Goal: Communication & Community: Answer question/provide support

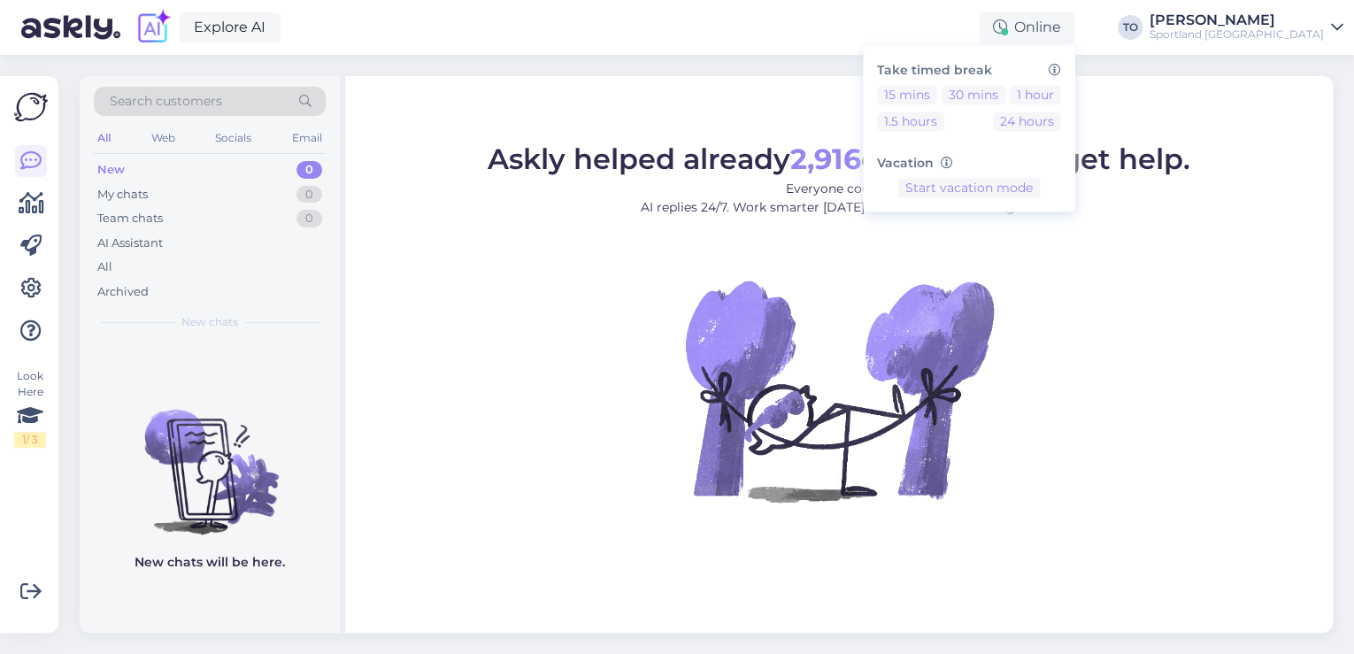
click at [1288, 27] on div "Sportland [GEOGRAPHIC_DATA]" at bounding box center [1236, 34] width 174 height 14
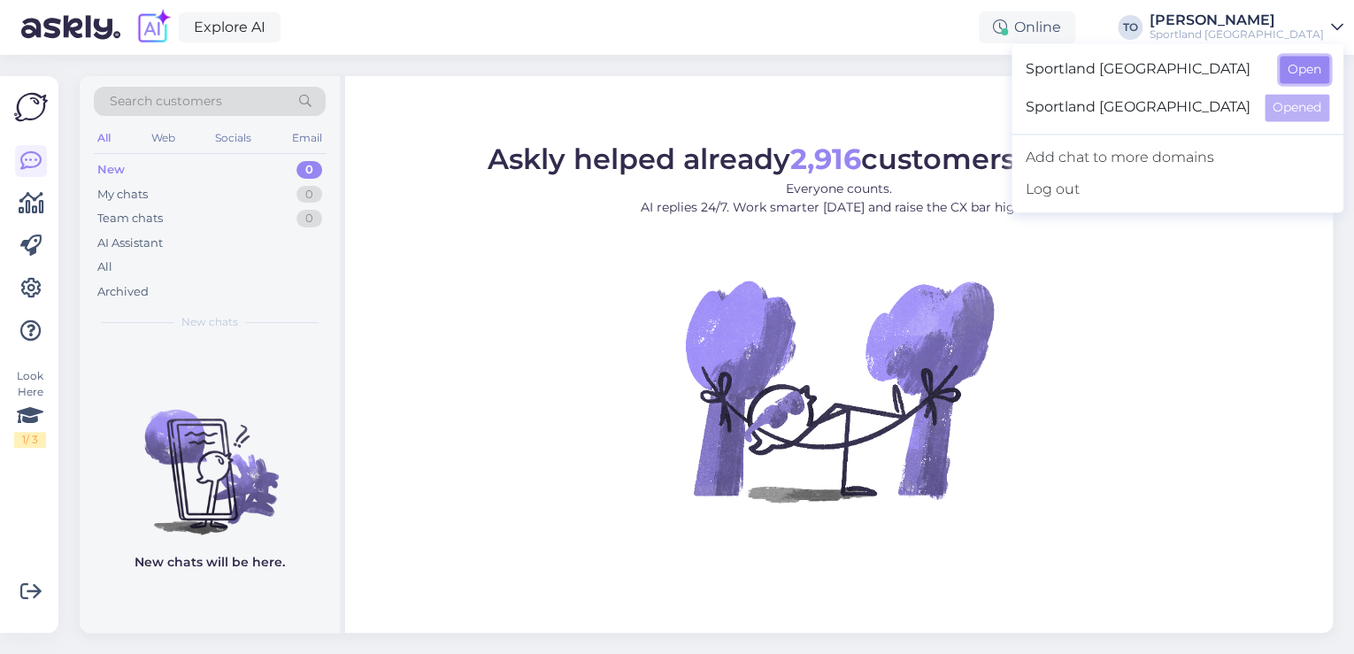
click at [1298, 79] on button "Open" at bounding box center [1305, 69] width 50 height 27
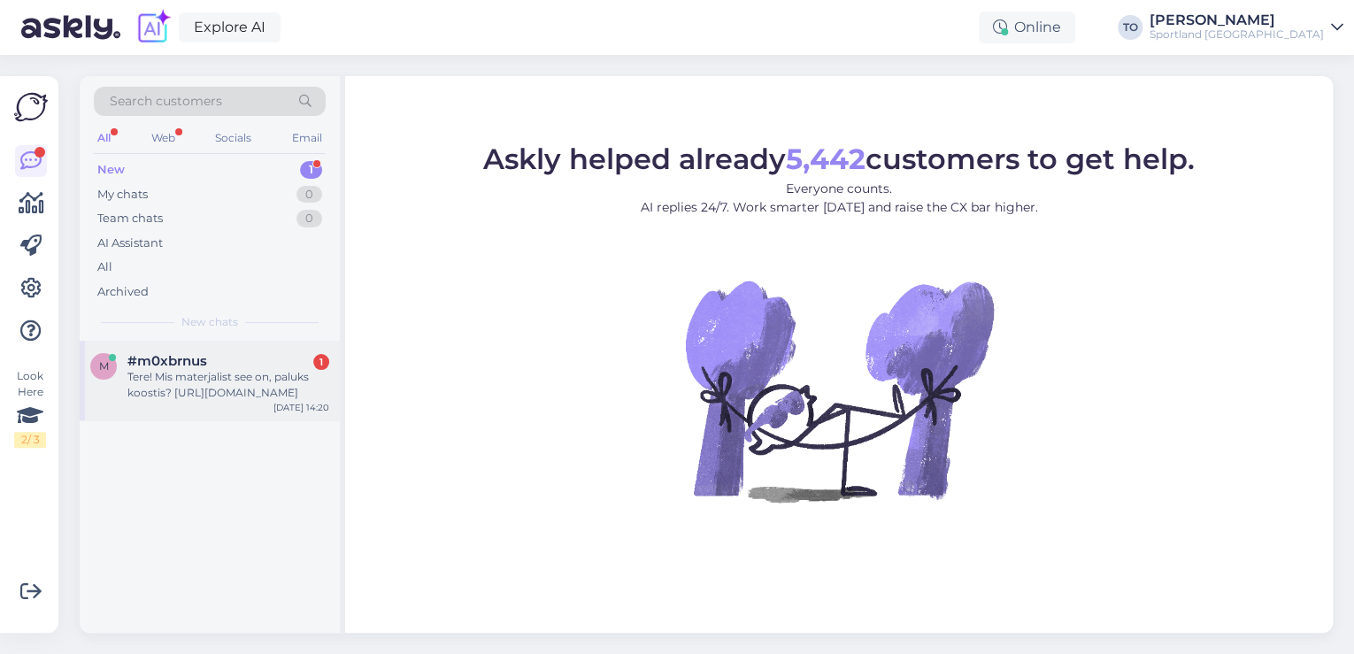
click at [216, 369] on div "Tere! Mis materjalist see on, paluks koostis? [URL][DOMAIN_NAME]" at bounding box center [228, 385] width 202 height 32
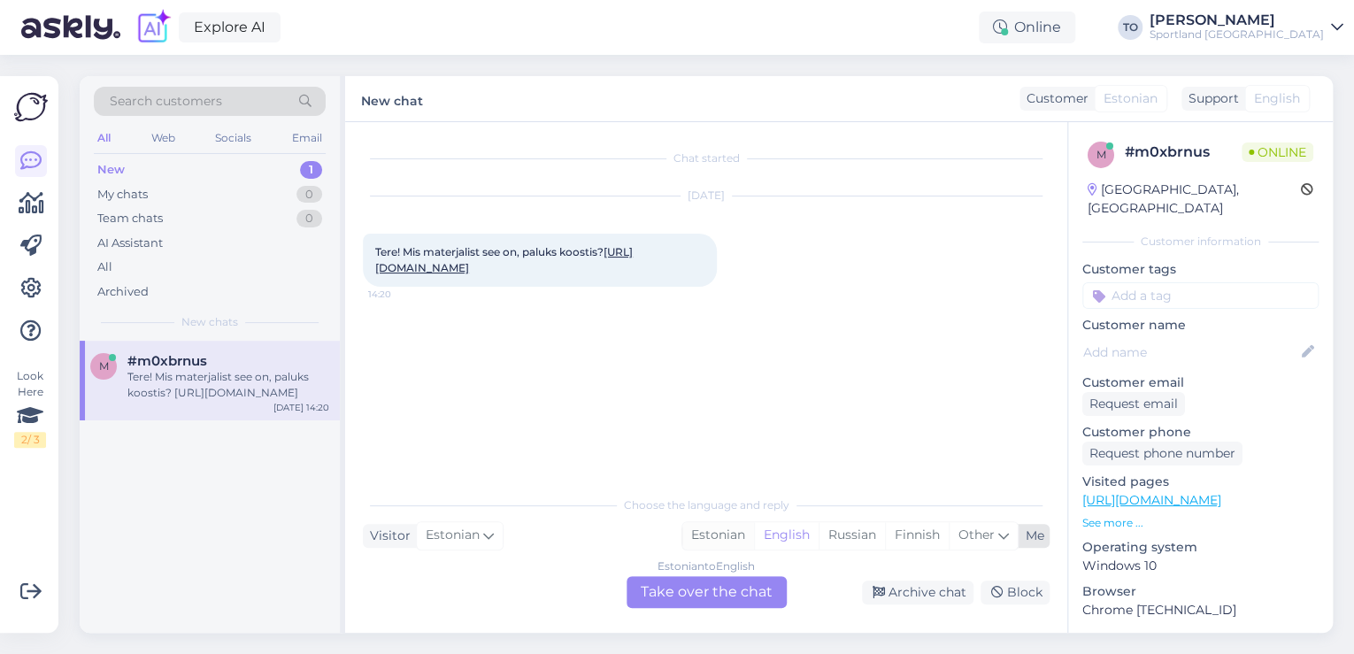
click at [714, 526] on div "Estonian" at bounding box center [718, 535] width 72 height 27
click at [712, 594] on div "Estonian to Estonian Take over the chat" at bounding box center [706, 592] width 160 height 32
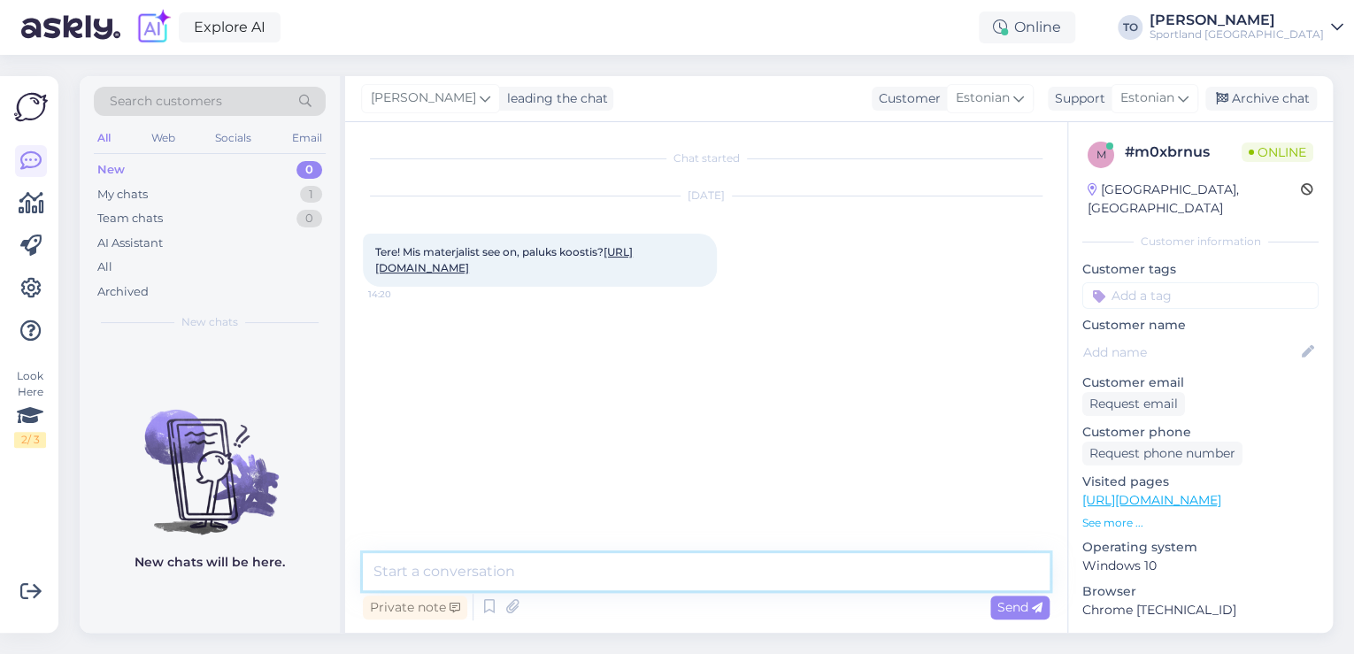
click at [662, 586] on textarea at bounding box center [706, 571] width 687 height 37
type textarea "Tere! [PERSON_NAME] Klienditeenindusest"
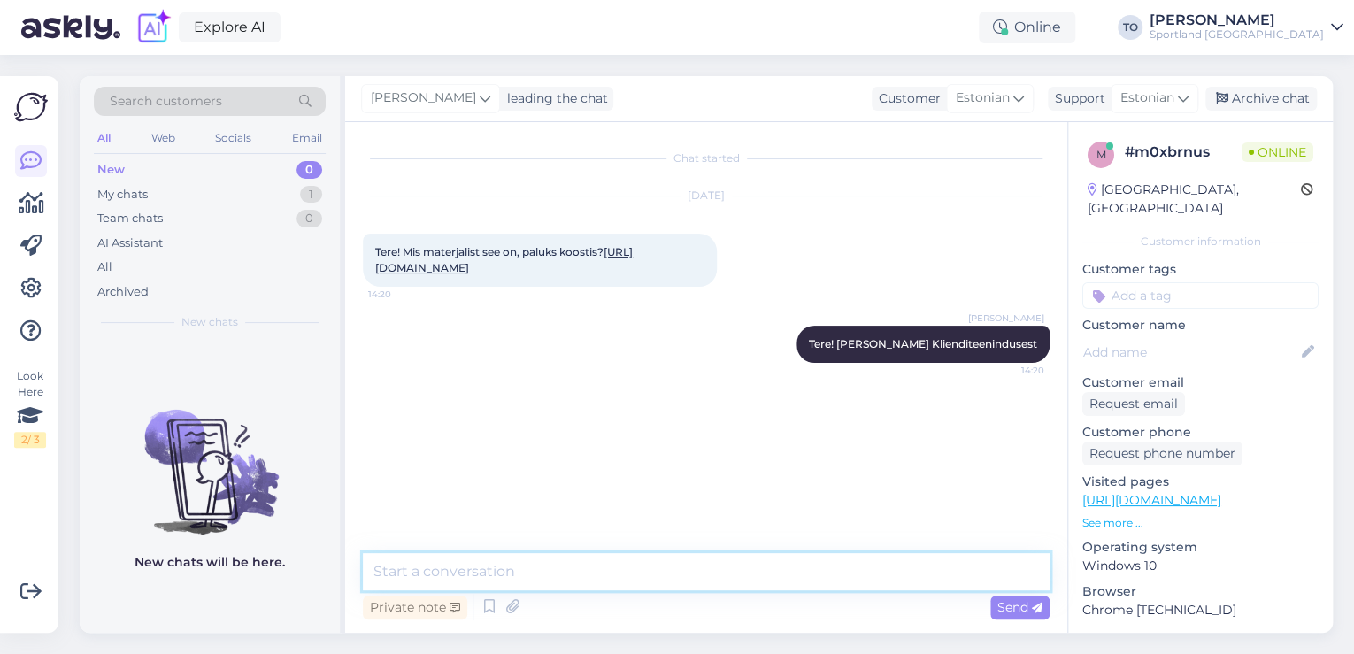
click at [662, 586] on textarea at bounding box center [706, 571] width 687 height 37
type textarea "Üks hetk, kohe uurin täpsemalt"
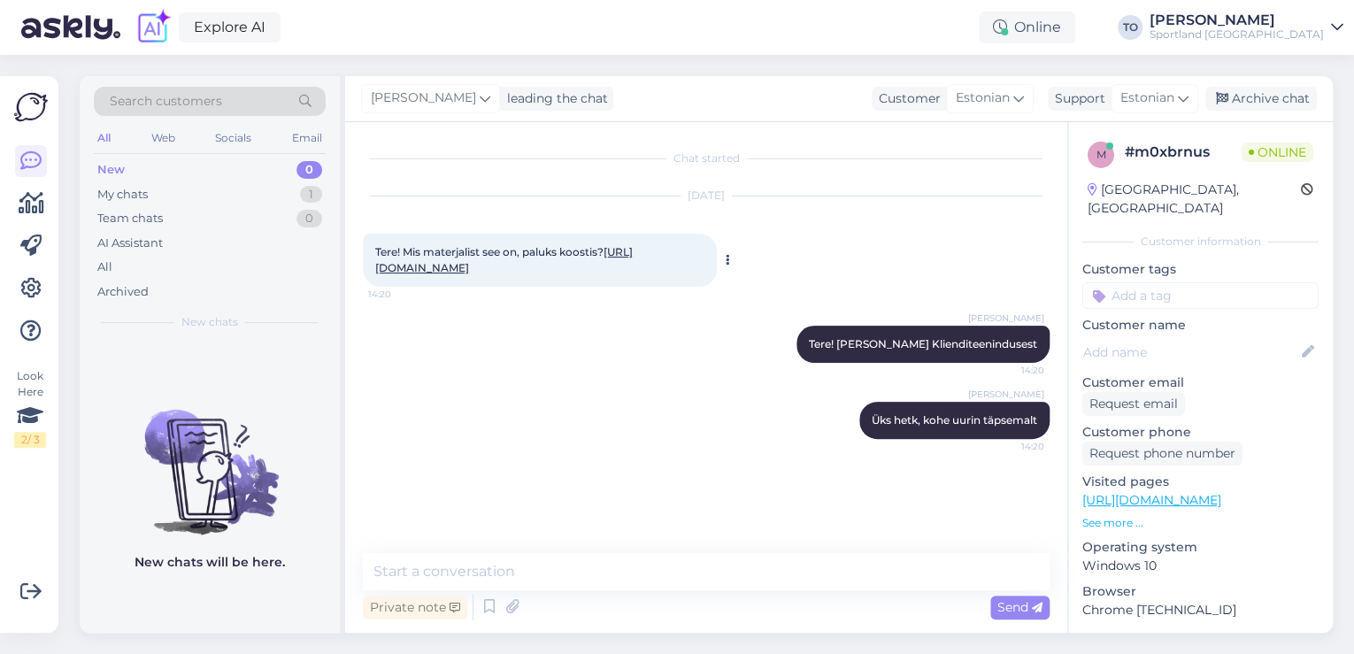
drag, startPoint x: 375, startPoint y: 246, endPoint x: 552, endPoint y: 294, distance: 183.3
click at [552, 287] on div "Tere! Mis materjalist see on, paluks koostis? [URL][DOMAIN_NAME] 14:20" at bounding box center [540, 260] width 354 height 53
copy span "Tere! Mis materjalist see on, paluks koostis? [URL][DOMAIN_NAME]"
click at [508, 559] on textarea at bounding box center [706, 571] width 687 height 37
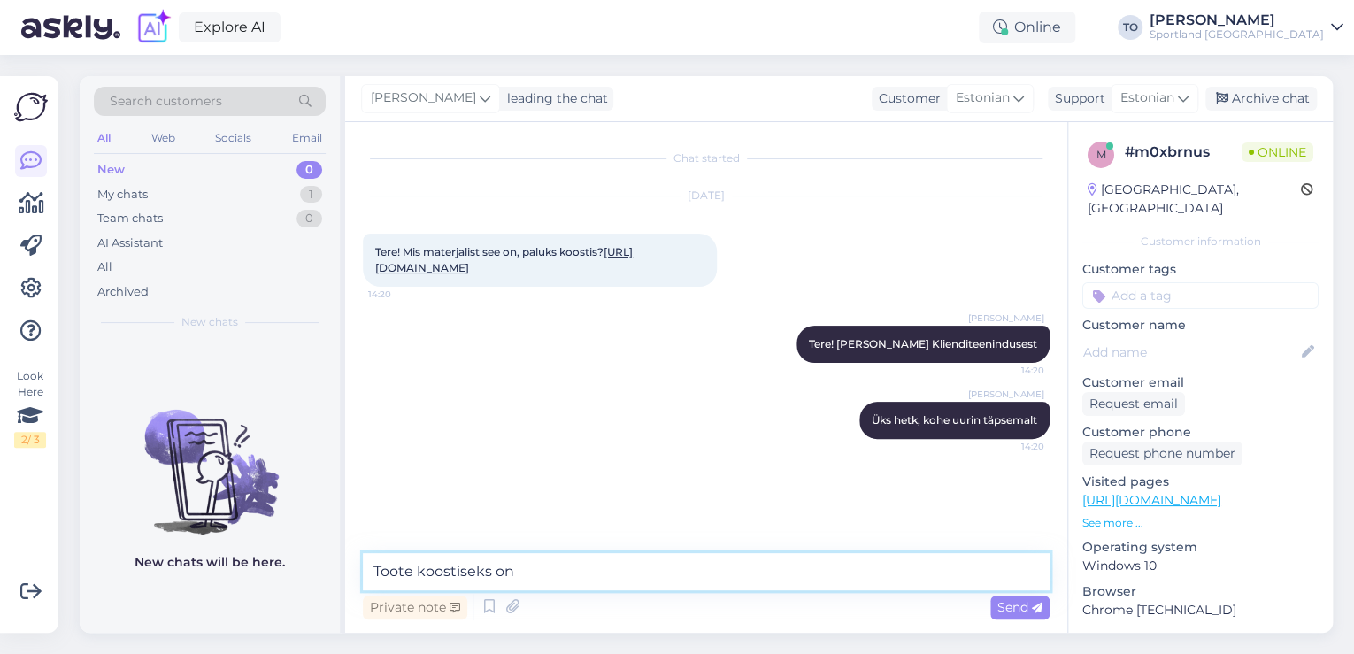
paste textarea "60 % puuvill, 40 % polüester."
click at [603, 576] on textarea "Toote koostiseks on 60 % puuvill, 40 % polüester." at bounding box center [706, 571] width 687 height 37
type textarea "Toote koostiseks on 60 % puuvill ja 40 % polüester."
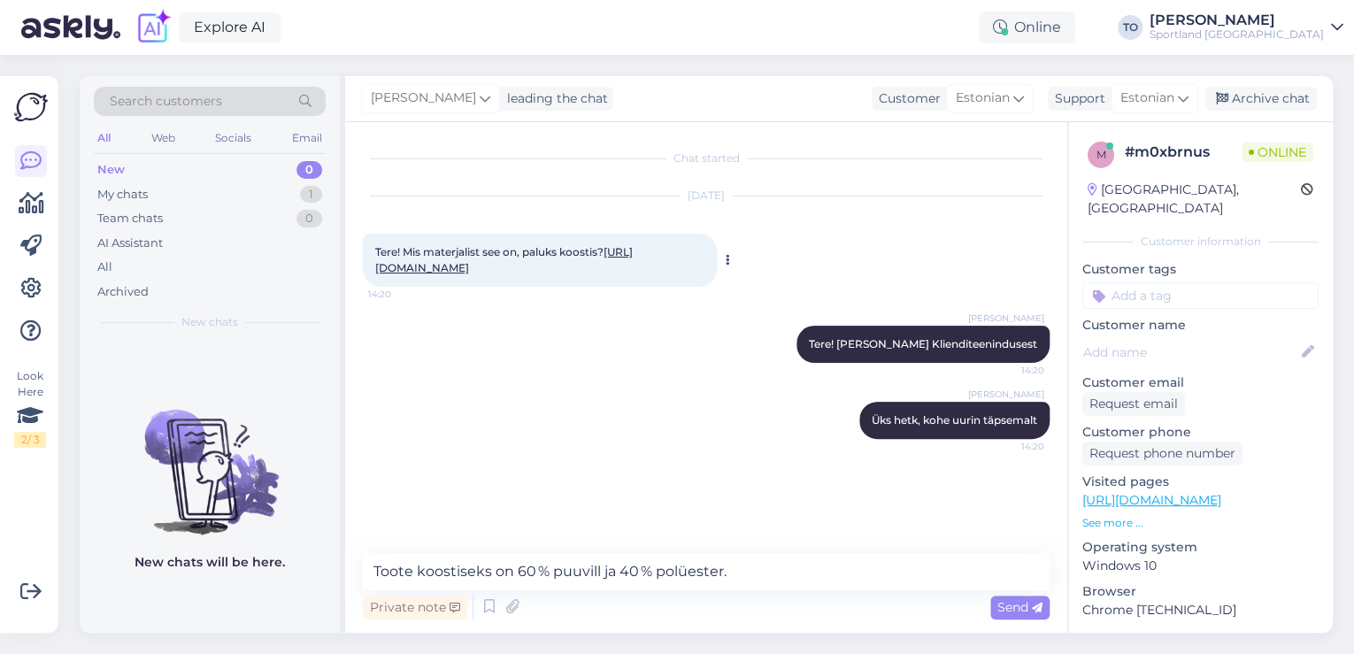
click at [487, 273] on link "[URL][DOMAIN_NAME]" at bounding box center [503, 259] width 257 height 29
click at [991, 611] on div "Send" at bounding box center [1019, 608] width 59 height 24
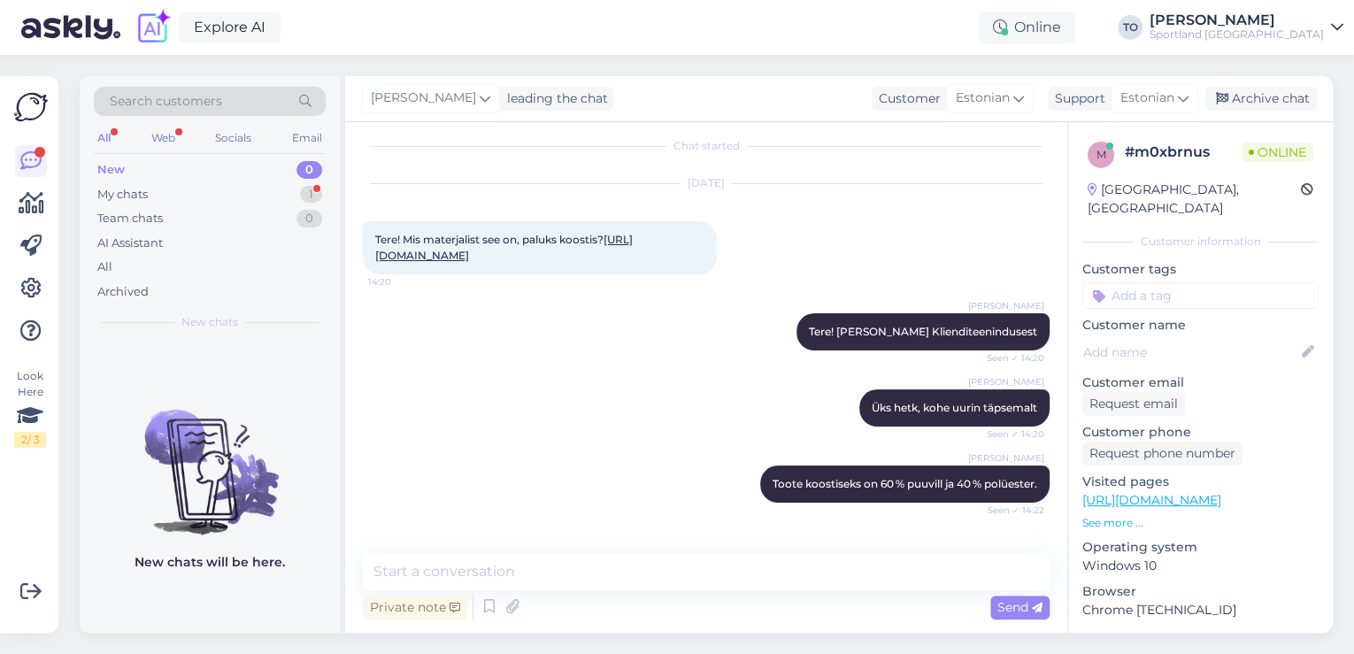
scroll to position [88, 0]
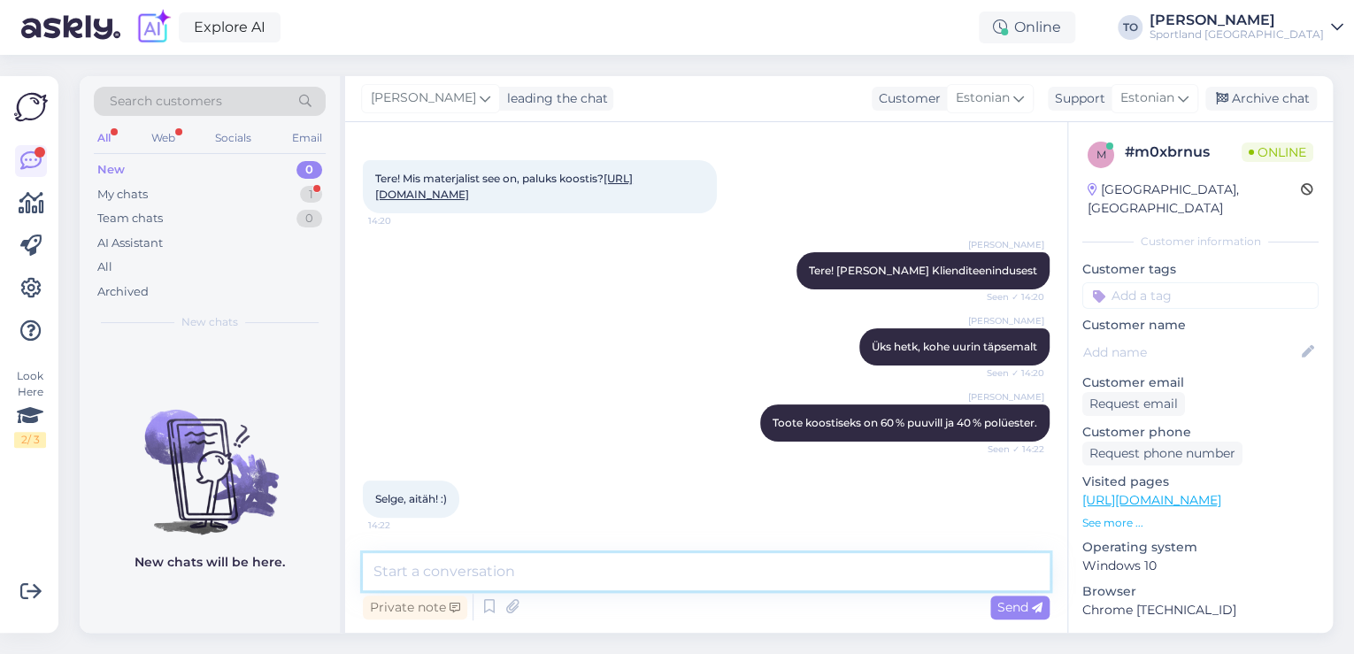
click at [607, 563] on textarea at bounding box center [706, 571] width 687 height 37
type textarea "Palun :) Kas hetkel saan veel abiks olla?"
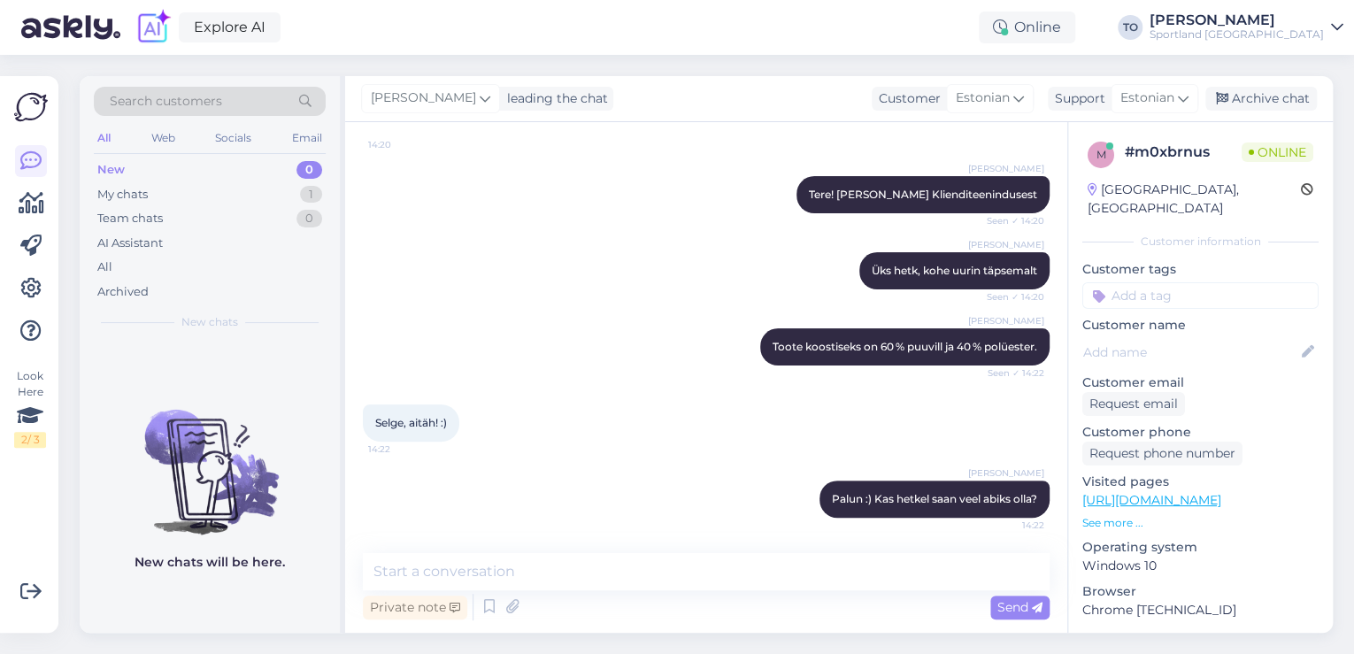
click at [1153, 282] on input at bounding box center [1200, 295] width 236 height 27
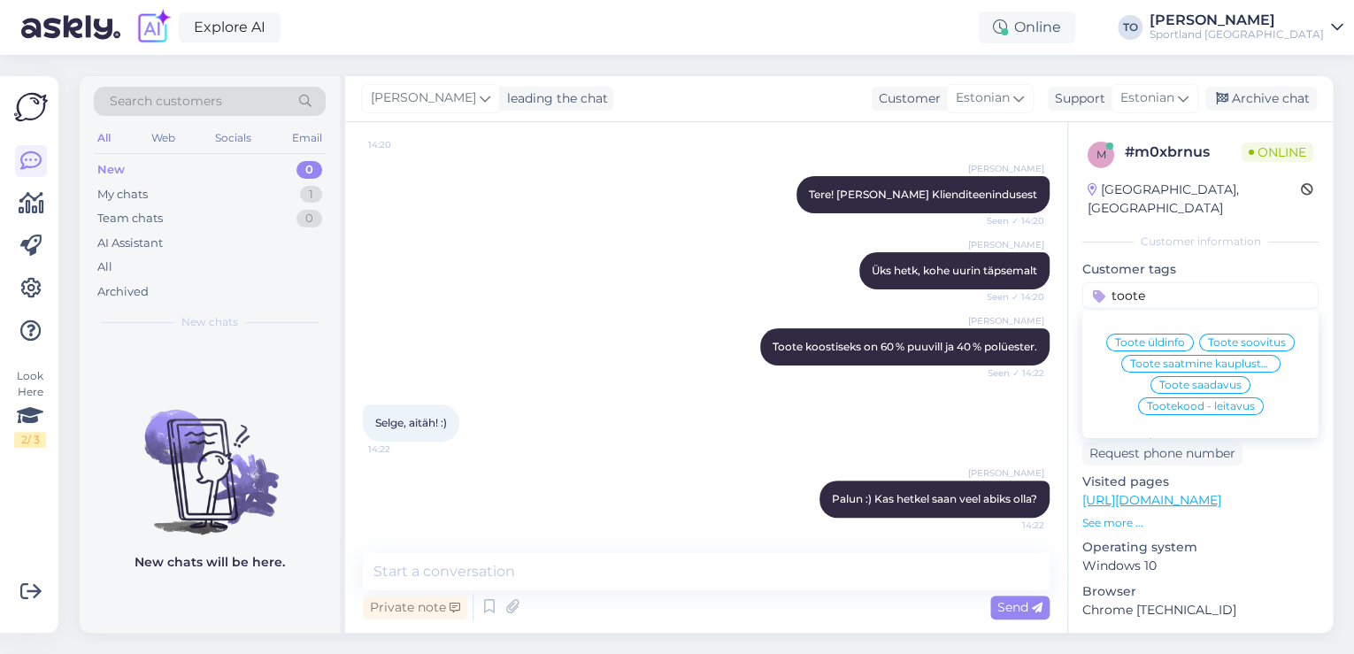
type input "toote"
click at [1161, 337] on span "Toote üldinfo" at bounding box center [1150, 342] width 70 height 11
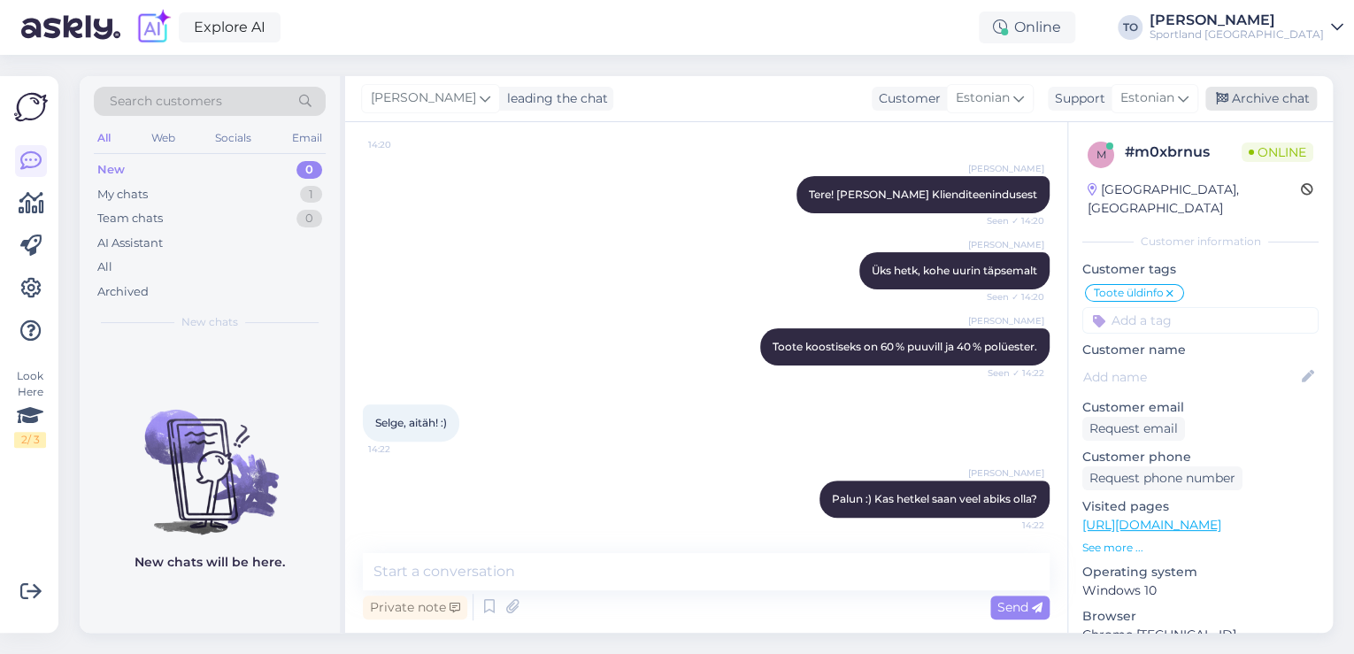
click at [1299, 94] on div "Archive chat" at bounding box center [1260, 99] width 111 height 24
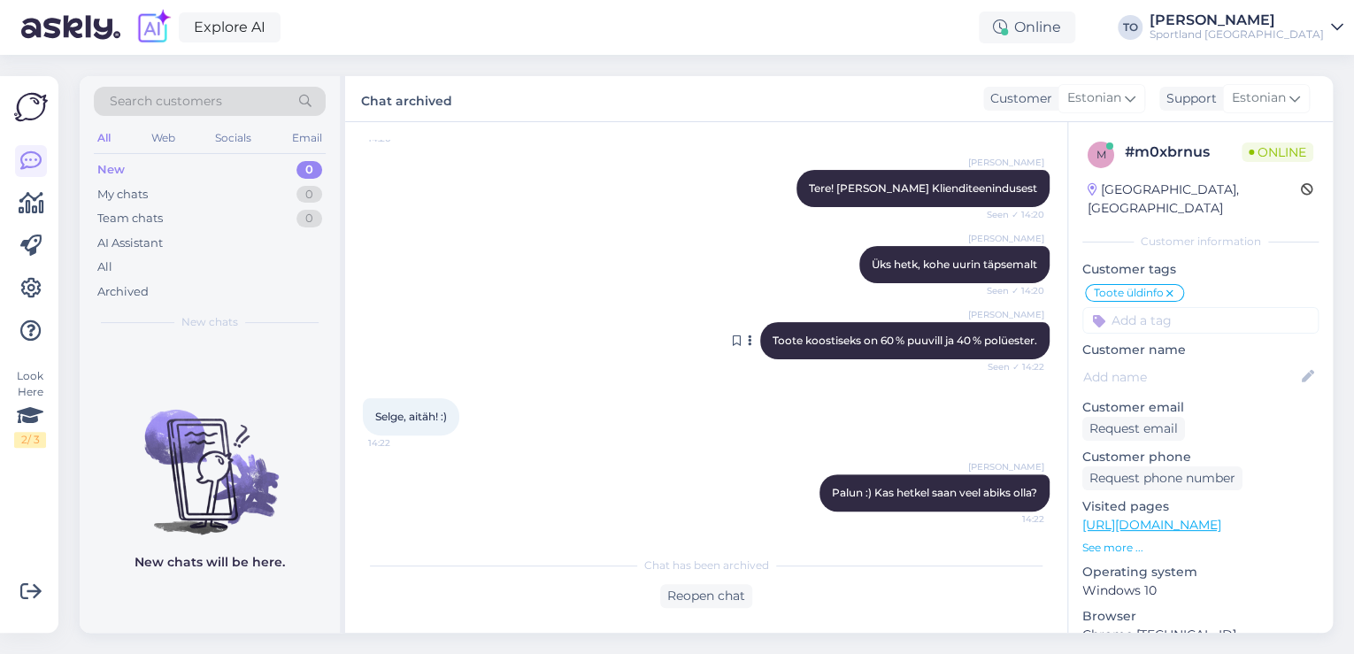
scroll to position [171, 0]
click at [1290, 31] on div "Sportland [GEOGRAPHIC_DATA]" at bounding box center [1236, 34] width 174 height 14
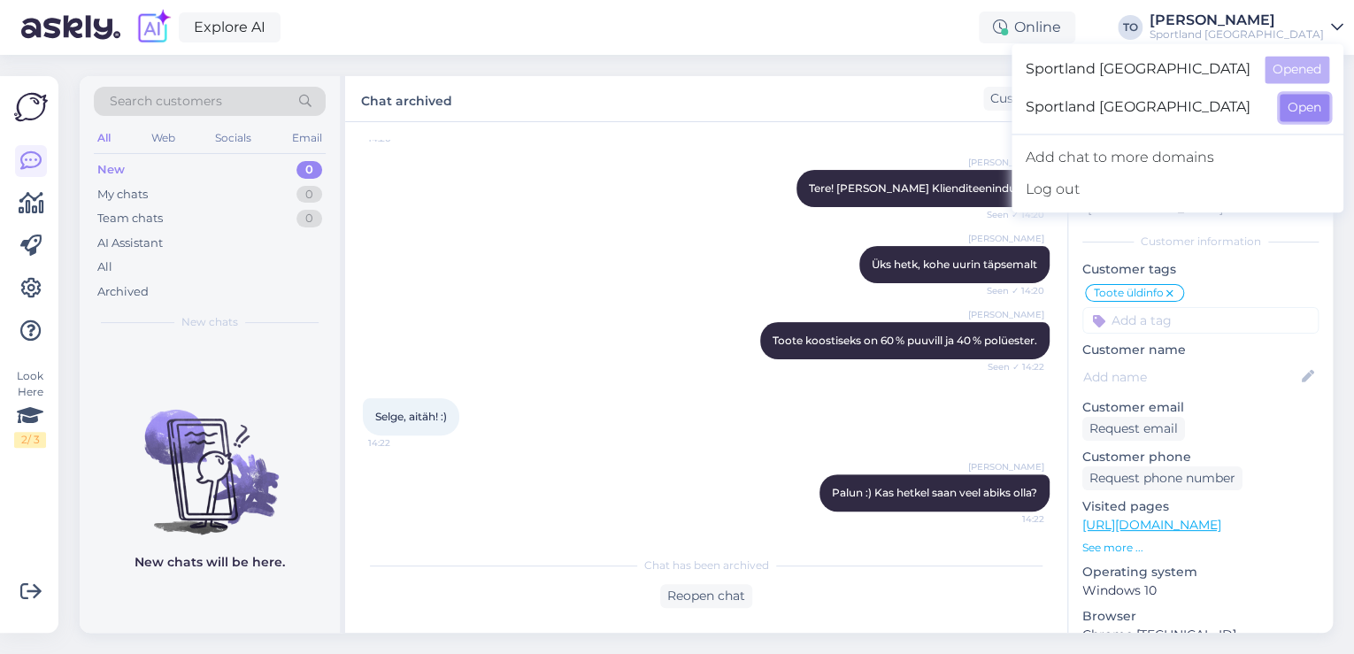
click at [1292, 96] on button "Open" at bounding box center [1305, 107] width 50 height 27
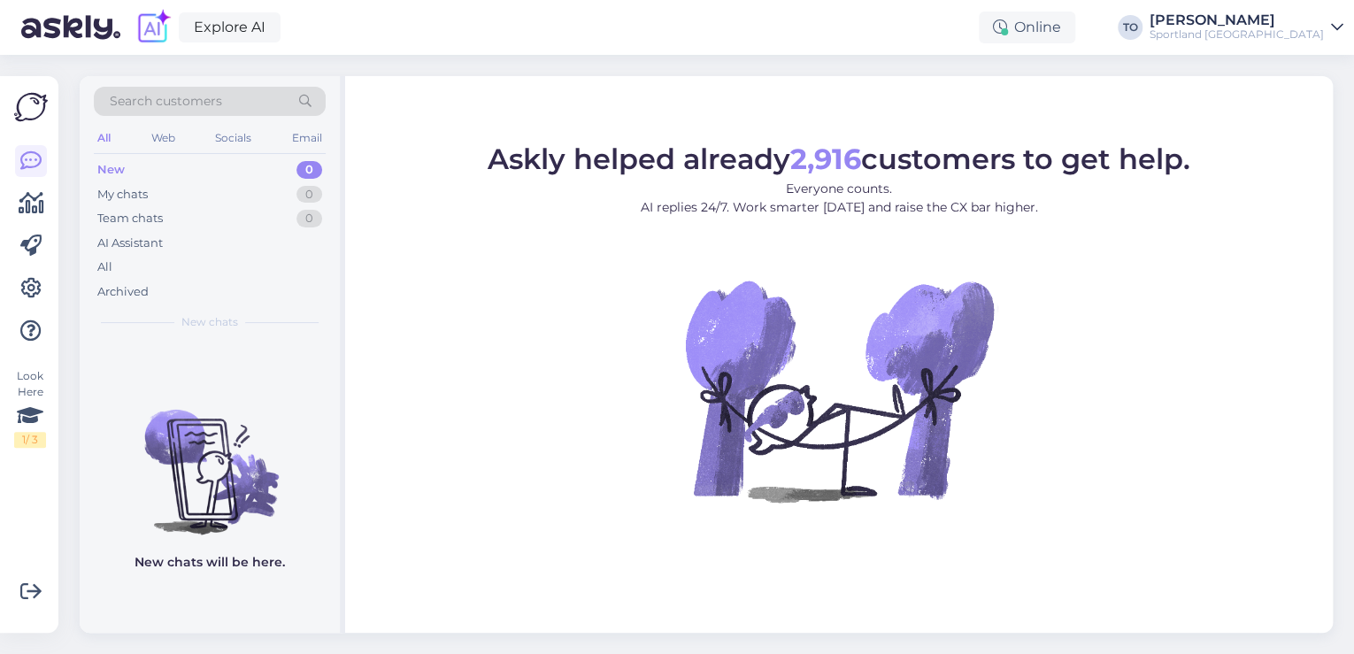
click at [1301, 19] on div "[PERSON_NAME]" at bounding box center [1236, 20] width 174 height 14
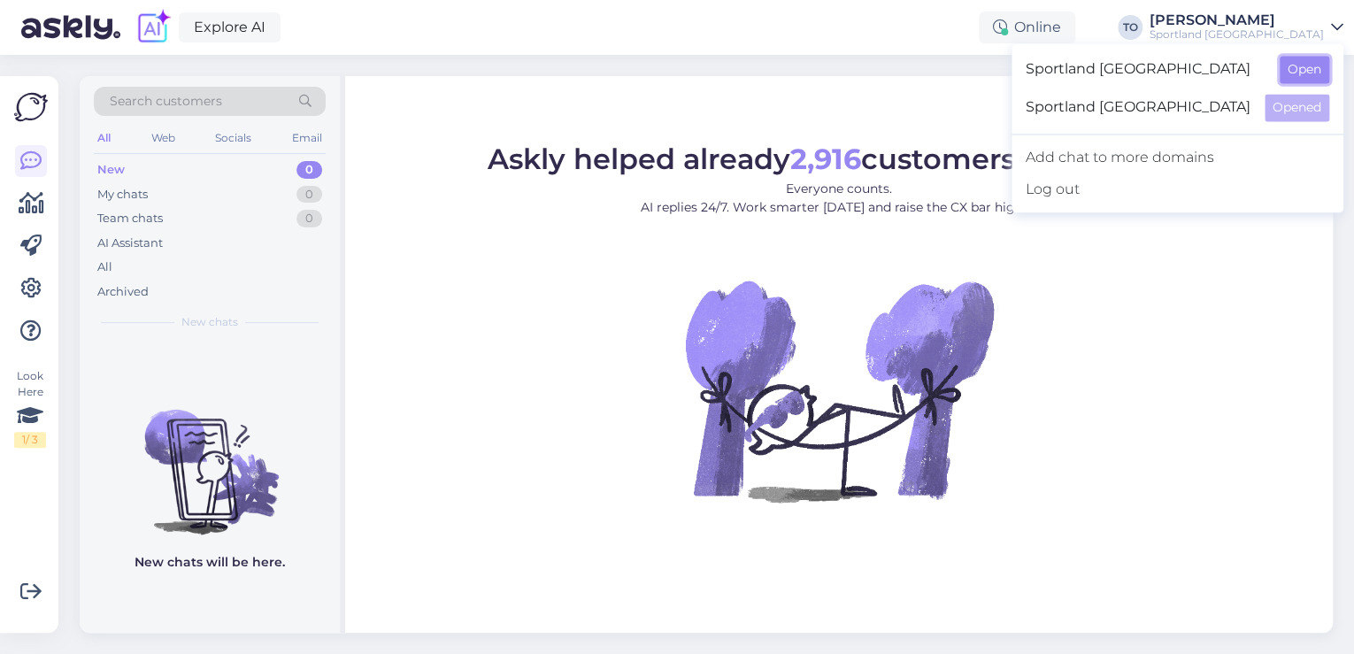
click at [1298, 65] on button "Open" at bounding box center [1305, 69] width 50 height 27
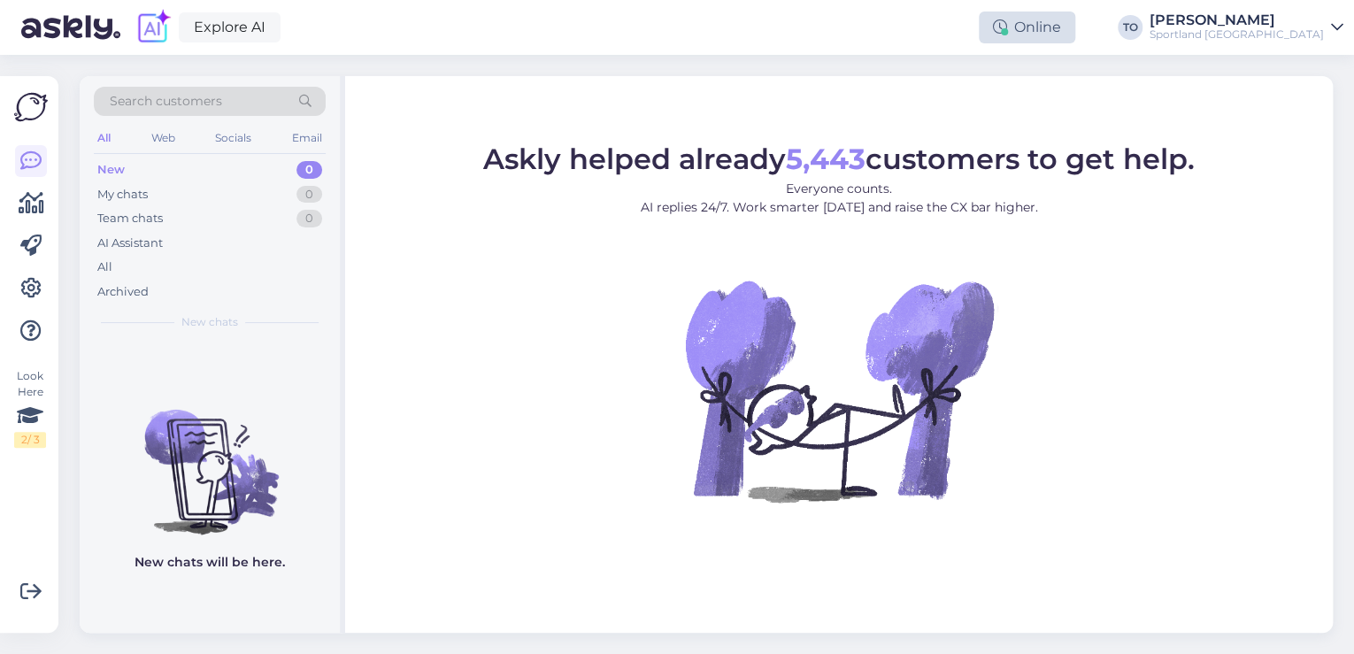
click at [1007, 33] on icon at bounding box center [1000, 27] width 14 height 14
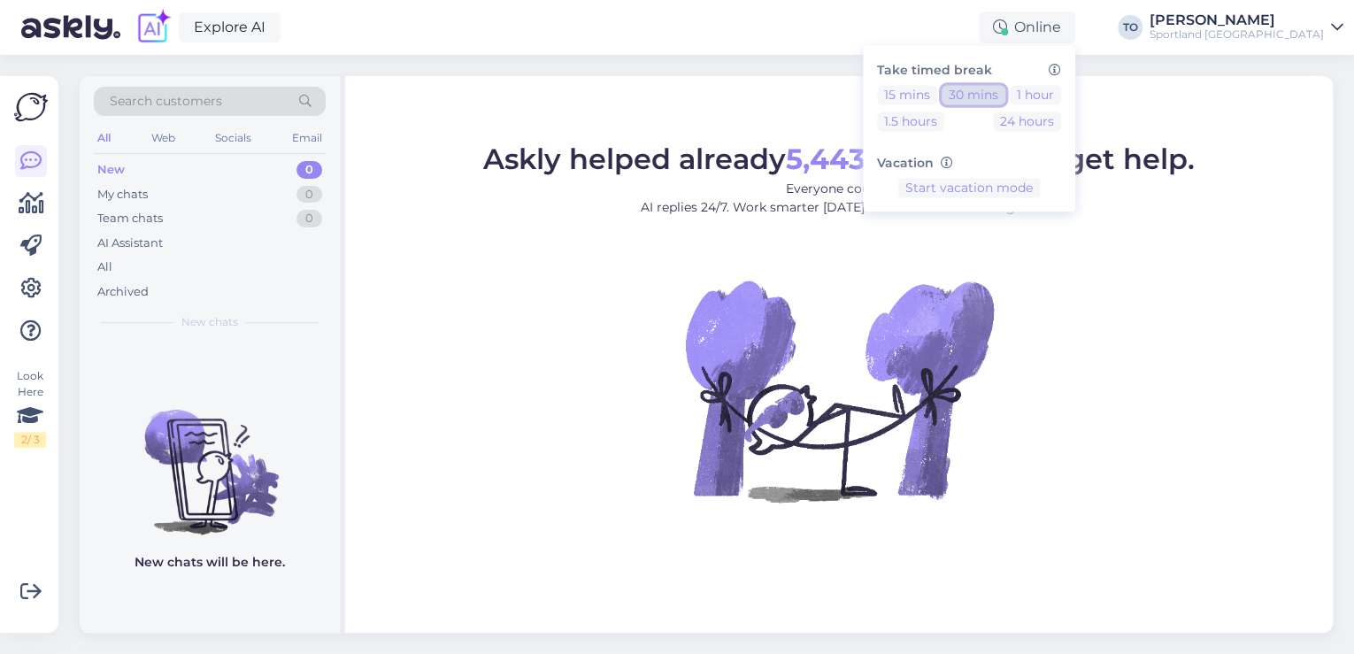
click at [1005, 88] on button "30 mins" at bounding box center [973, 94] width 64 height 19
click at [1275, 30] on div "Sportland [GEOGRAPHIC_DATA]" at bounding box center [1236, 34] width 174 height 14
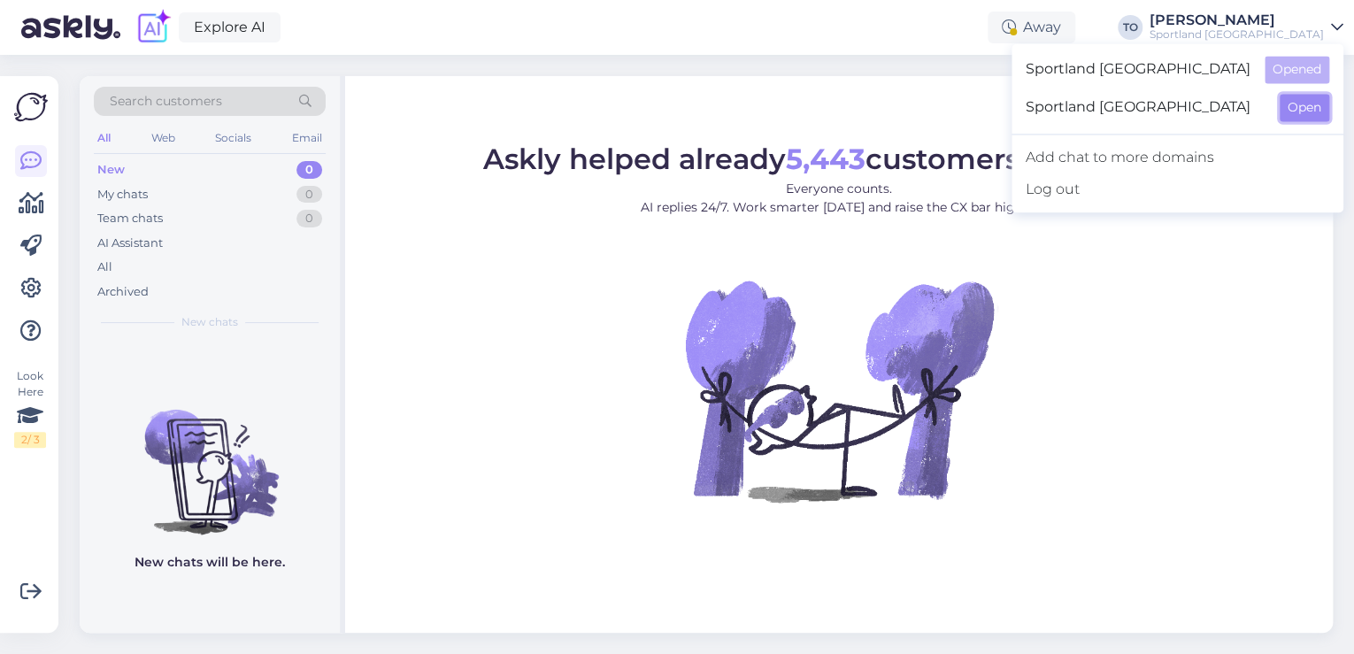
click at [1304, 115] on button "Open" at bounding box center [1305, 107] width 50 height 27
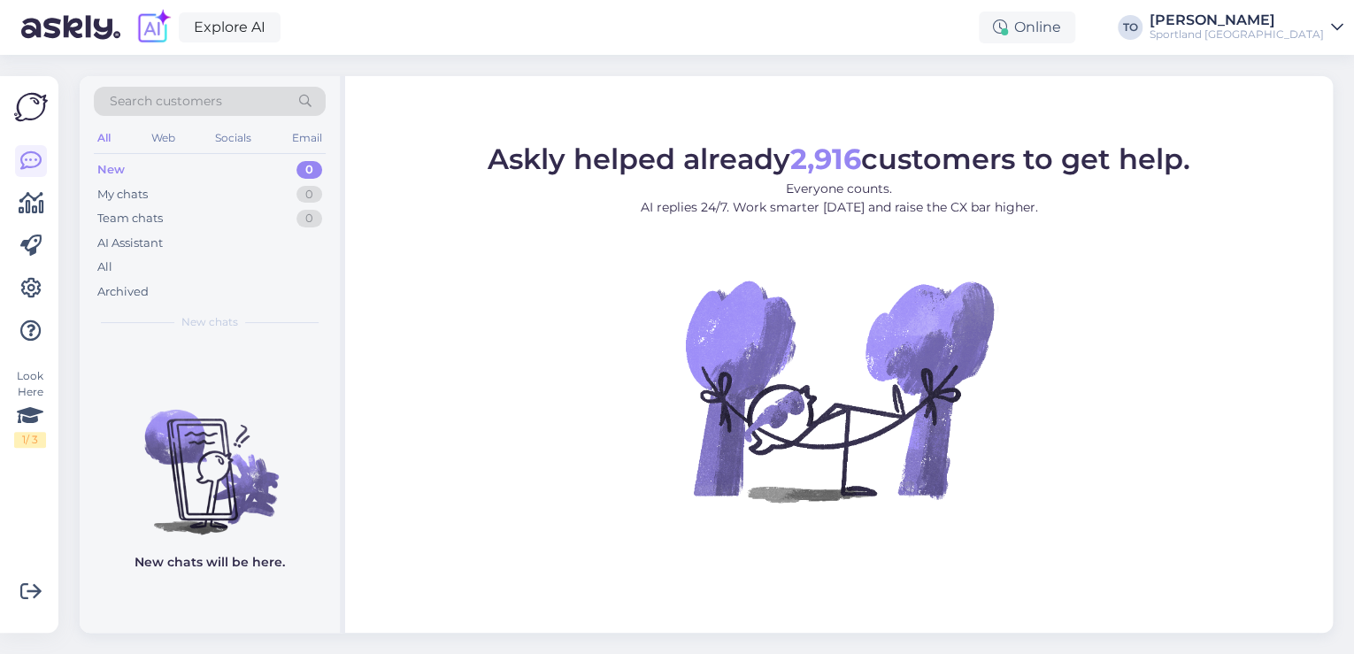
click at [1097, 44] on div "Explore AI Online TO [PERSON_NAME] Sportland [GEOGRAPHIC_DATA]" at bounding box center [677, 27] width 1354 height 55
click at [1075, 29] on div "Online" at bounding box center [1027, 28] width 96 height 32
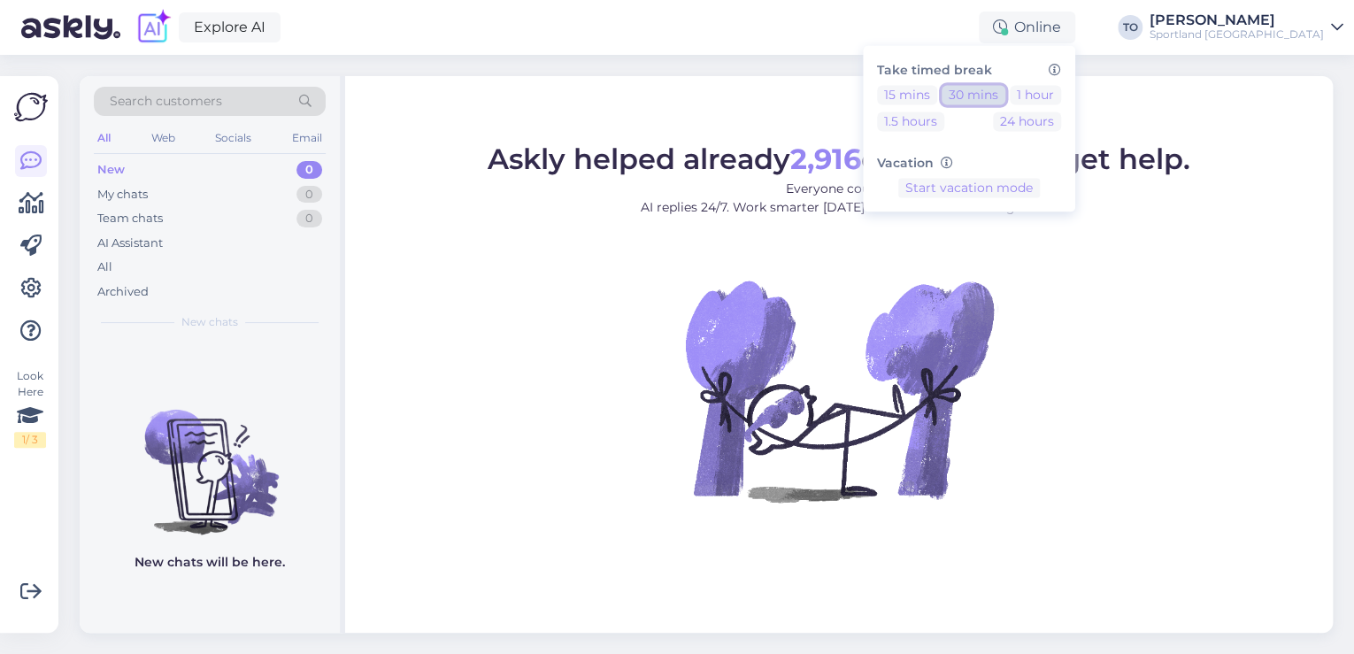
click at [1005, 92] on button "30 mins" at bounding box center [973, 94] width 64 height 19
click at [704, 35] on div "Explore AI Away Take timed break 15 mins 30 mins 1 hour 1.5 hours 24 hours Vaca…" at bounding box center [677, 27] width 1354 height 55
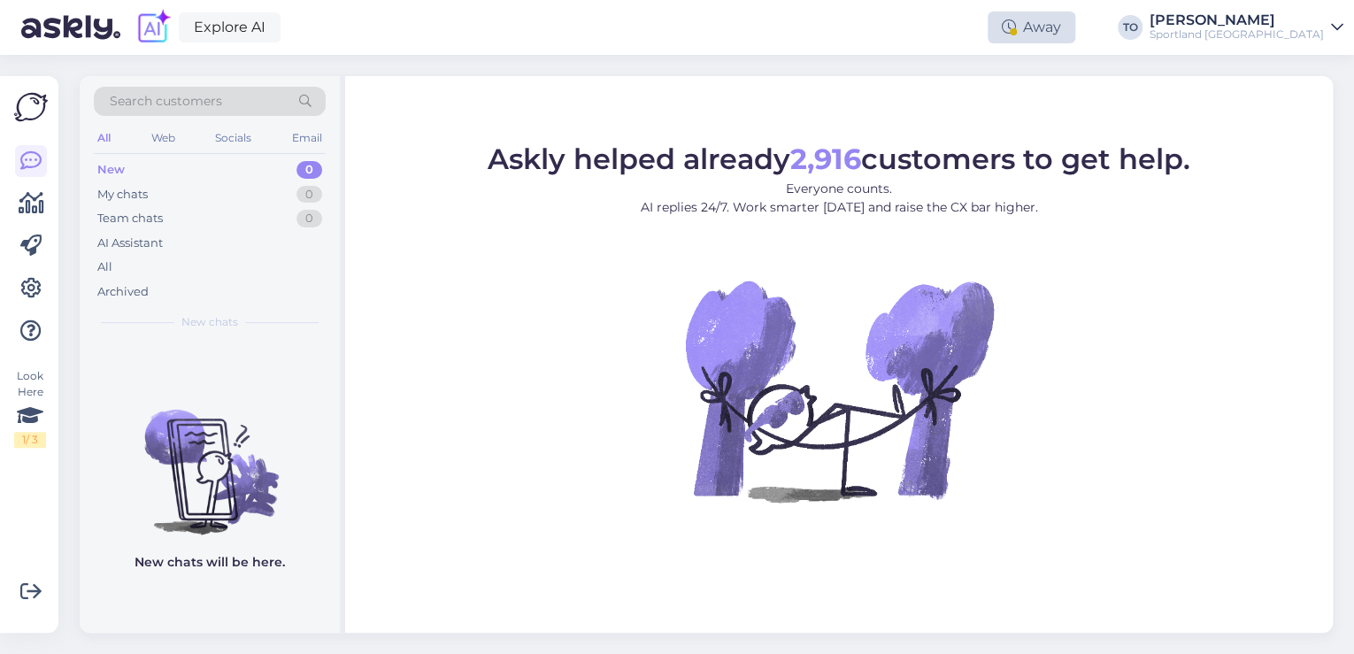
click at [1075, 34] on div "Away" at bounding box center [1031, 28] width 88 height 32
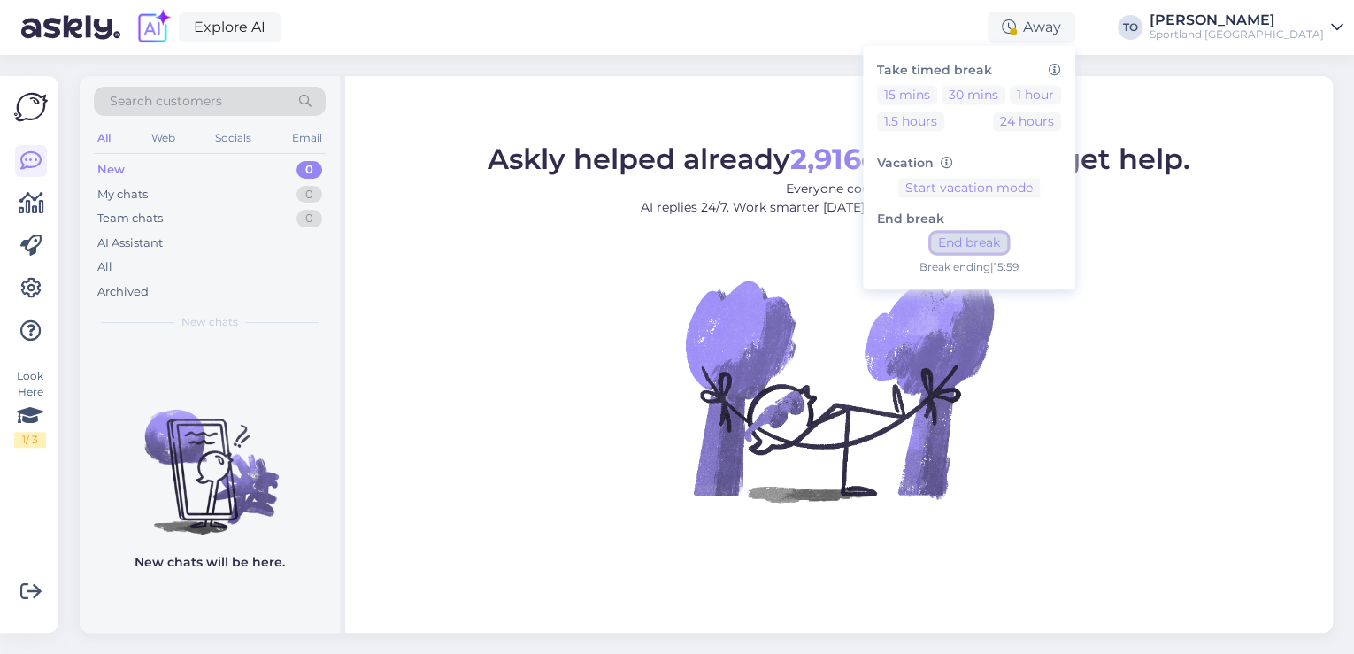
click at [1007, 236] on button "End break" at bounding box center [969, 243] width 76 height 19
click at [1273, 24] on div "[PERSON_NAME]" at bounding box center [1236, 20] width 174 height 14
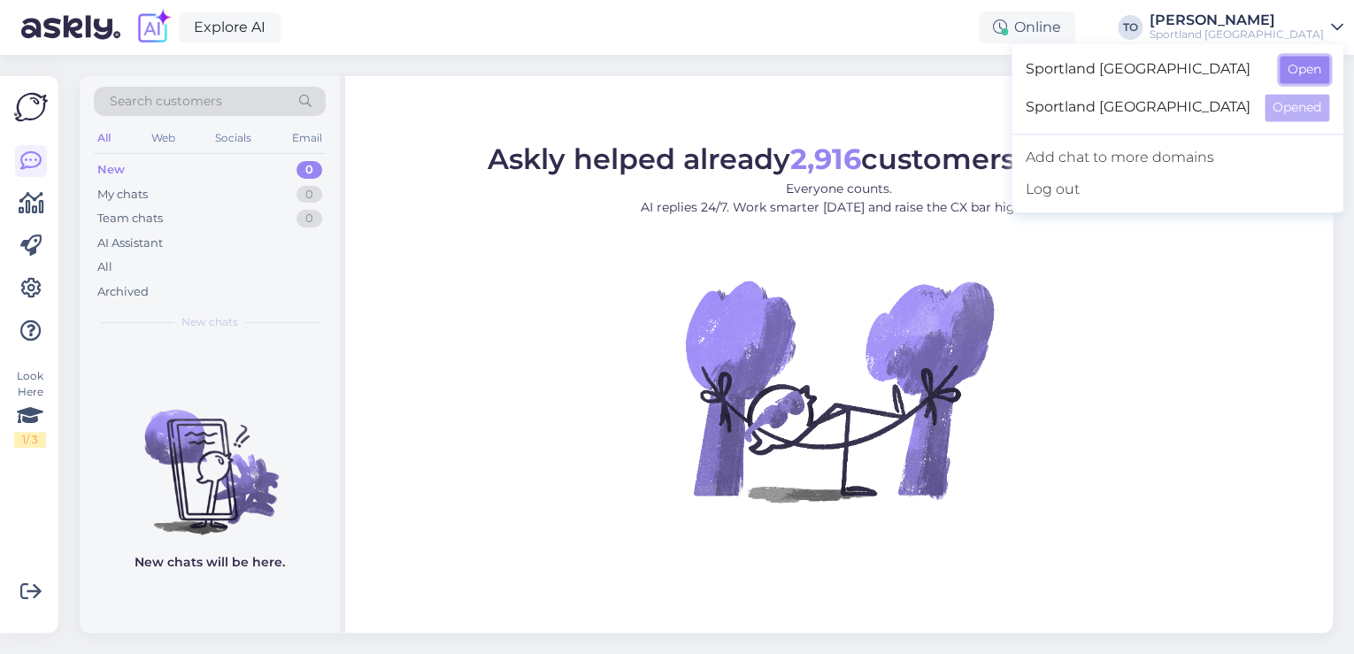
click at [1309, 71] on button "Open" at bounding box center [1305, 69] width 50 height 27
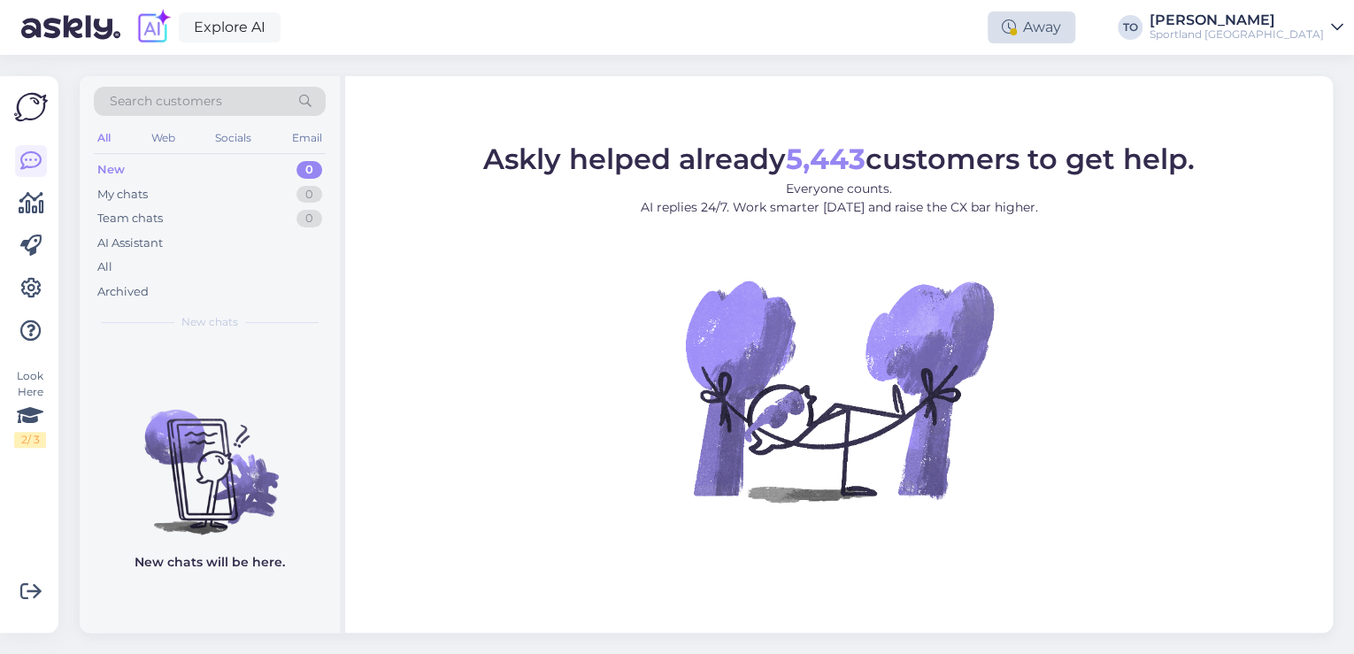
click at [1075, 32] on div "Away" at bounding box center [1031, 28] width 88 height 32
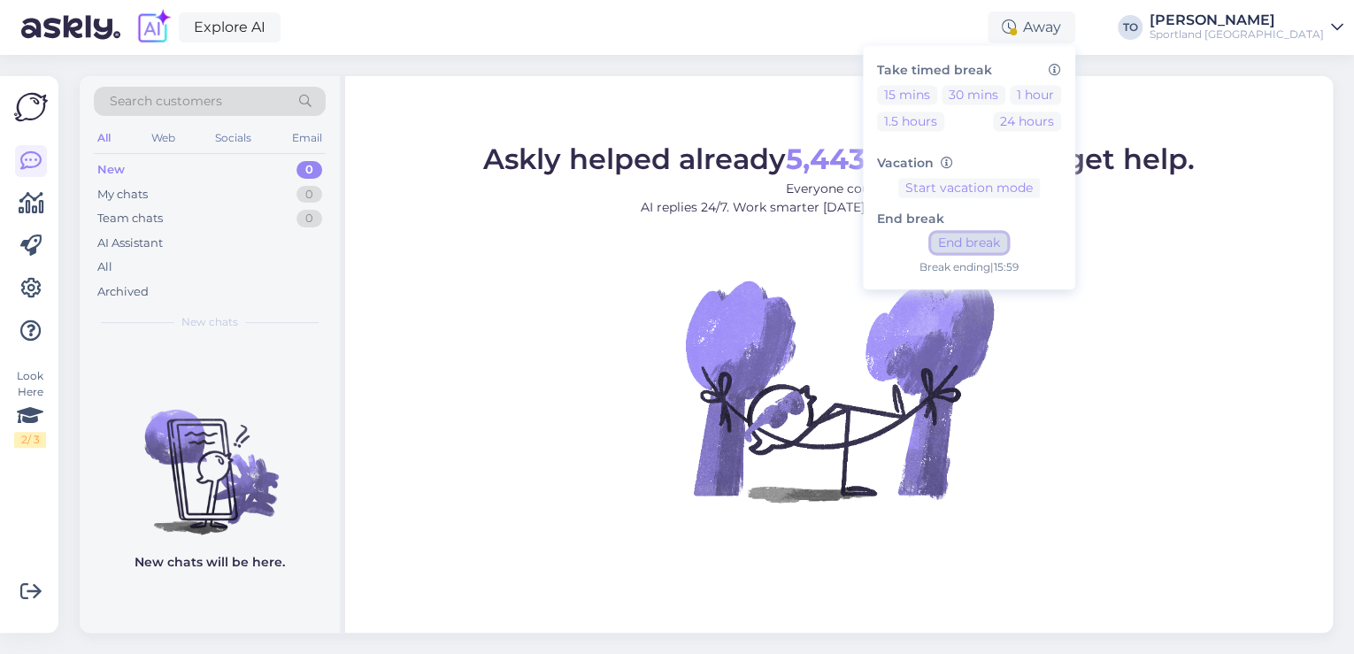
click at [1007, 238] on button "End break" at bounding box center [969, 243] width 76 height 19
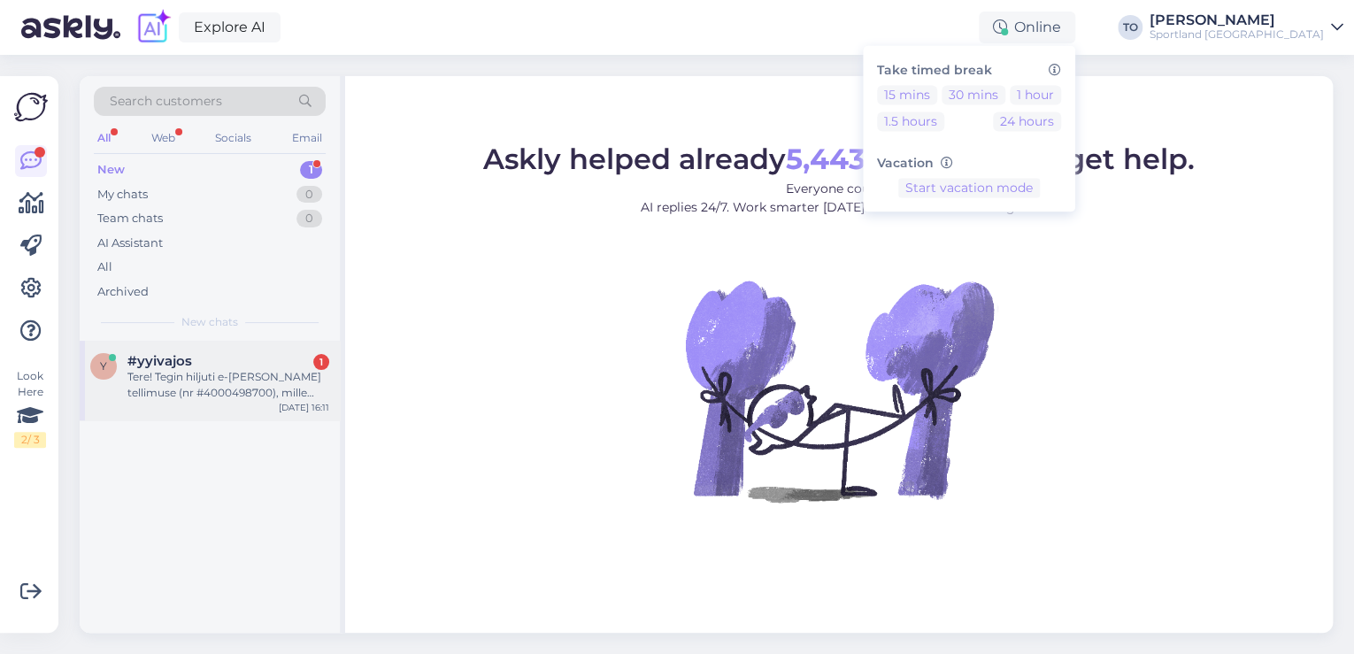
click at [296, 391] on div "Tere! Tegin hiljuti e-[PERSON_NAME] tellimuse (nr #4000498700), mille [PERSON_N…" at bounding box center [228, 385] width 202 height 32
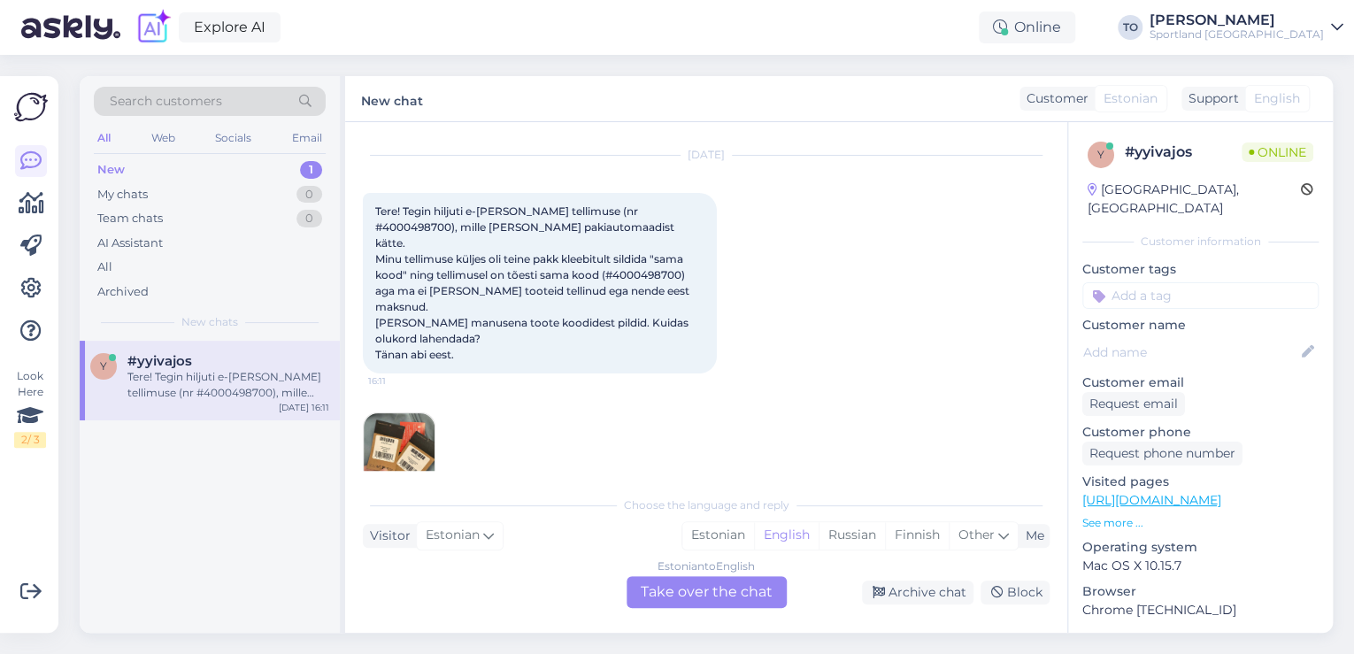
scroll to position [42, 0]
click at [724, 528] on div "Estonian" at bounding box center [718, 535] width 72 height 27
click at [716, 588] on div "Estonian to Estonian Take over the chat" at bounding box center [706, 592] width 160 height 32
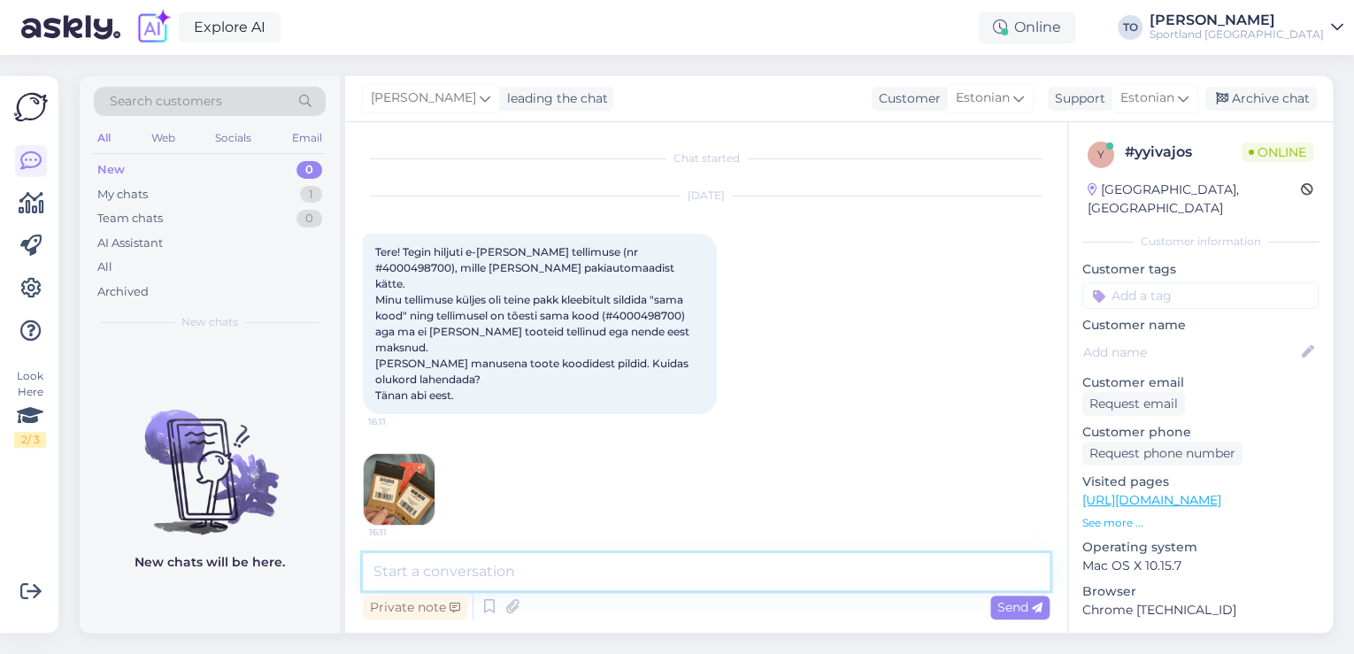
click at [606, 573] on textarea at bounding box center [706, 571] width 687 height 37
type textarea "Tere! [PERSON_NAME] Klienditeenindusest"
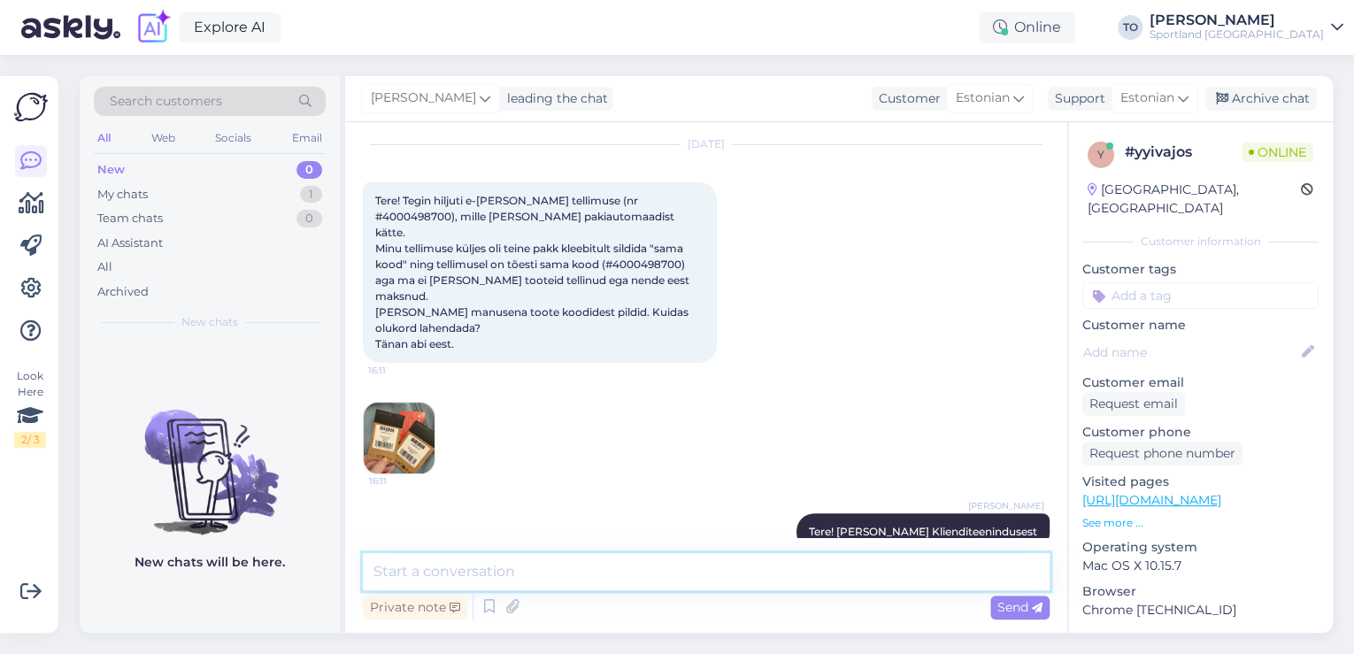
click at [616, 586] on textarea at bounding box center [706, 571] width 687 height 37
type textarea "Väga vabandame segaduse pärast! Üks hetk palun, kohe uurin täpsemalt"
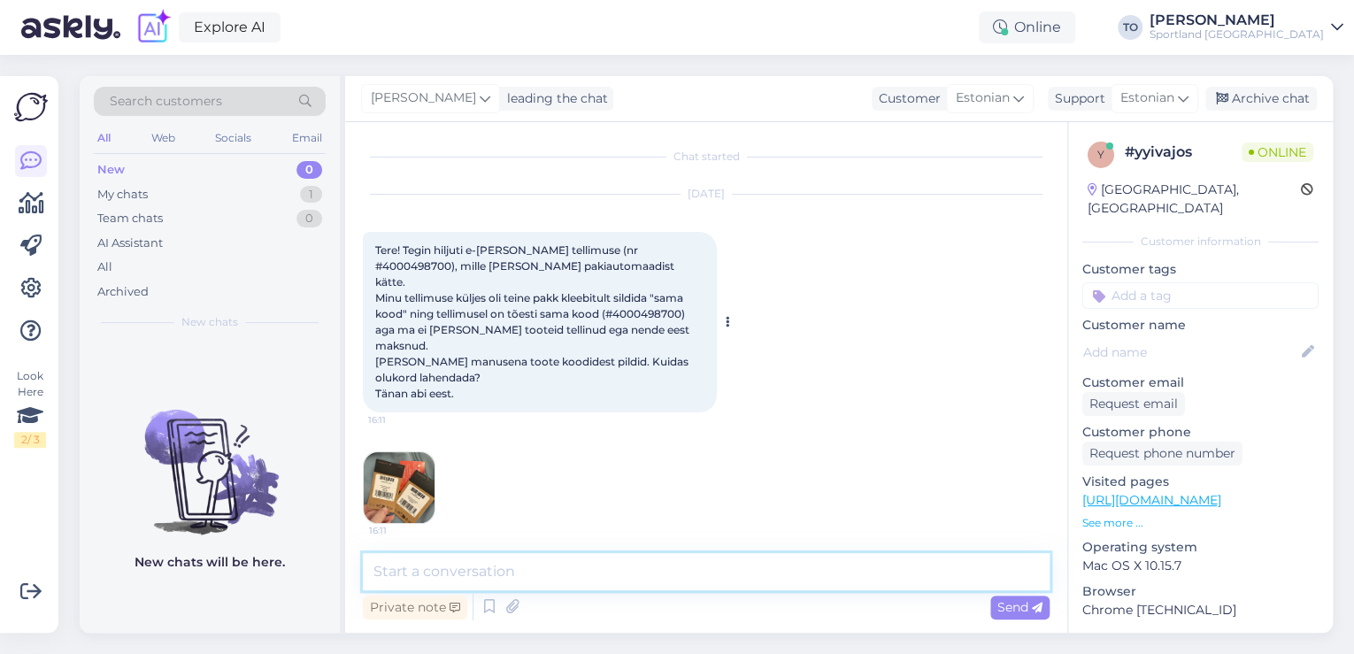
scroll to position [0, 0]
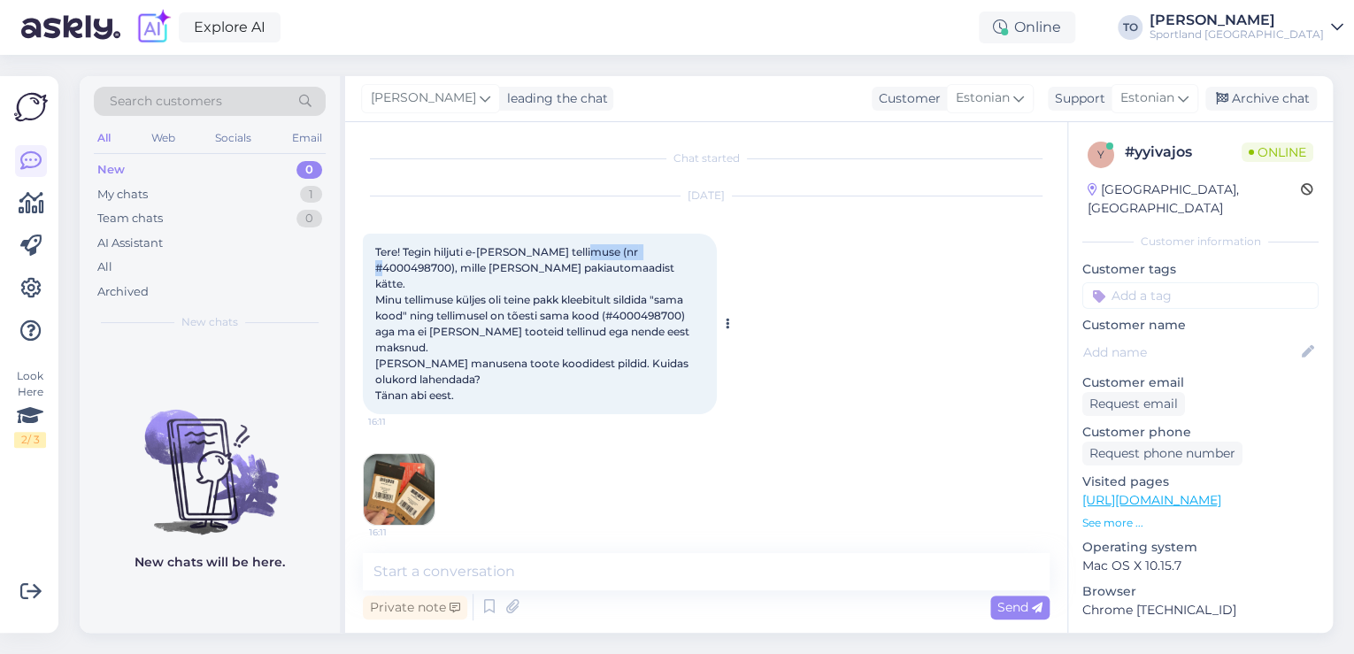
drag, startPoint x: 584, startPoint y: 247, endPoint x: 650, endPoint y: 249, distance: 66.4
click at [650, 249] on span "Tere! Tegin hiljuti e-[PERSON_NAME] tellimuse (nr #4000498700), mille [PERSON_N…" at bounding box center [533, 323] width 317 height 157
copy span "4000498700"
click at [380, 454] on img at bounding box center [399, 489] width 71 height 71
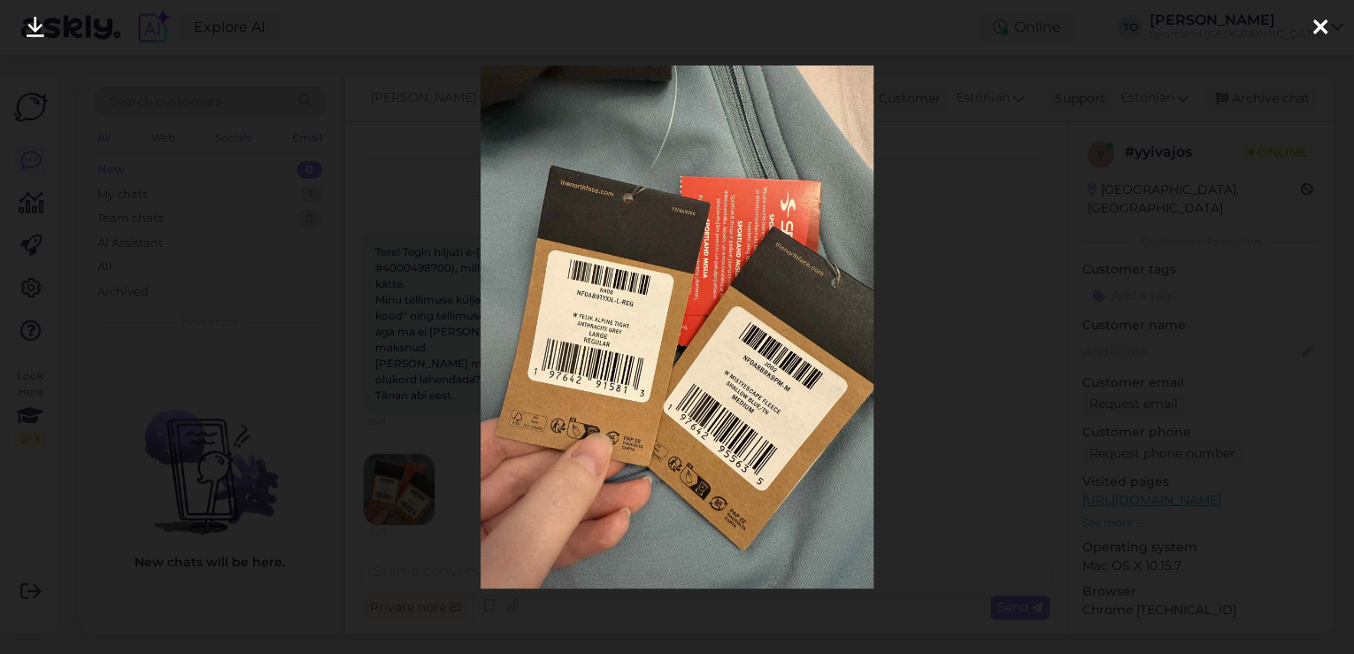
click at [1315, 23] on icon at bounding box center [1320, 28] width 14 height 23
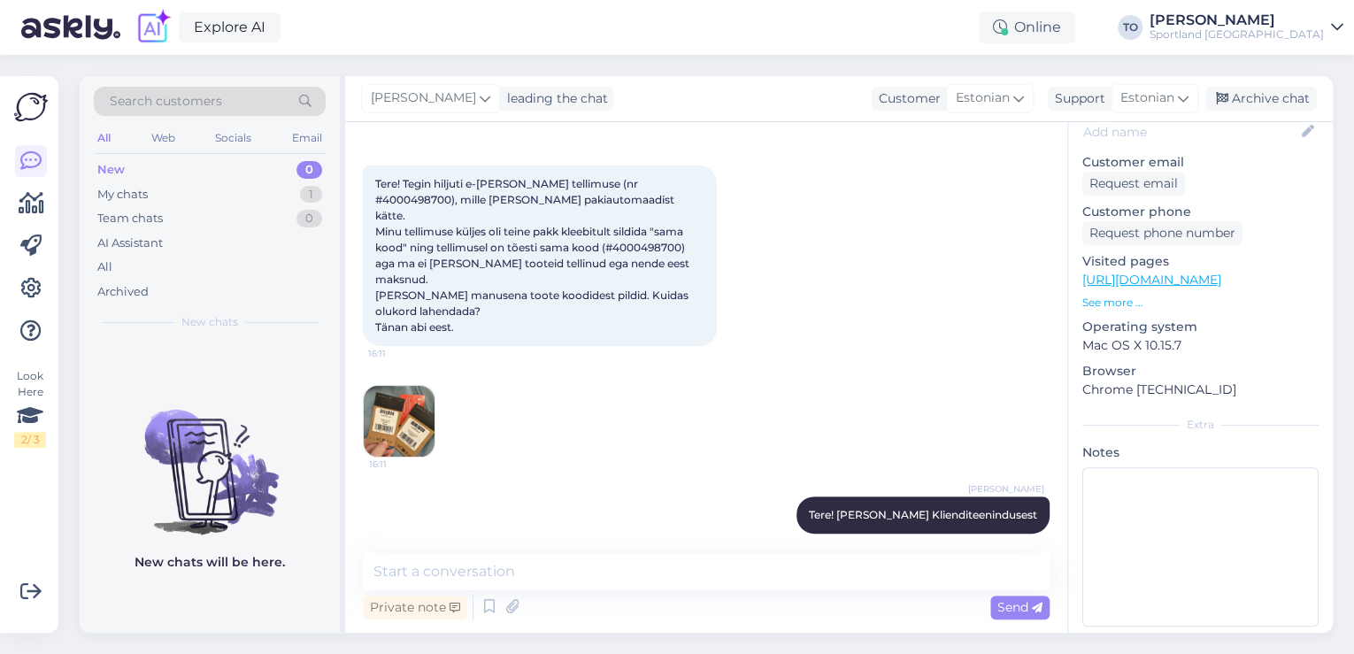
scroll to position [143, 0]
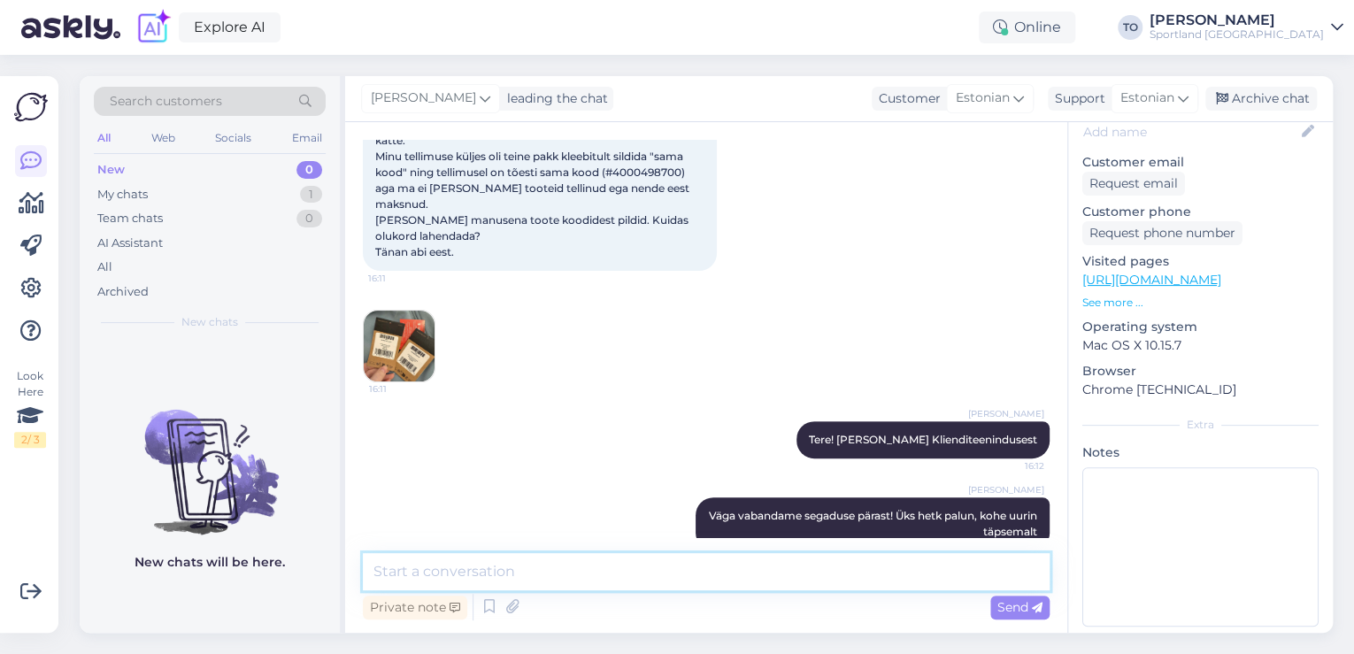
click at [477, 563] on textarea at bounding box center [706, 571] width 687 height 37
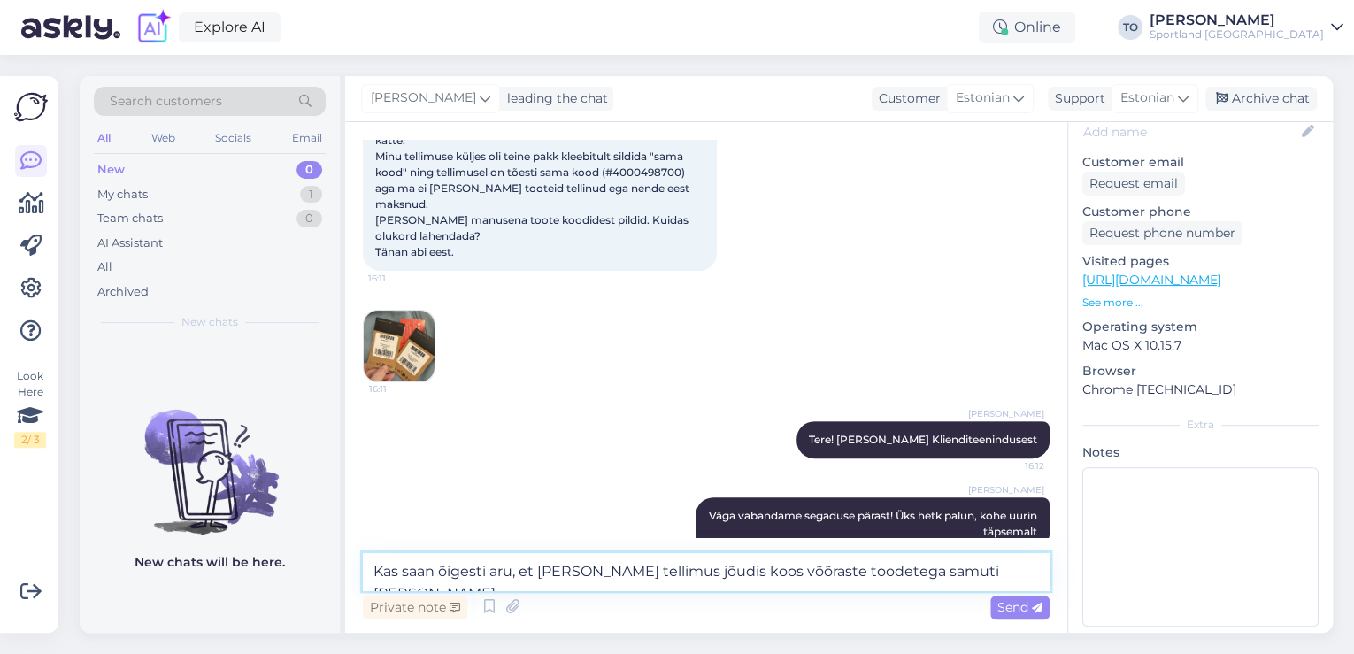
type textarea "Kas saan õigesti aru, et [PERSON_NAME] tellimus jõudis koos võõraste toodetega …"
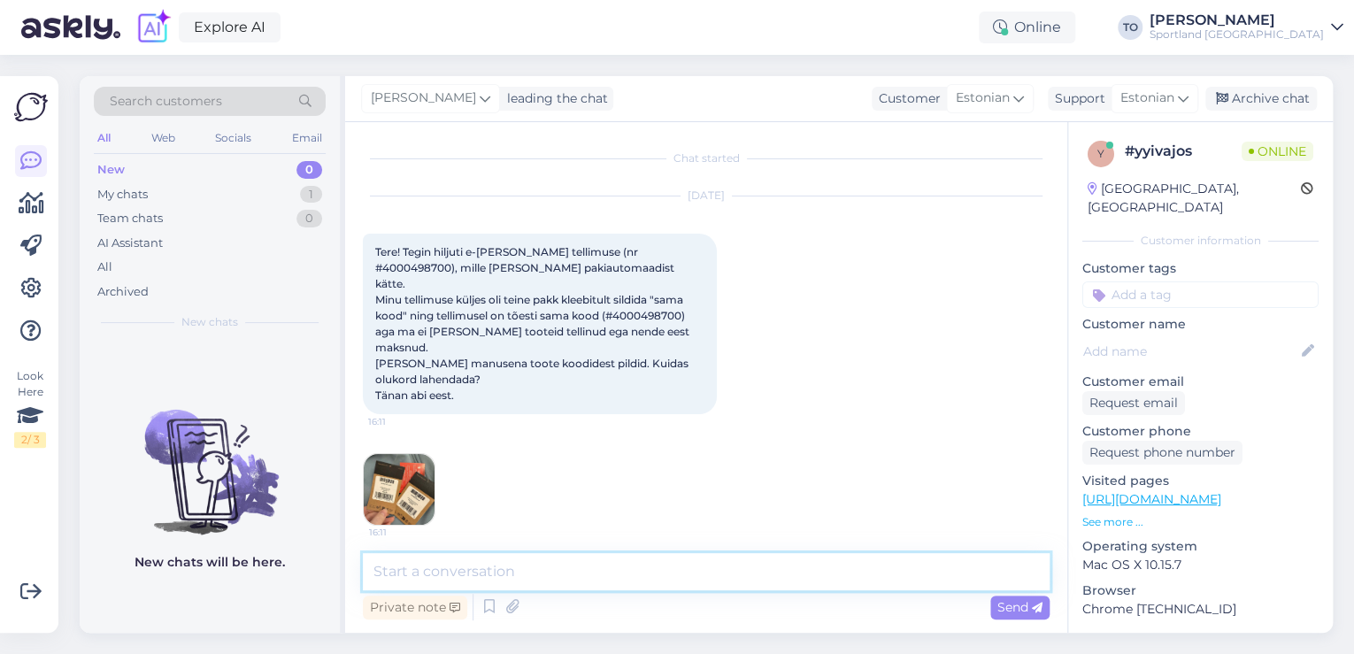
scroll to position [0, 0]
click at [407, 467] on img at bounding box center [399, 489] width 71 height 71
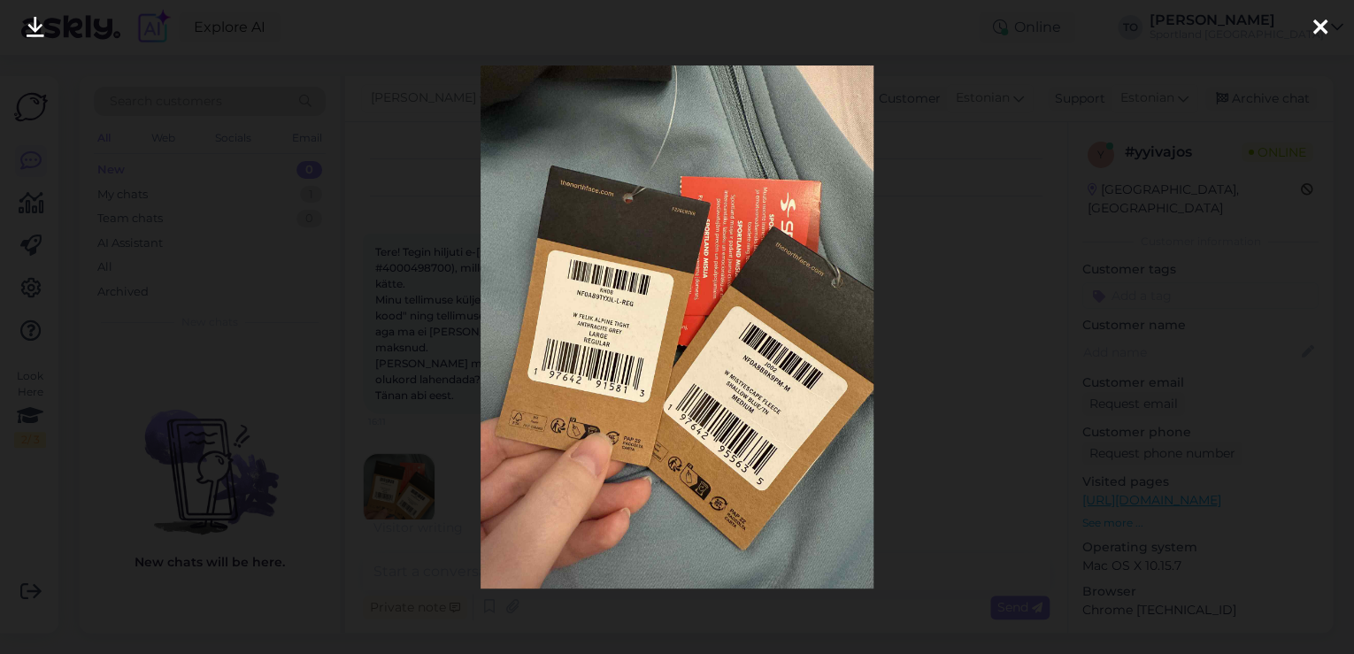
scroll to position [375, 0]
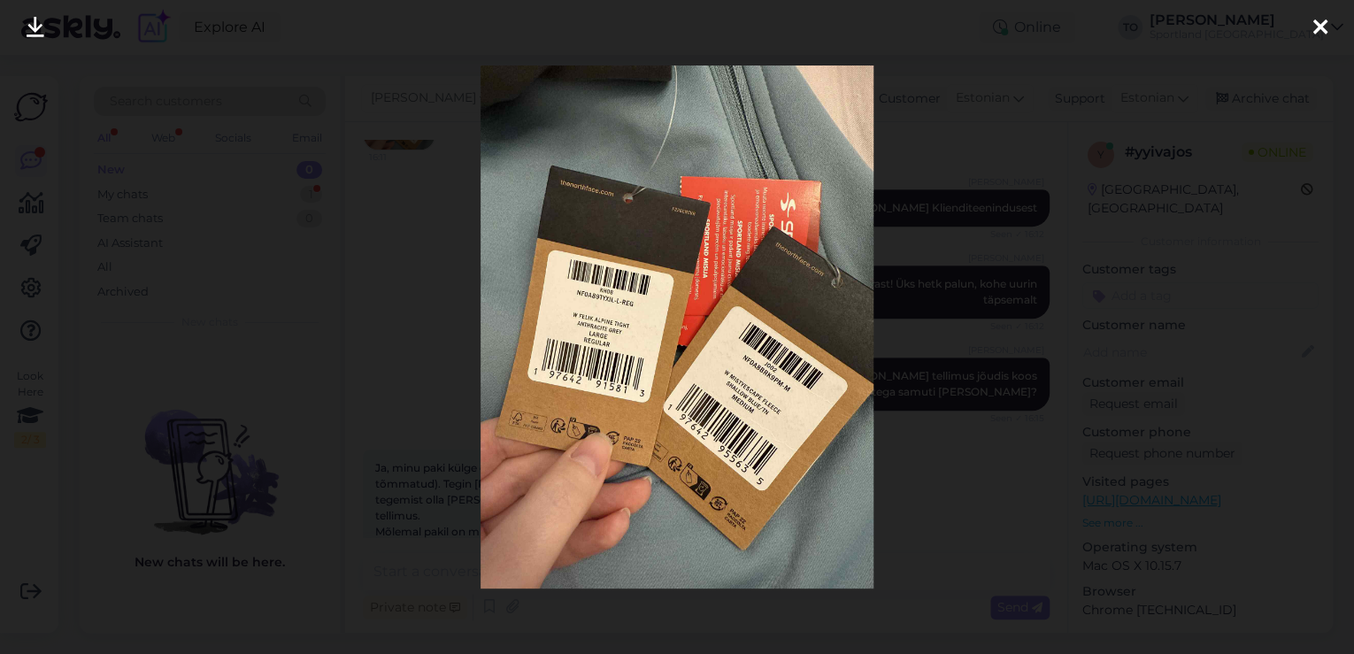
click at [1309, 30] on div at bounding box center [1320, 28] width 35 height 56
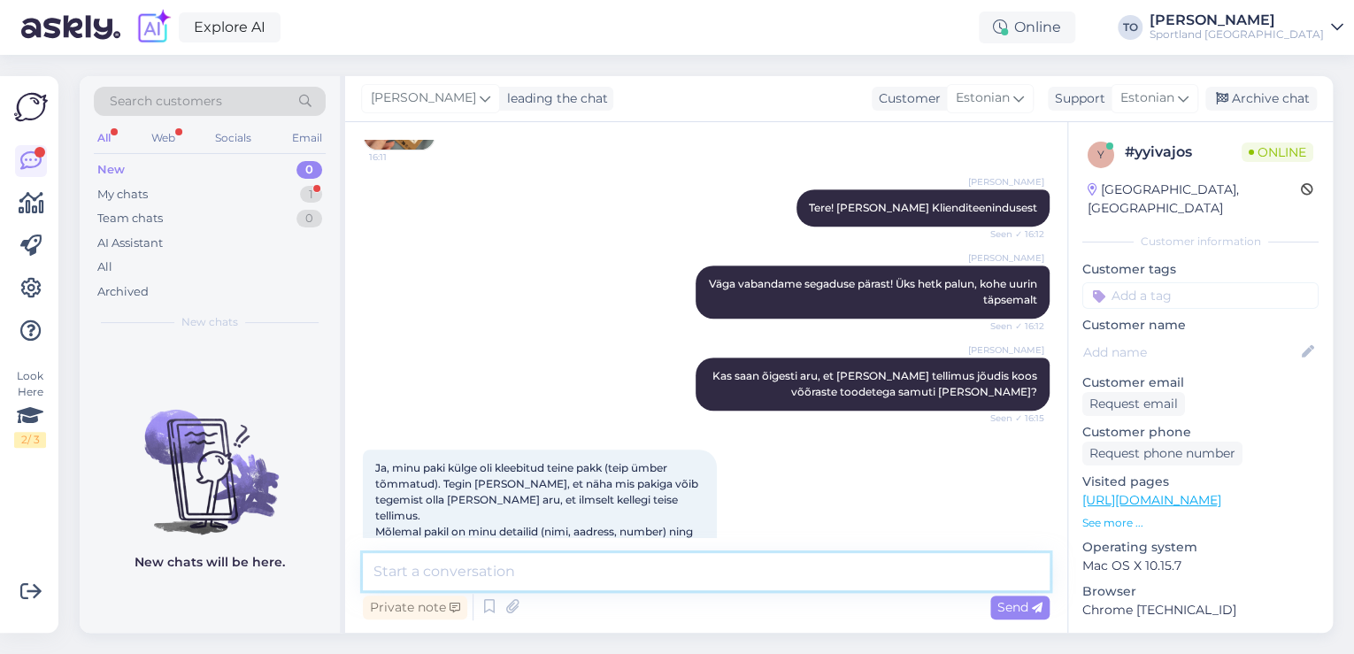
click at [595, 559] on textarea at bounding box center [706, 571] width 687 height 37
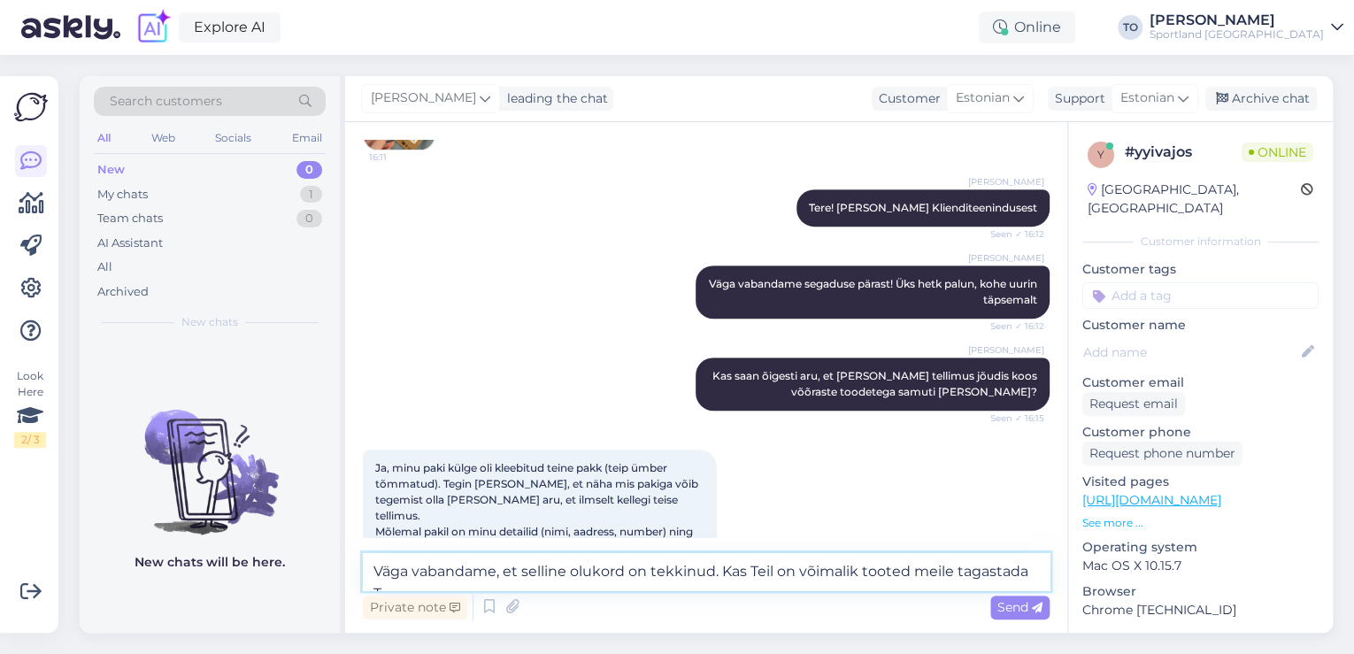
scroll to position [394, 0]
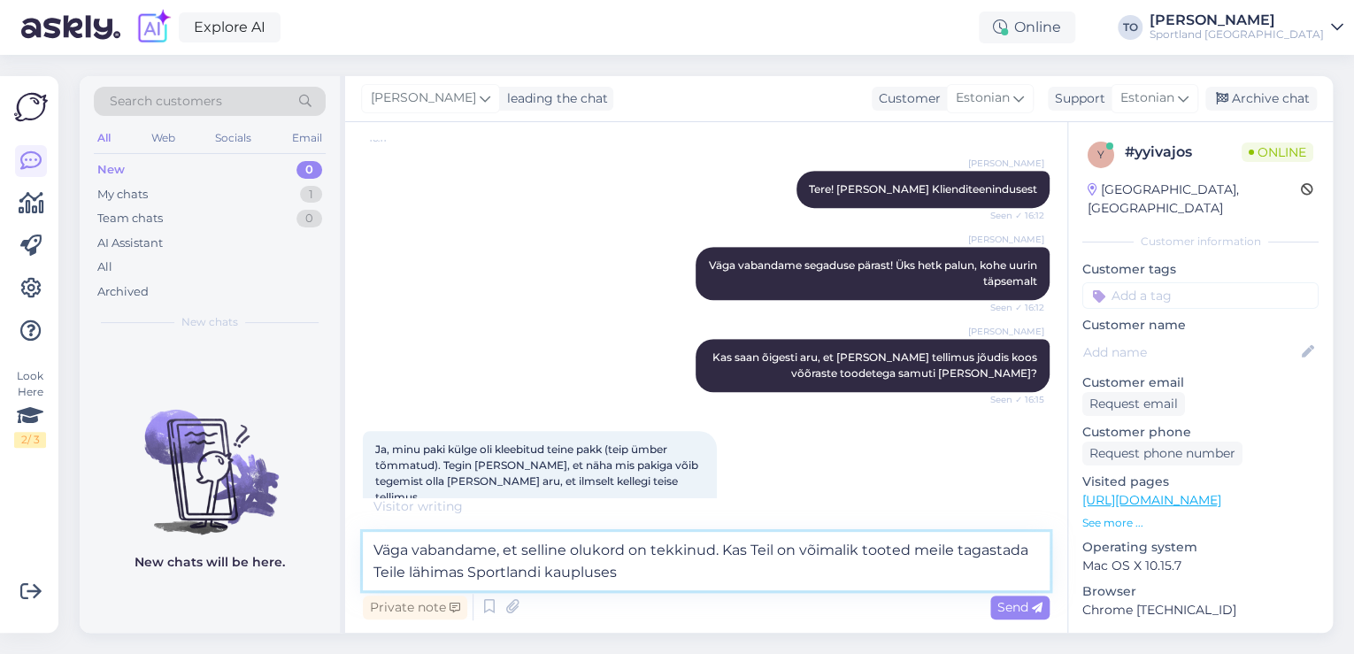
type textarea "Väga vabandame, et selline olukord on tekkinud. Kas Teil on võimalik tooted mei…"
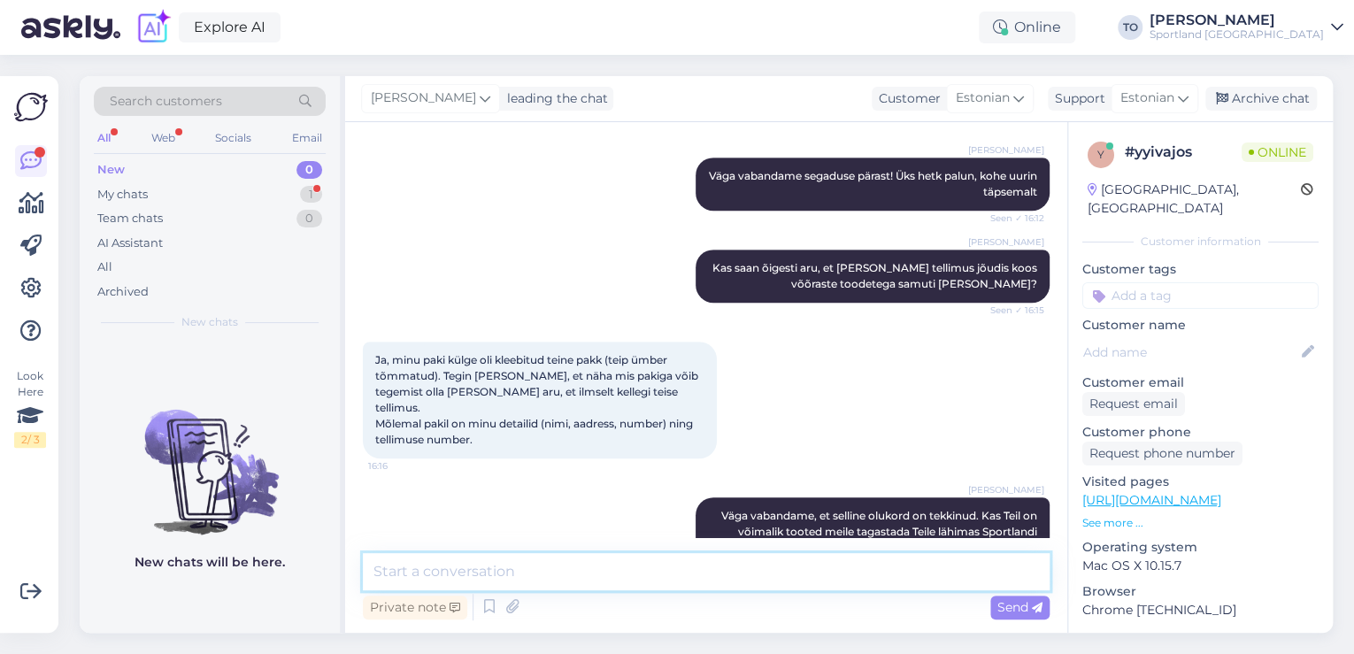
scroll to position [575, 0]
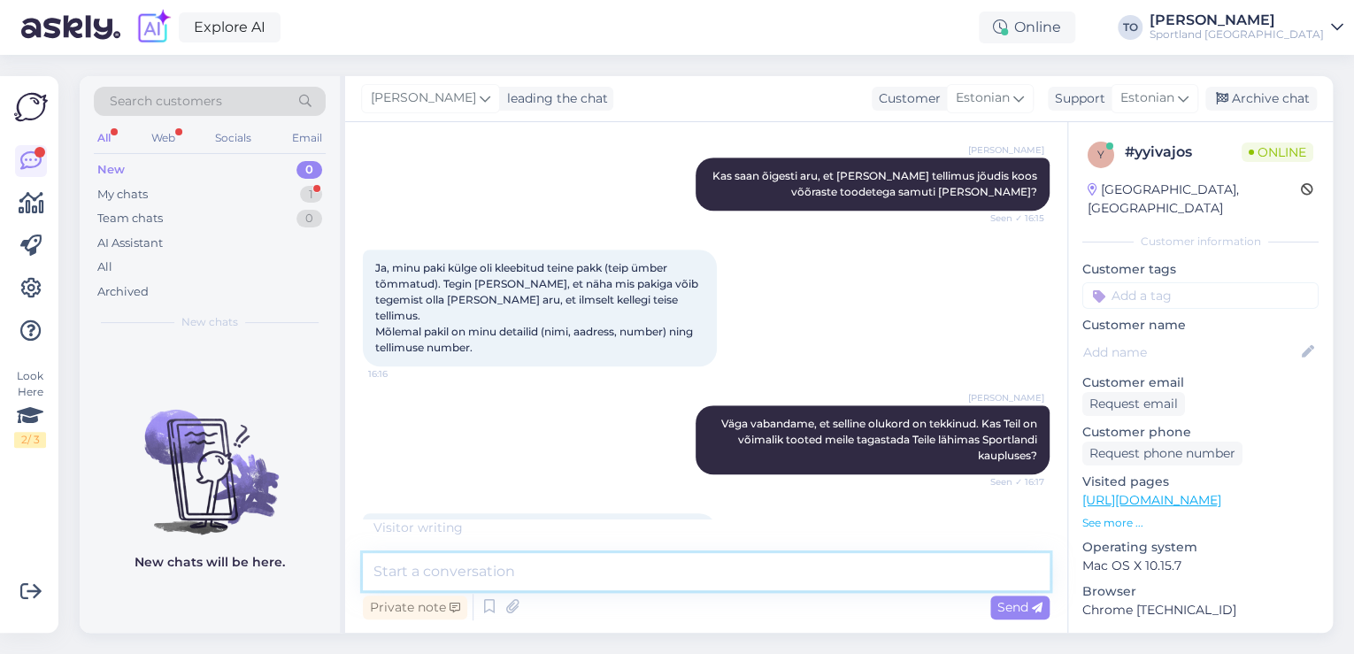
click at [599, 573] on textarea at bounding box center [706, 571] width 687 height 37
type textarea "R"
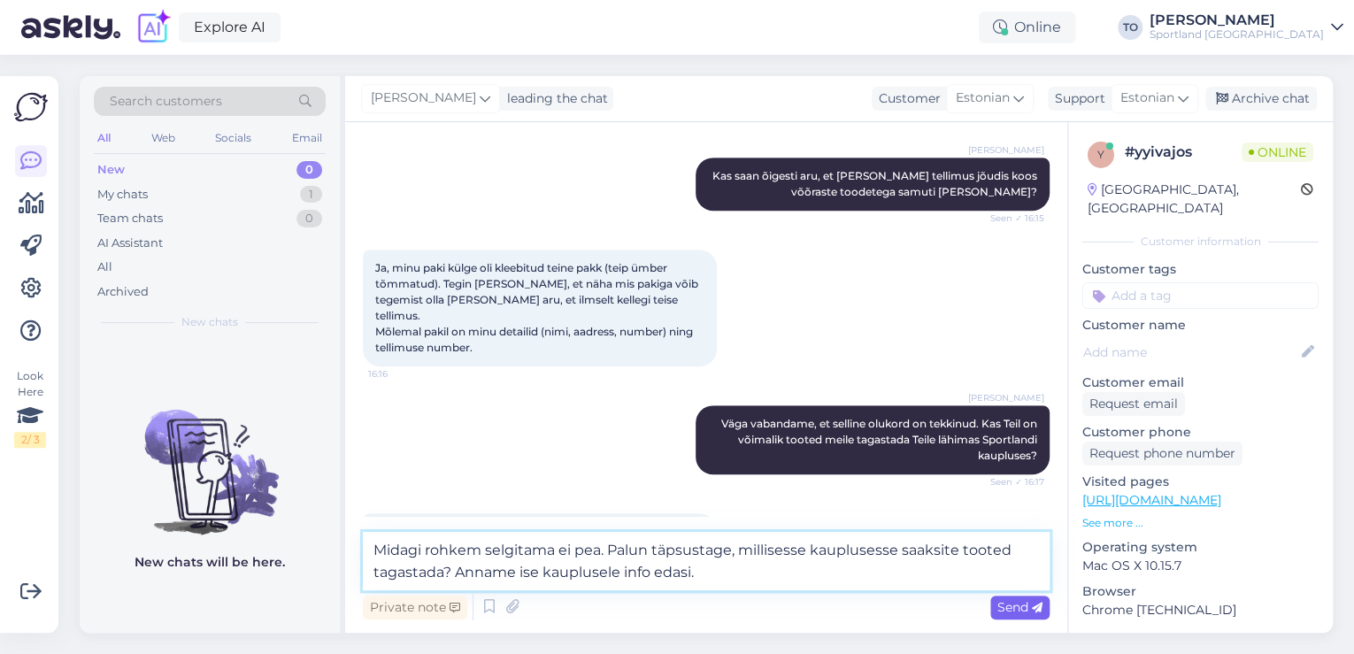
type textarea "Midagi rohkem selgitama ei pea. Palun täpsustage, millisesse kauplusesse saaksi…"
click at [998, 613] on div "Send" at bounding box center [1019, 608] width 59 height 24
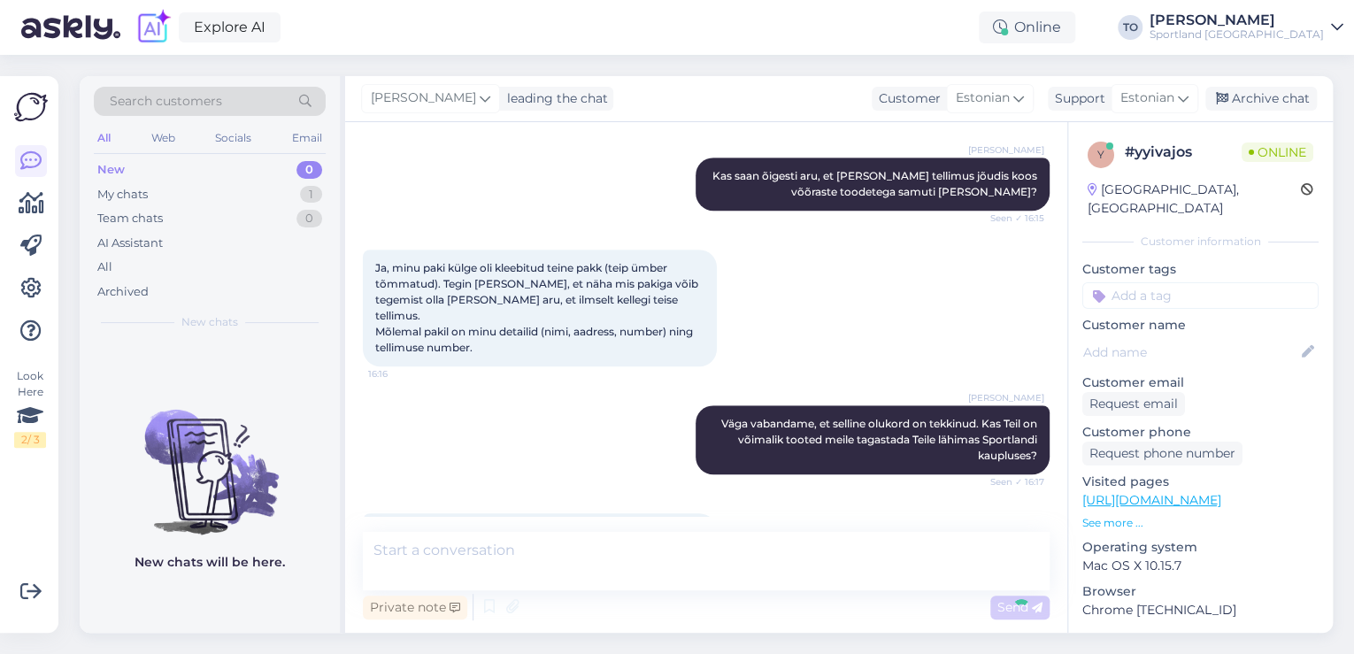
scroll to position [683, 0]
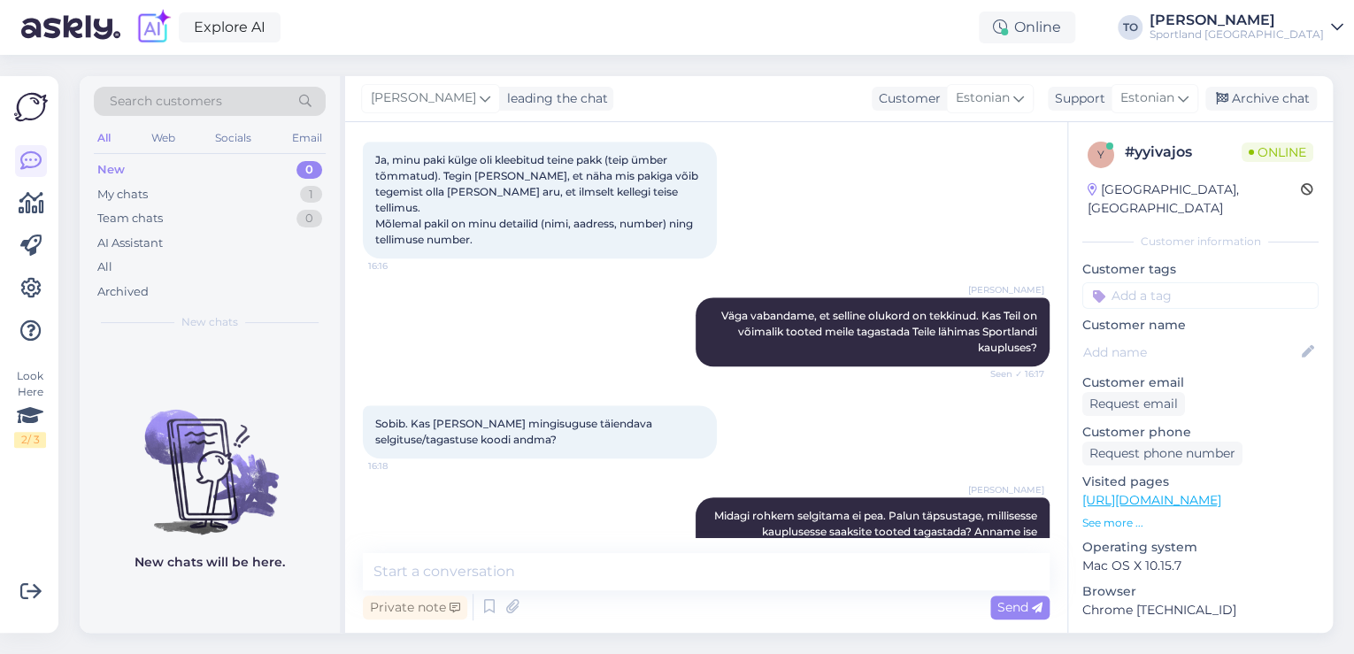
click at [1200, 260] on p "Customer tags" at bounding box center [1200, 269] width 236 height 19
click at [1200, 282] on input at bounding box center [1200, 295] width 236 height 27
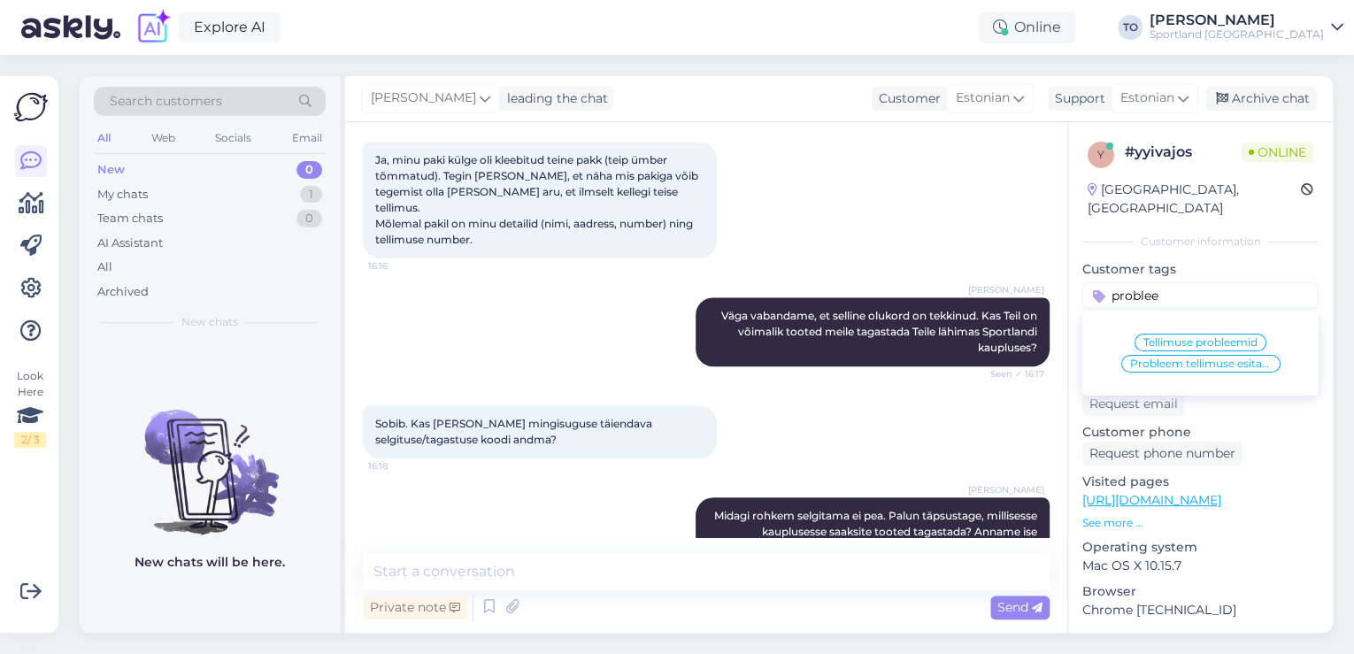
type input "problee"
click at [1202, 334] on div "Tellimuse probleemid" at bounding box center [1200, 343] width 132 height 18
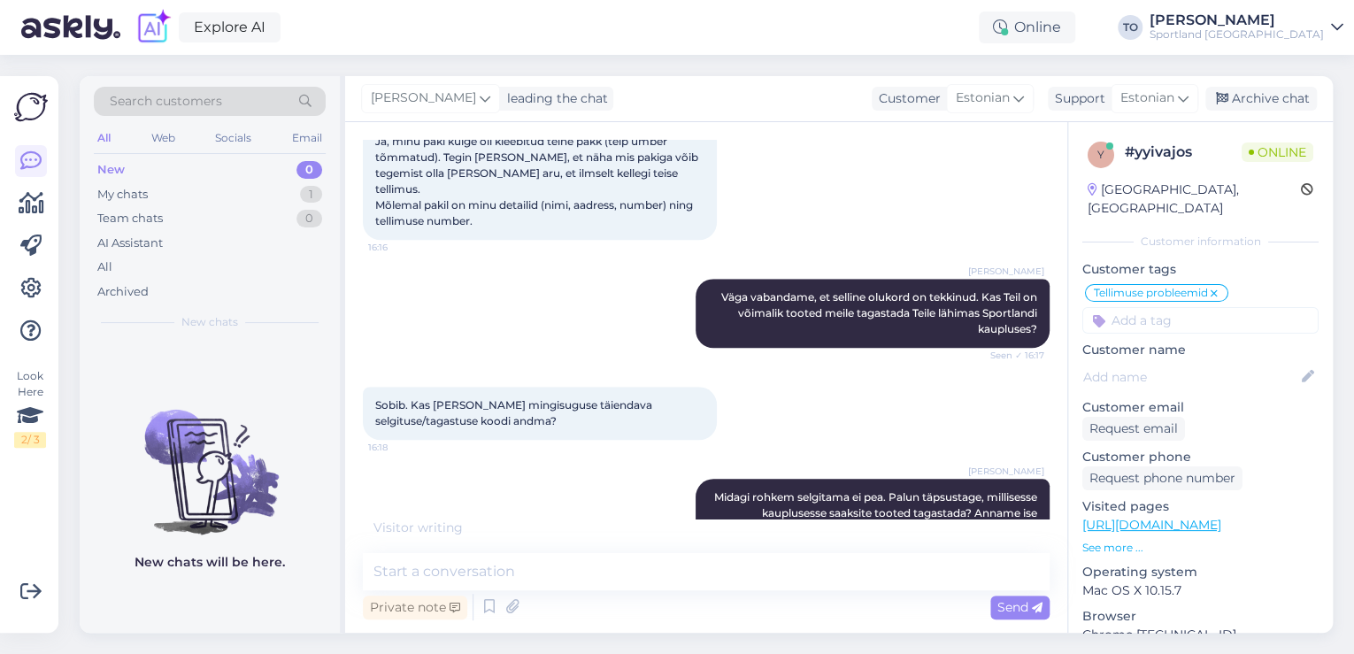
scroll to position [759, 0]
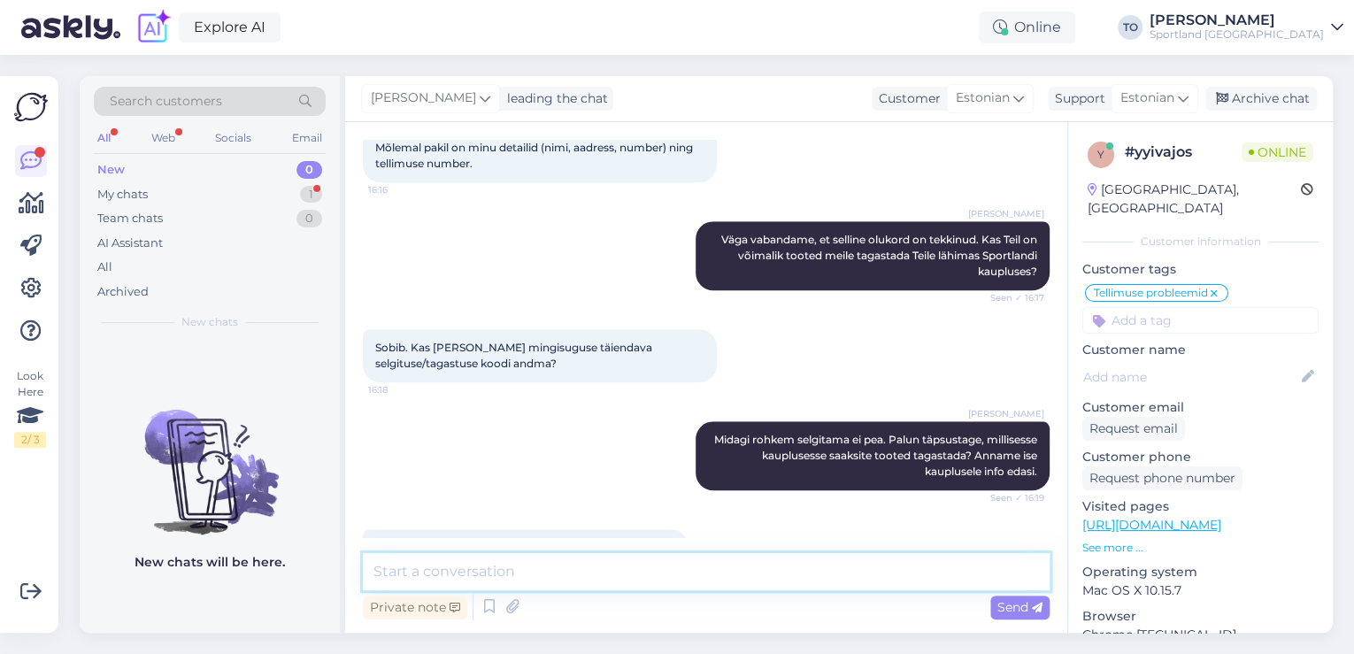
click at [680, 583] on textarea at bounding box center [706, 571] width 687 height 37
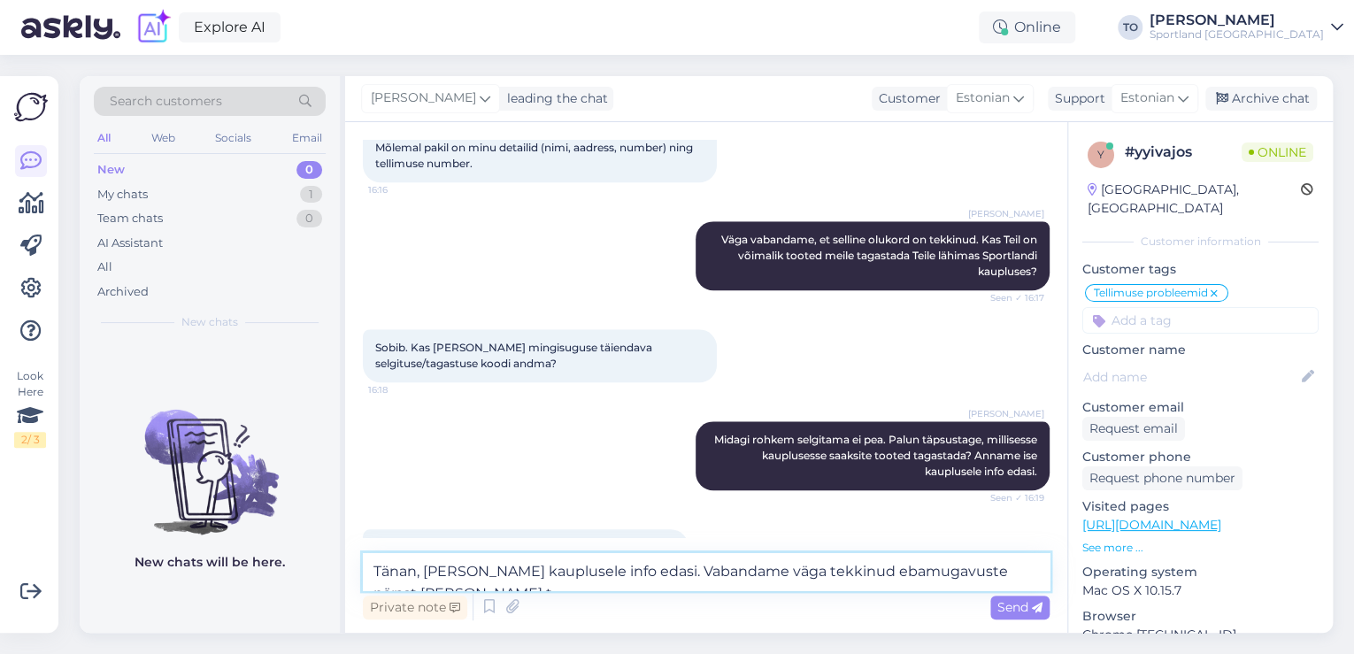
scroll to position [779, 0]
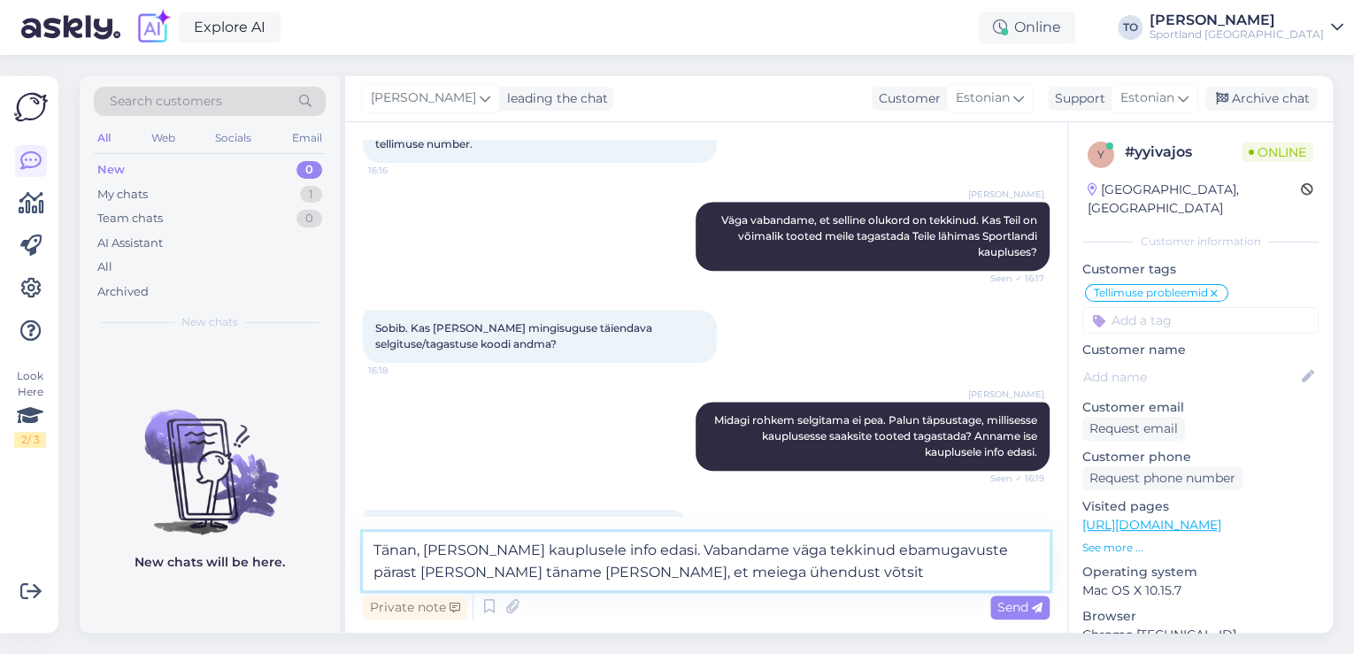
type textarea "Tänan, [PERSON_NAME] kauplusele info edasi. Vabandame väga tekkinud ebamugavust…"
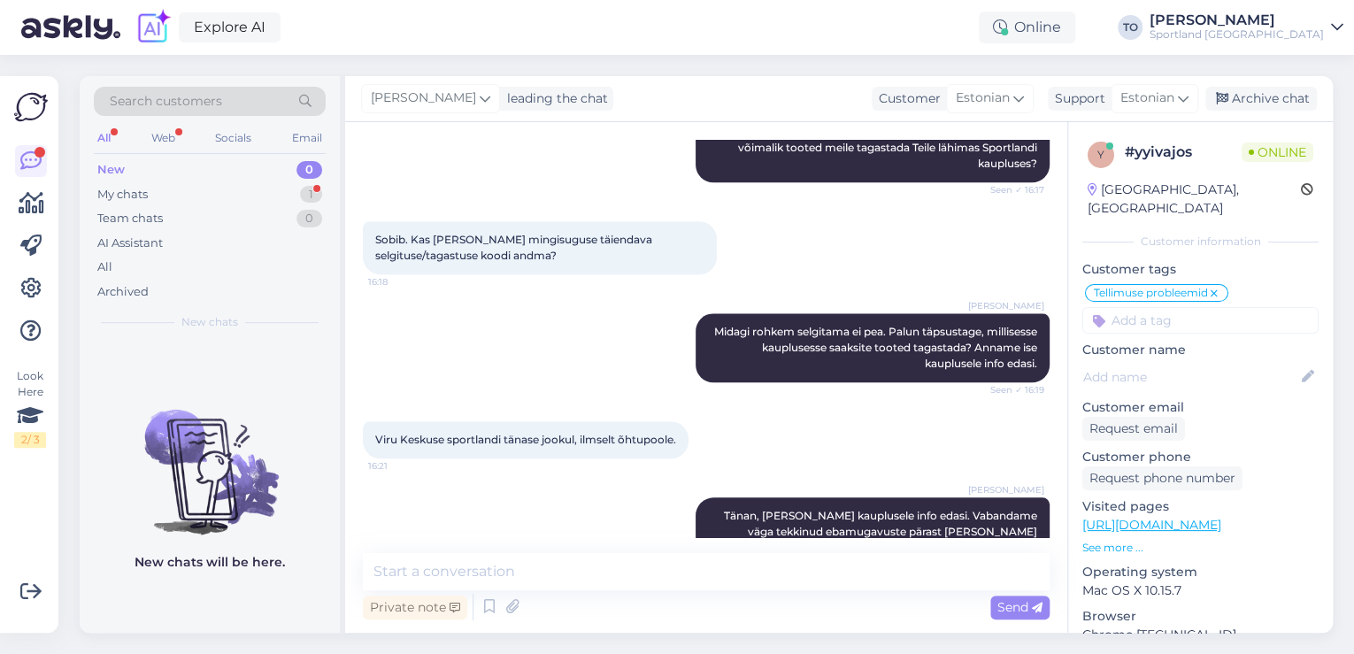
scroll to position [943, 0]
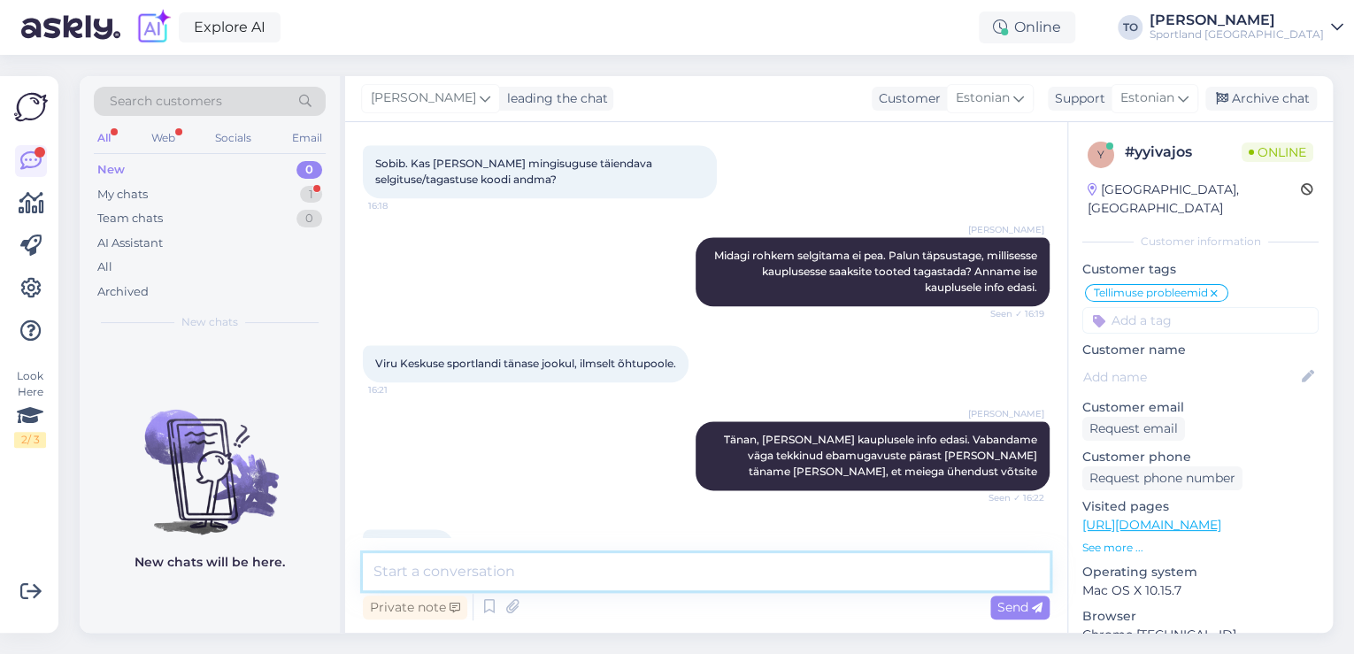
click at [542, 563] on textarea at bounding box center [706, 571] width 687 height 37
type textarea "Teilegi ilusat päeva jätku!"
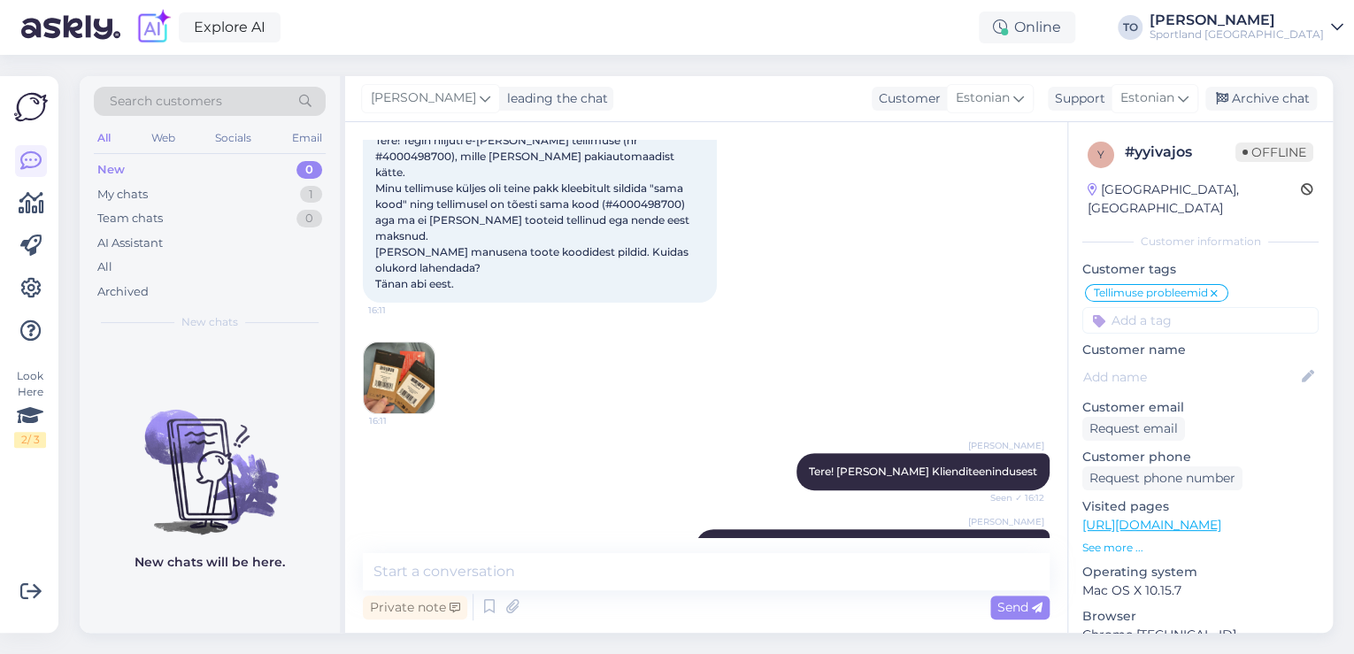
scroll to position [0, 0]
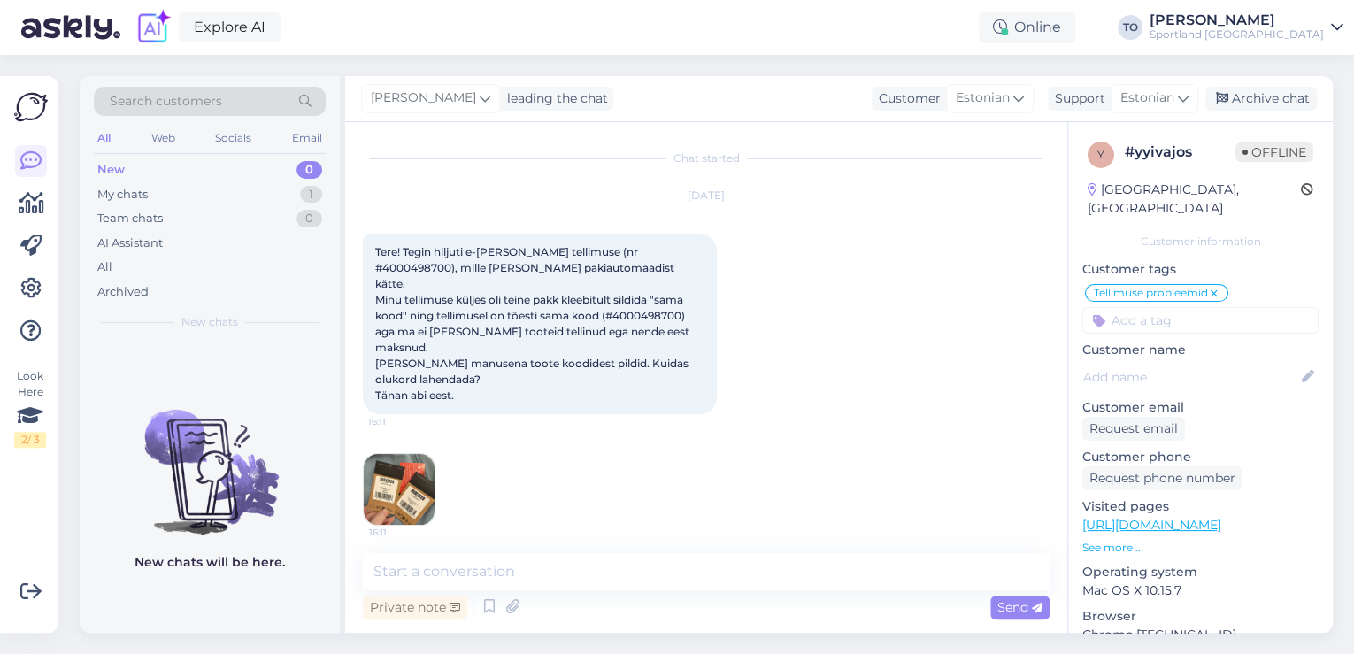
click at [411, 454] on img at bounding box center [399, 489] width 71 height 71
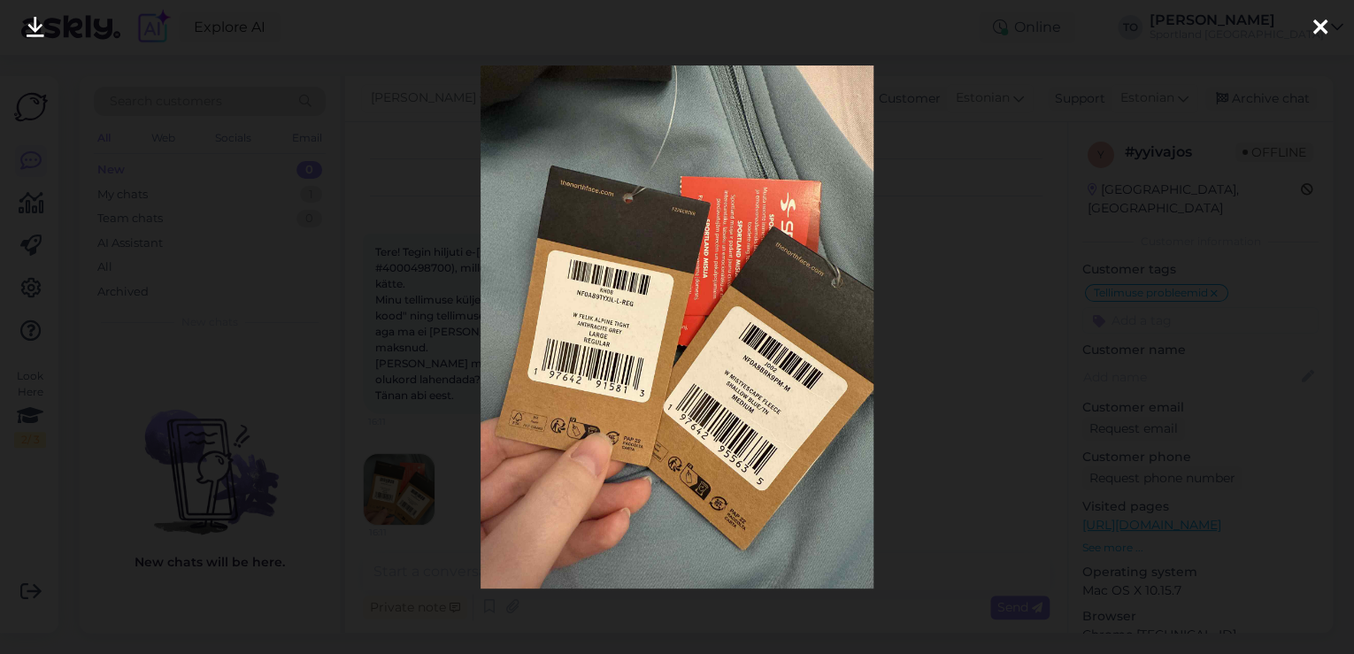
click at [1322, 21] on icon at bounding box center [1320, 28] width 14 height 23
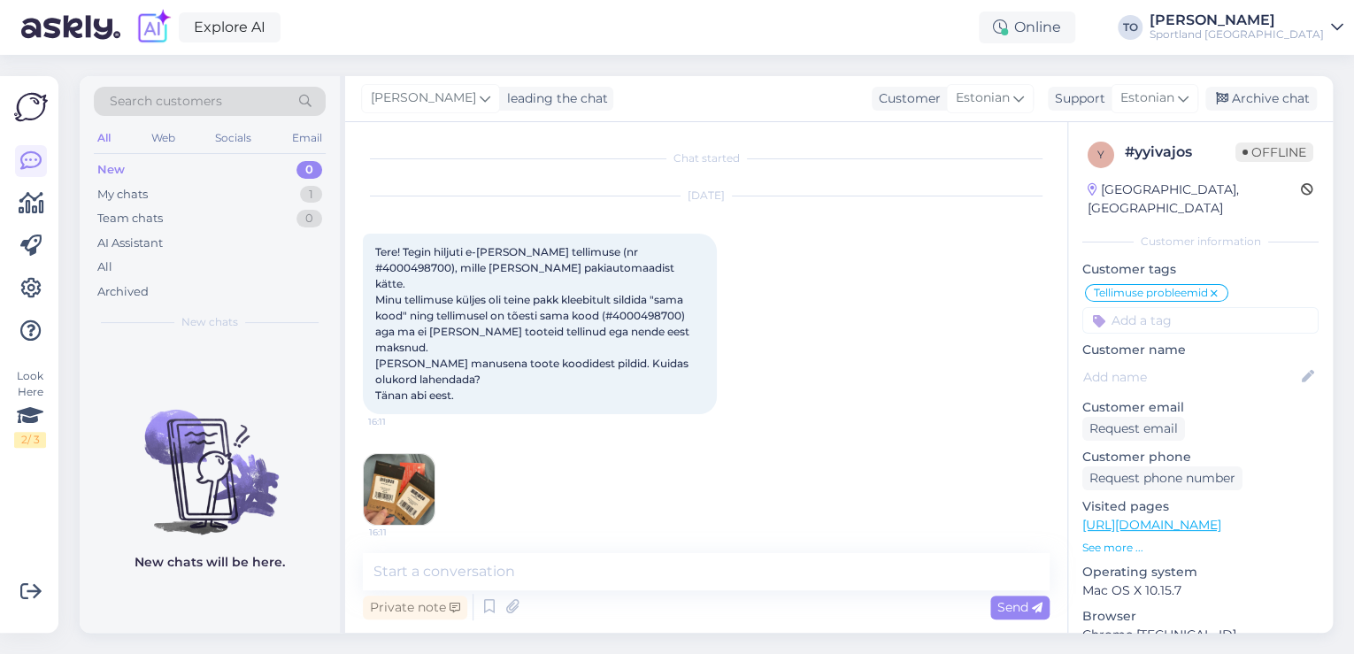
click at [394, 454] on img at bounding box center [399, 489] width 71 height 71
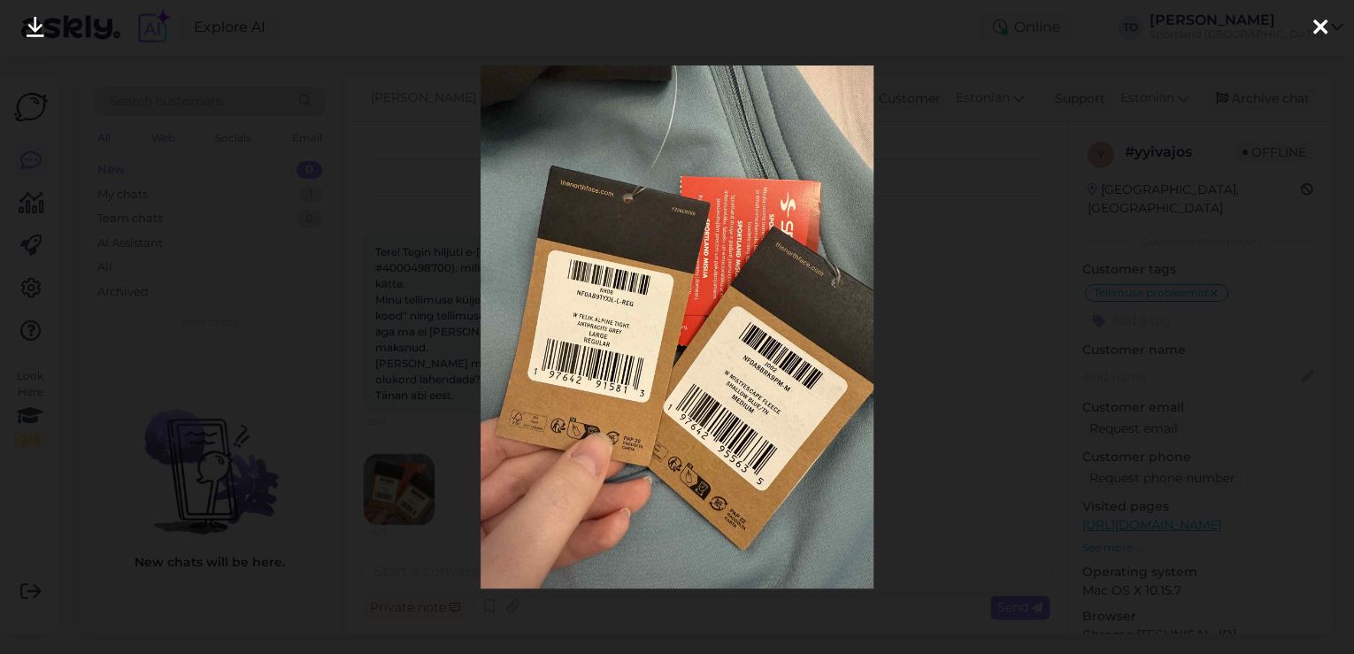
click at [1316, 26] on icon at bounding box center [1320, 28] width 14 height 23
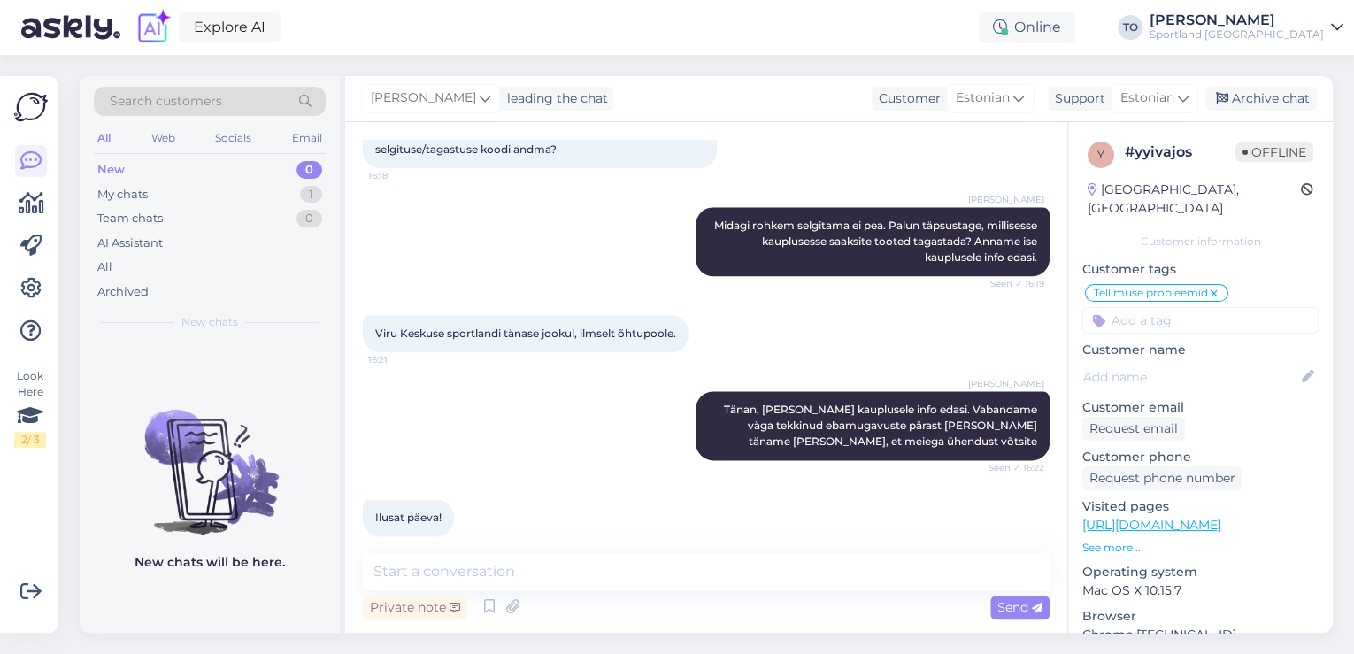
scroll to position [1019, 0]
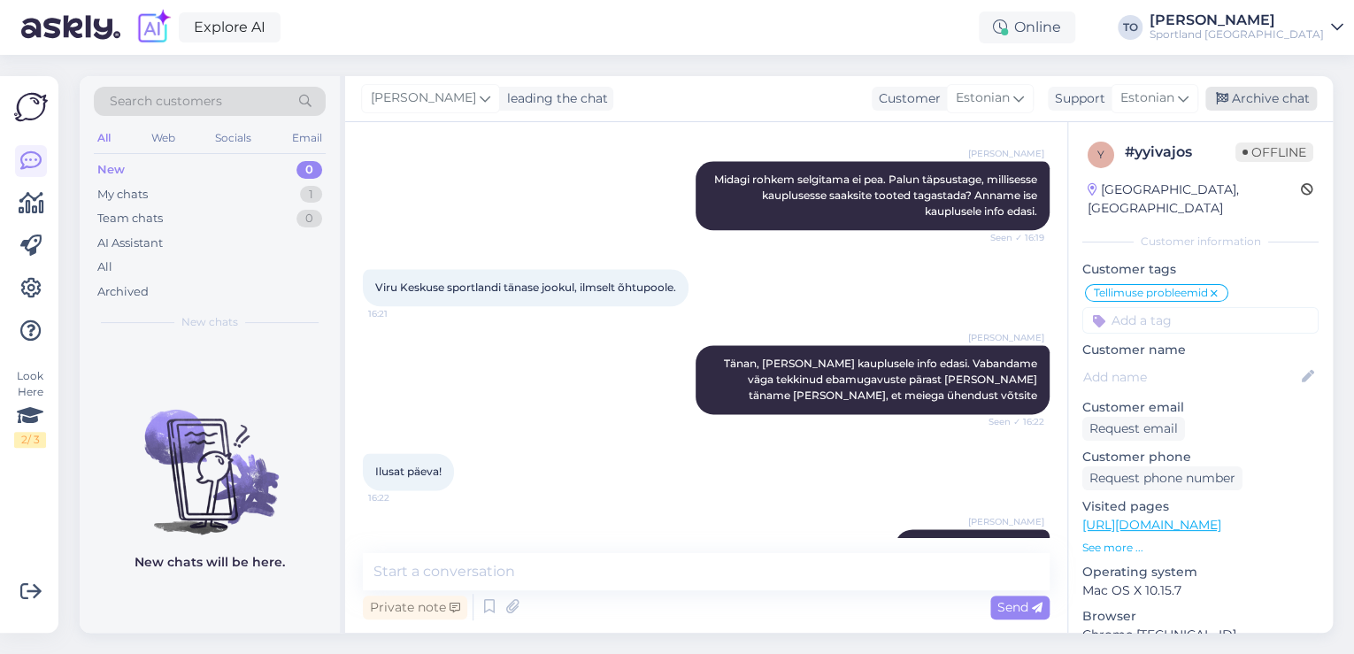
click at [1246, 102] on div "Archive chat" at bounding box center [1260, 99] width 111 height 24
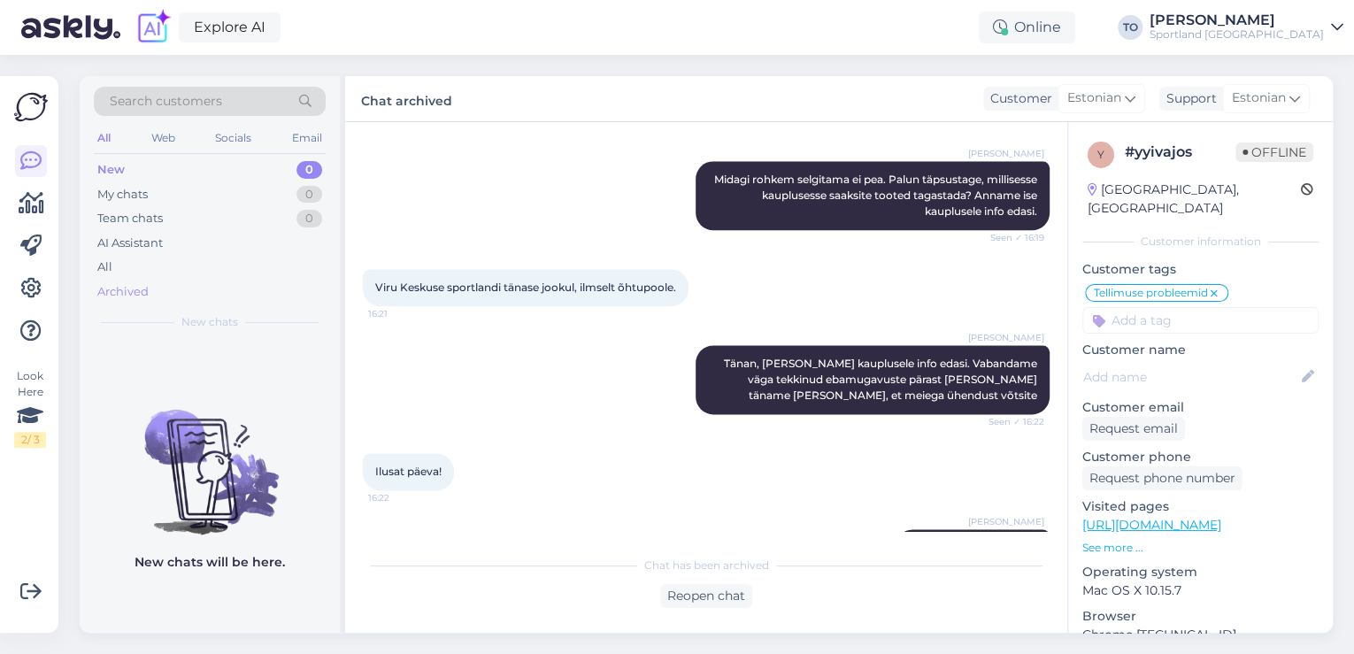
click at [168, 286] on div "Archived" at bounding box center [210, 292] width 232 height 25
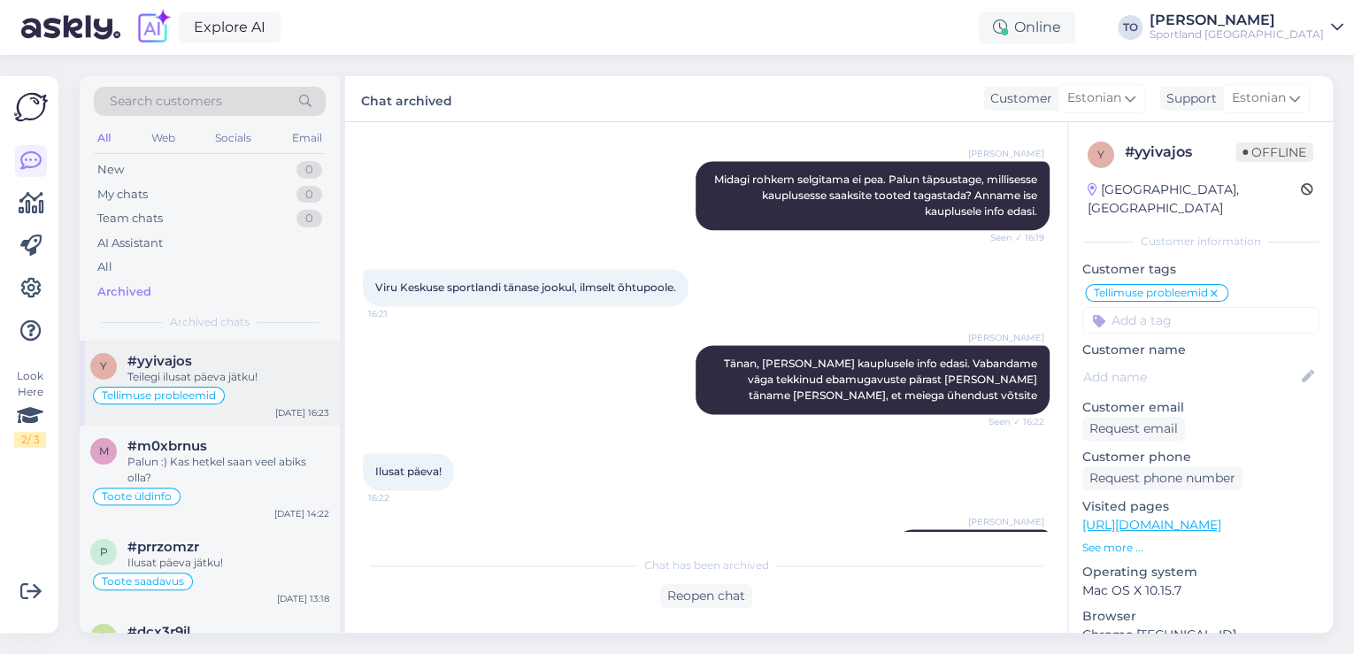
click at [186, 367] on span "#yyivajos" at bounding box center [159, 361] width 65 height 16
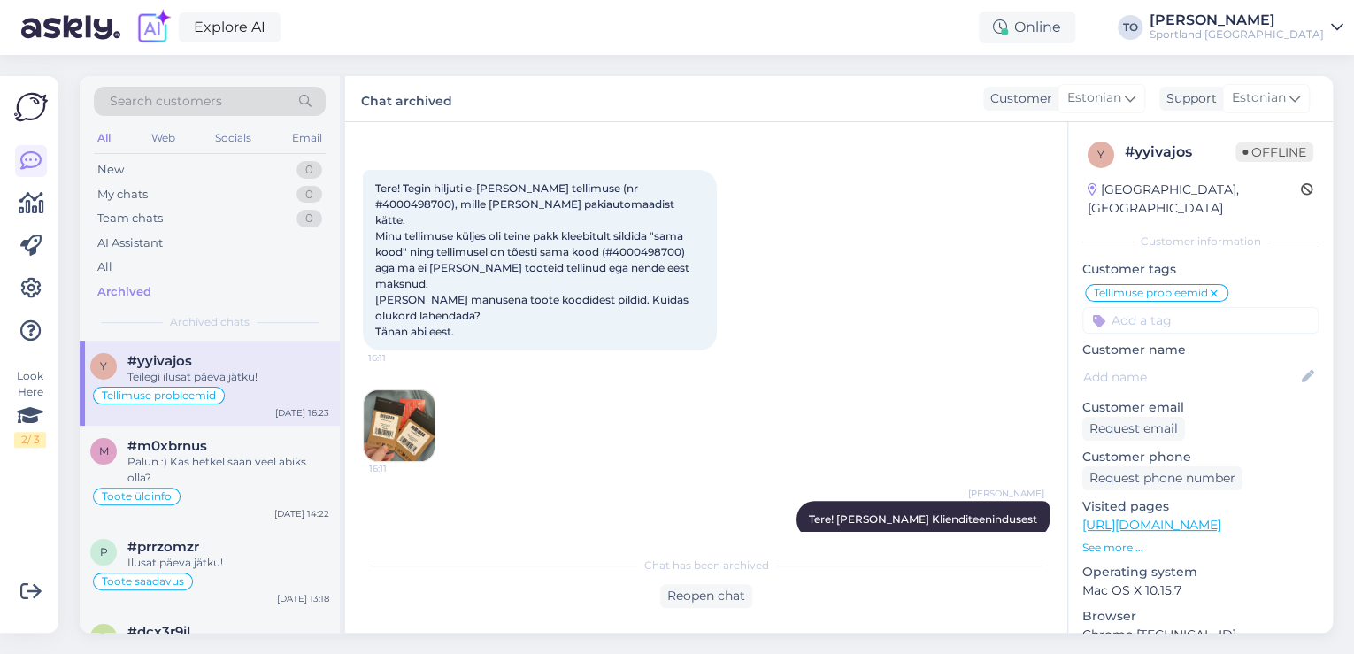
scroll to position [0, 0]
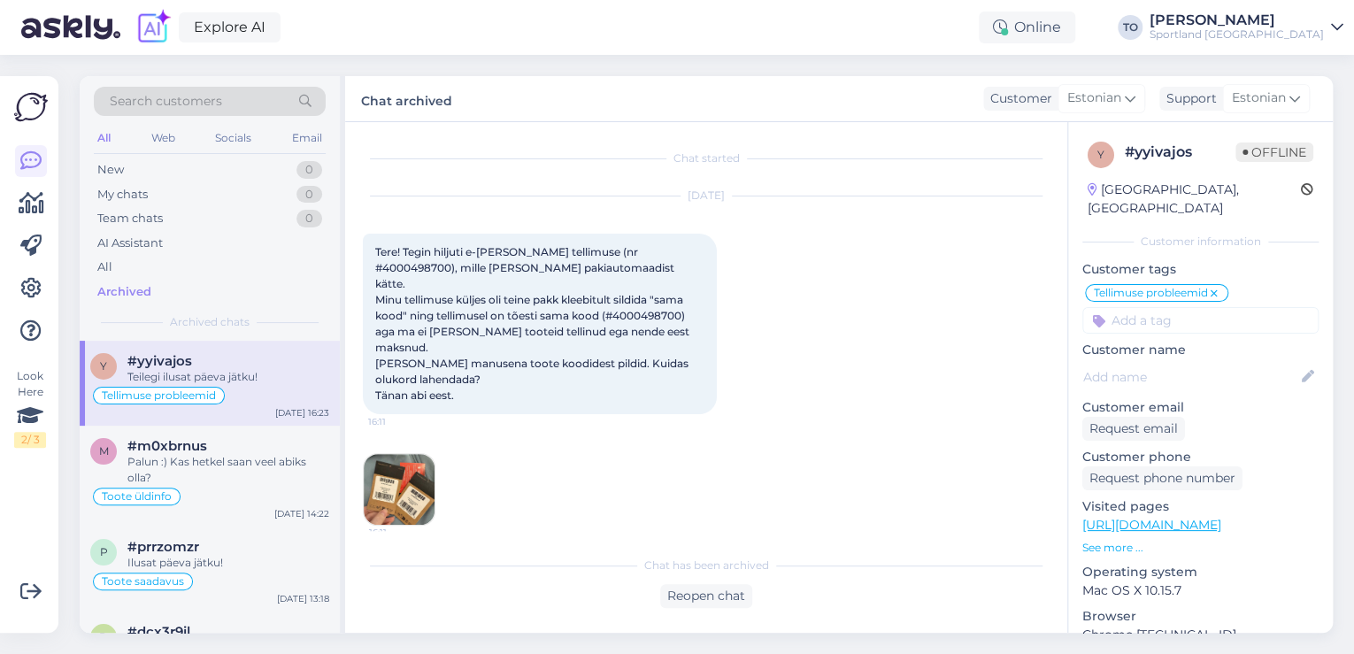
click at [411, 464] on img at bounding box center [399, 489] width 71 height 71
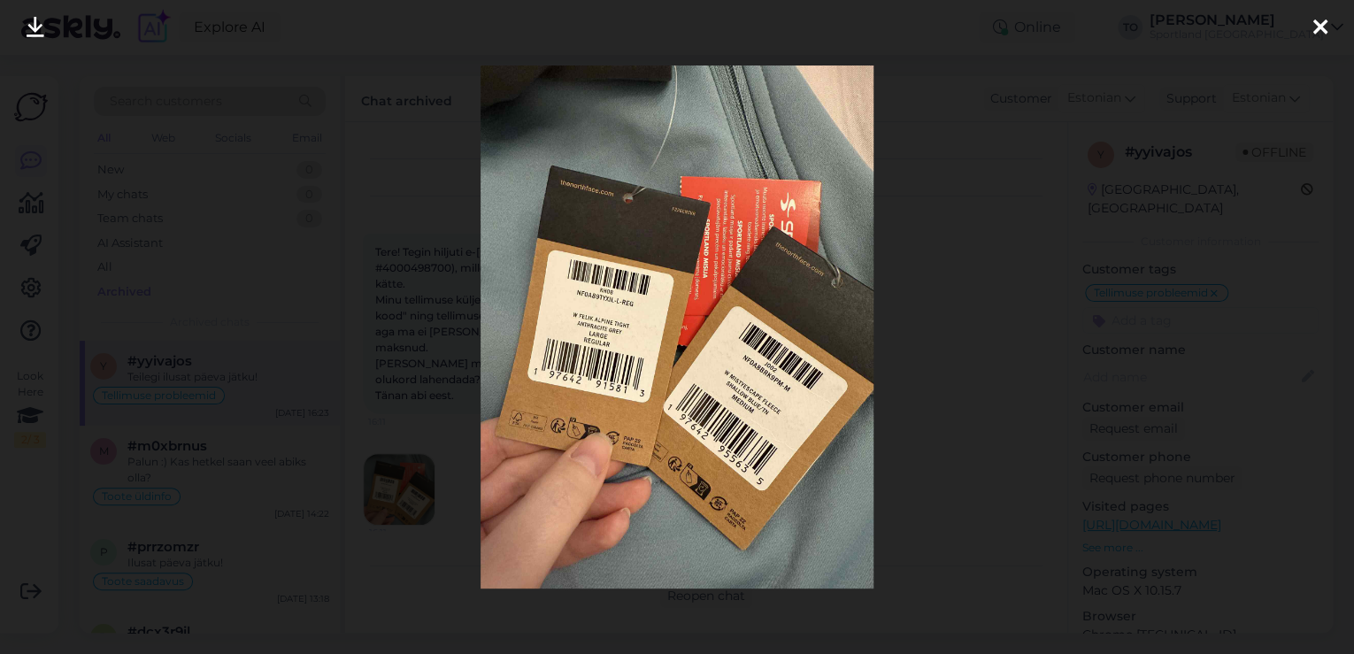
click at [1316, 23] on icon at bounding box center [1320, 28] width 14 height 23
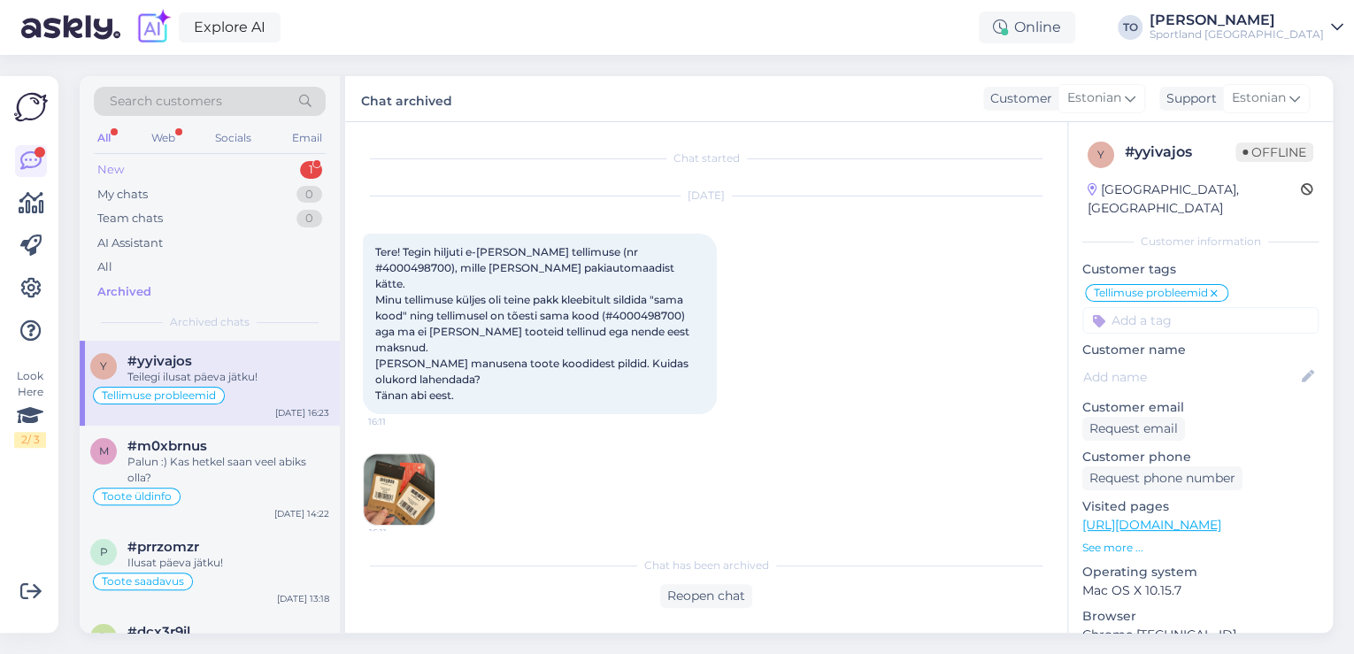
click at [222, 161] on div "New 1" at bounding box center [210, 170] width 232 height 25
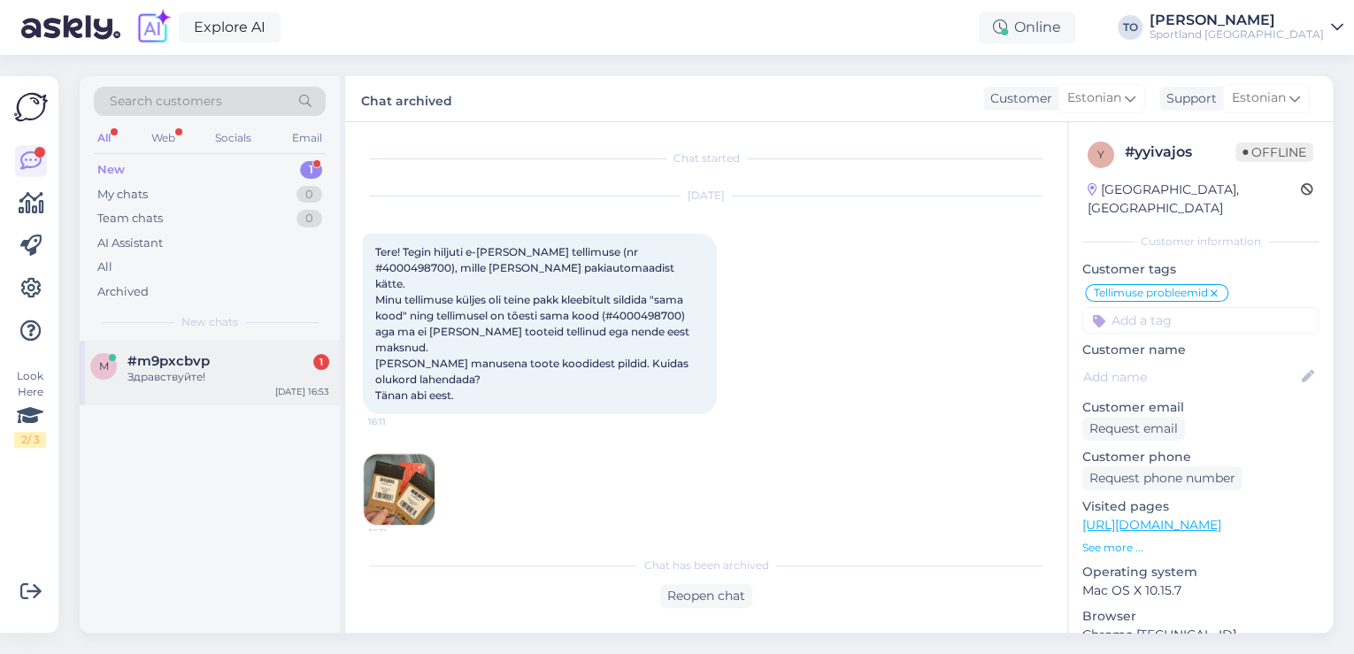
click at [234, 372] on div "Здравствуйте!" at bounding box center [228, 377] width 202 height 16
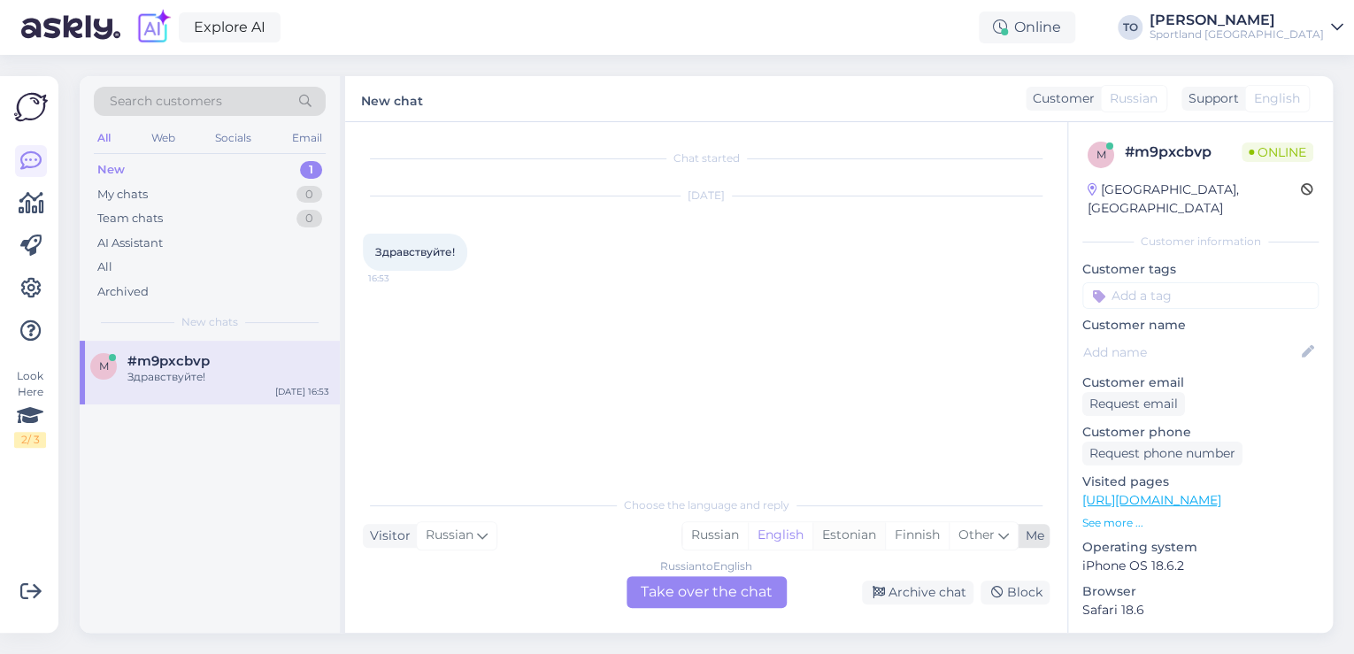
click at [835, 534] on div "Estonian" at bounding box center [848, 535] width 73 height 27
click at [725, 587] on div "Russian to Estonian Take over the chat" at bounding box center [706, 592] width 160 height 32
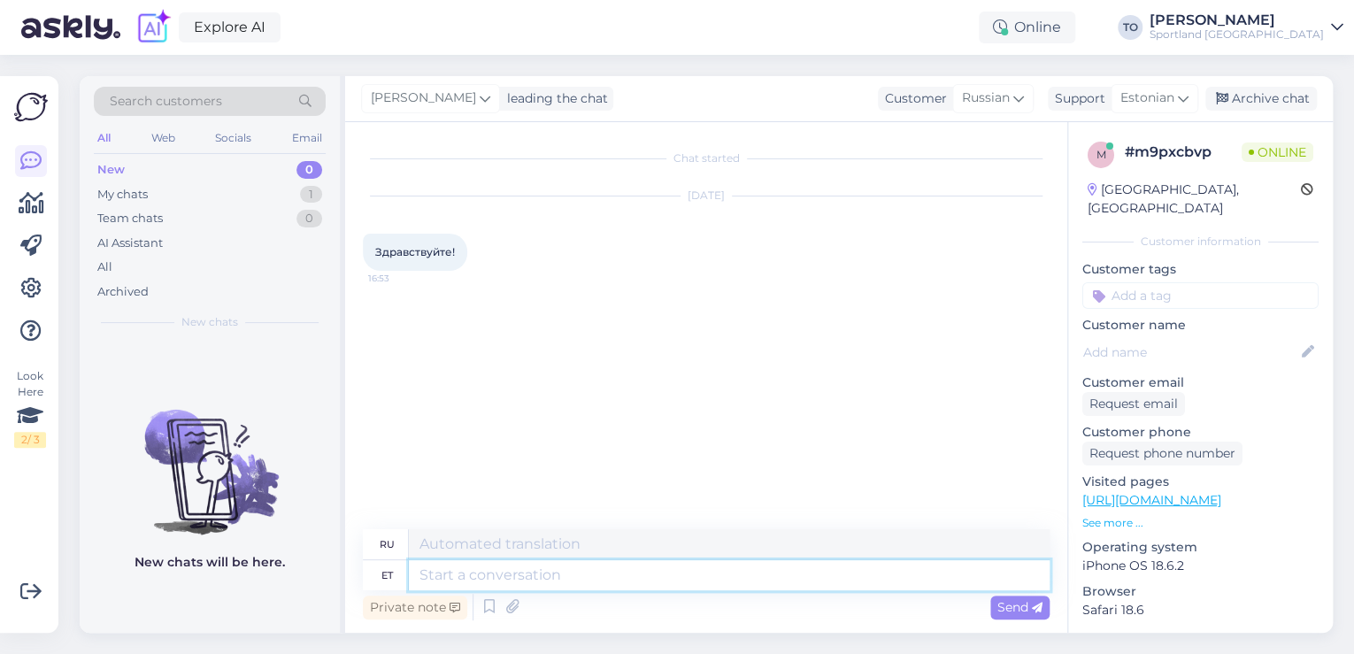
click at [606, 573] on textarea at bounding box center [729, 575] width 641 height 30
type textarea "Tere!"
type textarea "Привет!"
type textarea "Tere! [GEOGRAPHIC_DATA]"
type textarea "Привет! Я"
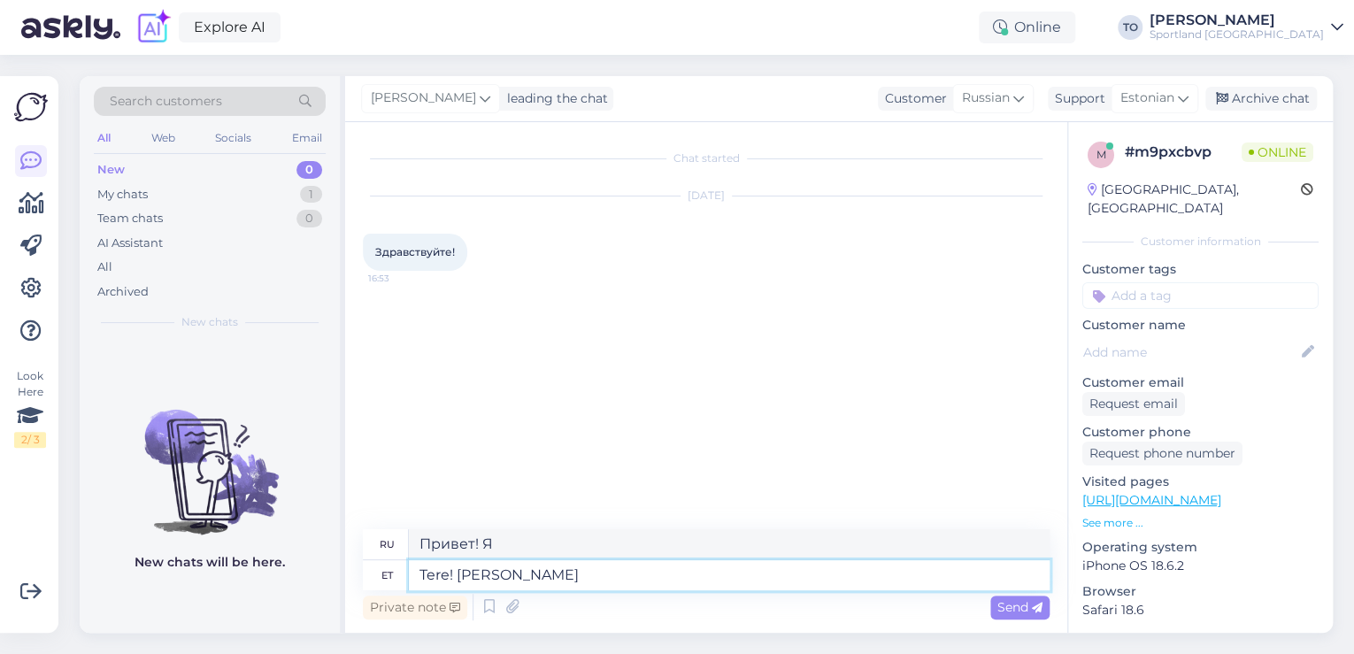
type textarea "Tere! [PERSON_NAME]"
type textarea "Привет! Меня зовут Тииан."
type textarea "Tere! [PERSON_NAME]"
type textarea "Привет! Меня зовут [PERSON_NAME]."
type textarea "Tere! [PERSON_NAME] Klienditeenindusest"
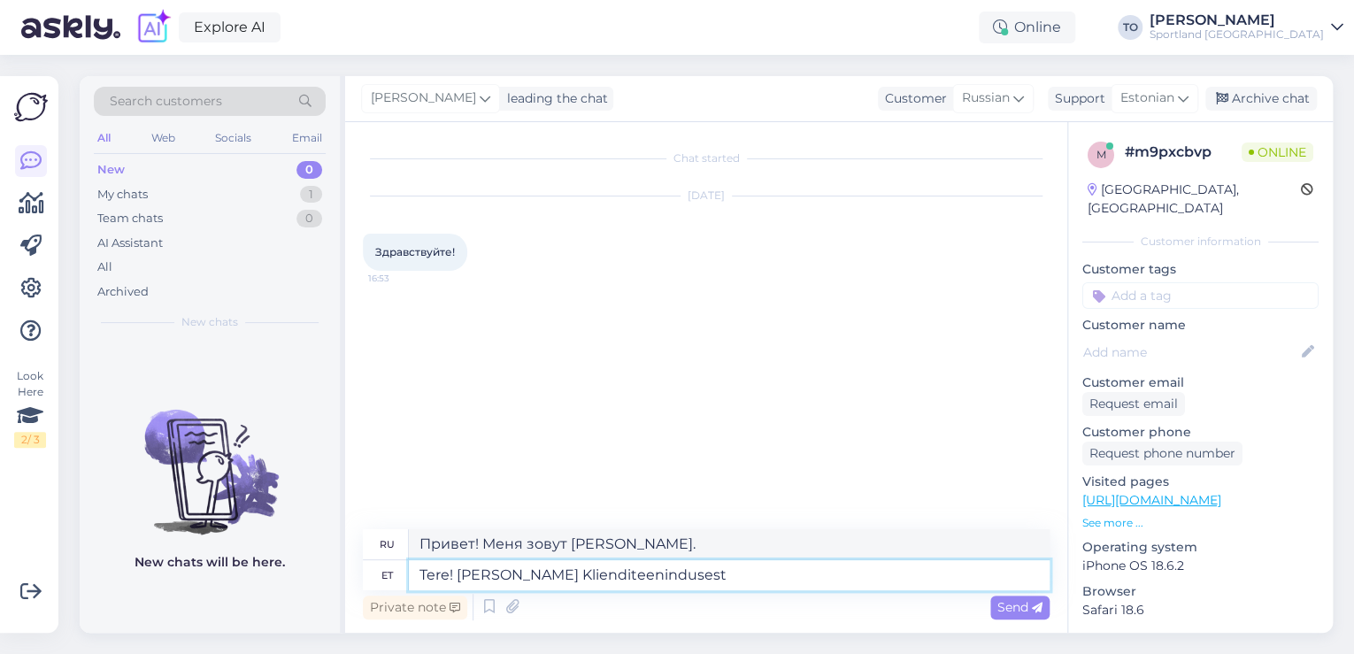
type textarea "Здравствуйте! Меня зовут [PERSON_NAME], я из службы поддержки клиентов."
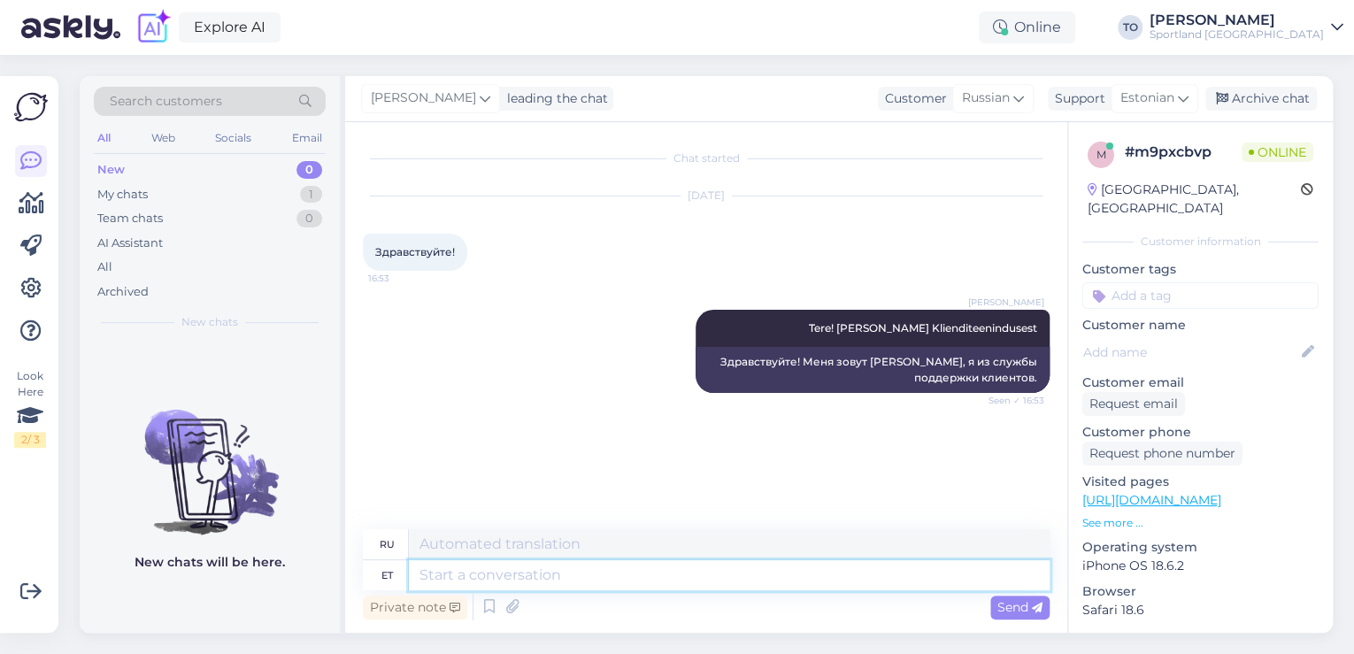
click at [608, 573] on textarea at bounding box center [729, 575] width 641 height 30
type textarea "Kuidas"
type textarea "Как"
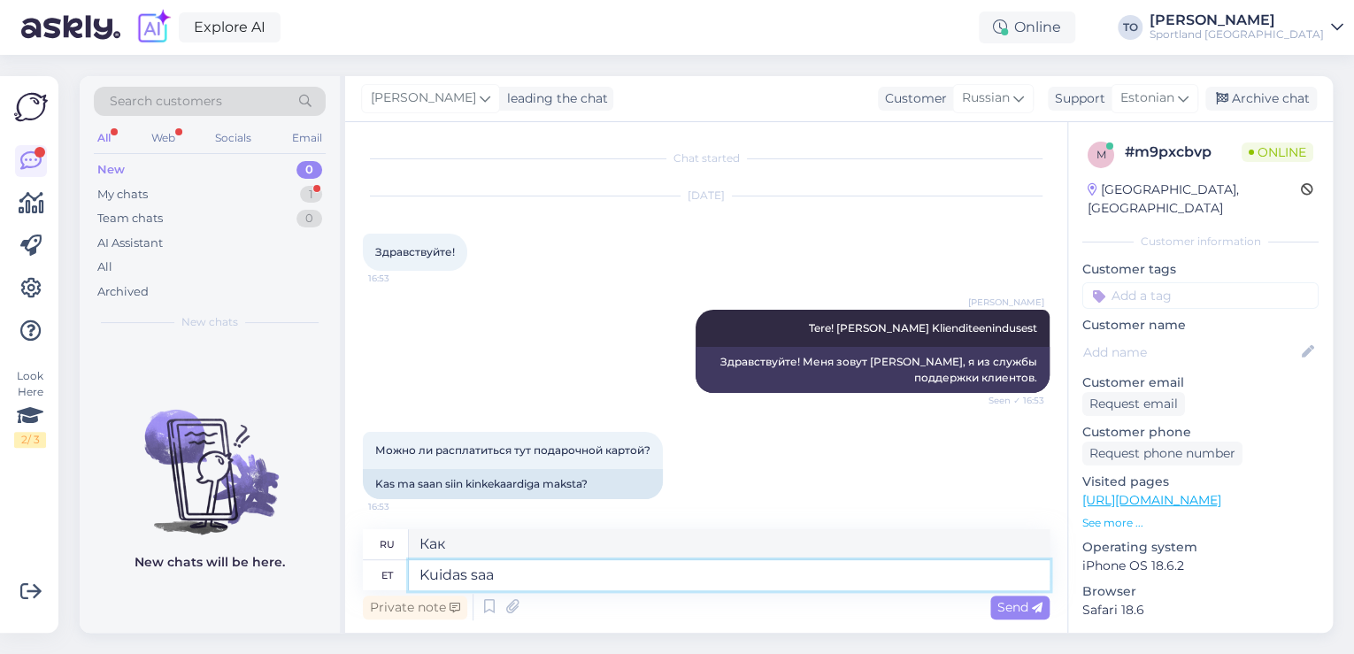
scroll to position [4, 0]
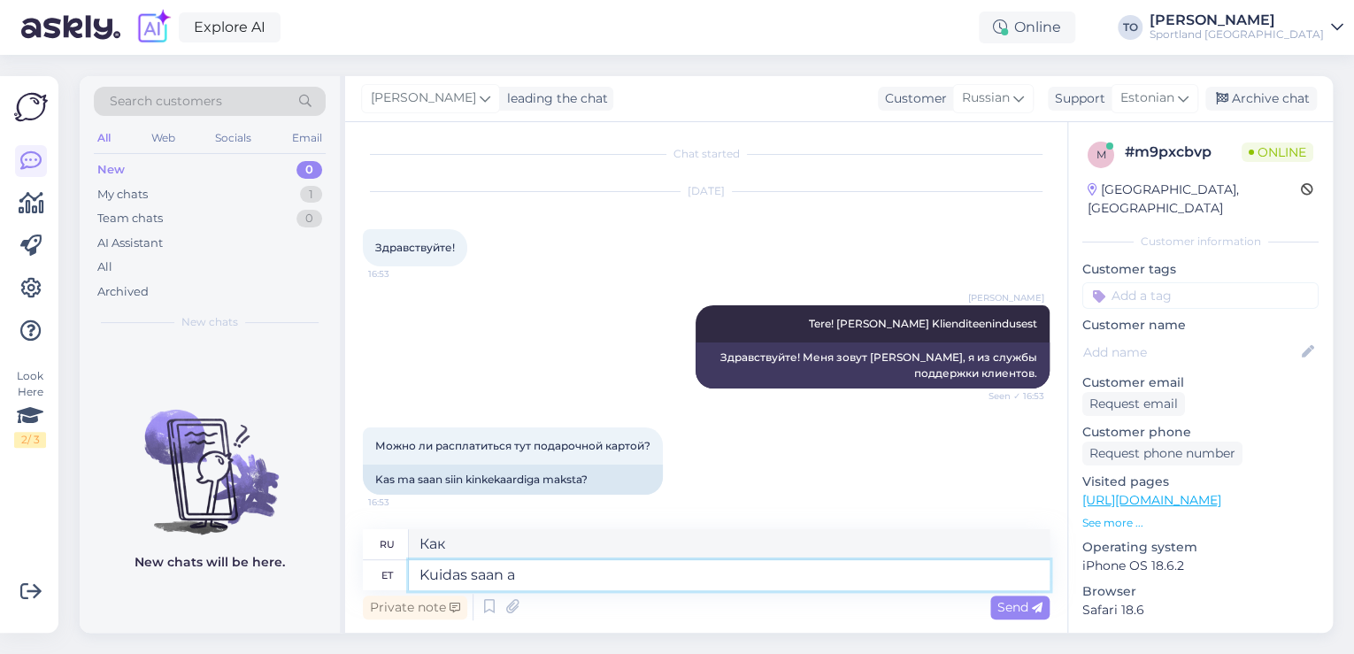
type textarea "Kuidas saan ab"
type textarea "Как я могу получить ab?"
type textarea "Kuidas"
type textarea "Как я могу"
type textarea "K"
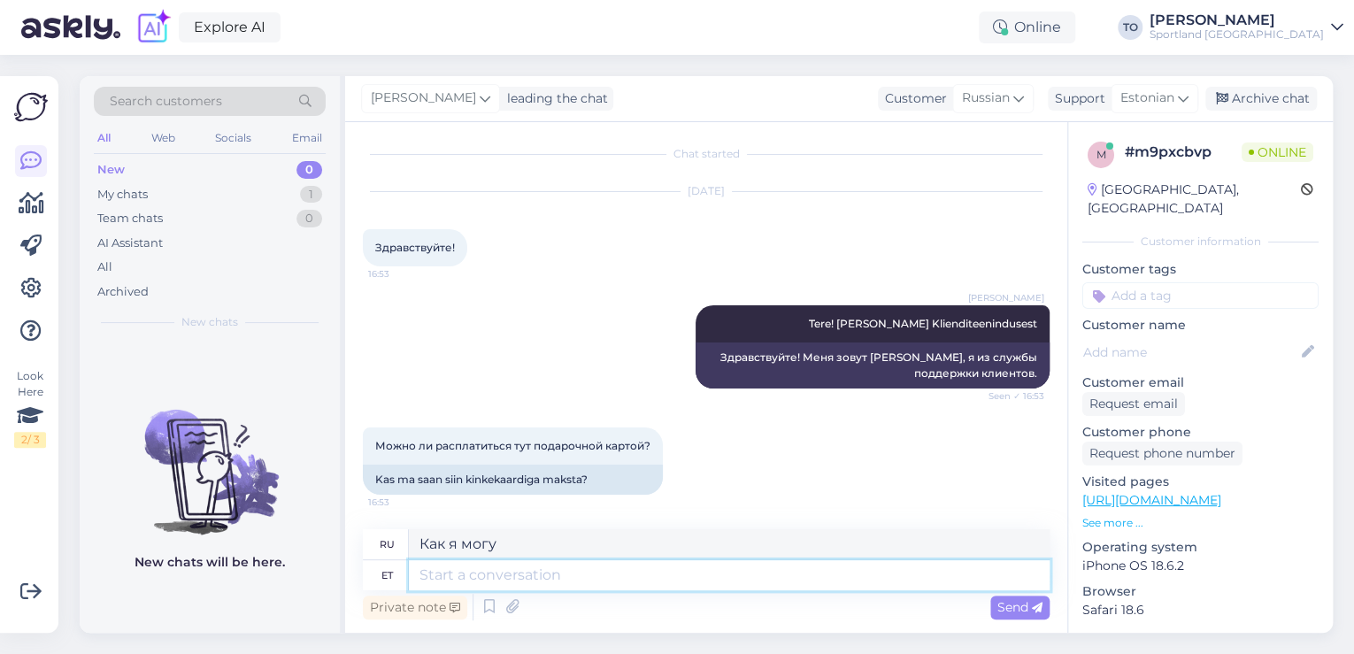
type textarea "Как"
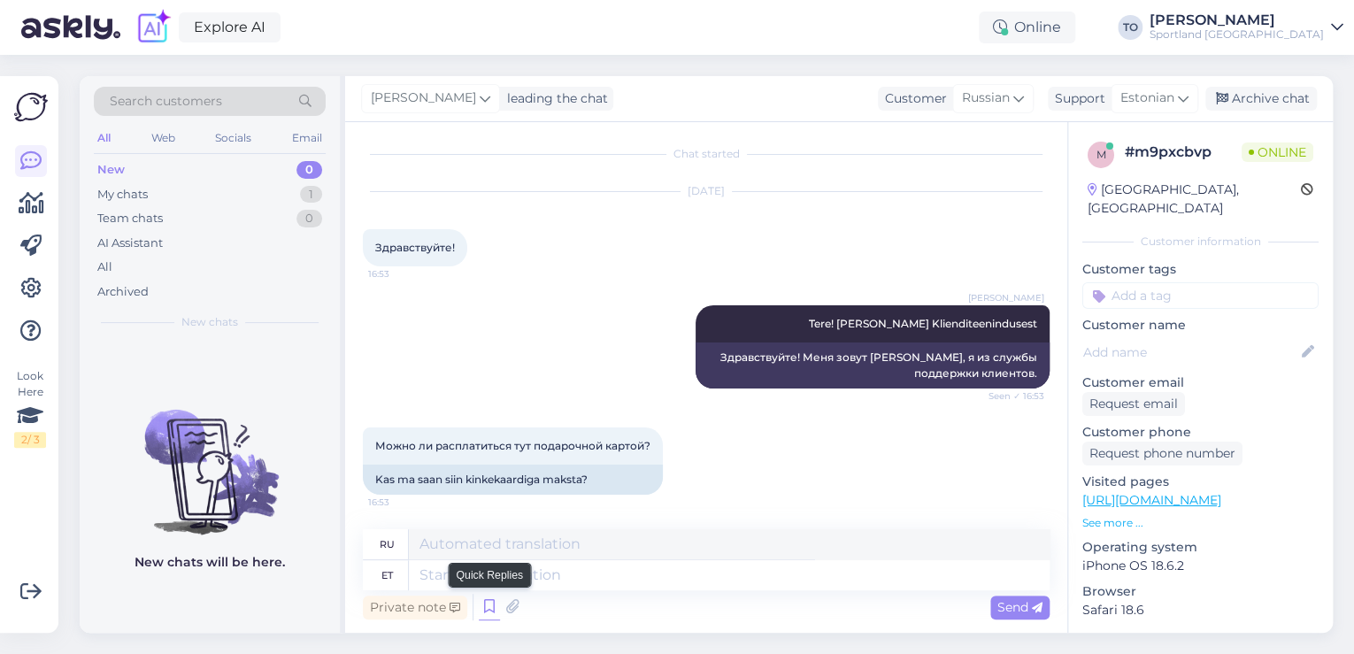
click at [481, 610] on icon at bounding box center [489, 607] width 21 height 27
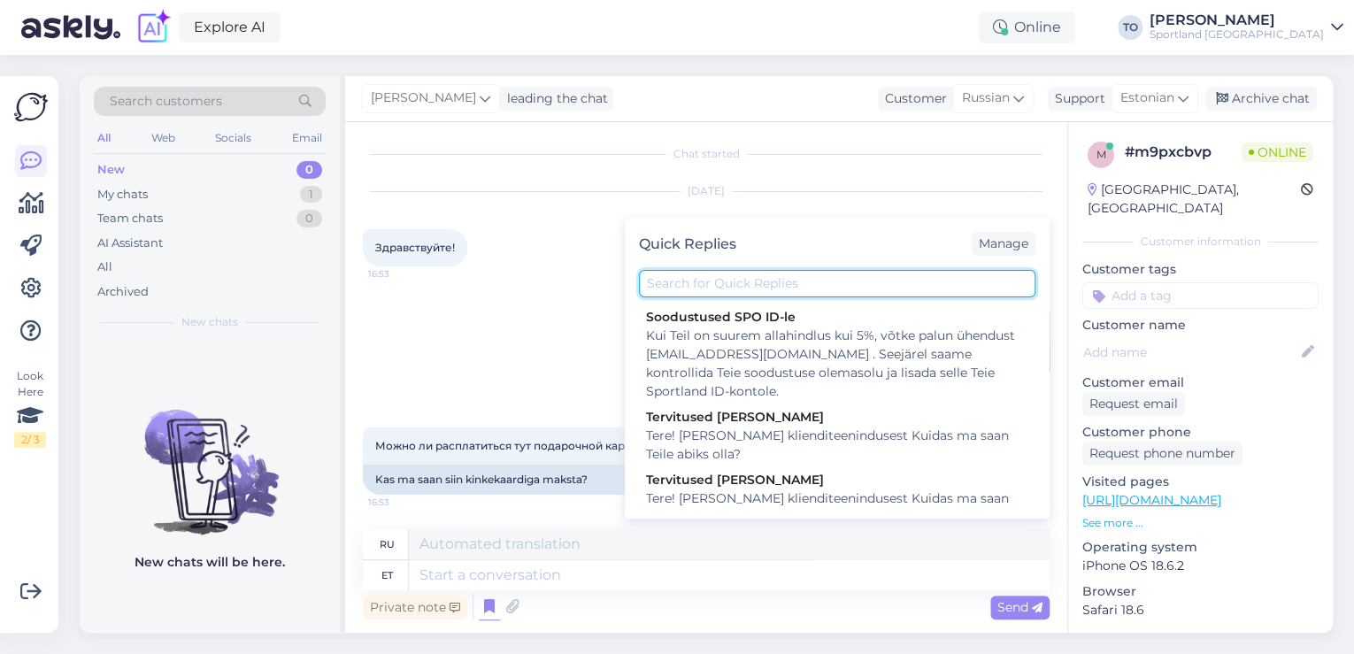
click at [708, 273] on input "text" at bounding box center [837, 283] width 396 height 27
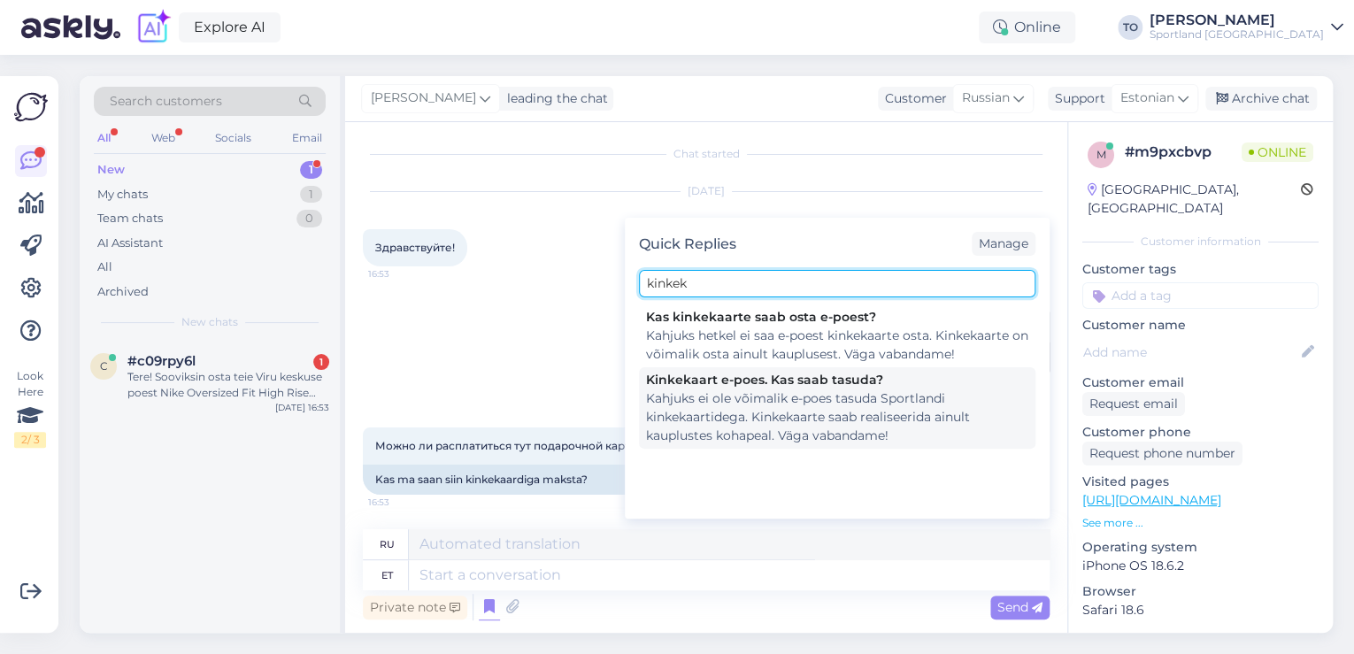
type input "kinkek"
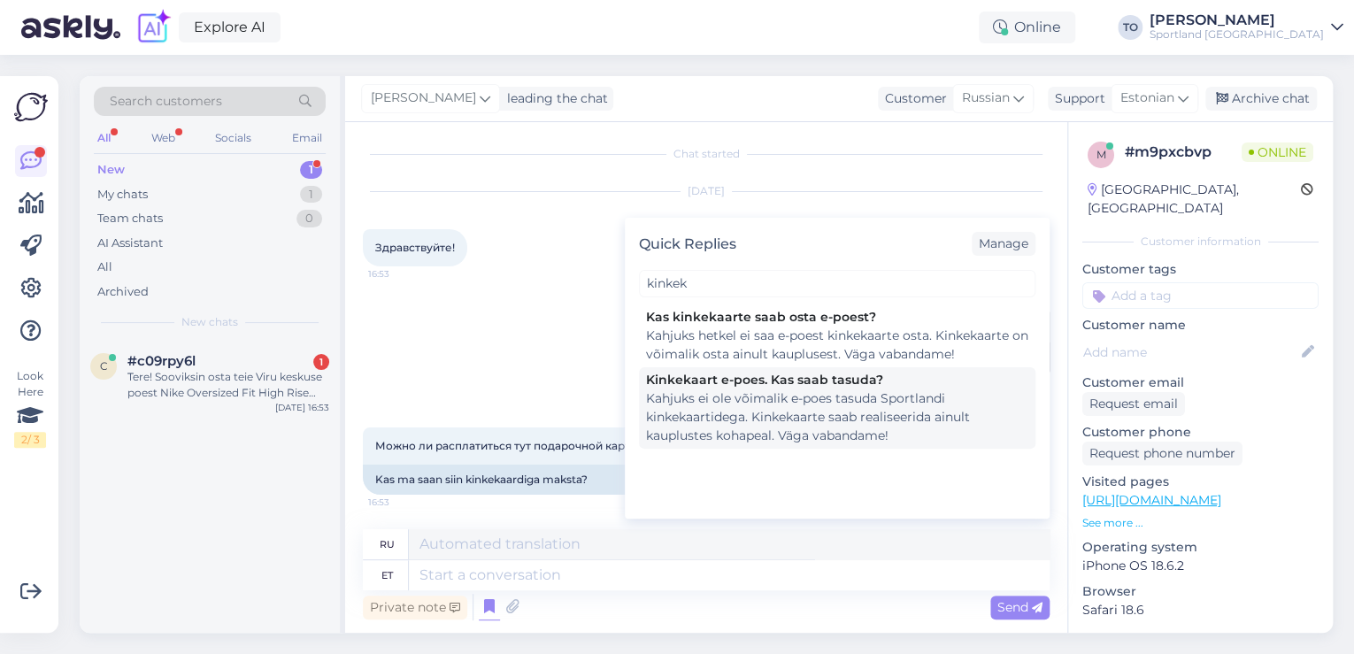
click at [865, 419] on div "Kahjuks ei ole võimalik e-poes tasuda Sportlandi kinkekaartidega. Kinkekaarte s…" at bounding box center [837, 417] width 382 height 56
type textarea "К сожалению, оплатить подарочными картами Sportland в интернет-магазине невозмо…"
type textarea "Kahjuks ei ole võimalik e-poes tasuda Sportlandi kinkekaartidega. Kinkekaarte s…"
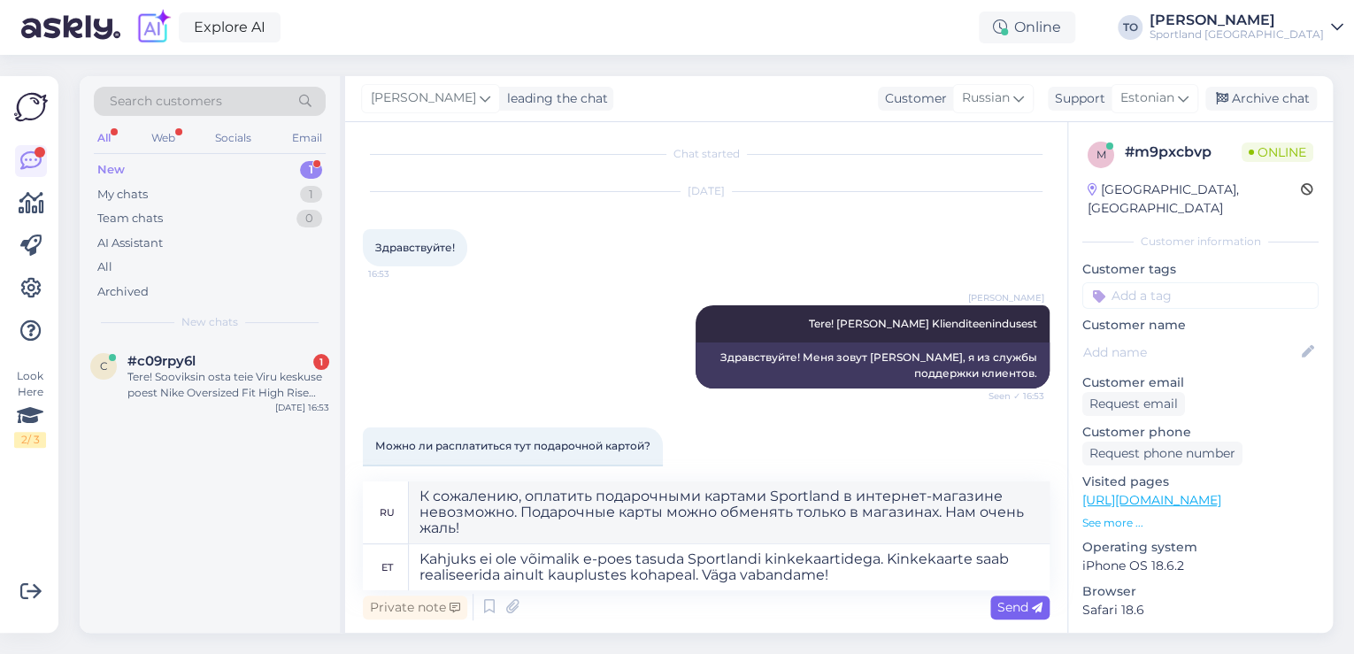
click at [1030, 603] on span "Send" at bounding box center [1019, 607] width 45 height 16
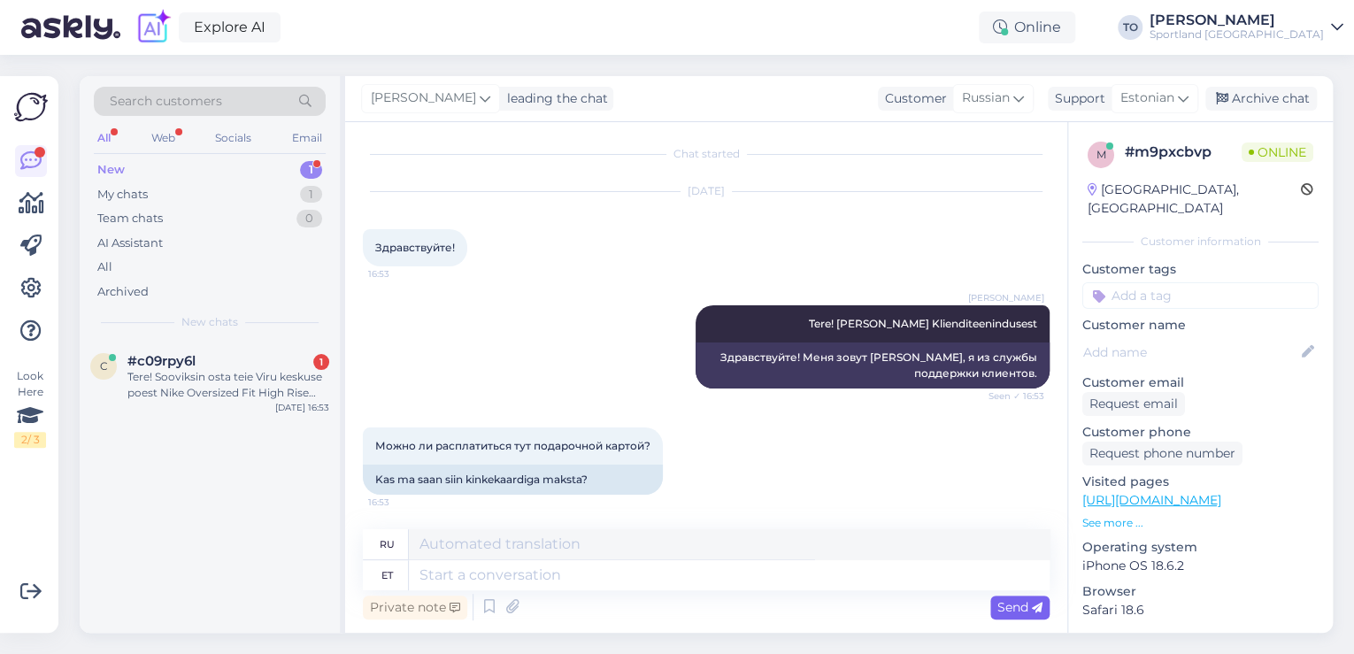
scroll to position [174, 0]
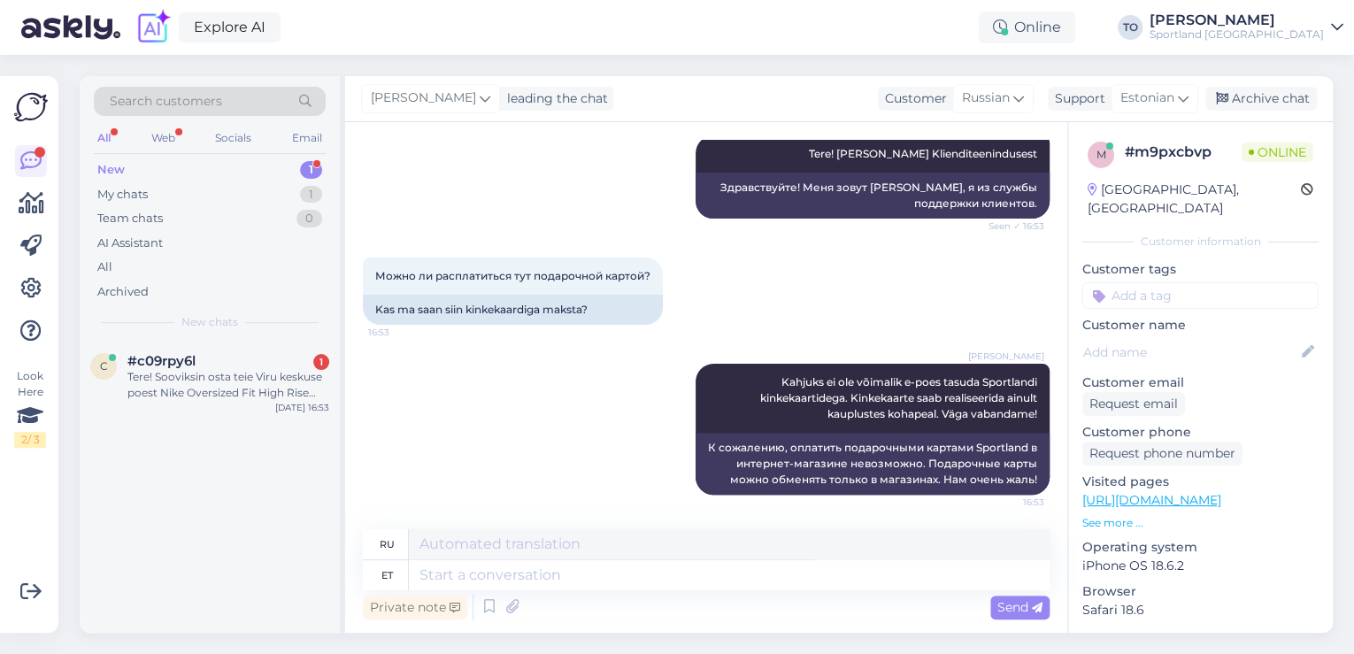
click at [1168, 282] on input at bounding box center [1200, 295] width 236 height 27
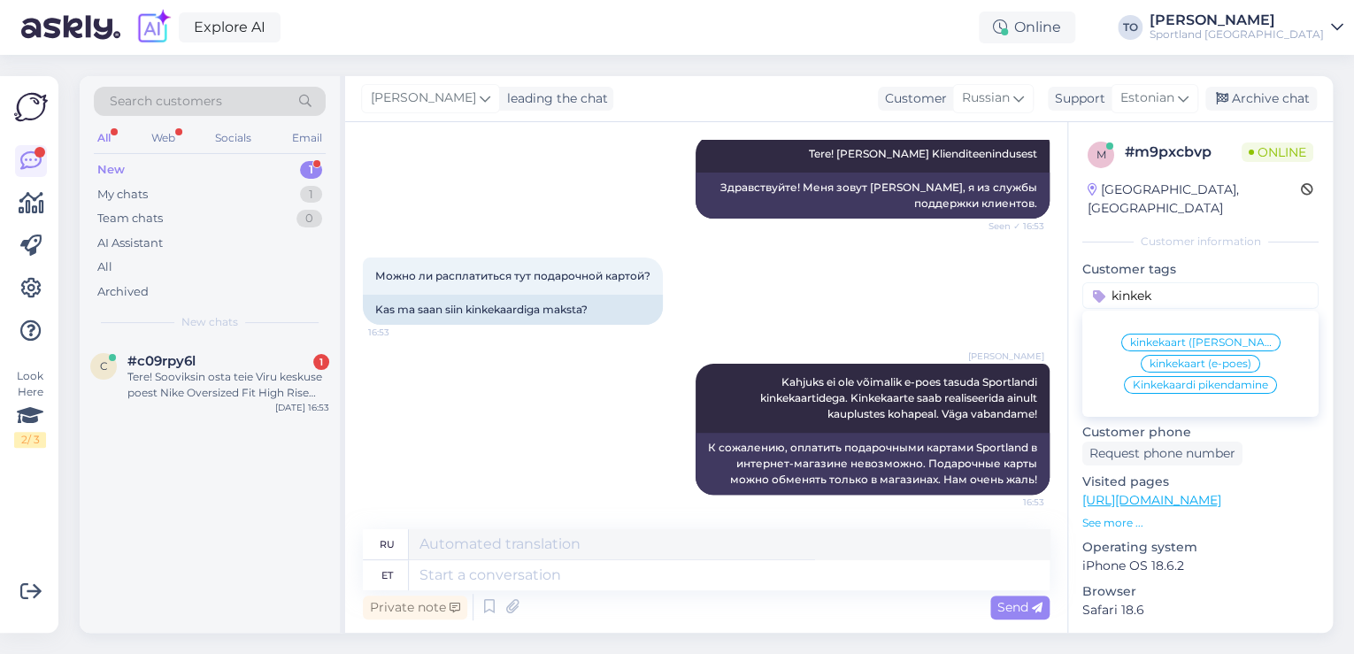
type input "kinkek"
click at [1180, 358] on span "kinkekaart (e-poes)" at bounding box center [1200, 363] width 102 height 11
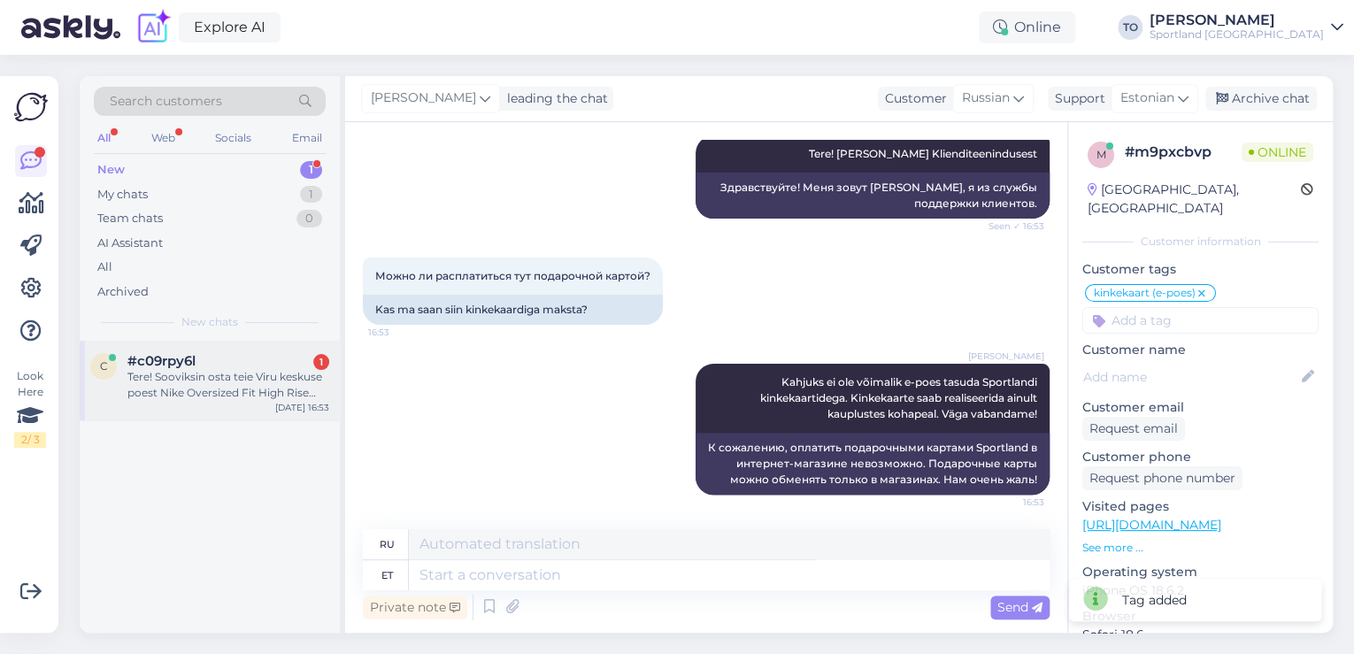
click at [276, 386] on div "Tere! Sooviksin osta teie Viru keskuse poest Nike Oversized Fit High Rise Full …" at bounding box center [228, 385] width 202 height 32
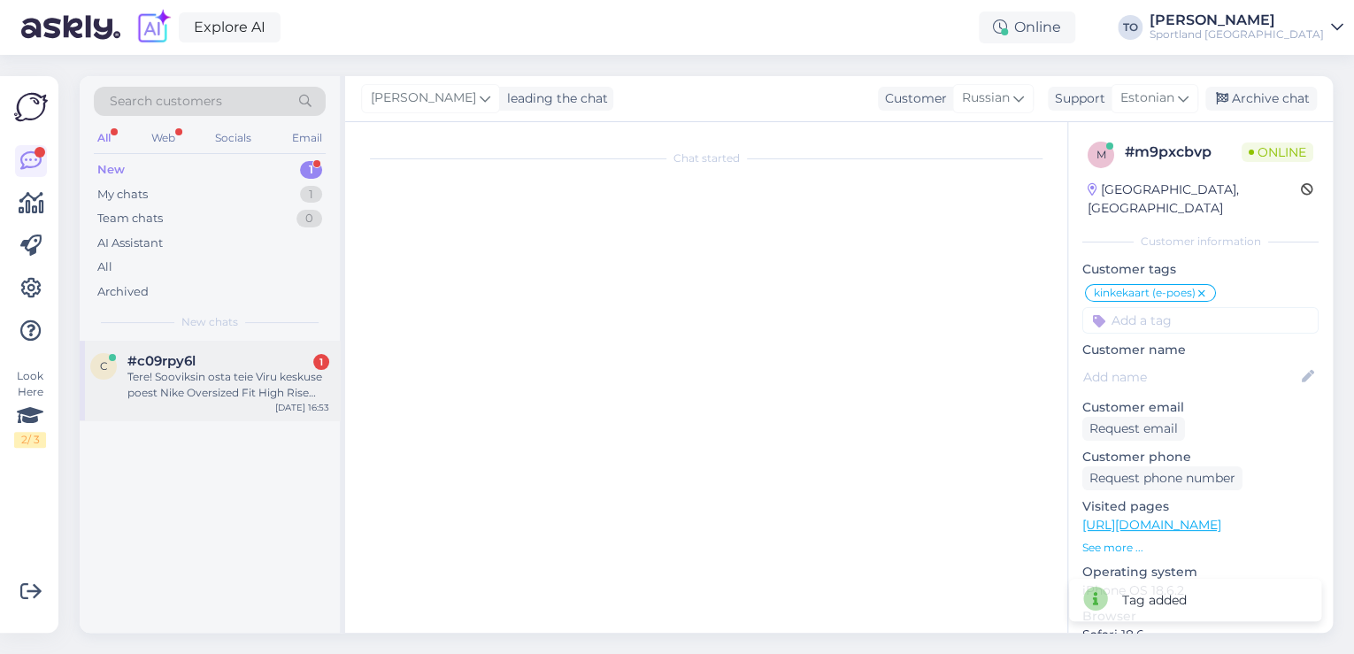
scroll to position [0, 0]
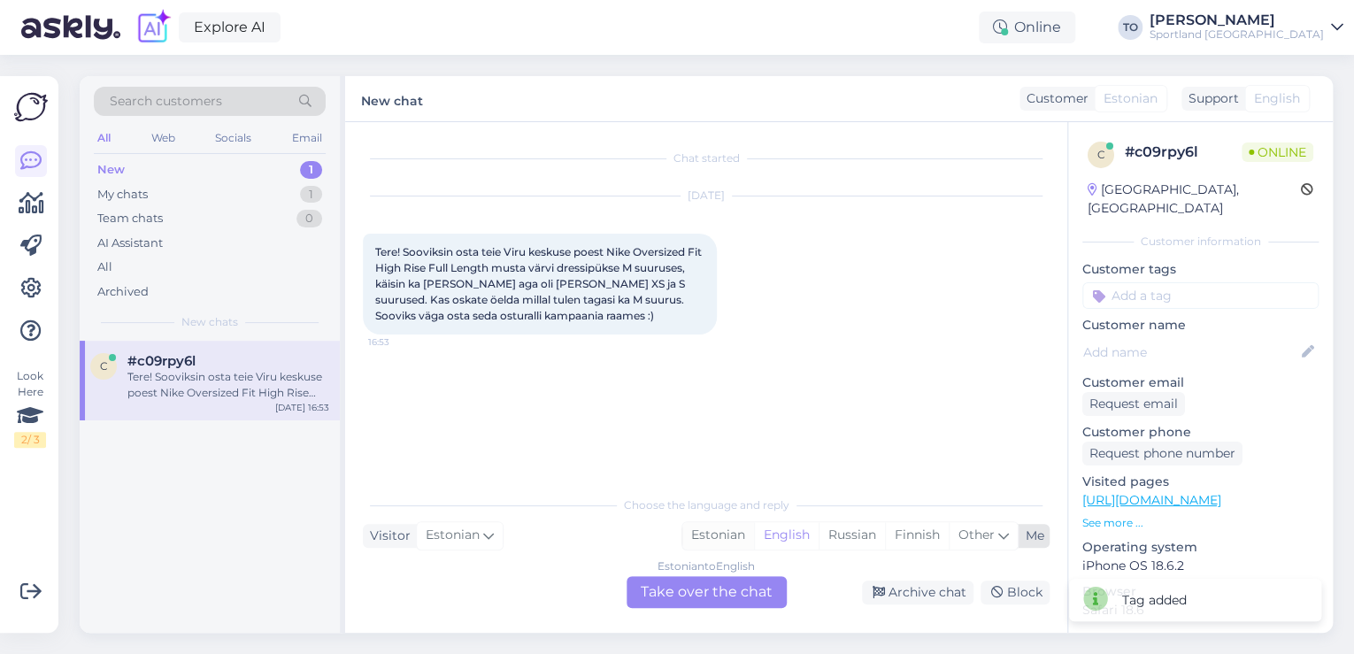
click at [733, 538] on div "Estonian" at bounding box center [718, 535] width 72 height 27
click at [705, 598] on div "Estonian to Estonian Take over the chat" at bounding box center [706, 592] width 160 height 32
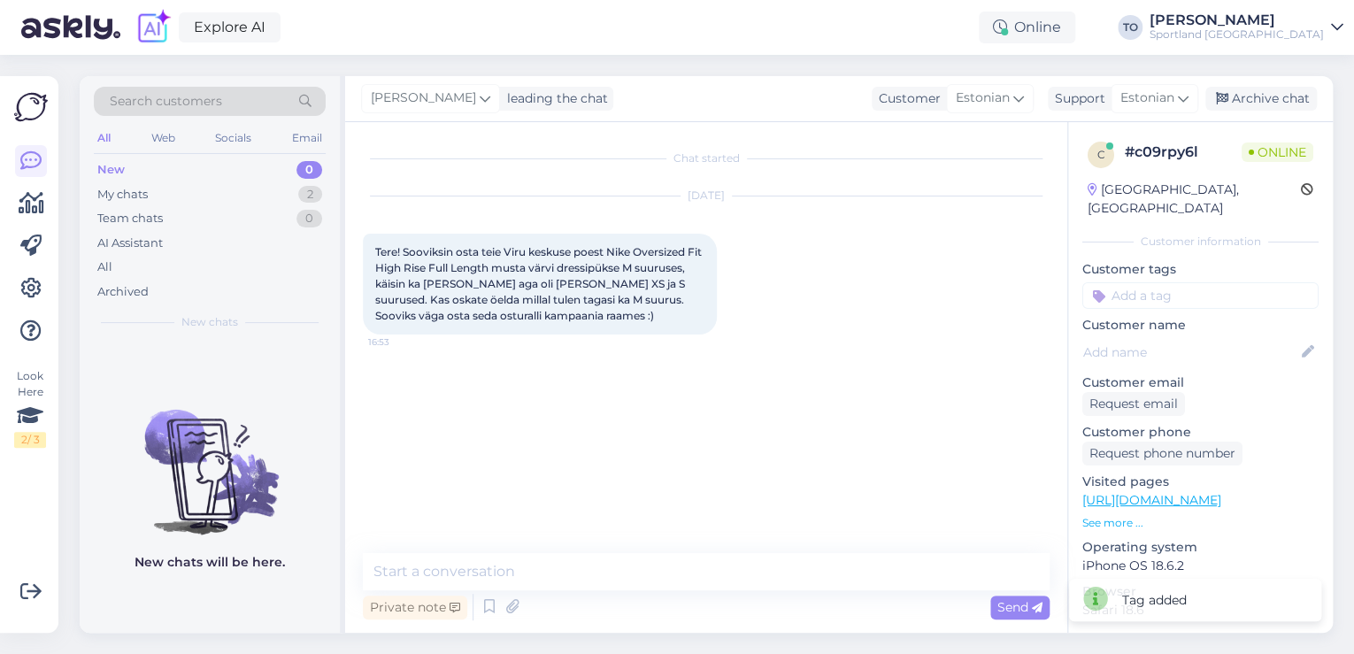
click at [605, 590] on div "Private note Send" at bounding box center [706, 607] width 687 height 34
click at [604, 578] on textarea at bounding box center [706, 571] width 687 height 37
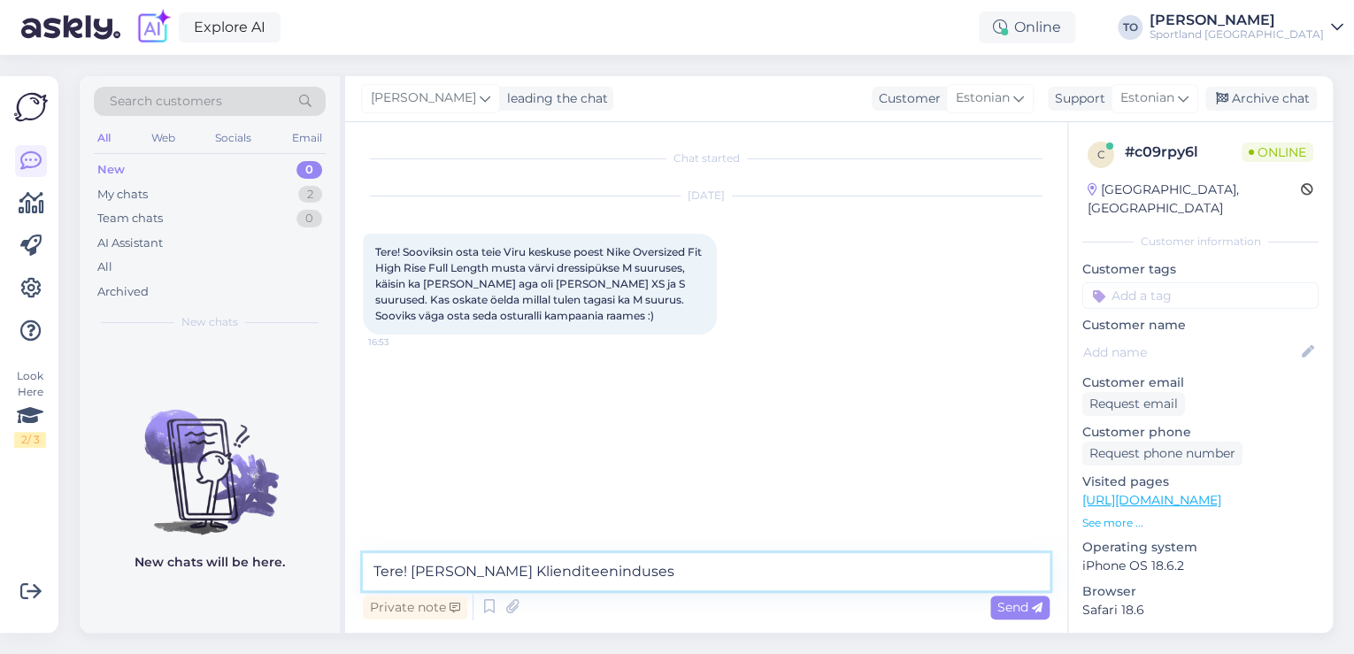
type textarea "Tere! [PERSON_NAME] Klienditeenindusest"
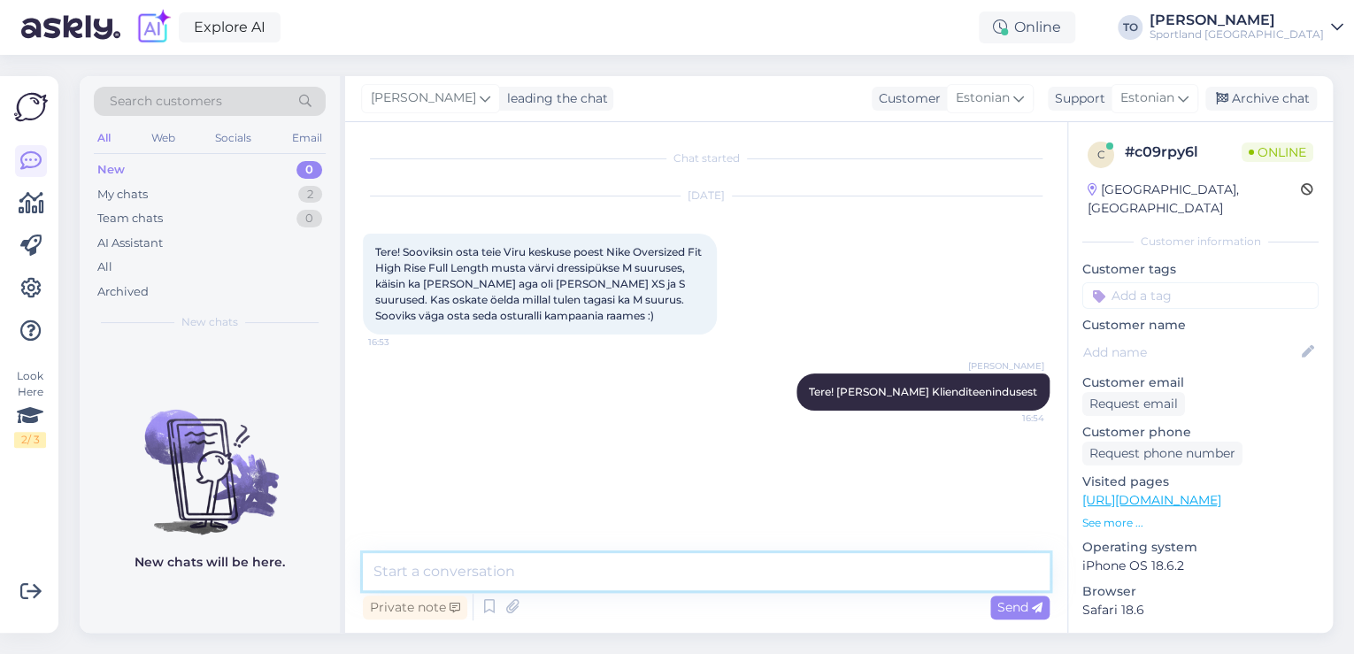
click at [833, 559] on textarea at bounding box center [706, 571] width 687 height 37
type textarea "Üks hetk, kohe uurin täpsemalt"
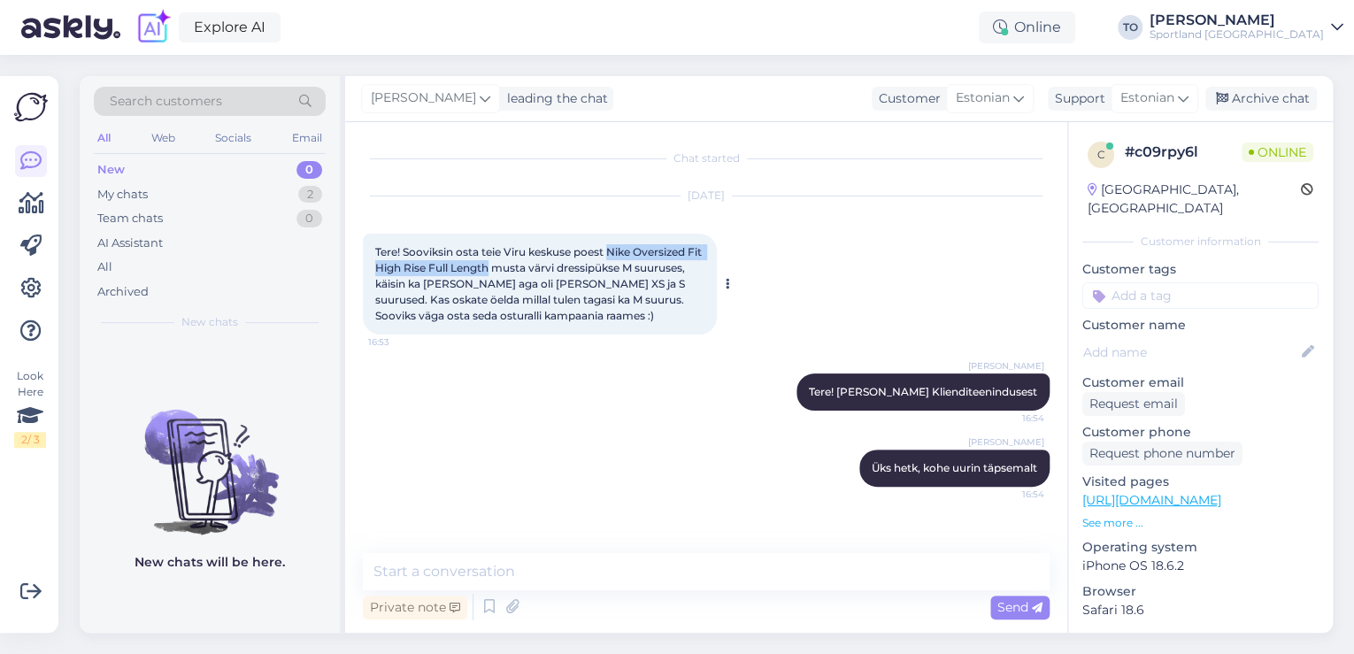
drag, startPoint x: 611, startPoint y: 247, endPoint x: 509, endPoint y: 265, distance: 104.3
click at [509, 265] on span "Tere! Sooviksin osta teie Viru keskuse poest Nike Oversized Fit High Rise Full …" at bounding box center [539, 283] width 329 height 77
copy span "Nike Oversized Fit High Rise Full Length"
click at [1221, 492] on link "[URL][DOMAIN_NAME]" at bounding box center [1151, 500] width 139 height 16
click at [229, 195] on div "My chats 2" at bounding box center [210, 194] width 232 height 25
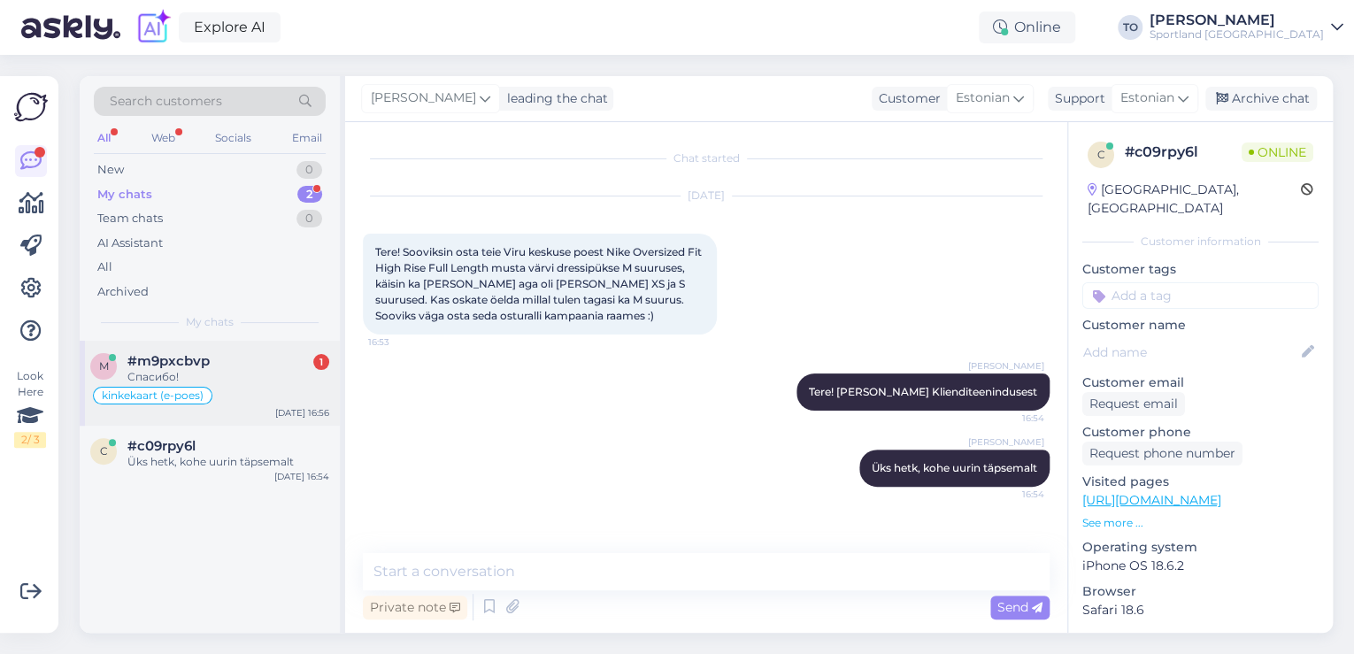
click at [265, 381] on div "Спасибо!" at bounding box center [228, 377] width 202 height 16
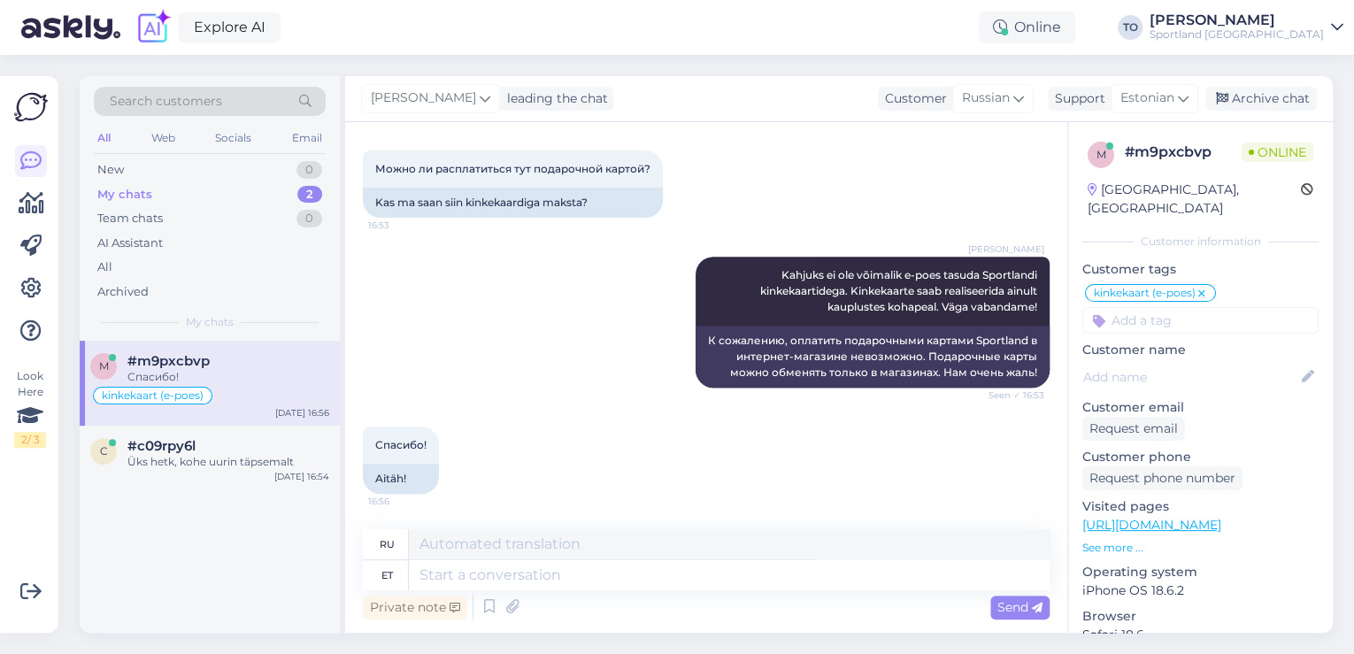
scroll to position [311, 0]
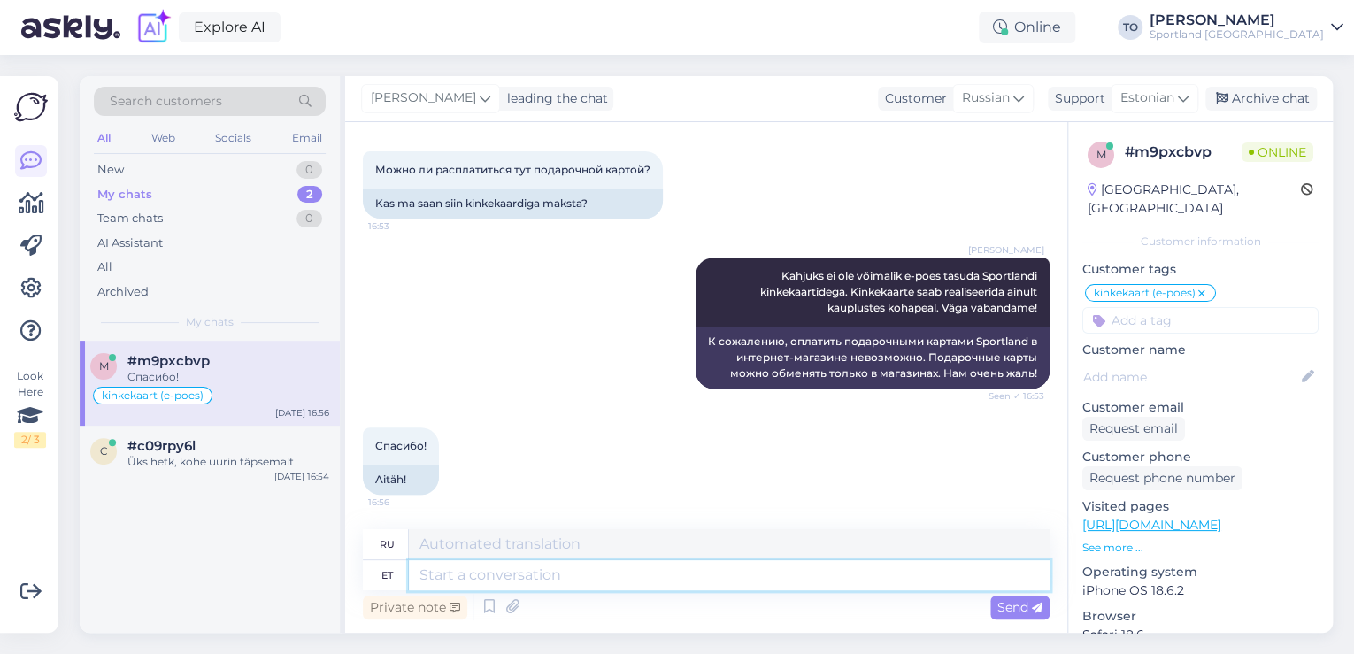
click at [557, 568] on textarea at bounding box center [729, 575] width 641 height 30
type textarea "Palun"
type textarea "Пожалуйста"
type textarea "Palun."
type textarea "Пожалуйста."
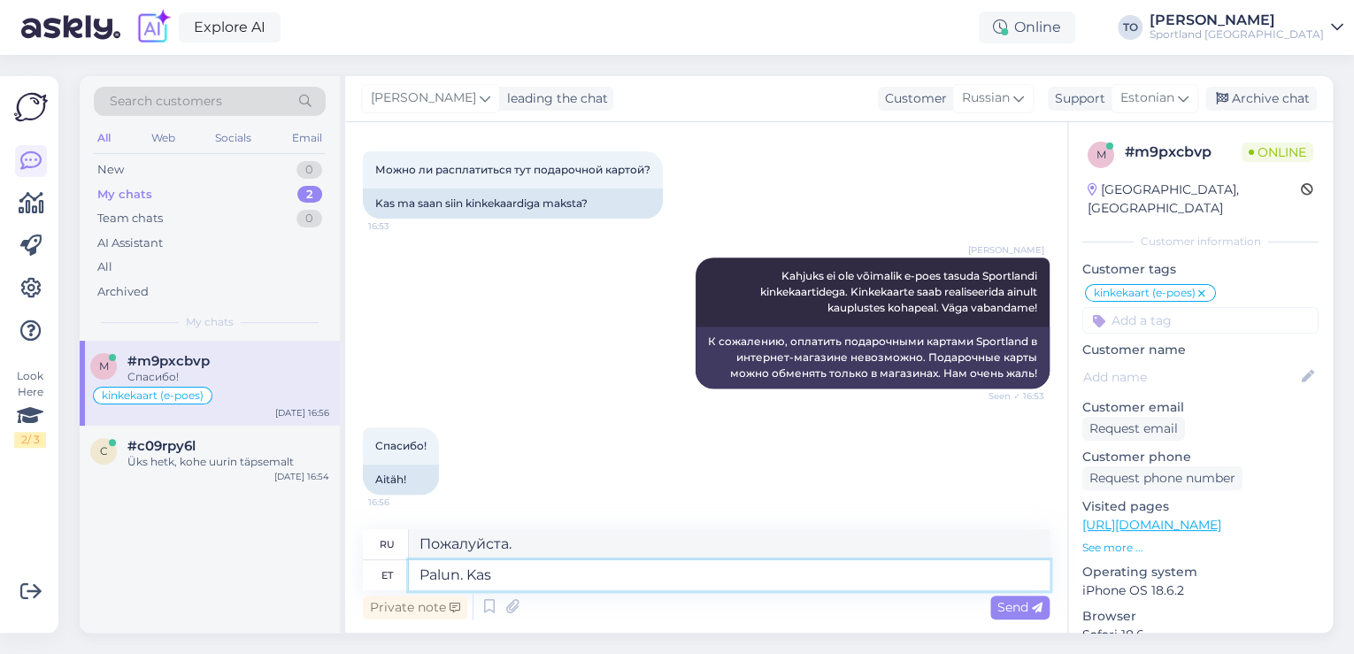
type textarea "Palun. Kas"
type textarea "Пожалуйста. Можно?"
type textarea "Palun. Kas hetkel s"
type textarea "Пожалуйста. Это сейчас?"
type textarea "Palun. Kas hetkel saan v"
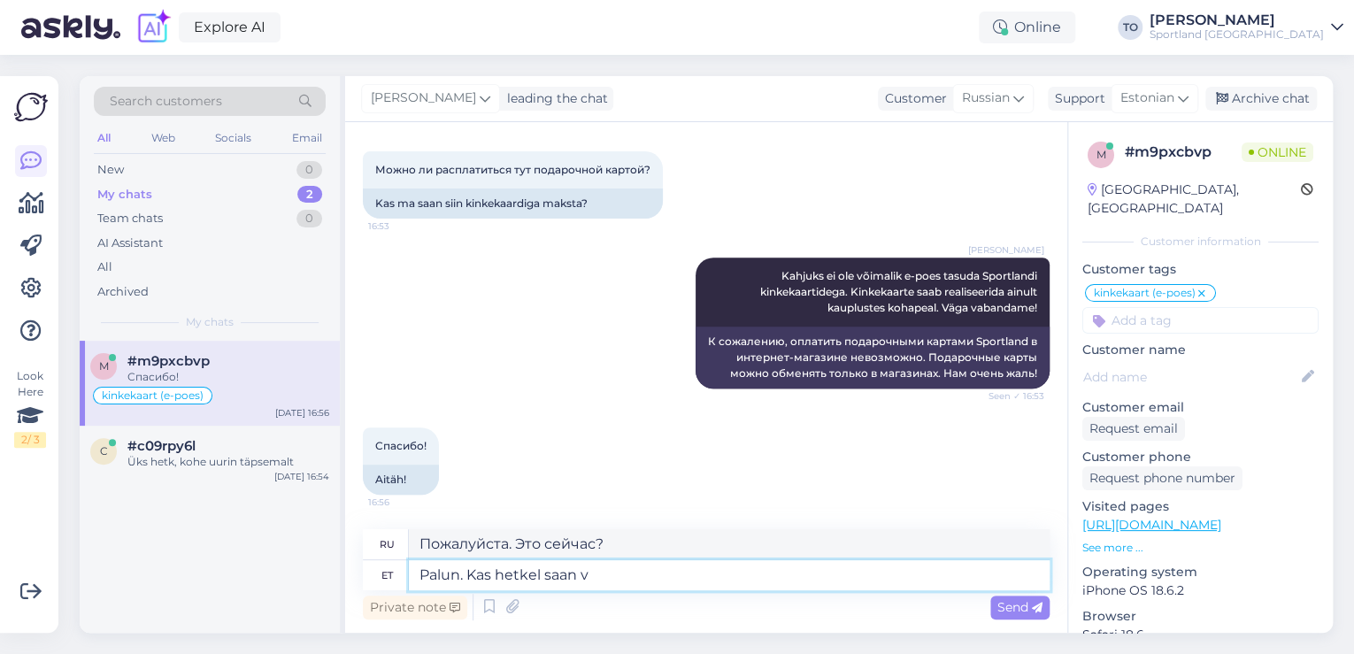
type textarea "Пожалуйста. Могу ли я получить его сейчас?"
type textarea "Palun. Kas hetkel saan veel"
type textarea "Пожалуйста. Можно мне ещё?"
type textarea "Palun. Kas hetkel saan veel abiks"
type textarea "Пожалуйста. Могу ли я вам ещё помочь?"
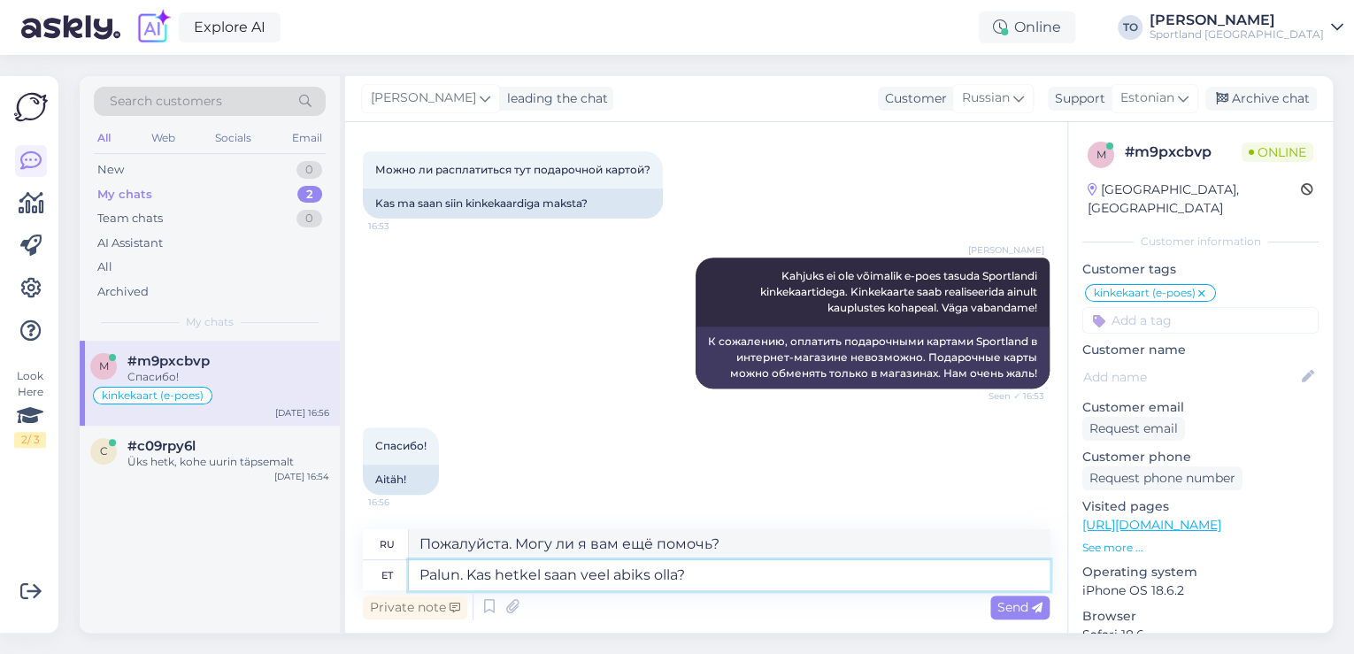
type textarea "Palun. Kas hetkel saan veel abiks olla?"
click at [999, 608] on span "Send" at bounding box center [1019, 607] width 45 height 16
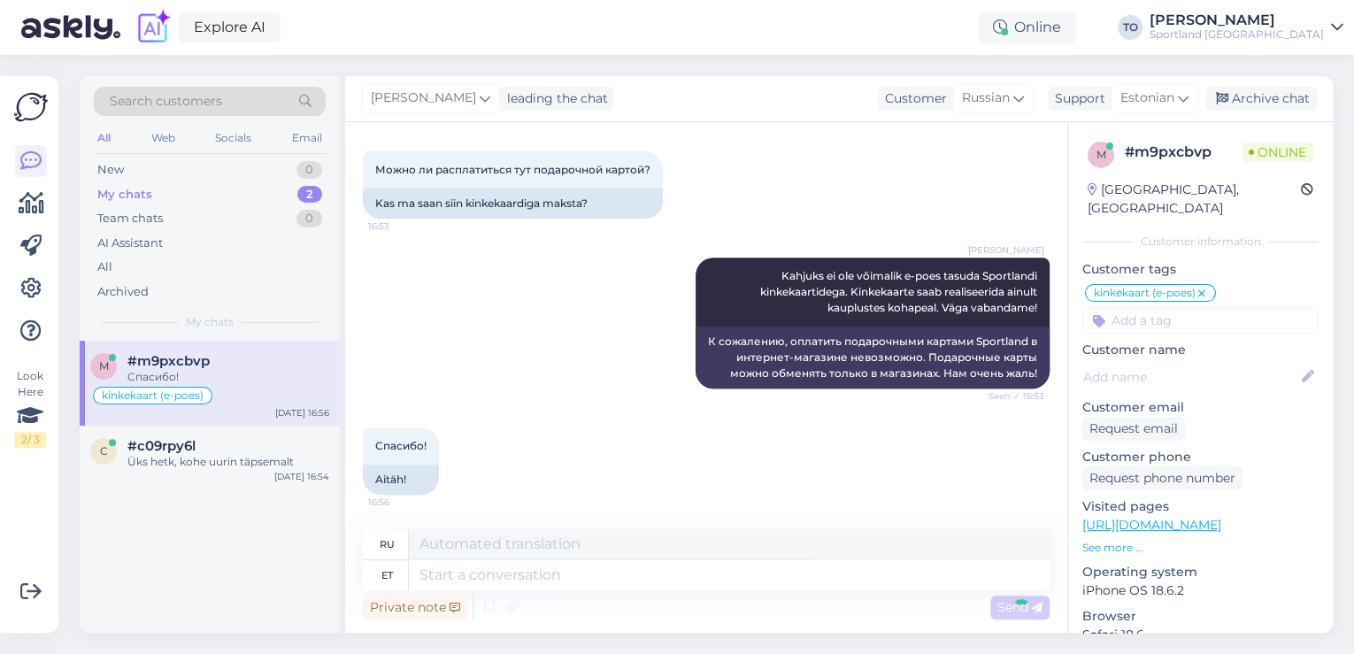
scroll to position [418, 0]
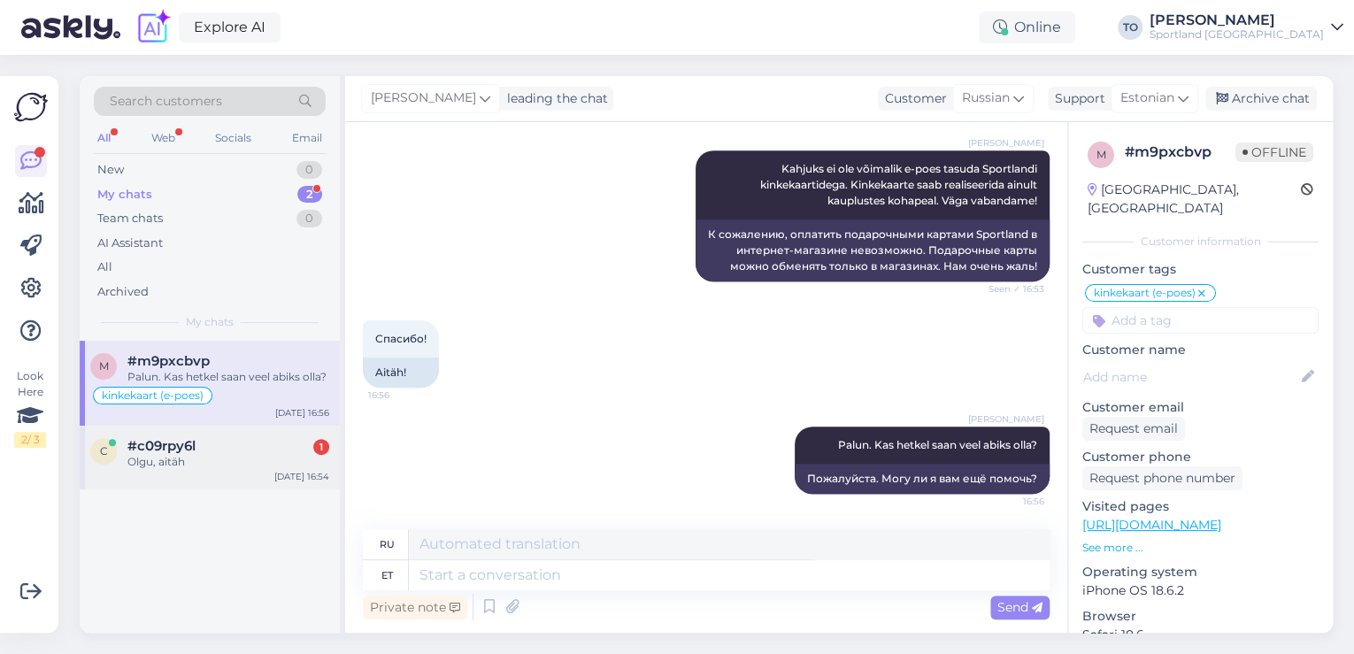
click at [187, 454] on div "Olgu, aitäh" at bounding box center [228, 462] width 202 height 16
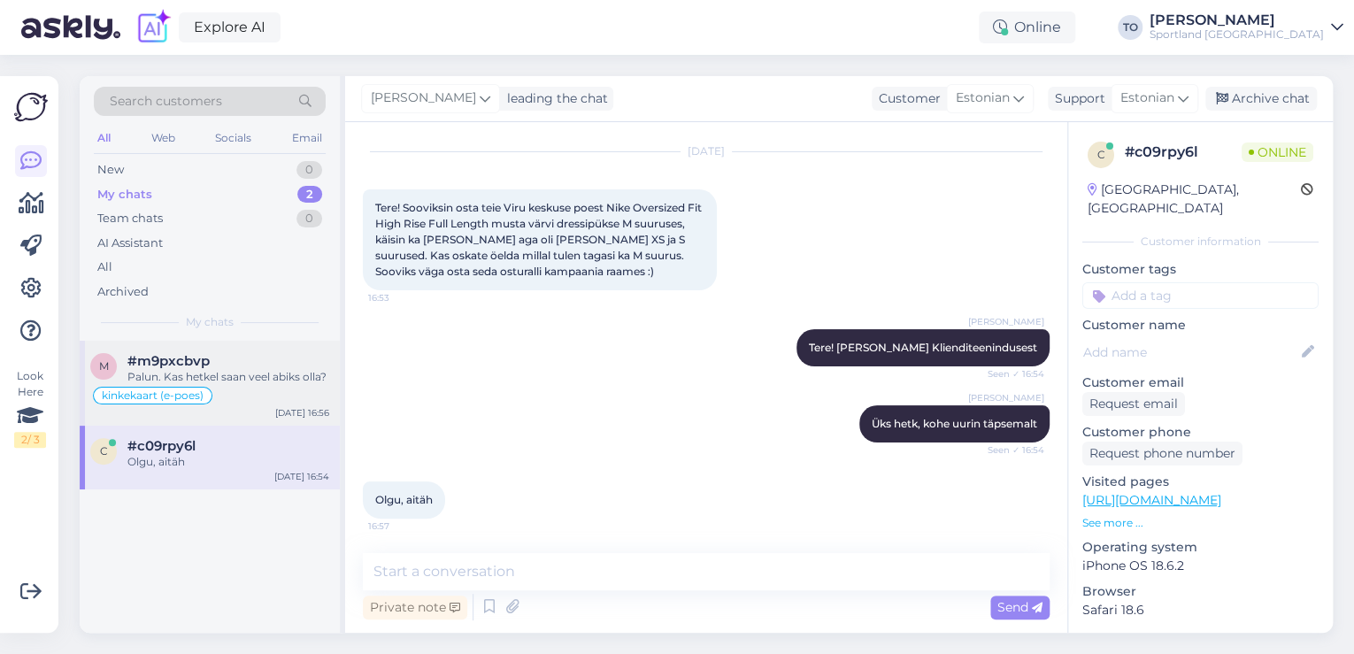
click at [255, 380] on div "Palun. Kas hetkel saan veel abiks olla?" at bounding box center [228, 377] width 202 height 16
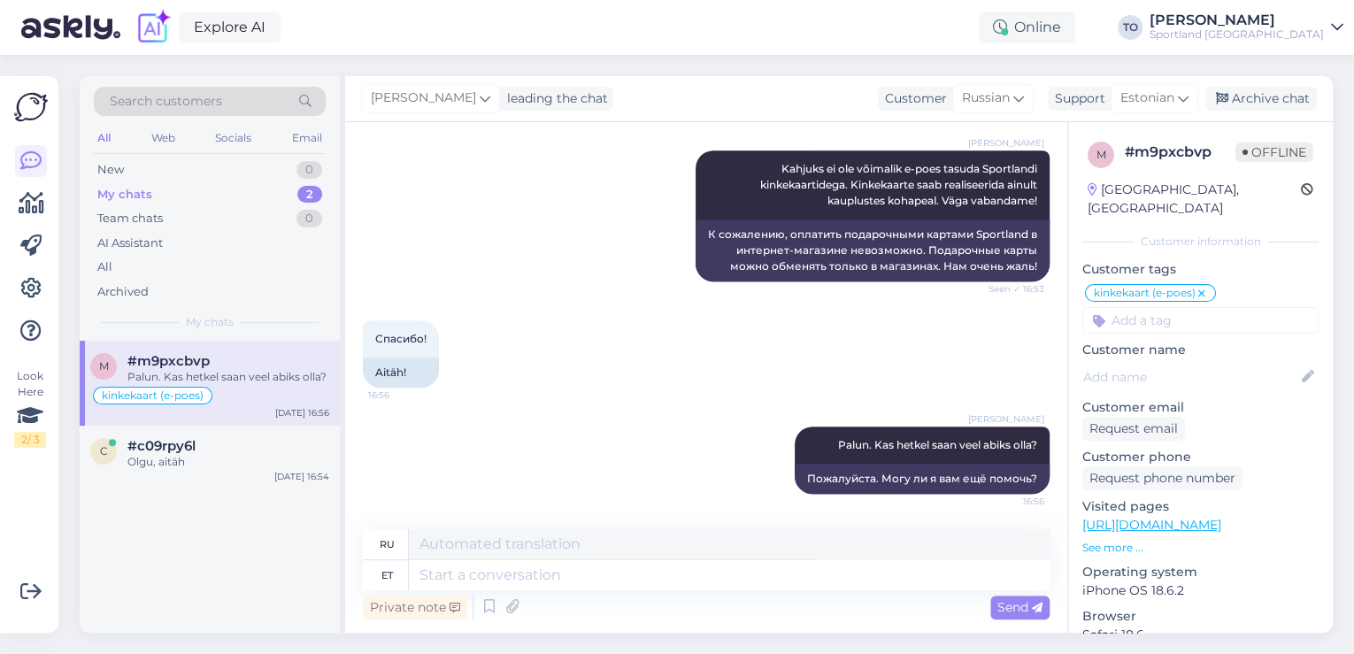
scroll to position [417, 0]
click at [1260, 92] on div "Archive chat" at bounding box center [1260, 99] width 111 height 24
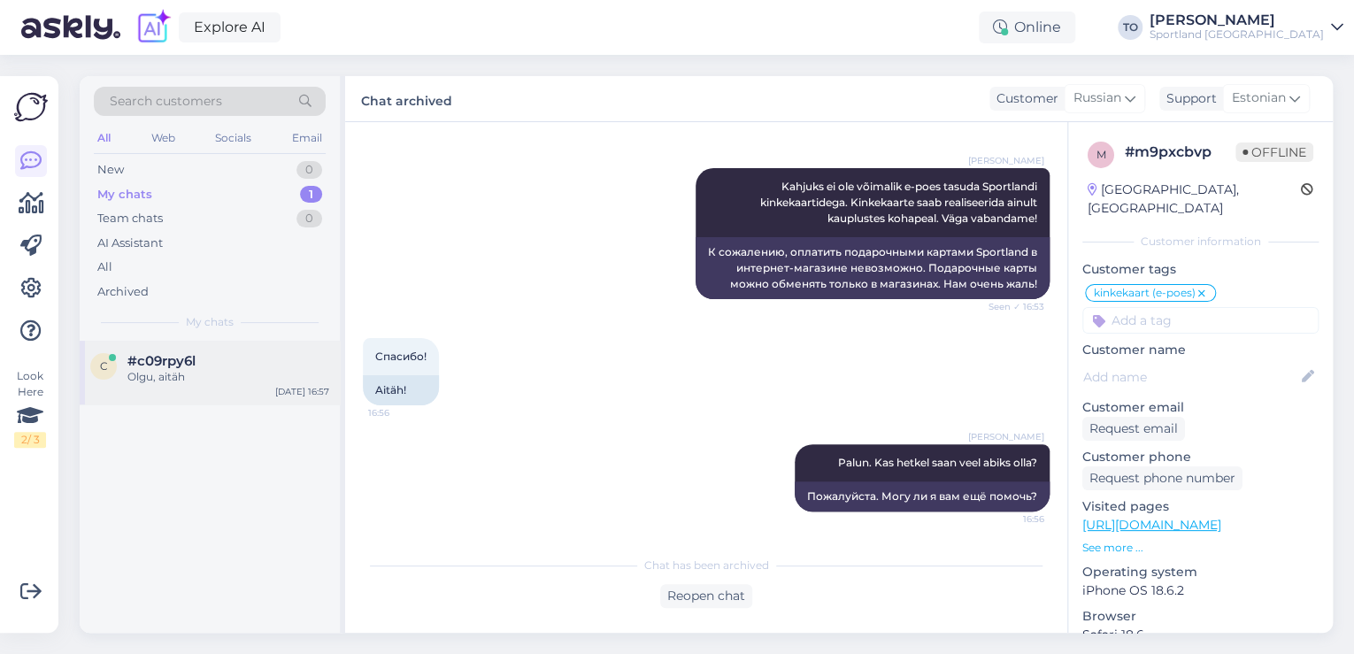
click at [224, 365] on div "#c09rpy6l" at bounding box center [228, 361] width 202 height 16
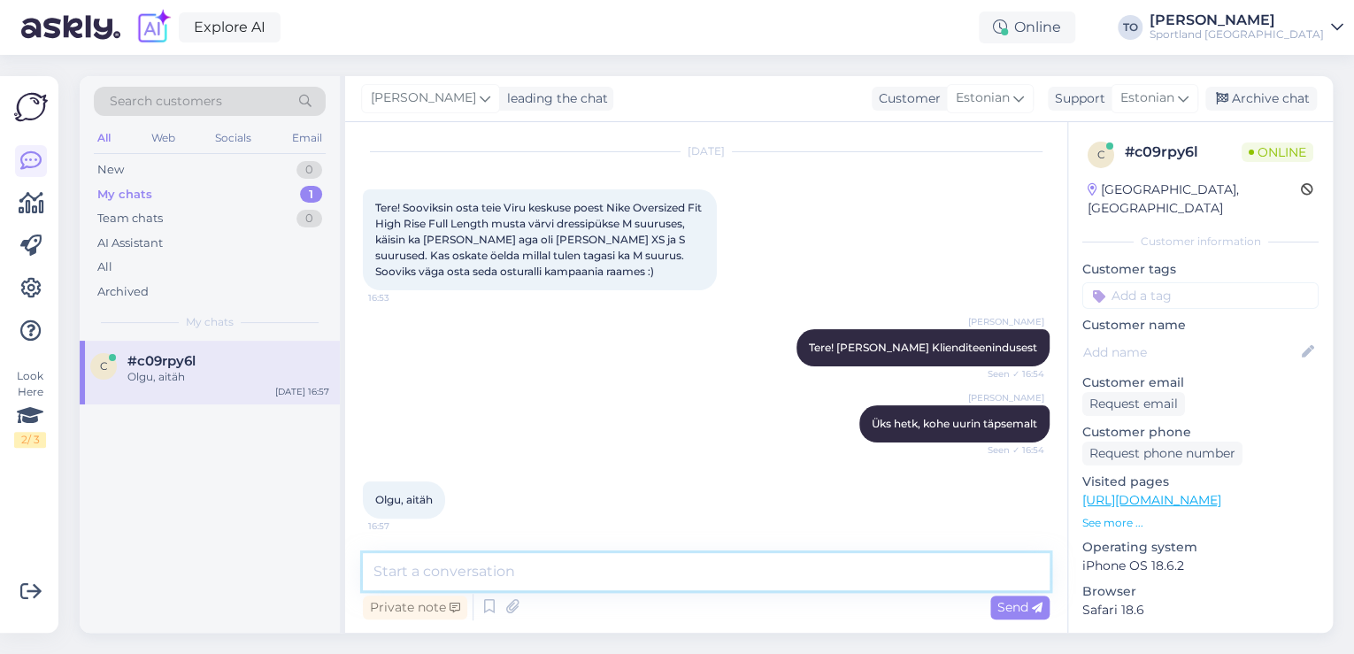
click at [636, 580] on textarea at bounding box center [706, 571] width 687 height 37
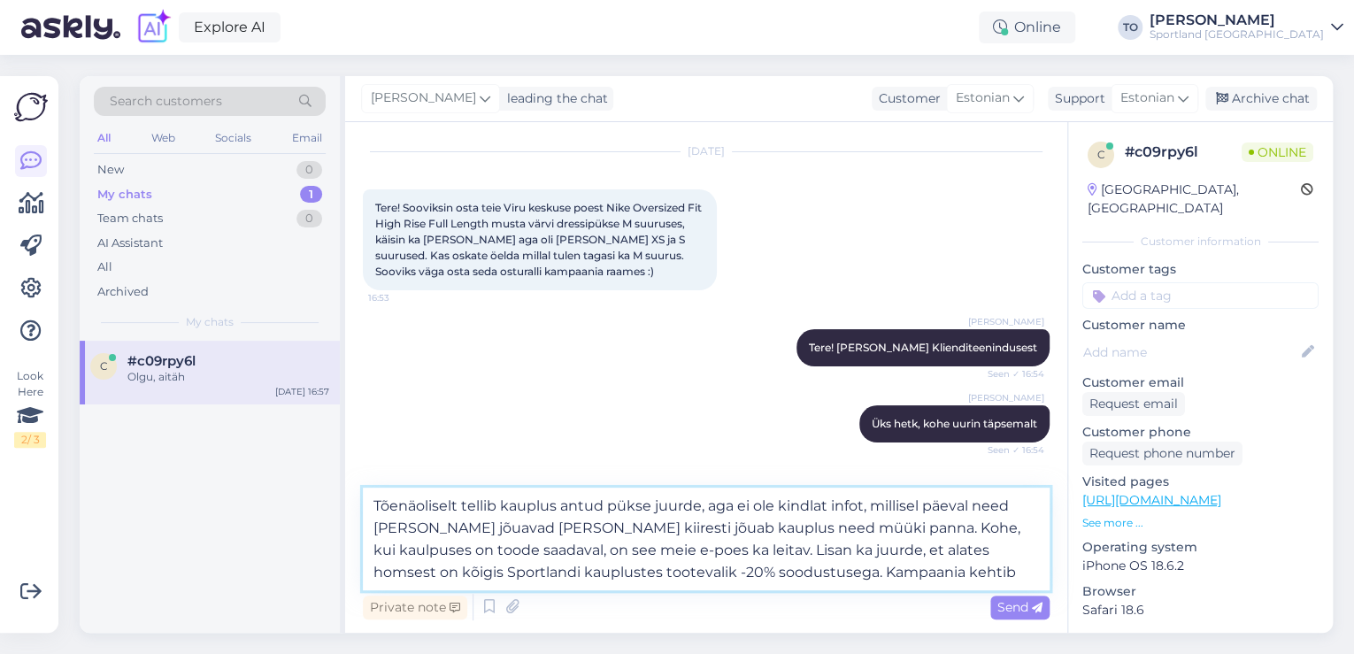
click at [861, 575] on textarea "Tõenäoliselt tellib kauplus antud pükse juurde, aga ei ole kindlat infot, milli…" at bounding box center [706, 539] width 687 height 103
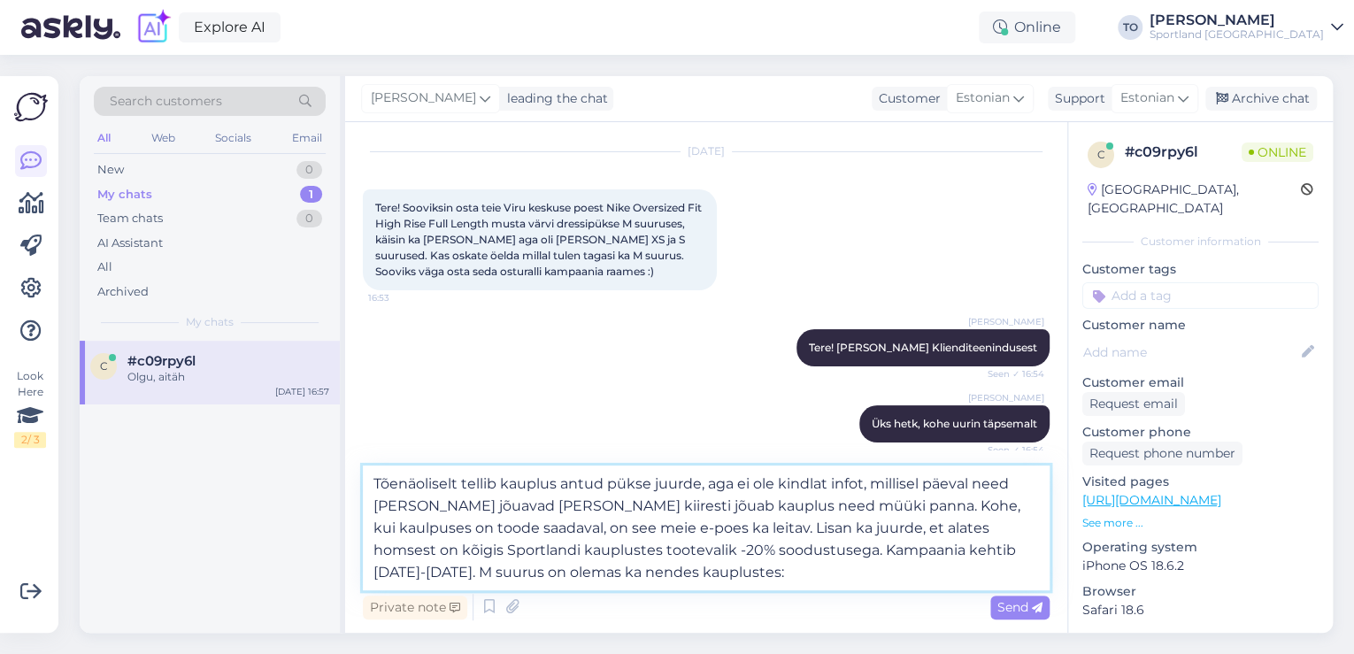
click at [1022, 547] on textarea "Tõenäoliselt tellib kauplus antud pükse juurde, aga ei ole kindlat infot, milli…" at bounding box center [706, 527] width 687 height 125
type textarea "Tõenäoliselt tellib kauplus antud pükse juurde, aga ei ole kindlat infot, milli…"
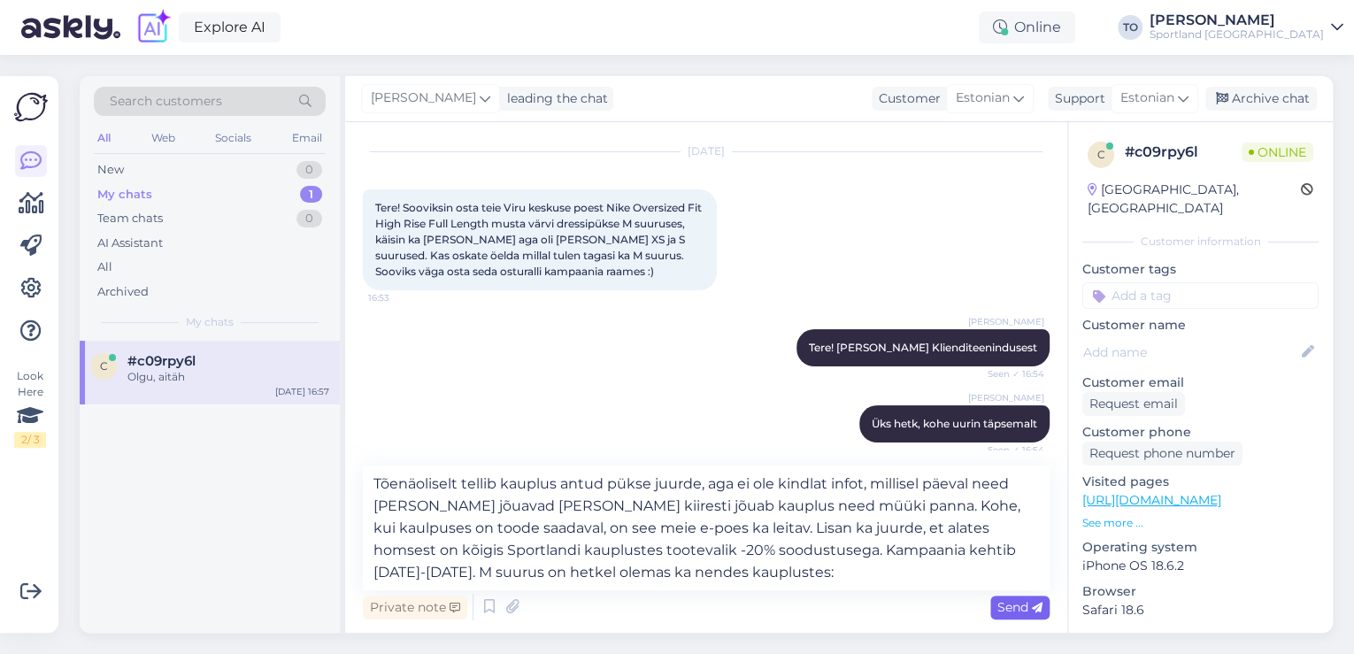
click at [1019, 611] on span "Send" at bounding box center [1019, 607] width 45 height 16
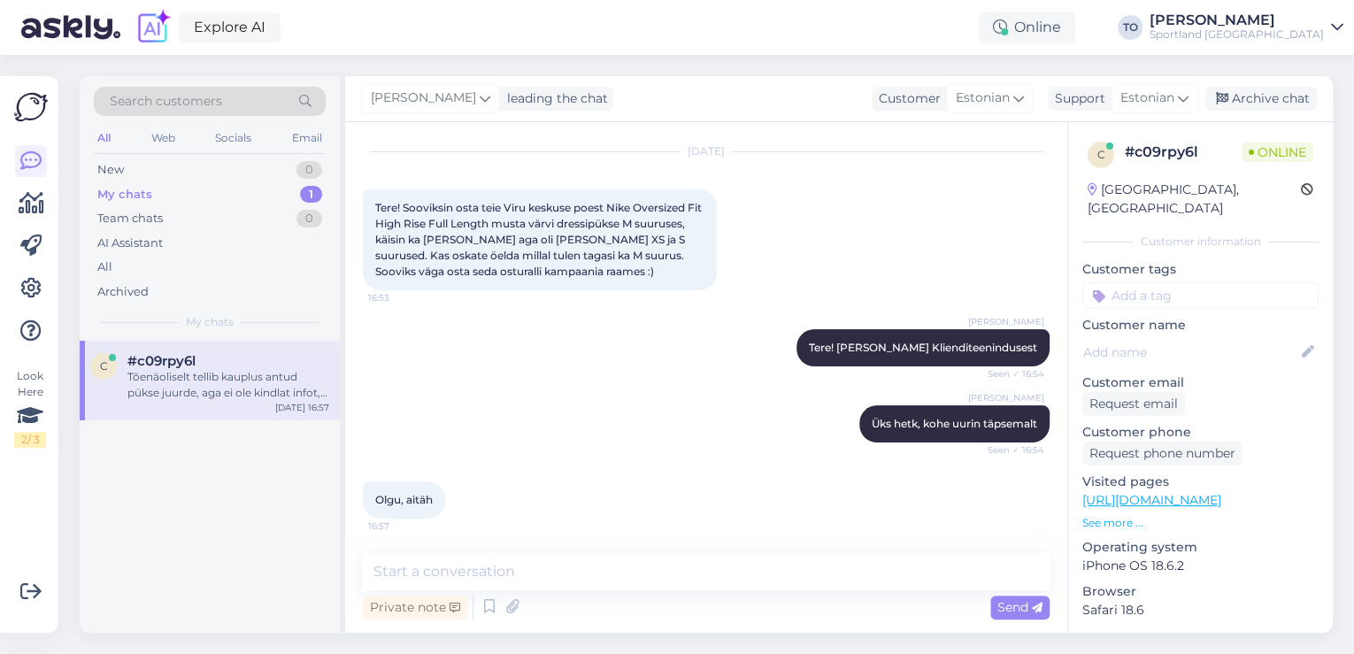
scroll to position [232, 0]
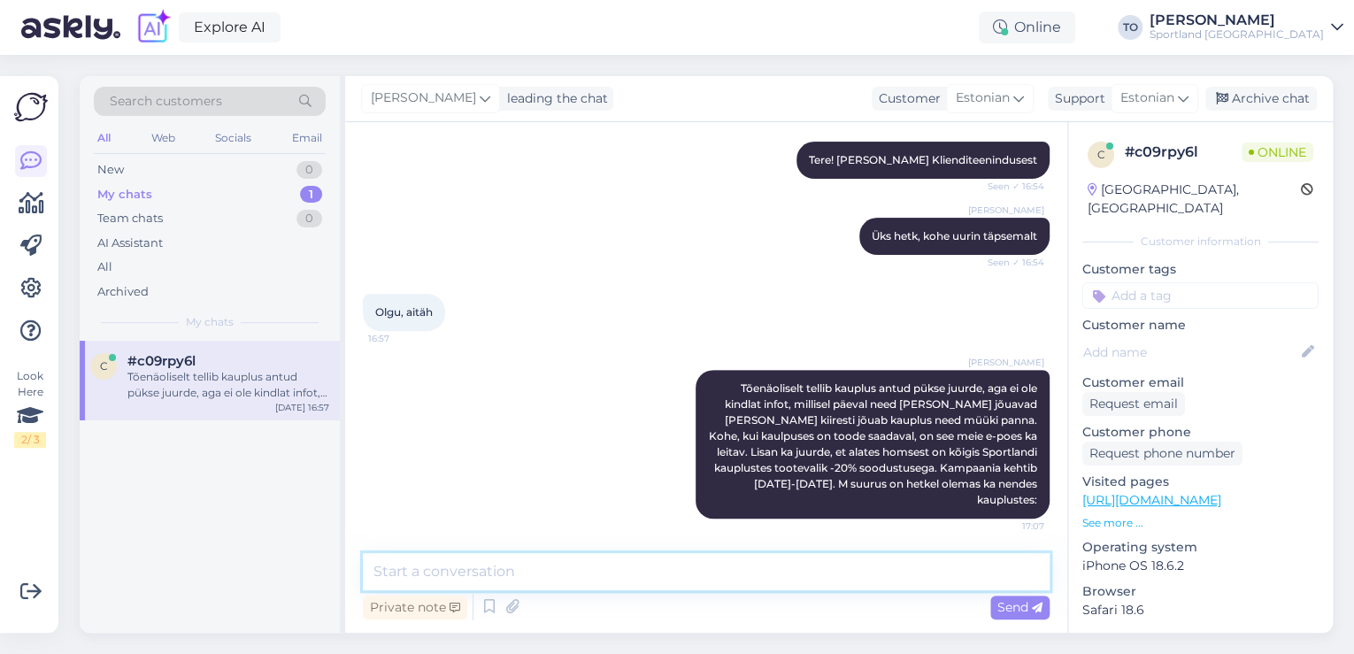
click at [708, 574] on textarea at bounding box center [706, 571] width 687 height 37
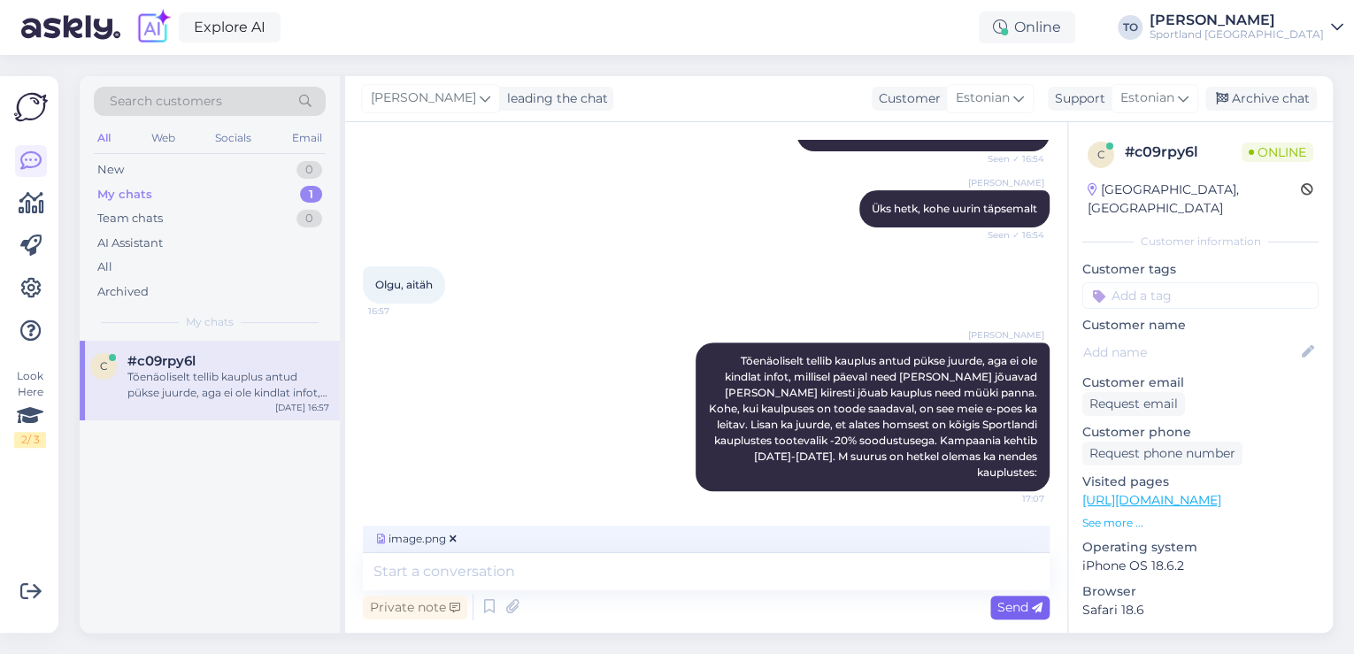
click at [1000, 601] on span "Send" at bounding box center [1019, 607] width 45 height 16
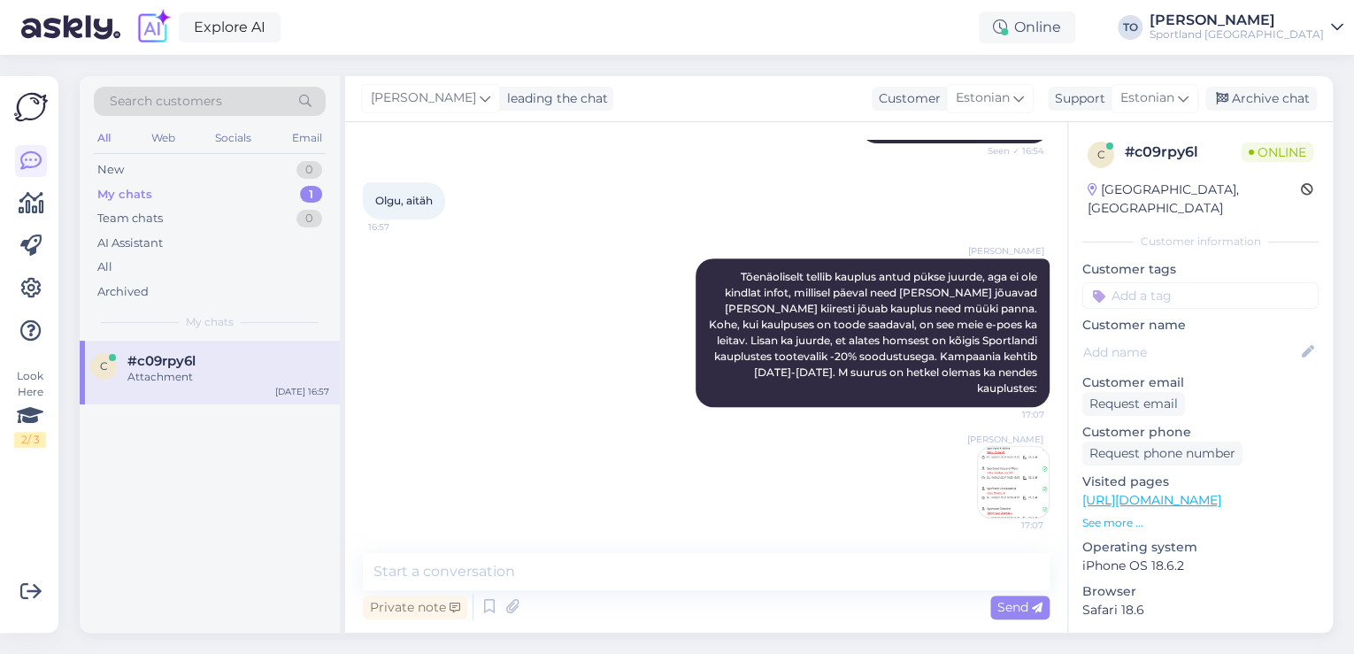
click at [1007, 483] on img at bounding box center [1013, 482] width 71 height 71
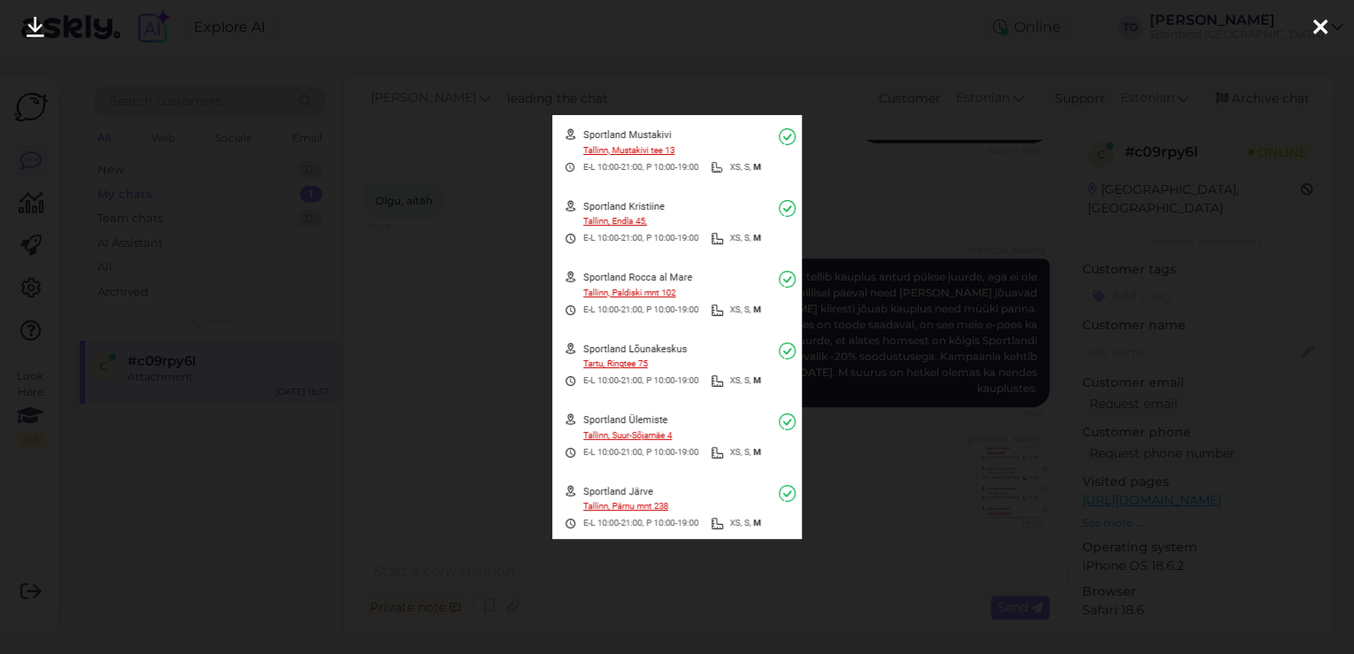
click at [1320, 19] on icon at bounding box center [1320, 28] width 14 height 23
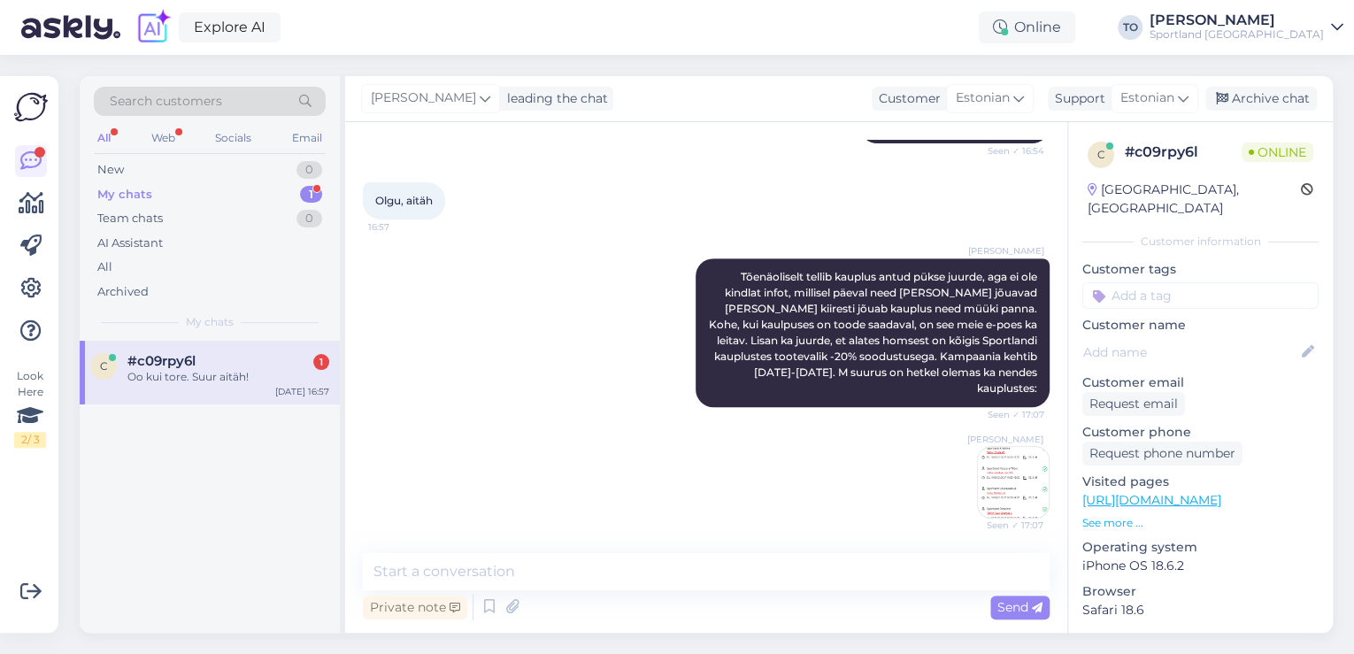
scroll to position [419, 0]
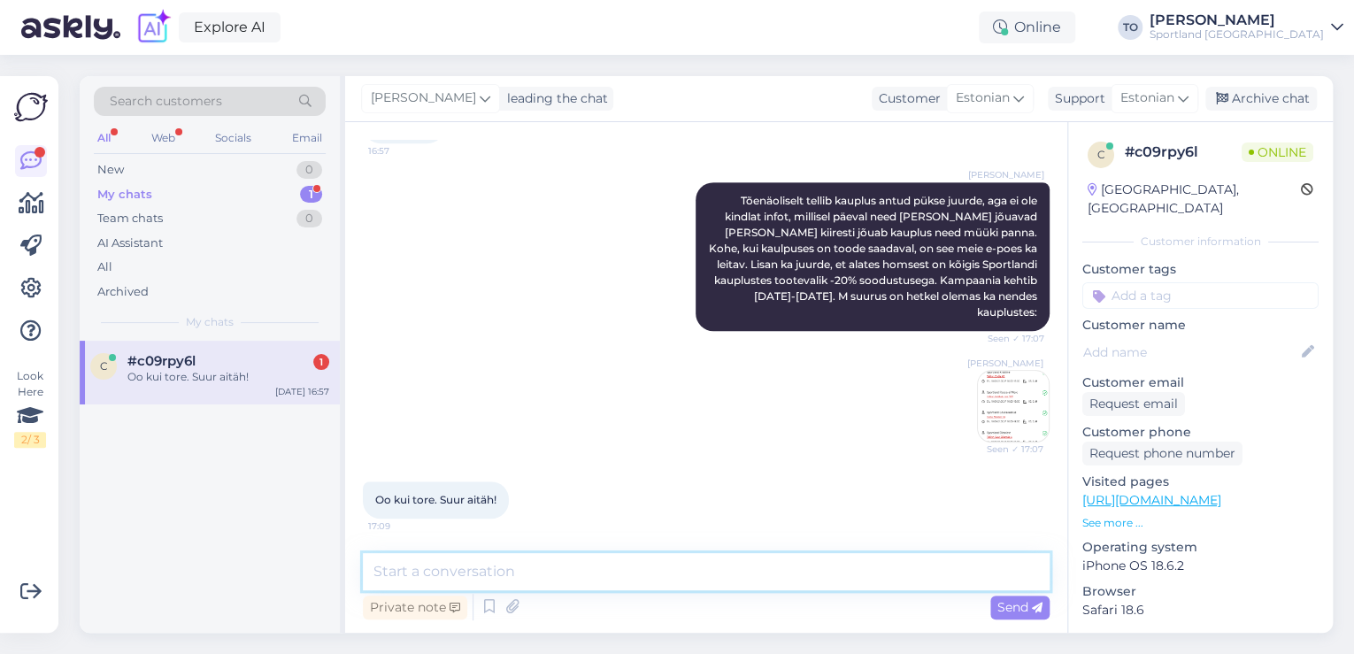
click at [605, 577] on textarea at bounding box center [706, 571] width 687 height 37
type textarea "Palun :)"
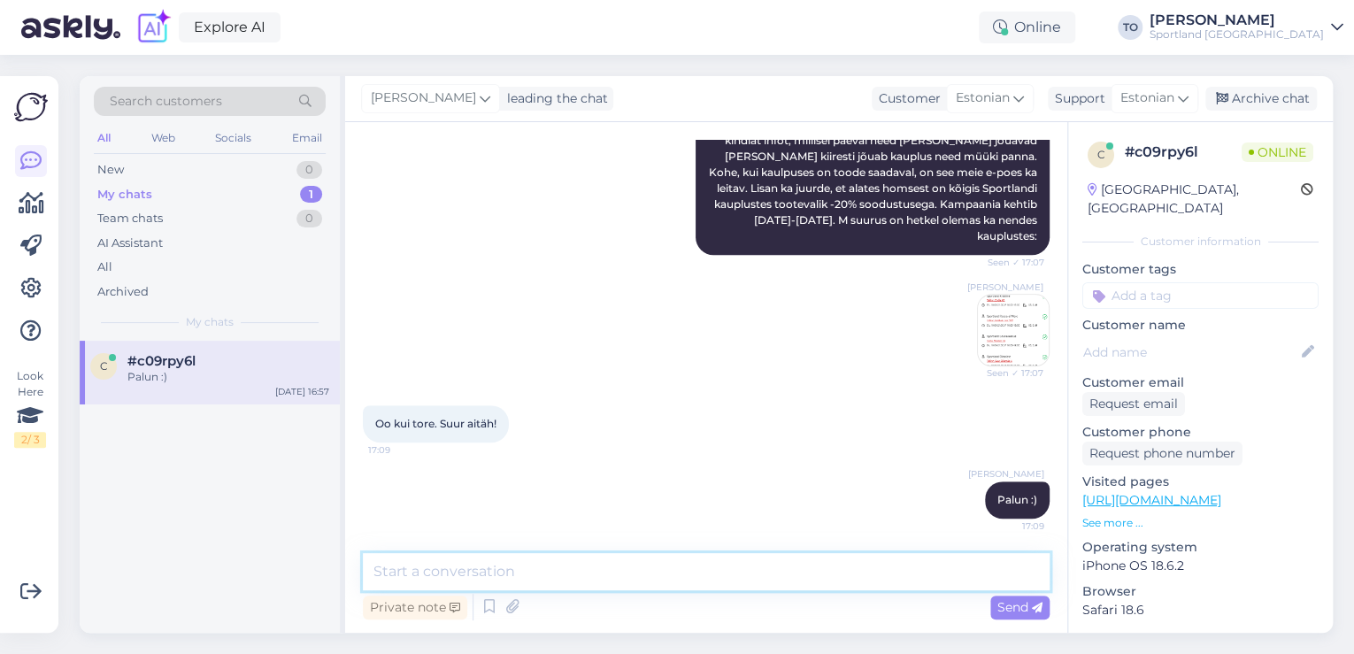
click at [496, 569] on textarea at bounding box center [706, 571] width 687 height 37
type textarea "Kas hetkel saan veel abiks olla?"
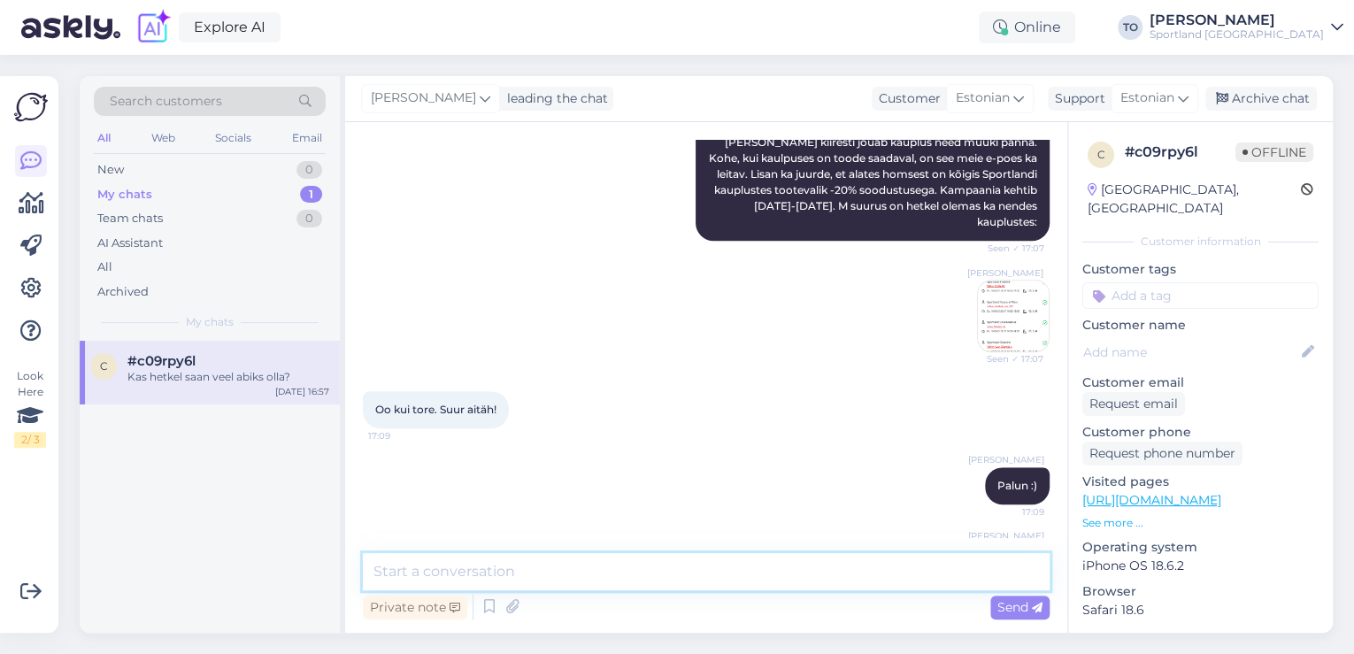
scroll to position [572, 0]
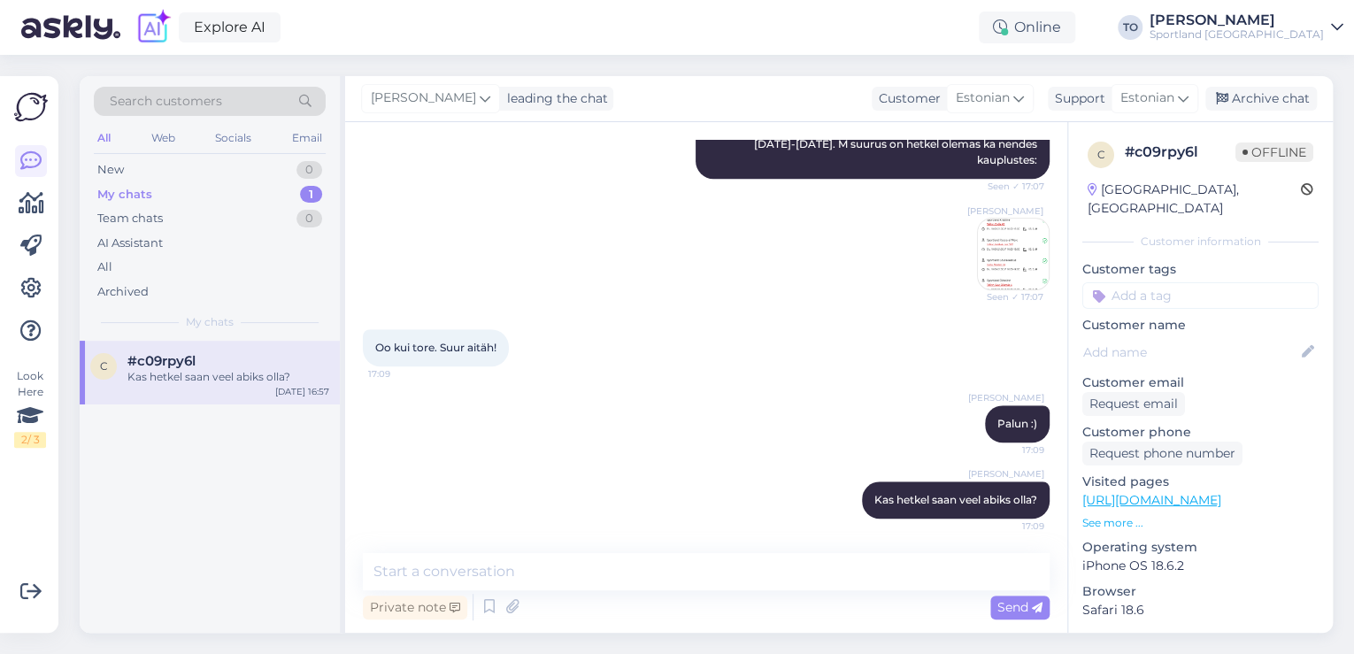
click at [1207, 282] on input at bounding box center [1200, 295] width 236 height 27
type input "saada"
click at [1221, 358] on span "Toote saadavus" at bounding box center [1200, 363] width 82 height 11
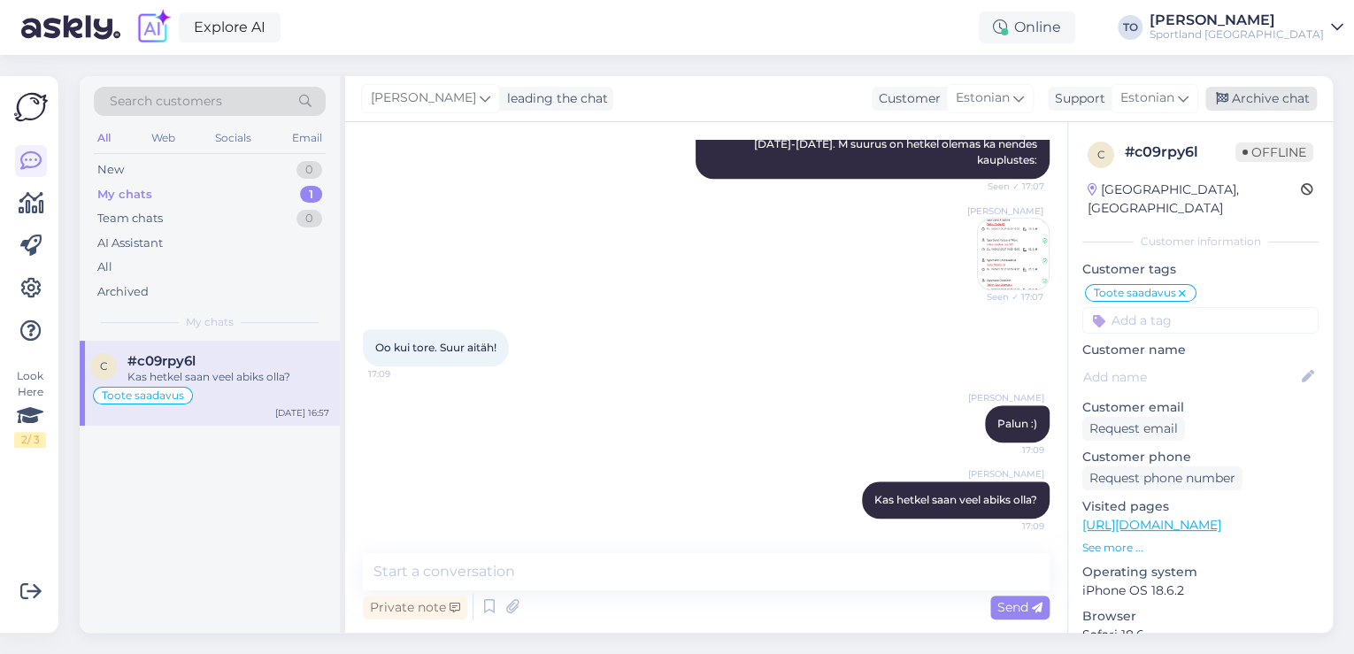
click at [1242, 102] on div "Archive chat" at bounding box center [1260, 99] width 111 height 24
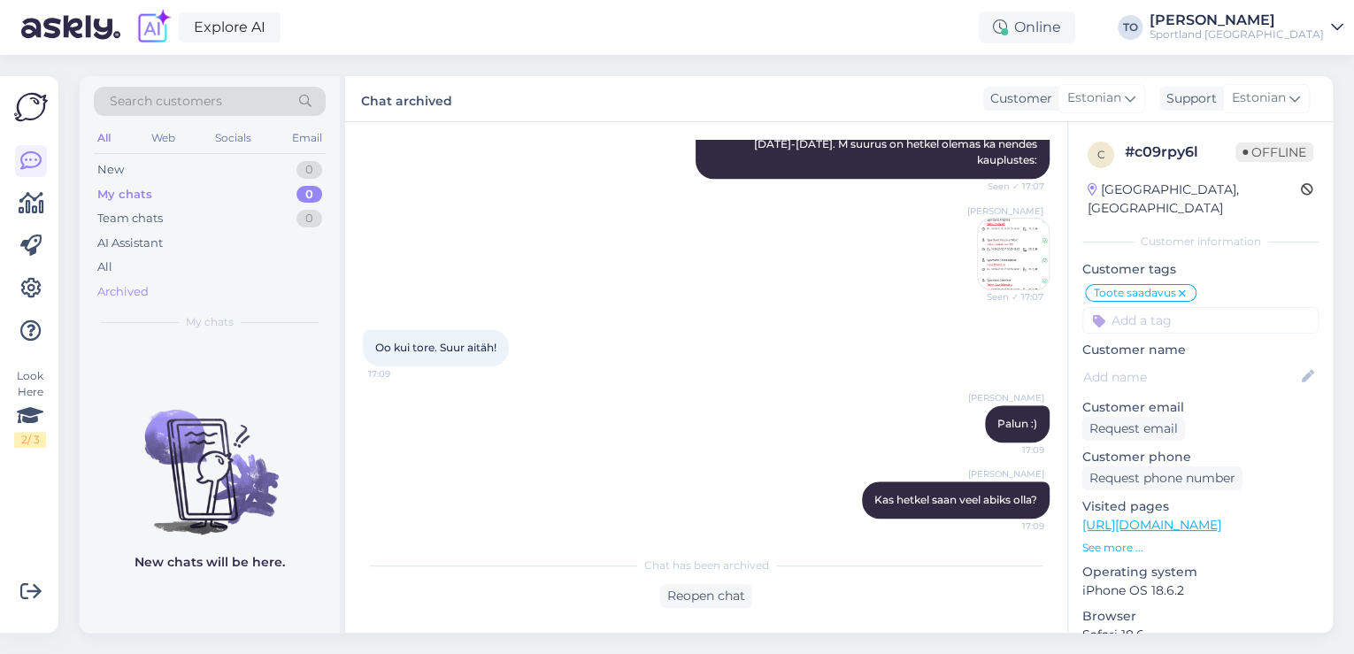
click at [142, 290] on div "Archived" at bounding box center [122, 292] width 51 height 18
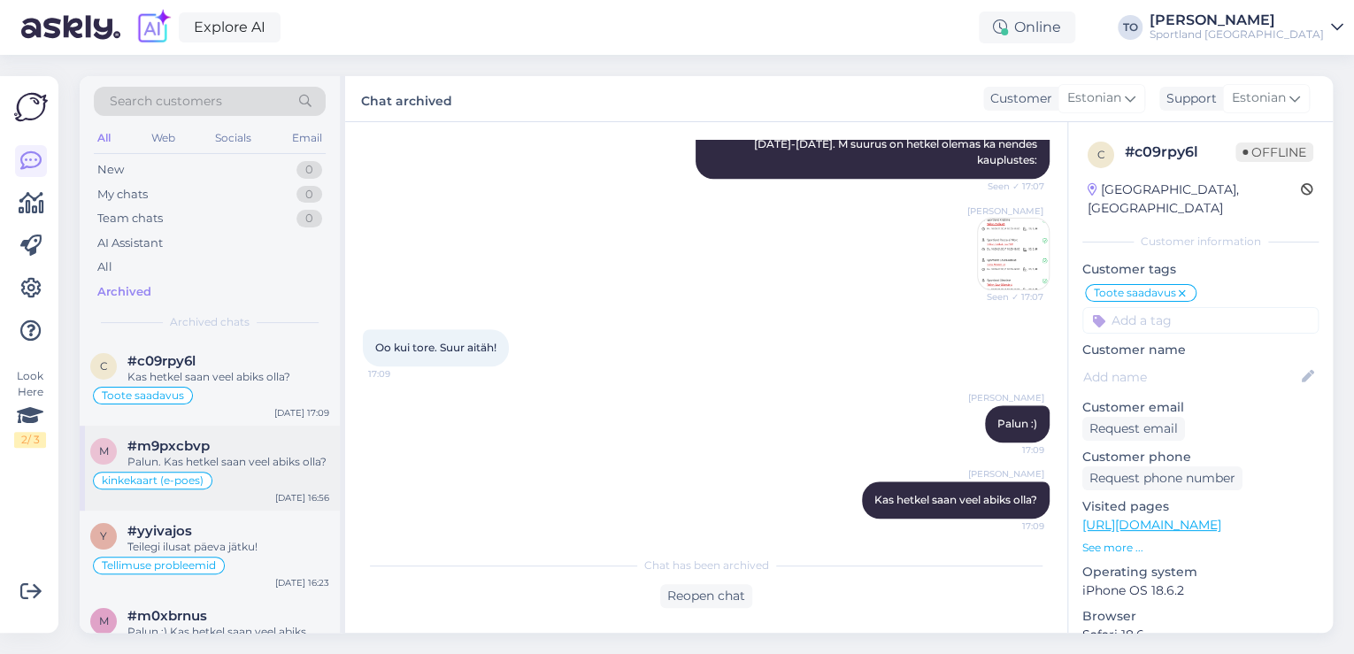
click at [244, 457] on div "Palun. Kas hetkel saan veel abiks olla?" at bounding box center [228, 462] width 202 height 16
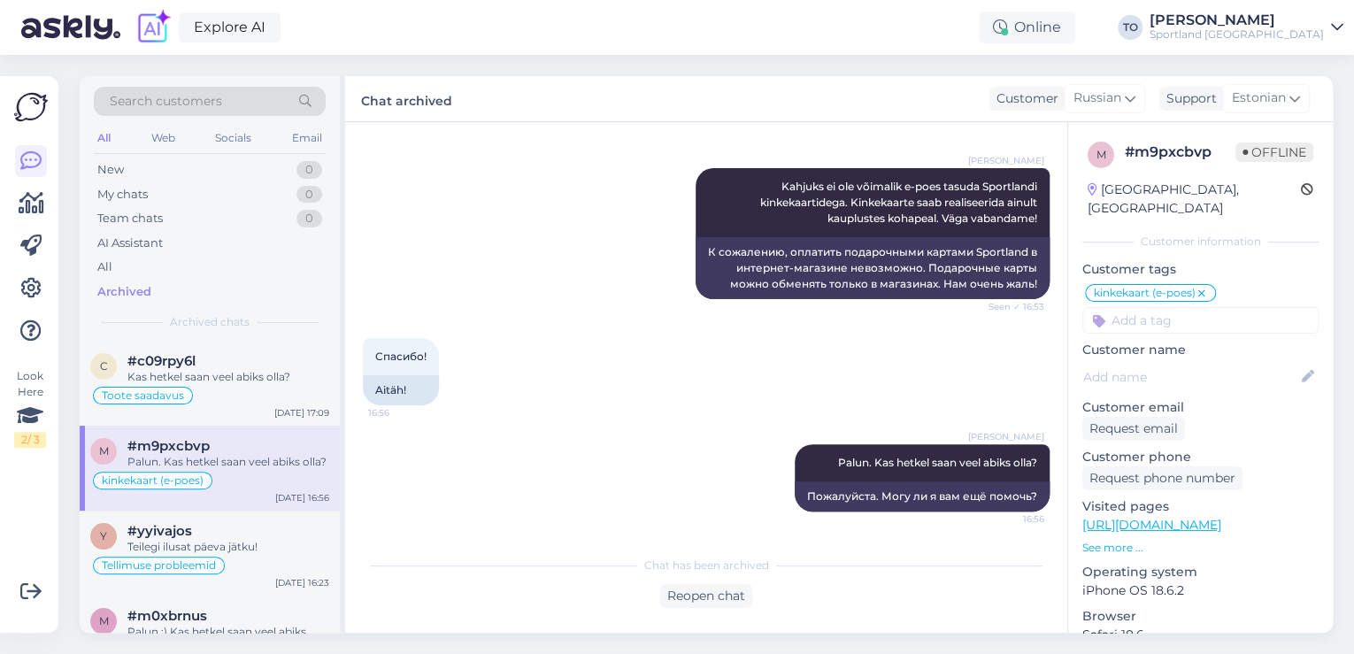
scroll to position [400, 0]
click at [249, 519] on div "y #yyivajos Teilegi ilusat päeva jätku! Tellimuse probleemid [DATE] 16:23" at bounding box center [210, 553] width 260 height 85
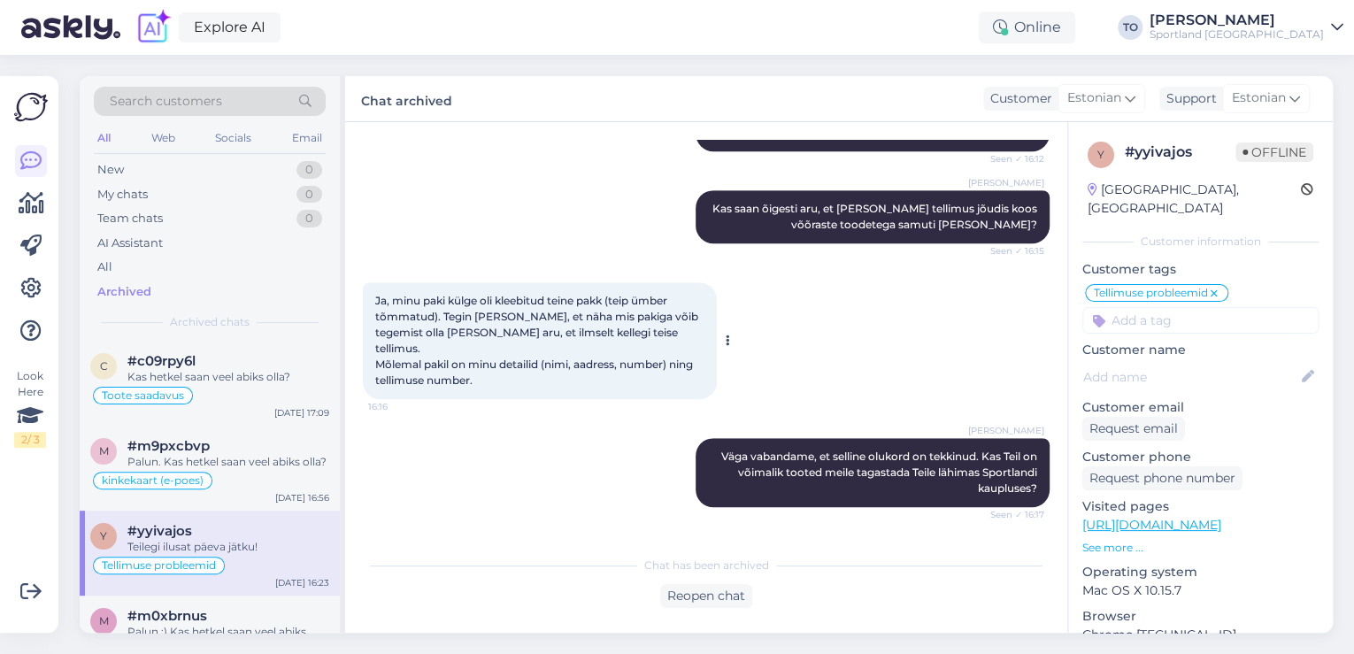
scroll to position [637, 0]
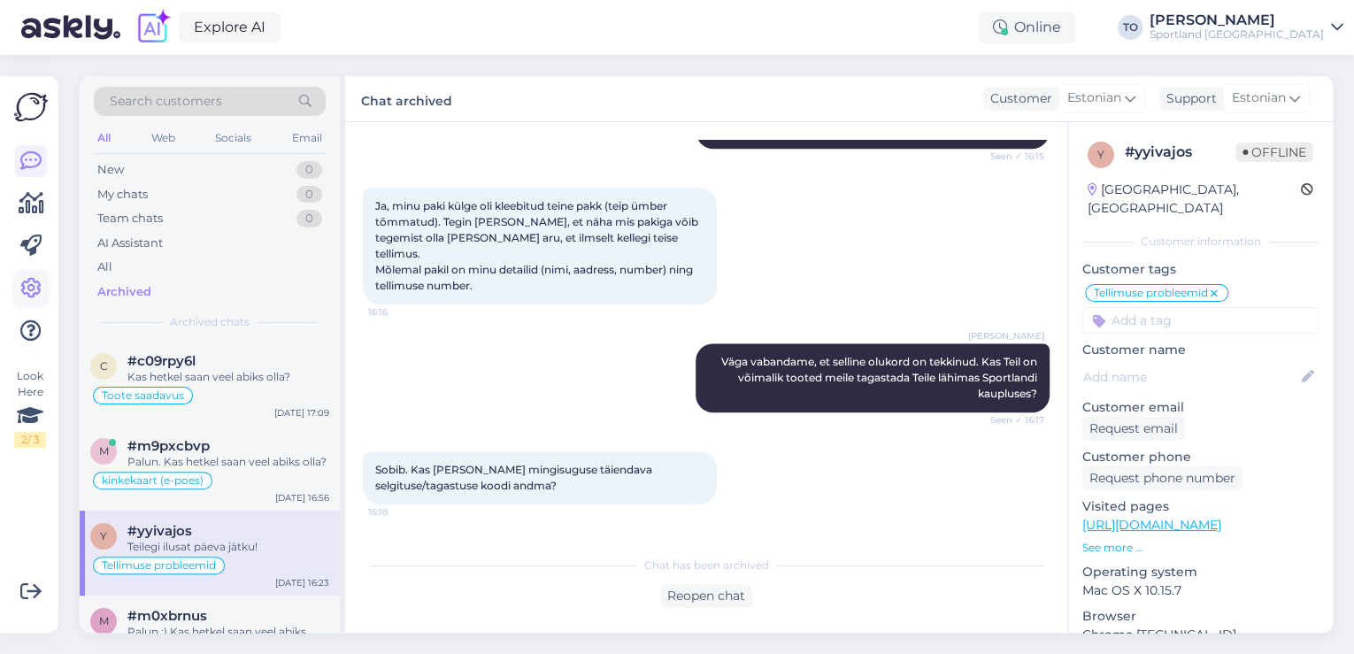
click at [40, 291] on icon at bounding box center [30, 288] width 21 height 21
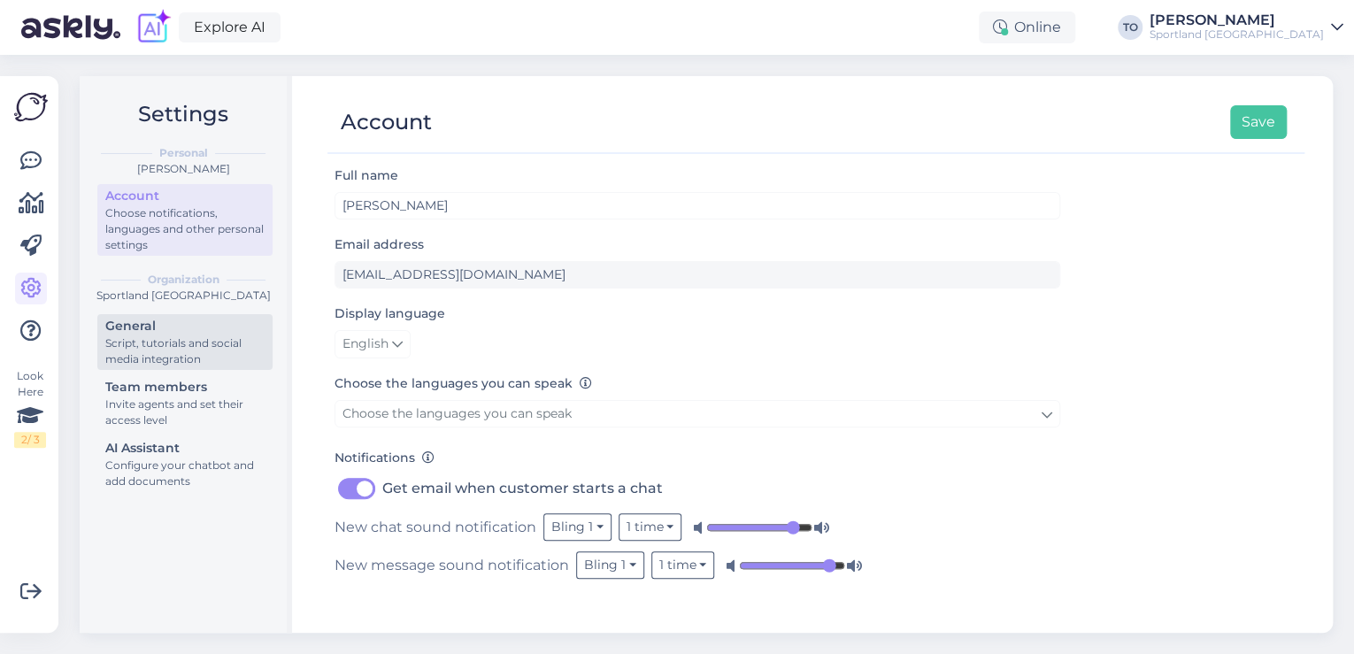
click at [171, 350] on div "Script, tutorials and social media integration" at bounding box center [184, 351] width 159 height 32
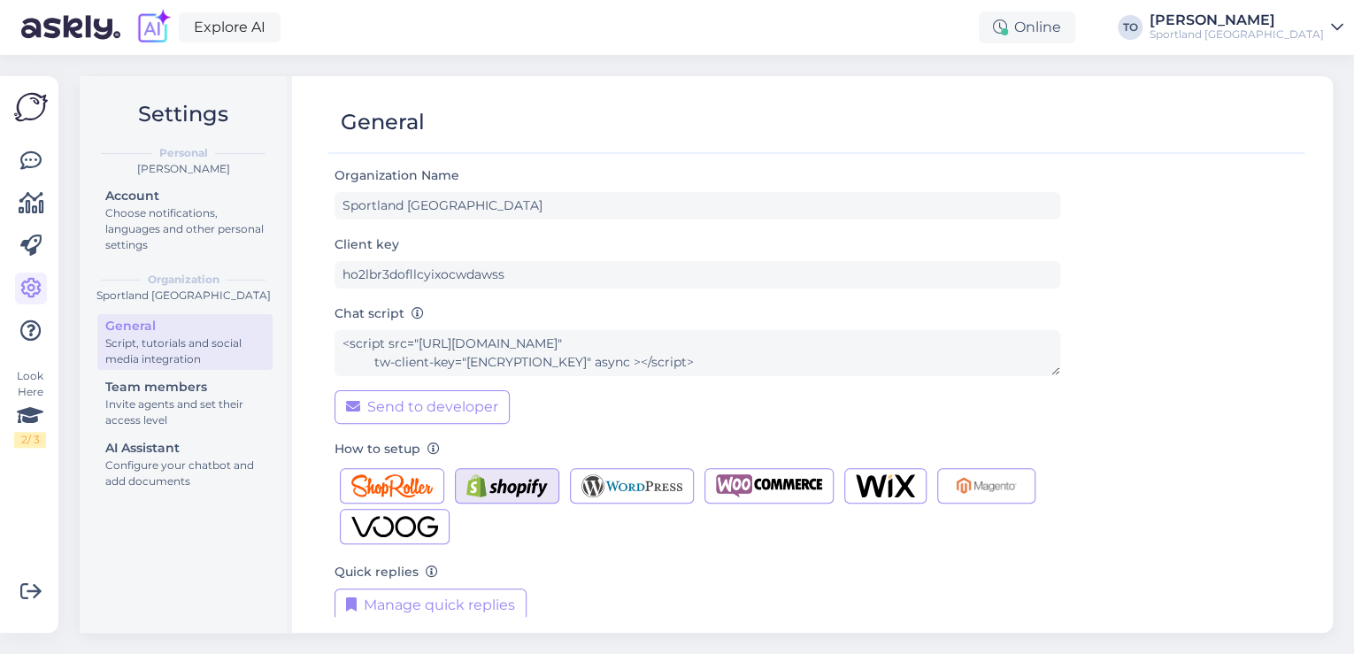
scroll to position [18, 0]
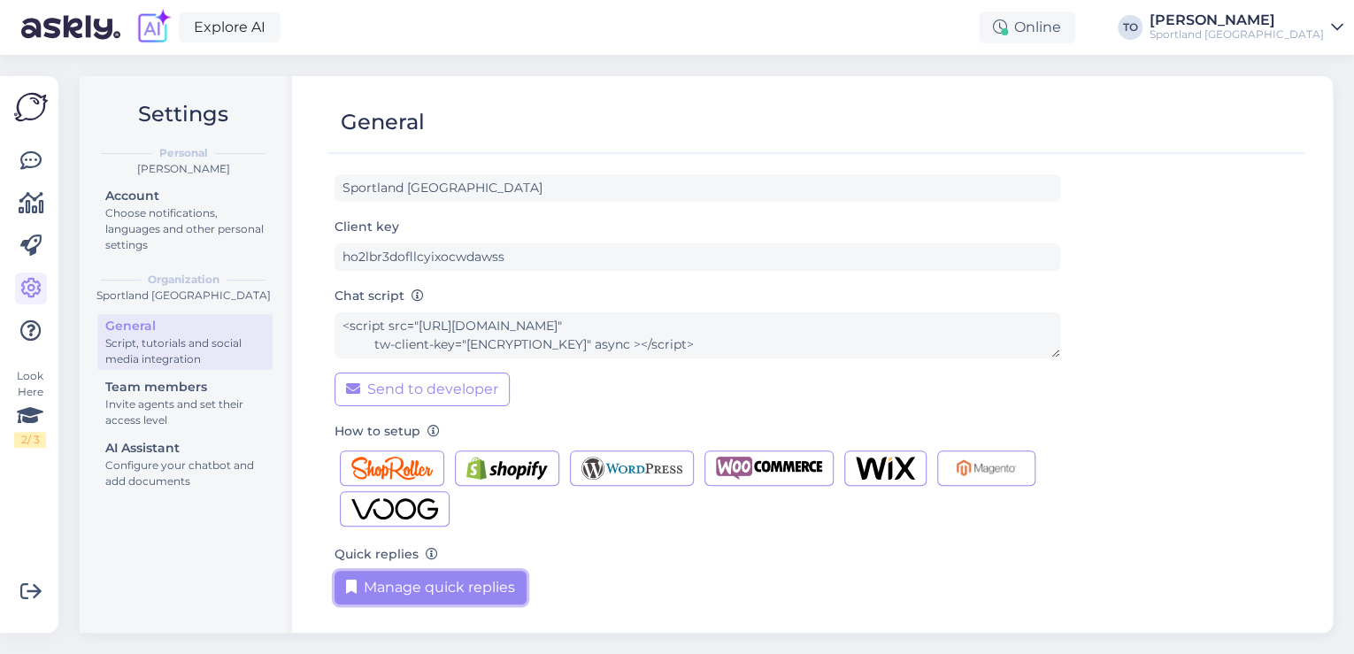
click at [490, 586] on button "Manage quick replies" at bounding box center [430, 588] width 192 height 34
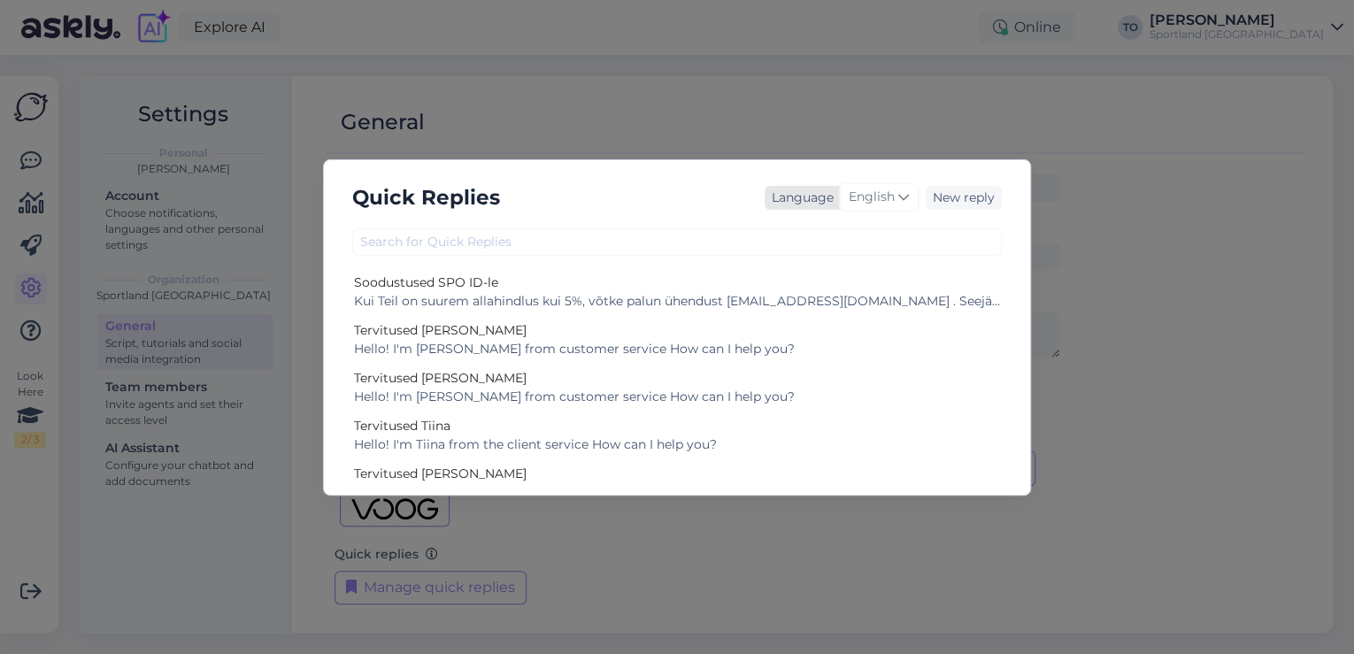
click at [882, 202] on span "English" at bounding box center [872, 197] width 46 height 19
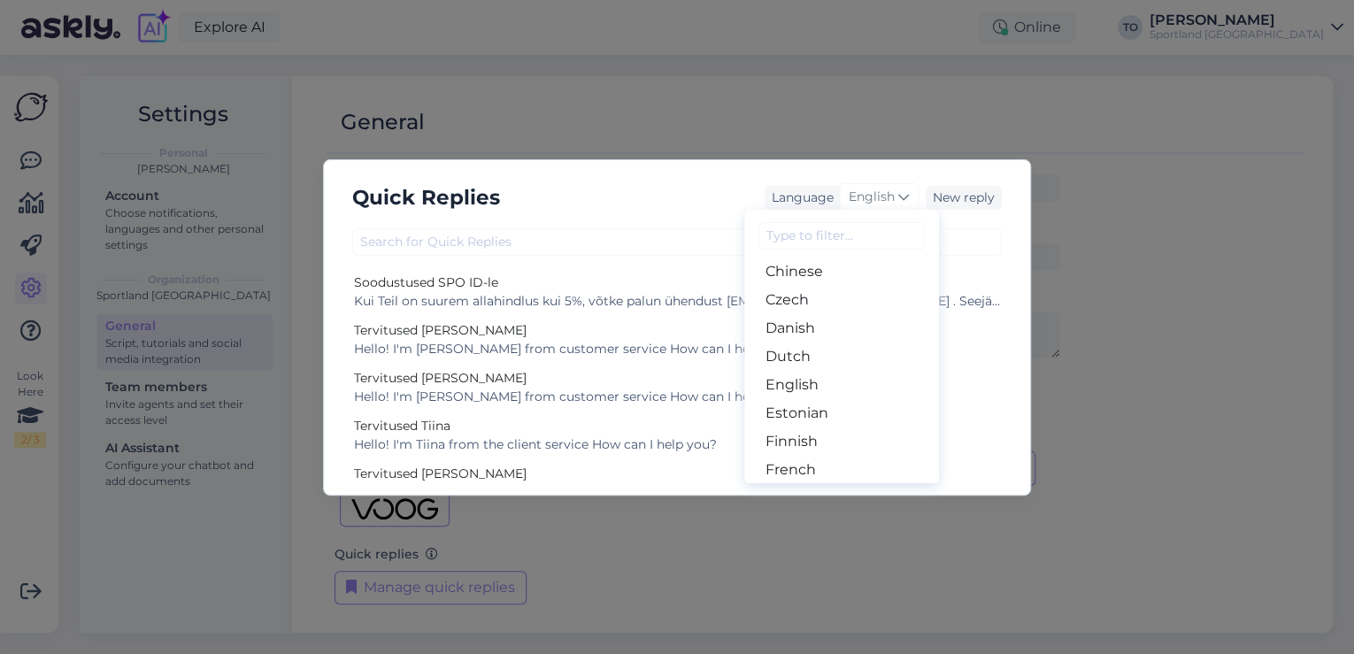
scroll to position [160, 0]
click at [835, 342] on link "Estonian" at bounding box center [841, 342] width 195 height 28
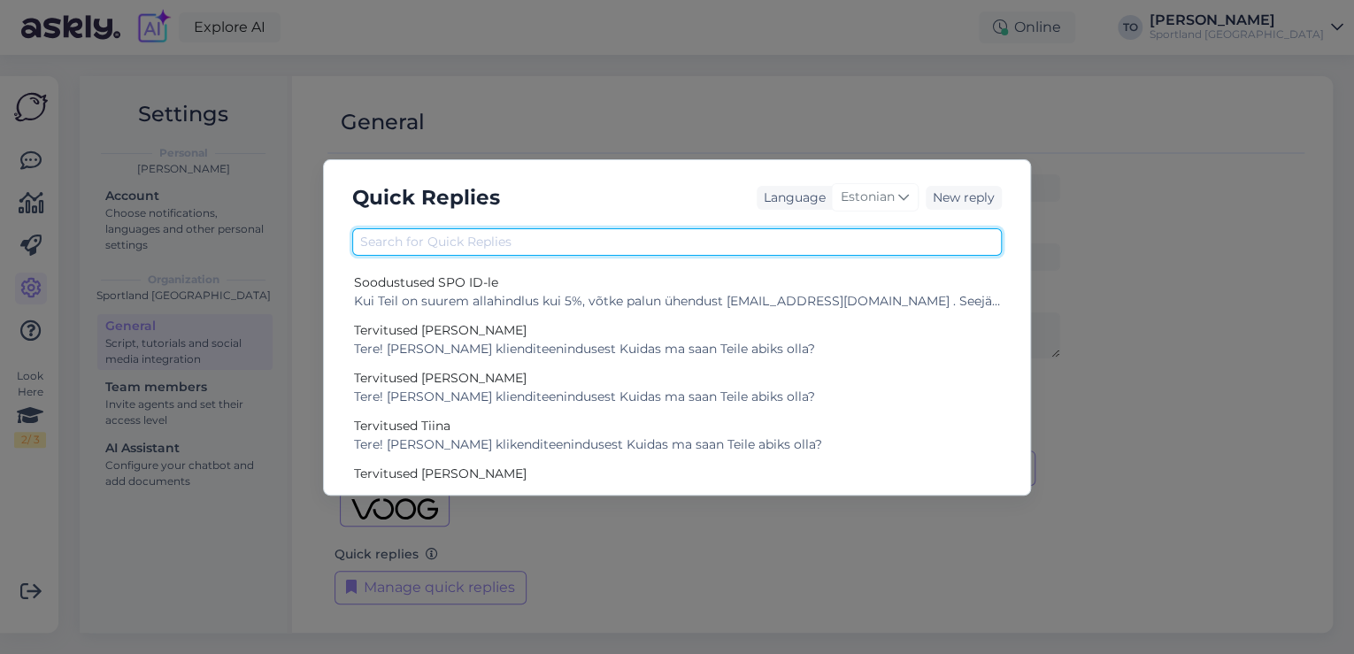
click at [698, 243] on input "text" at bounding box center [676, 241] width 649 height 27
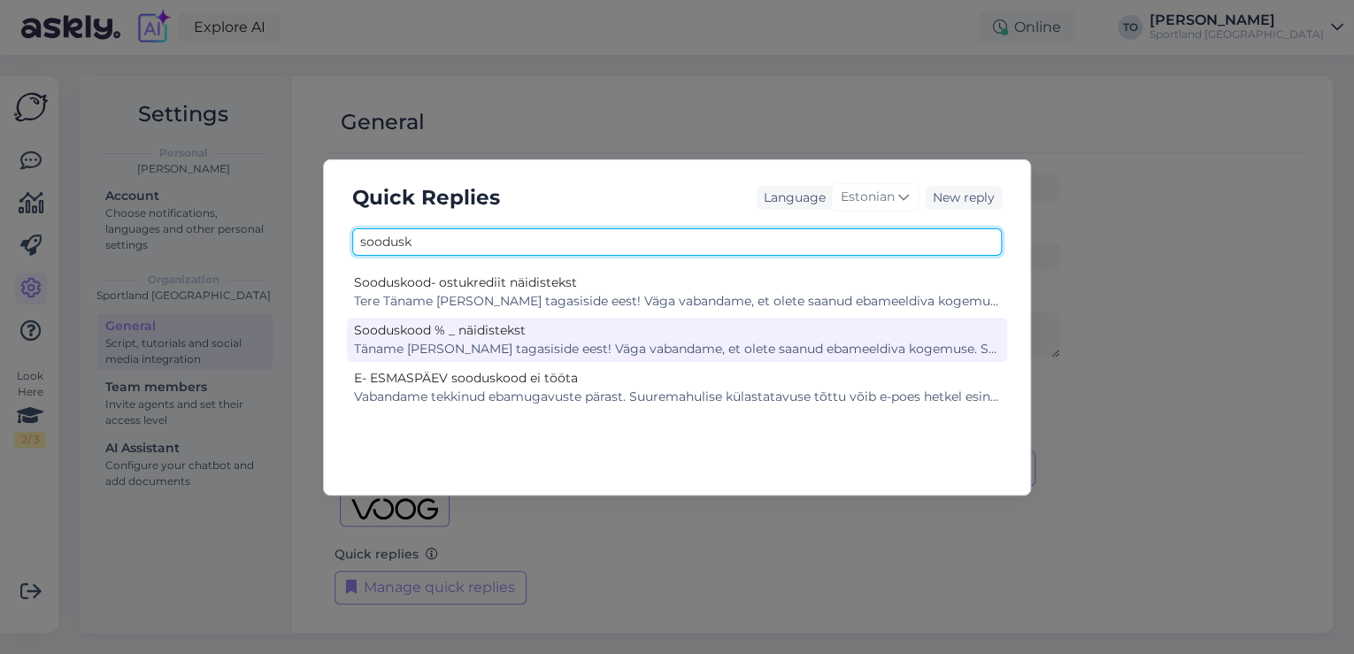
type input "soodusk"
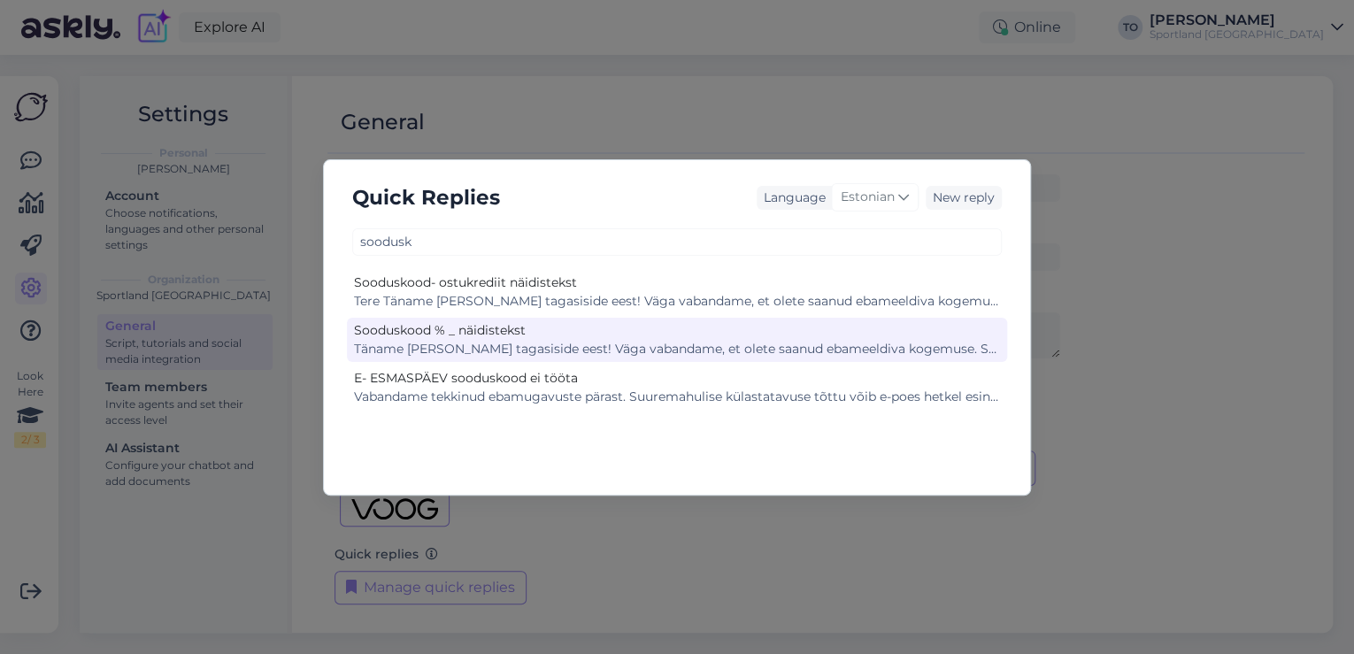
click at [684, 348] on div "Täname [PERSON_NAME] tagasiside eest! Väga vabandame, et olete saanud ebameeldi…" at bounding box center [677, 349] width 646 height 19
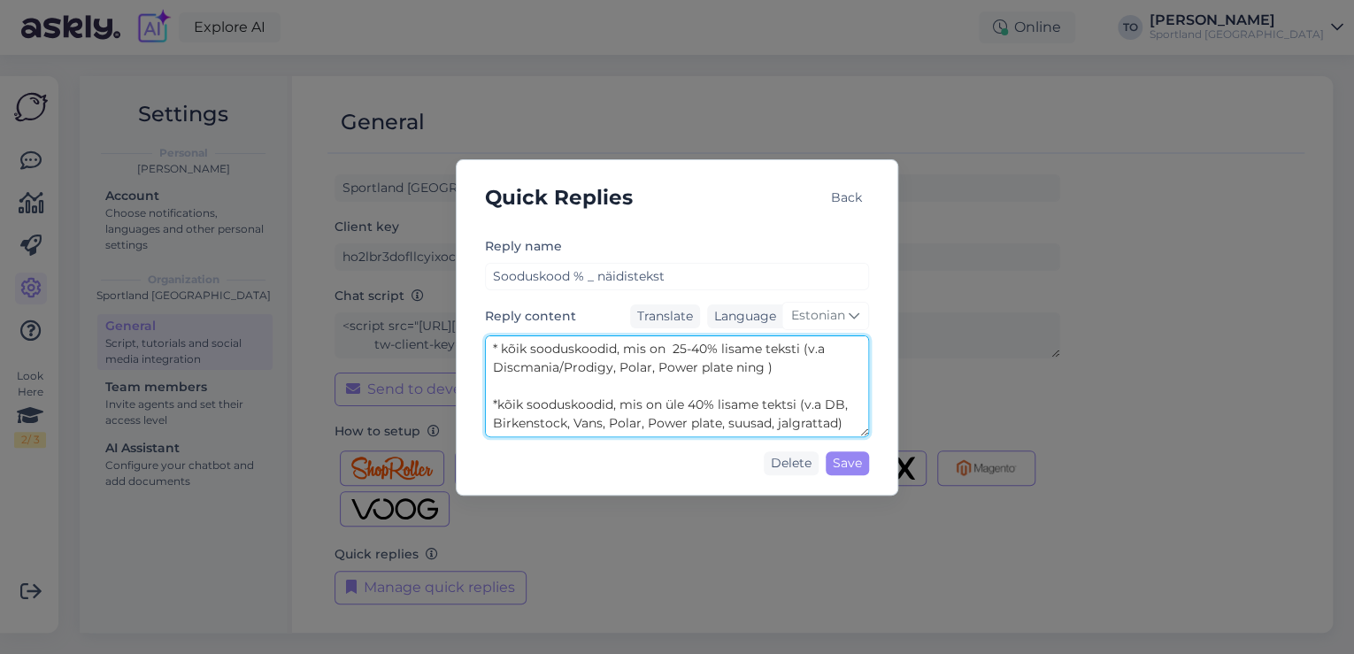
scroll to position [465, 0]
drag, startPoint x: 493, startPoint y: 386, endPoint x: 839, endPoint y: 423, distance: 348.0
click at [839, 423] on textarea "Täname [PERSON_NAME] tagasiside eest! Väga vabandame, et olete saanud ebameeldi…" at bounding box center [677, 386] width 384 height 102
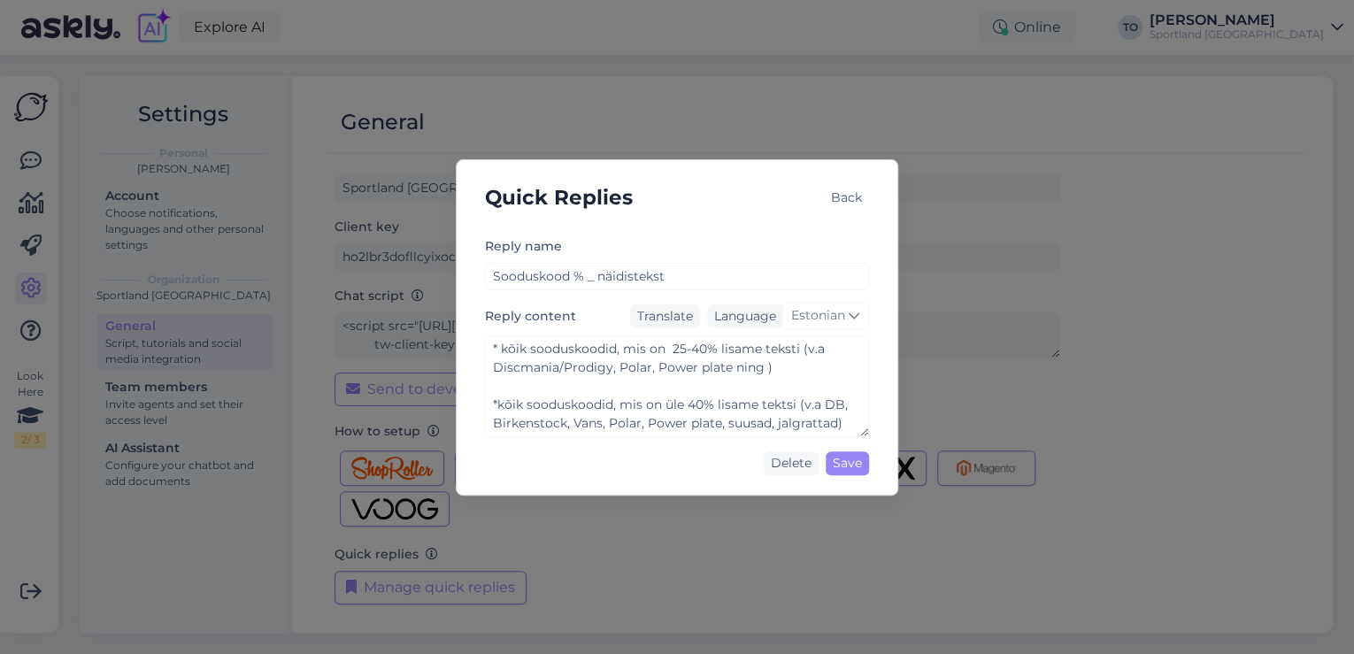
click at [731, 229] on div "Reply name Sooduskood % _ näidistekst Reply content Translate Language Estonian…" at bounding box center [677, 355] width 412 height 254
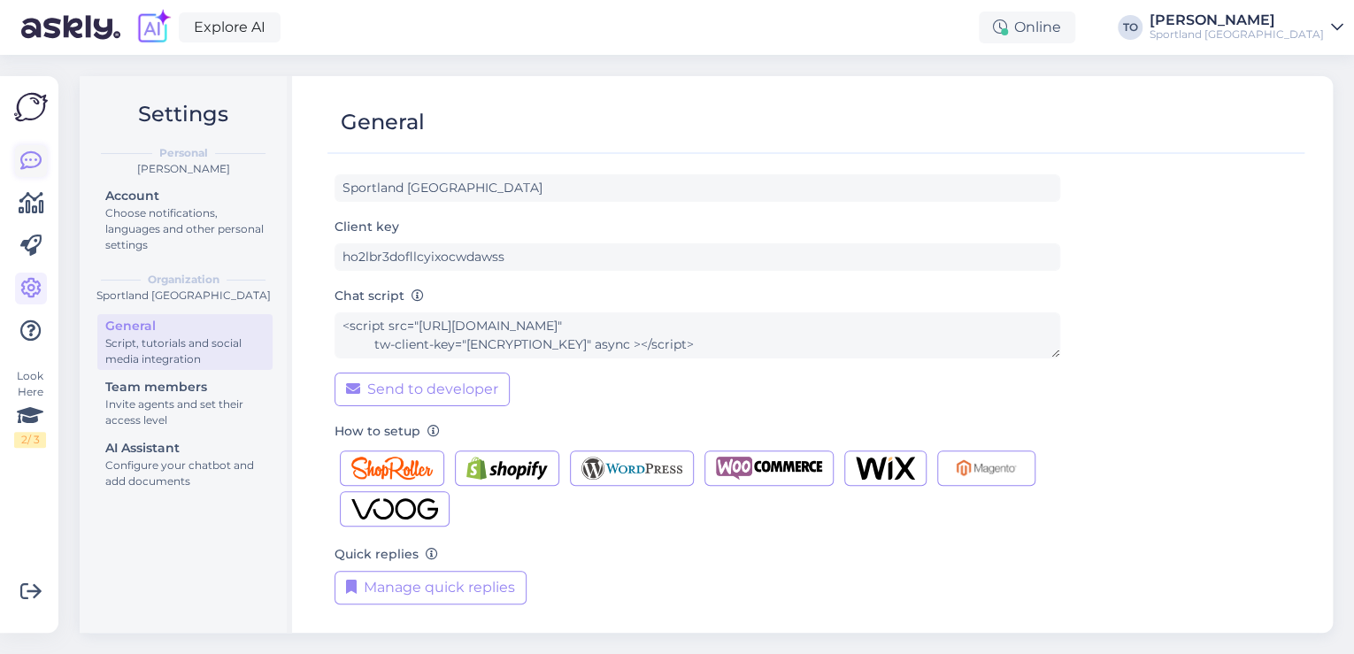
click at [27, 162] on icon at bounding box center [30, 160] width 21 height 21
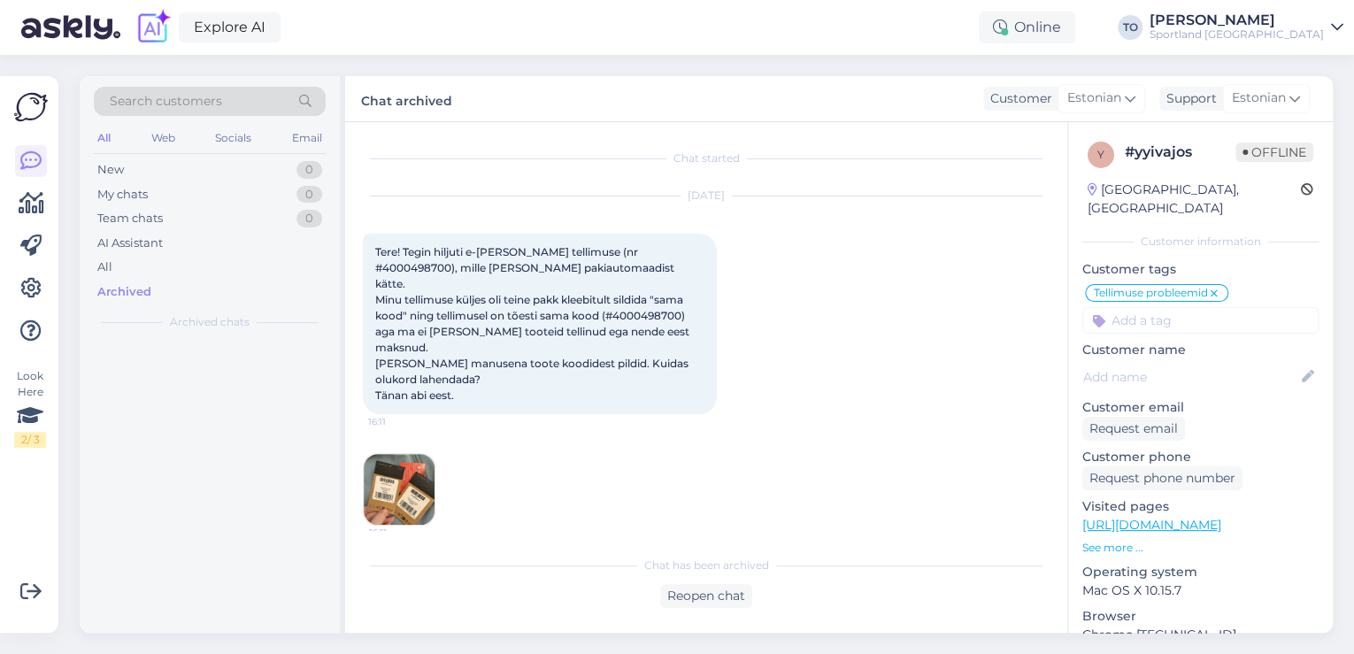
scroll to position [1026, 0]
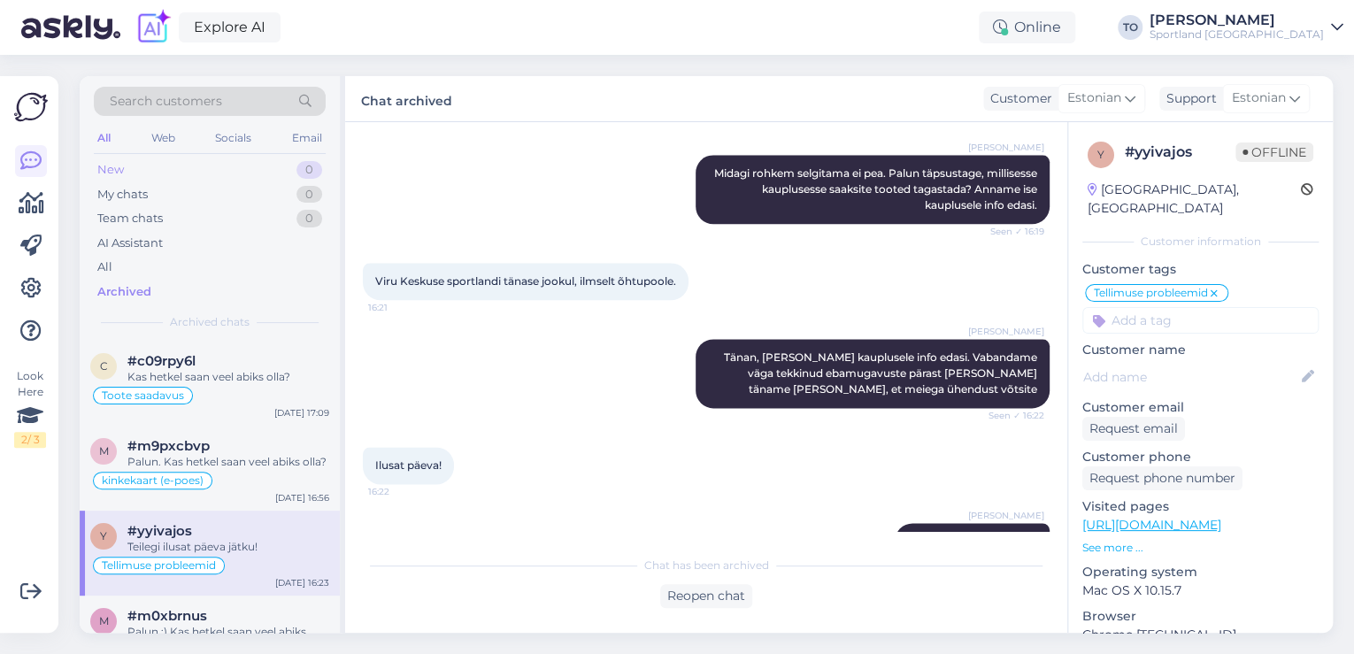
click at [226, 170] on div "New 0" at bounding box center [210, 170] width 232 height 25
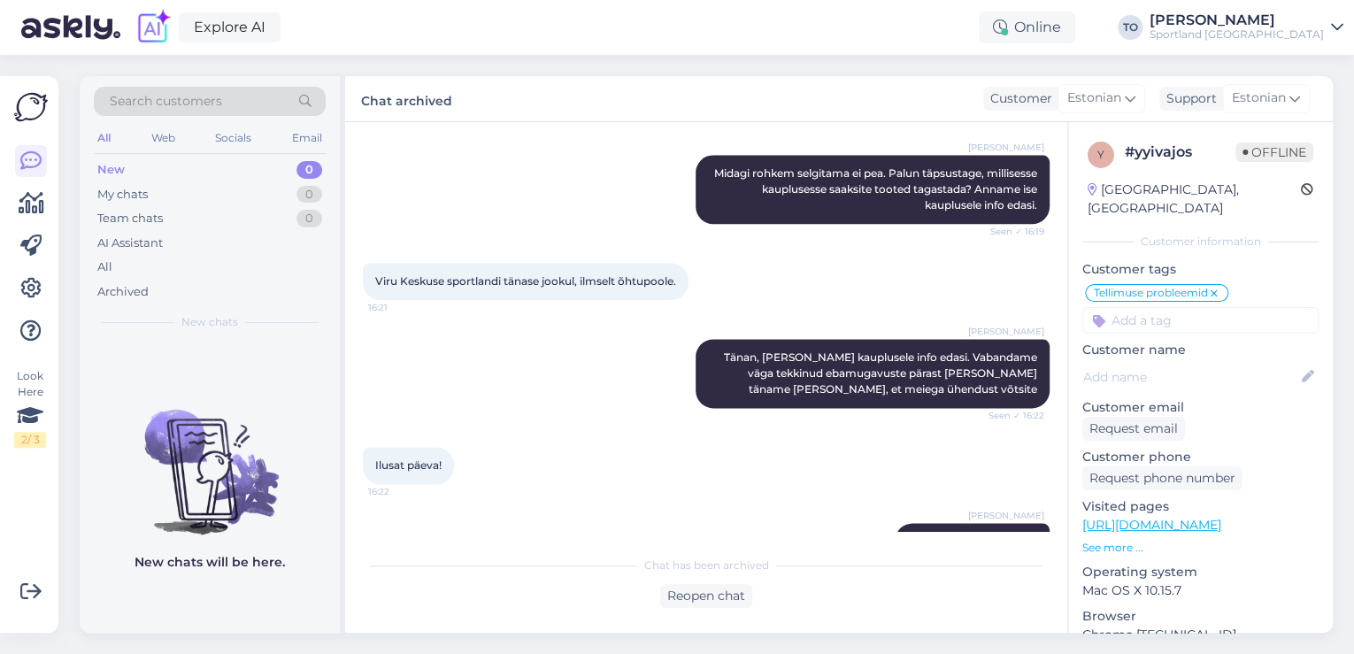
click at [1302, 26] on div "[PERSON_NAME]" at bounding box center [1236, 20] width 174 height 14
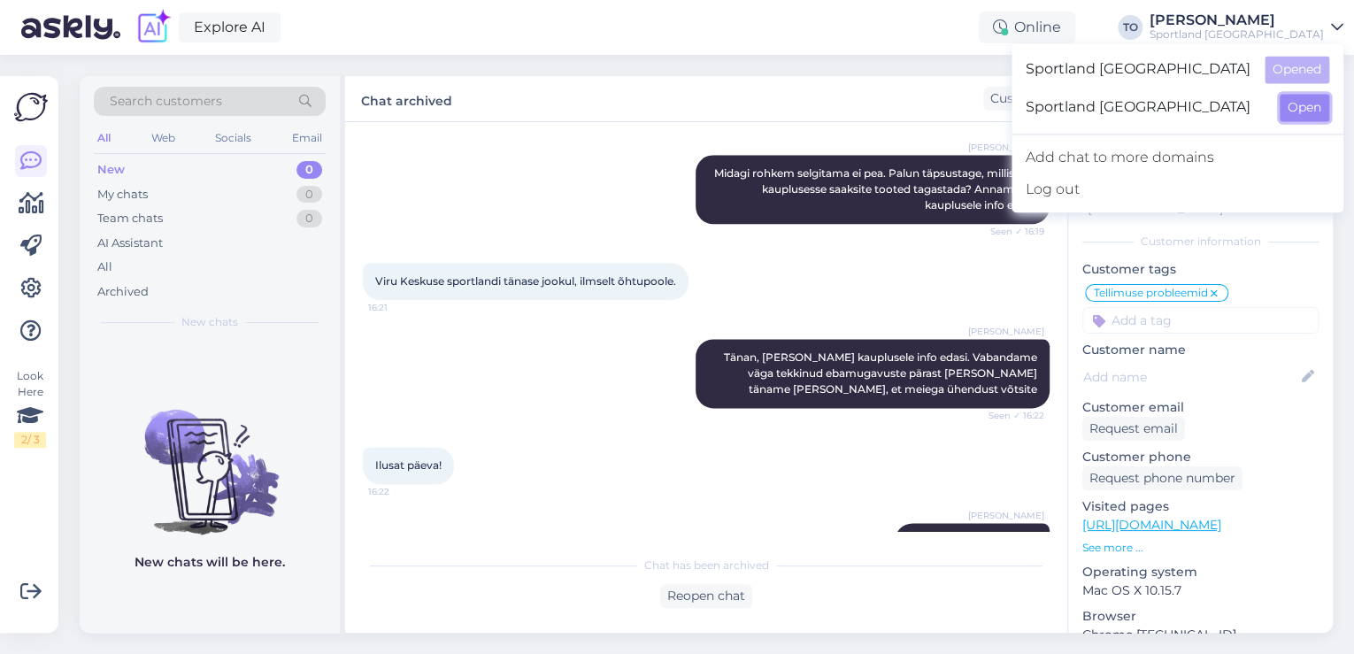
click at [1295, 110] on button "Open" at bounding box center [1305, 107] width 50 height 27
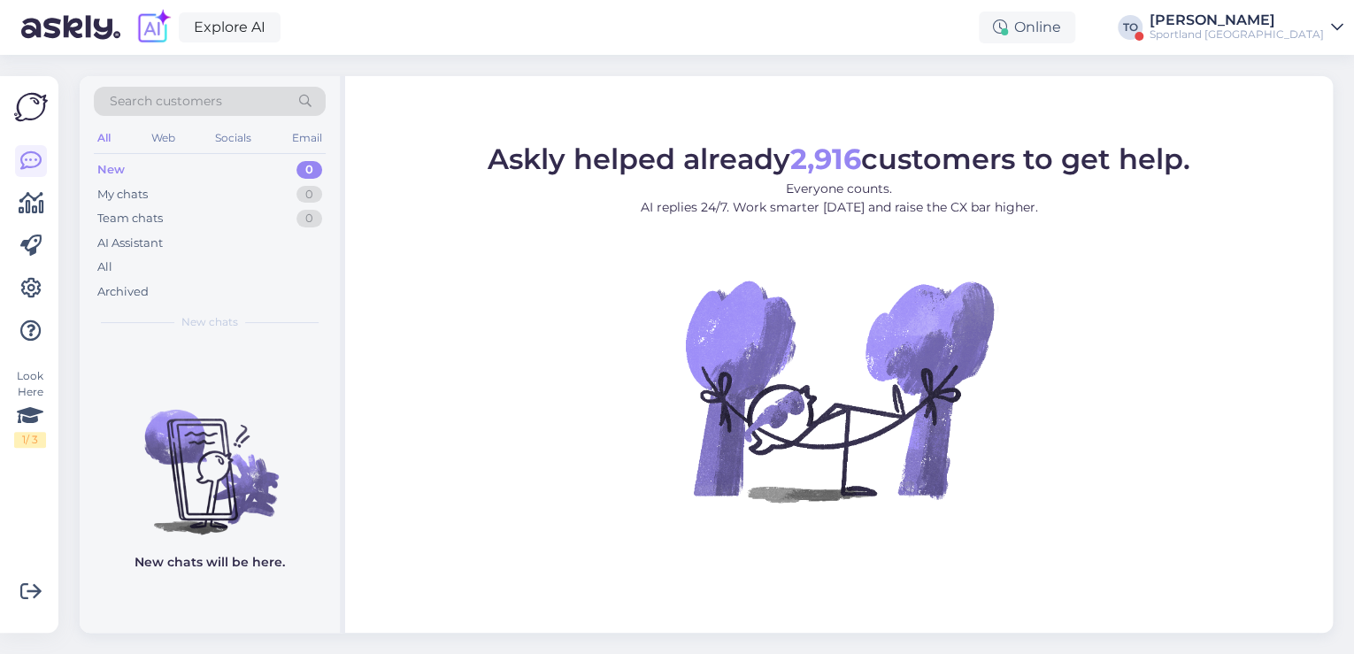
click at [1279, 32] on div "Sportland [GEOGRAPHIC_DATA]" at bounding box center [1236, 34] width 174 height 14
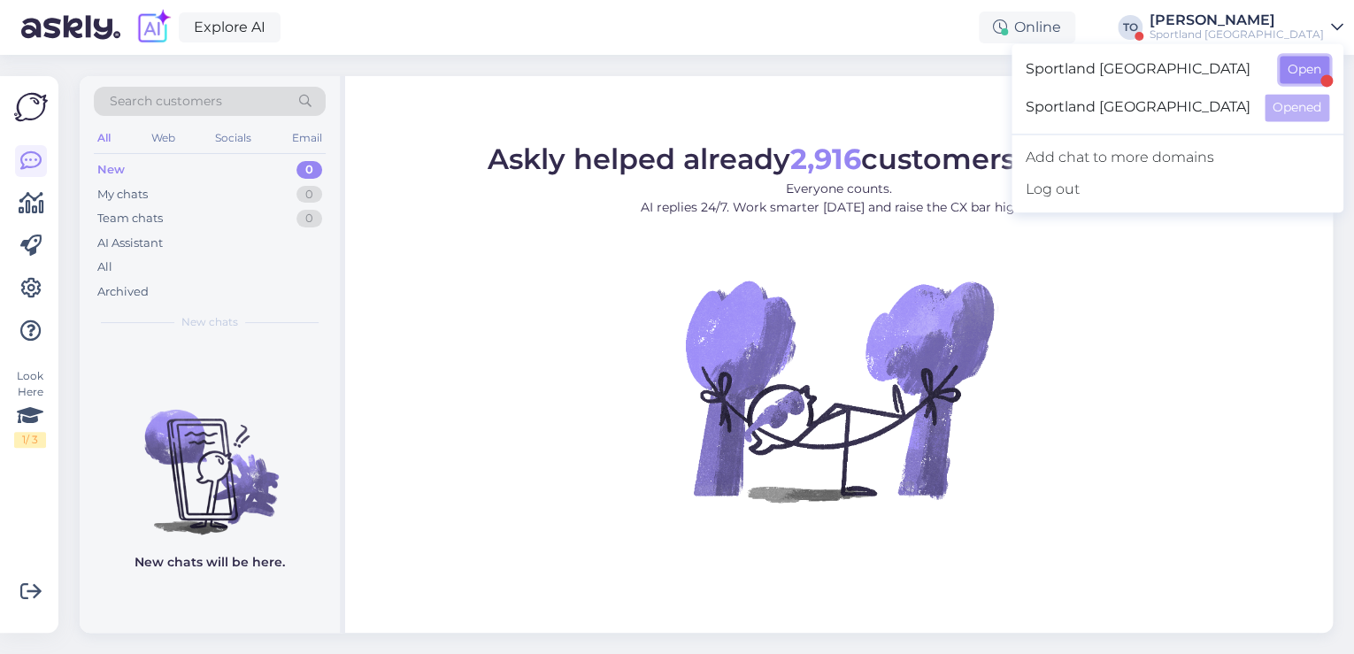
click at [1317, 65] on button "Open" at bounding box center [1305, 69] width 50 height 27
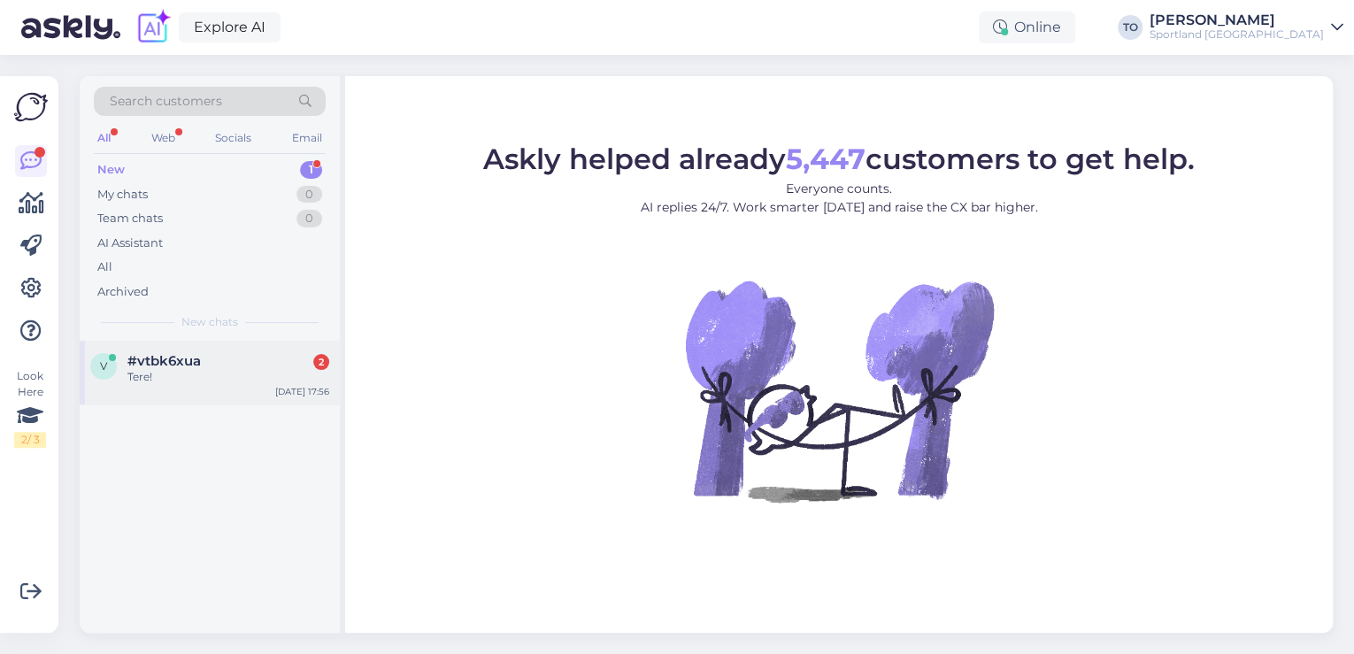
drag, startPoint x: 205, startPoint y: 366, endPoint x: 238, endPoint y: 374, distance: 33.7
click at [206, 366] on div "#vtbk6xua 2" at bounding box center [228, 361] width 202 height 16
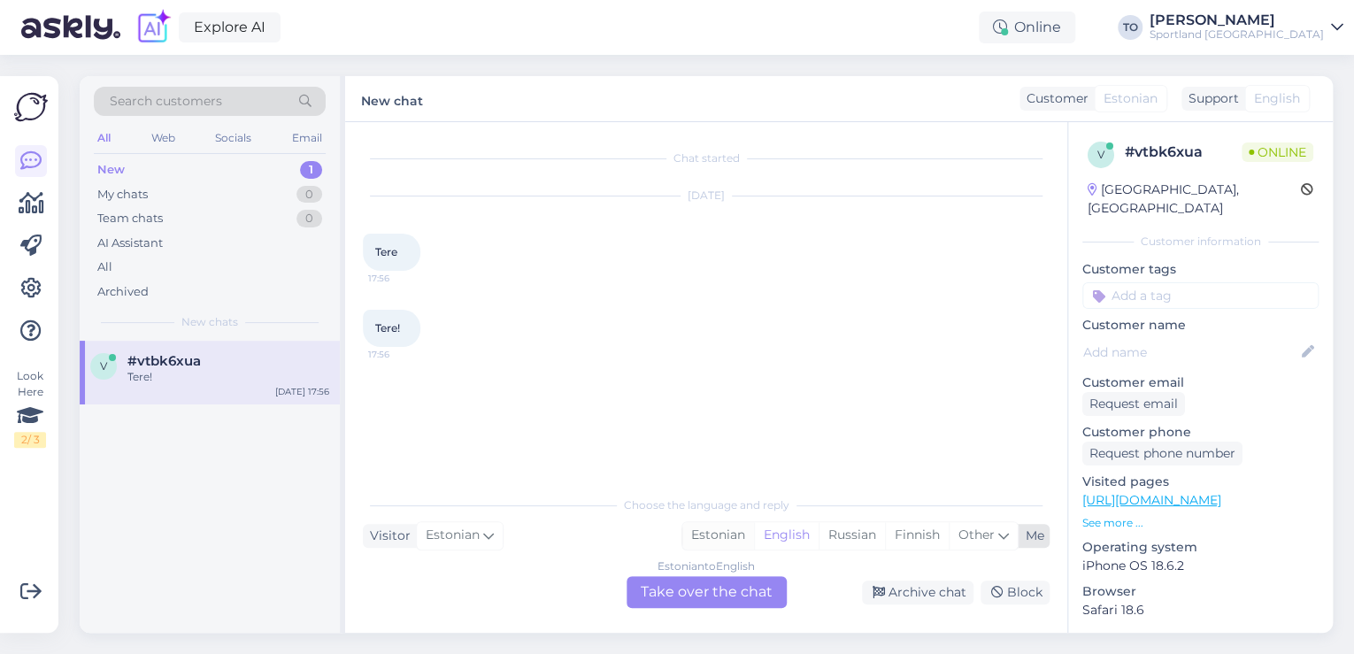
click at [738, 530] on div "Estonian" at bounding box center [718, 535] width 72 height 27
click at [706, 588] on div "Estonian to Estonian Take over the chat" at bounding box center [706, 592] width 160 height 32
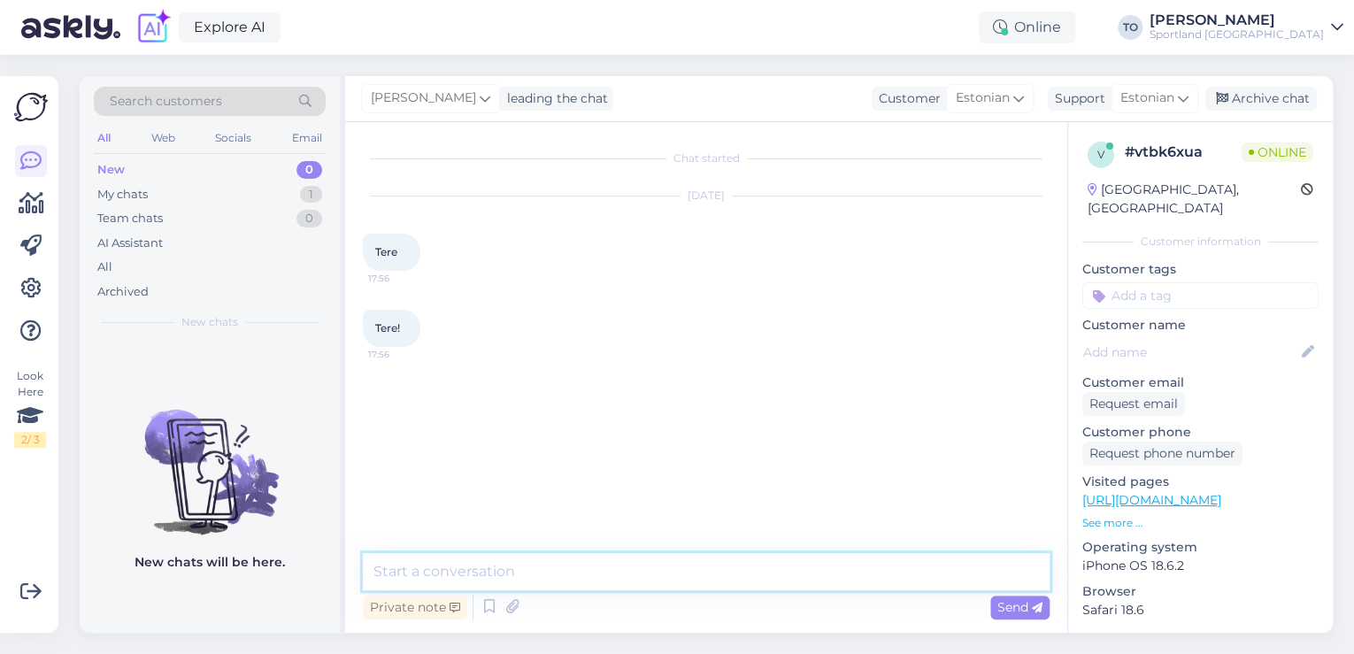
click at [687, 580] on textarea at bounding box center [706, 571] width 687 height 37
type textarea "Tere! [PERSON_NAME] Klienditeenindusest"
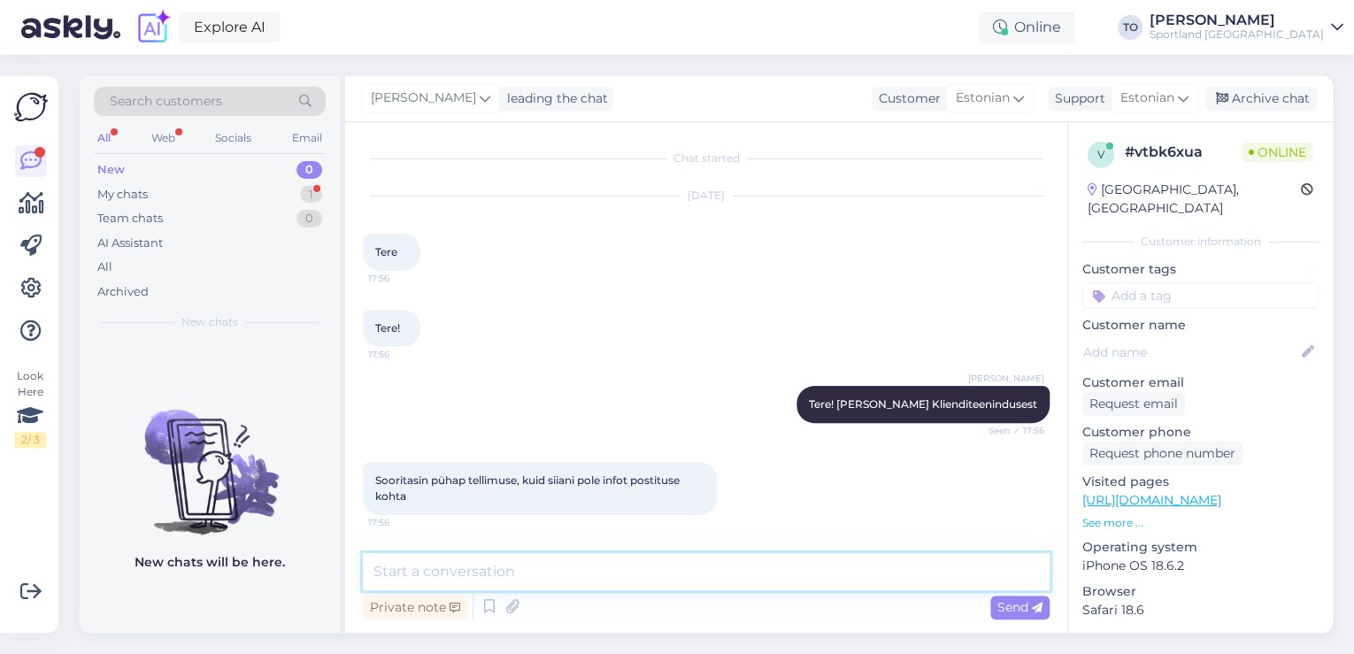
click at [676, 557] on textarea at bounding box center [706, 571] width 687 height 37
type textarea "Palun täpsustage, kuidas on Teie tellimuse number?"
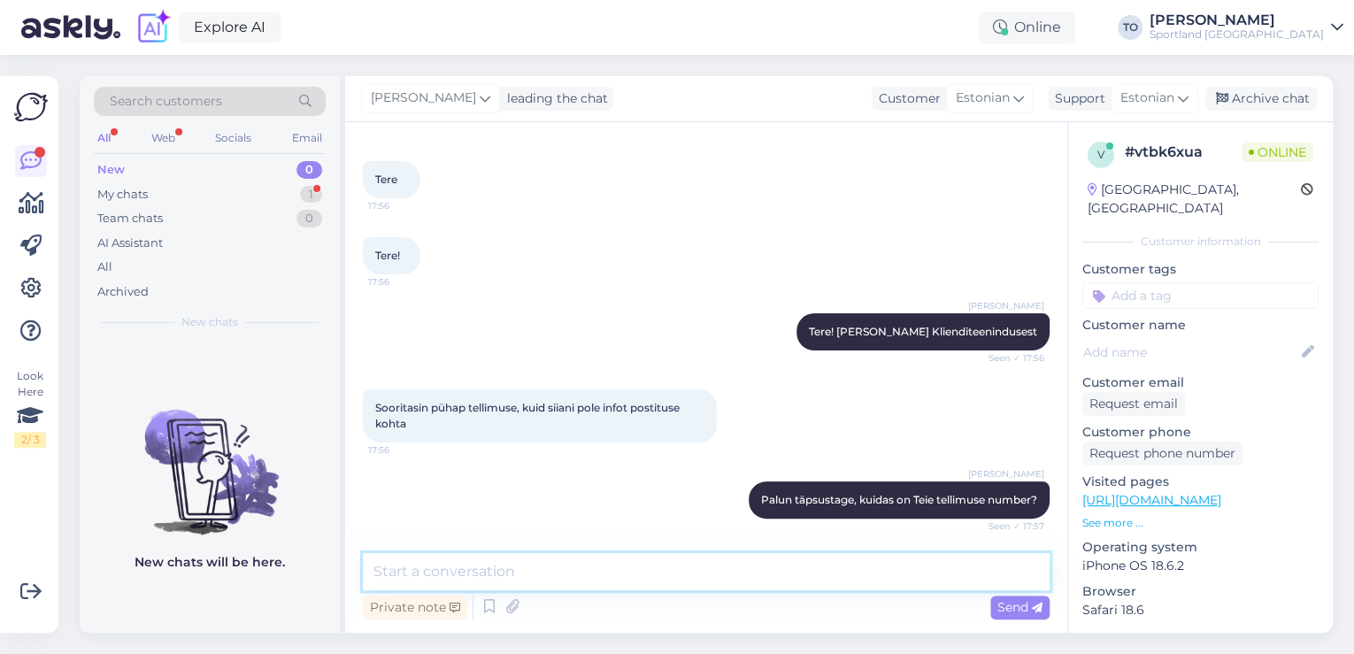
scroll to position [149, 0]
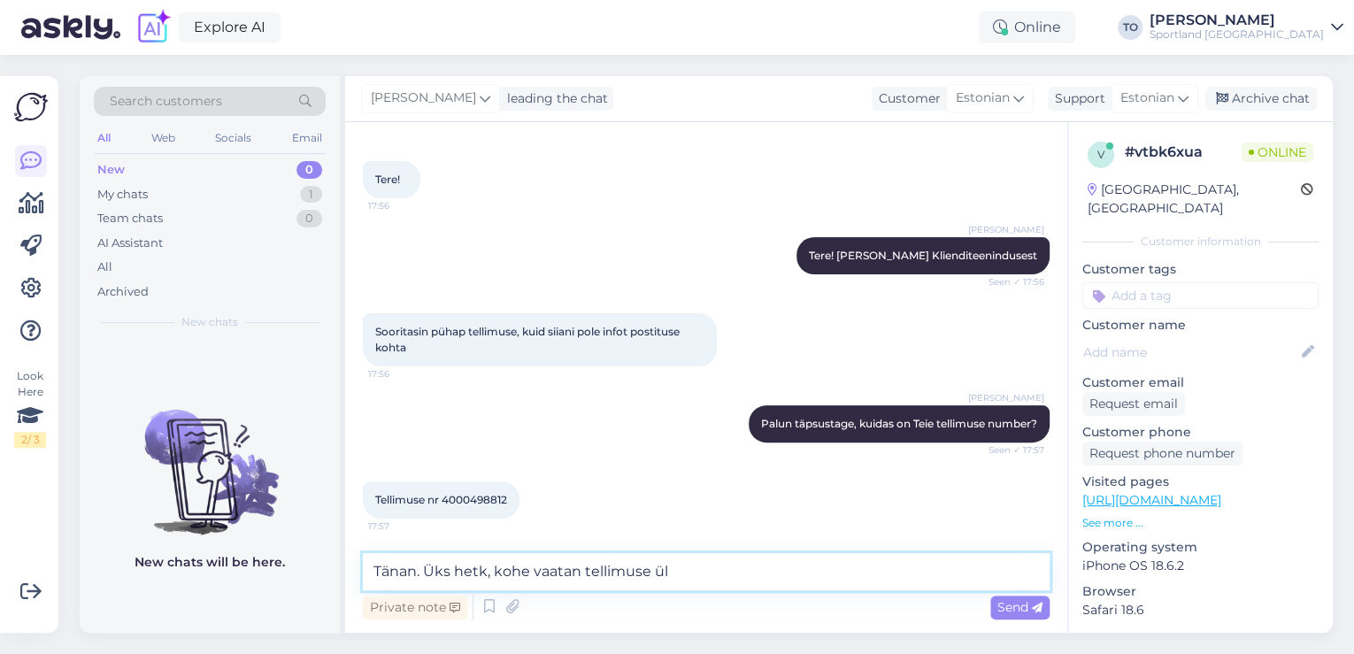
type textarea "Tänan. Üks hetk, kohe vaatan tellimuse üle"
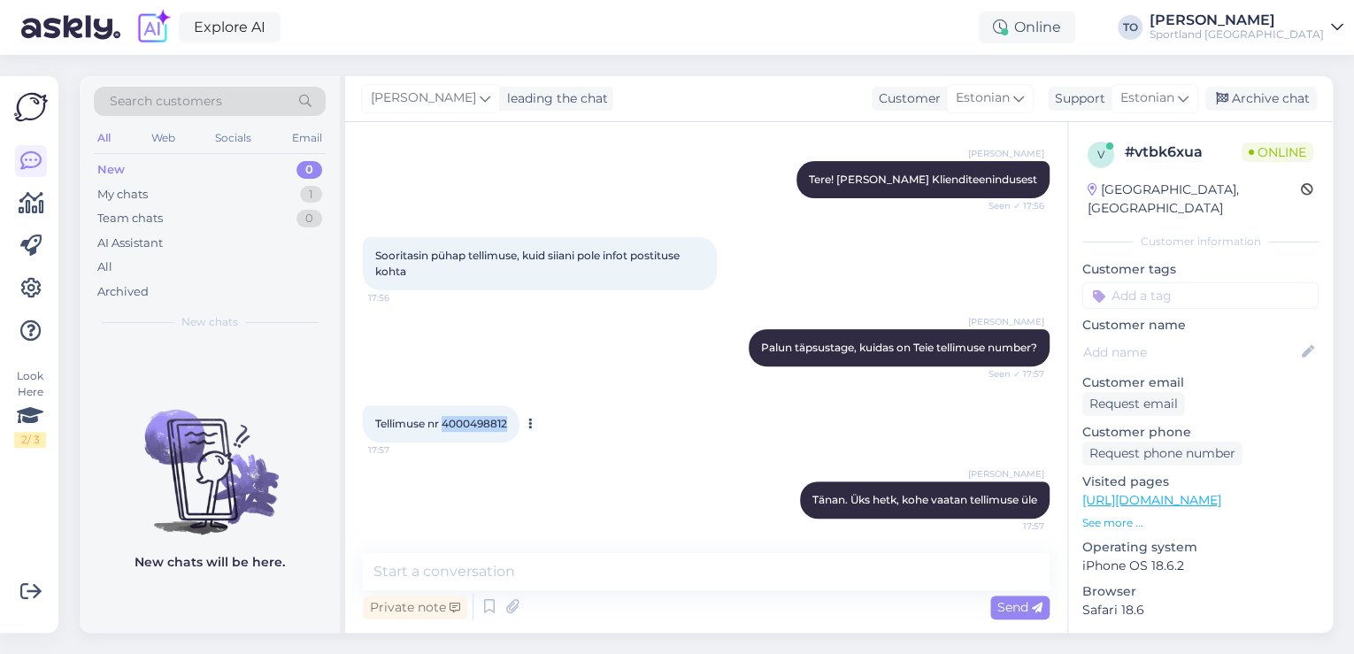
drag, startPoint x: 446, startPoint y: 422, endPoint x: 513, endPoint y: 422, distance: 67.2
click at [513, 422] on div "Tellimuse nr 4000498812 17:57" at bounding box center [441, 423] width 157 height 37
copy span "4000498812"
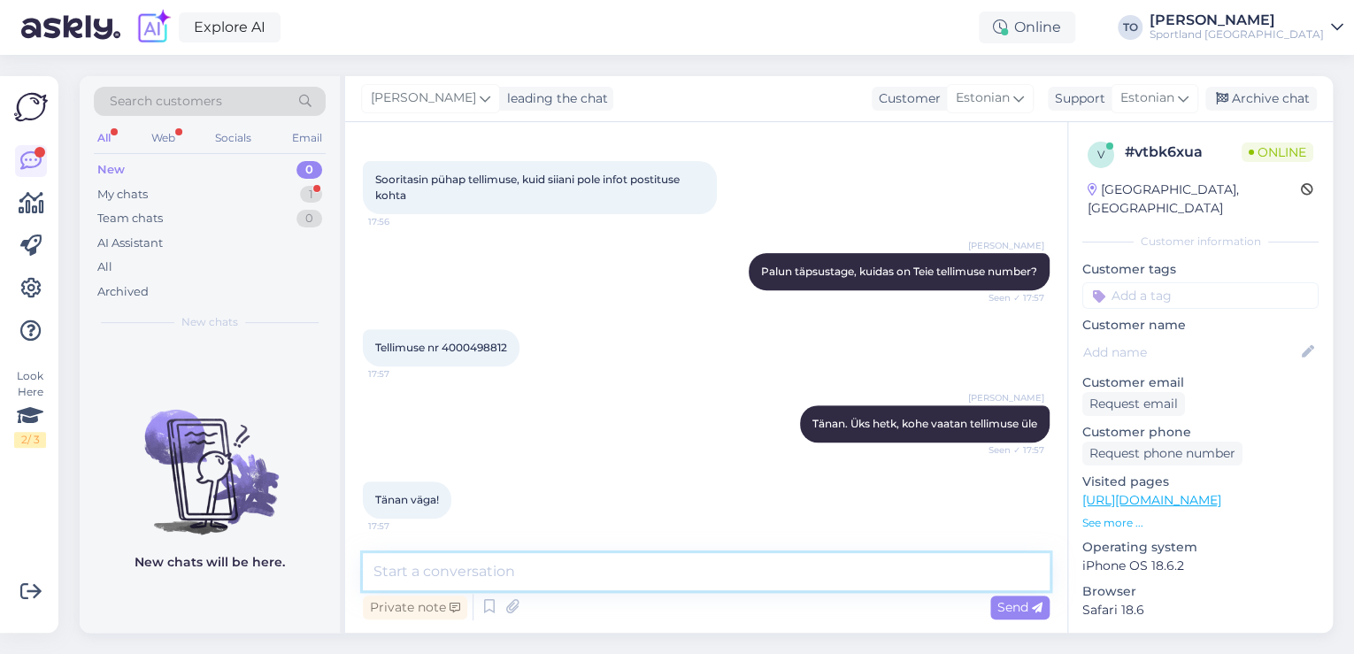
click at [450, 570] on textarea at bounding box center [706, 571] width 687 height 37
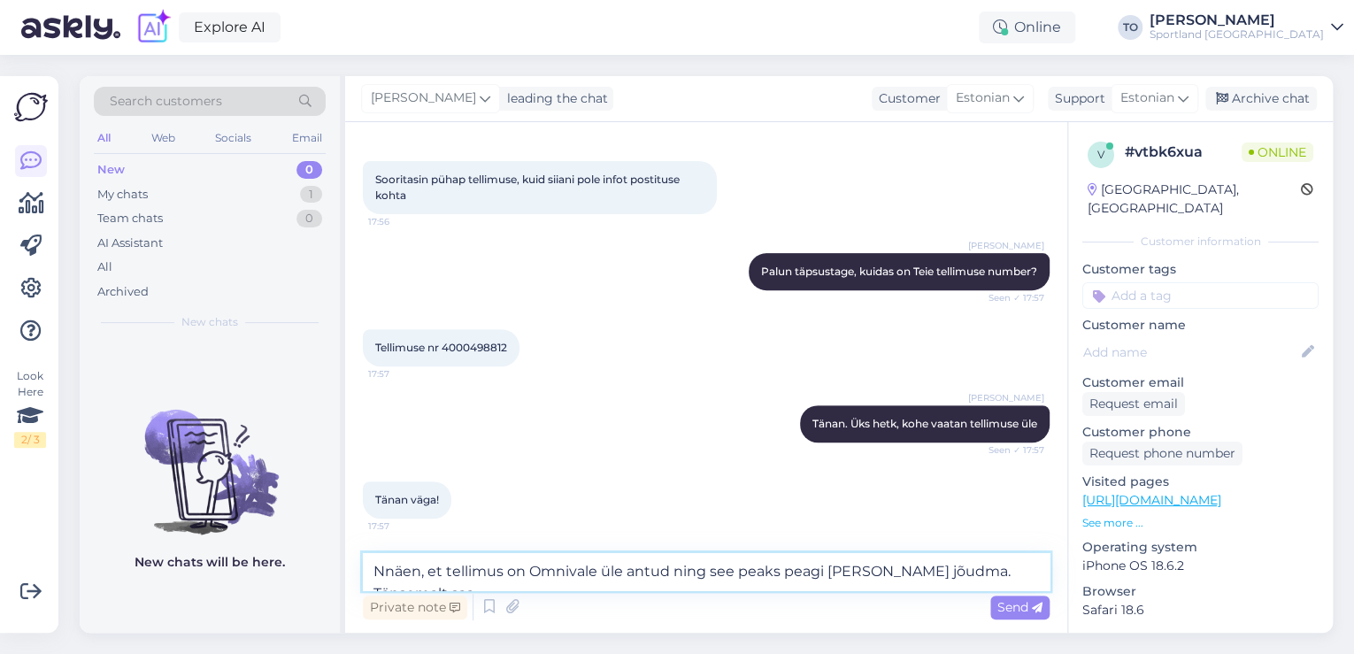
scroll to position [320, 0]
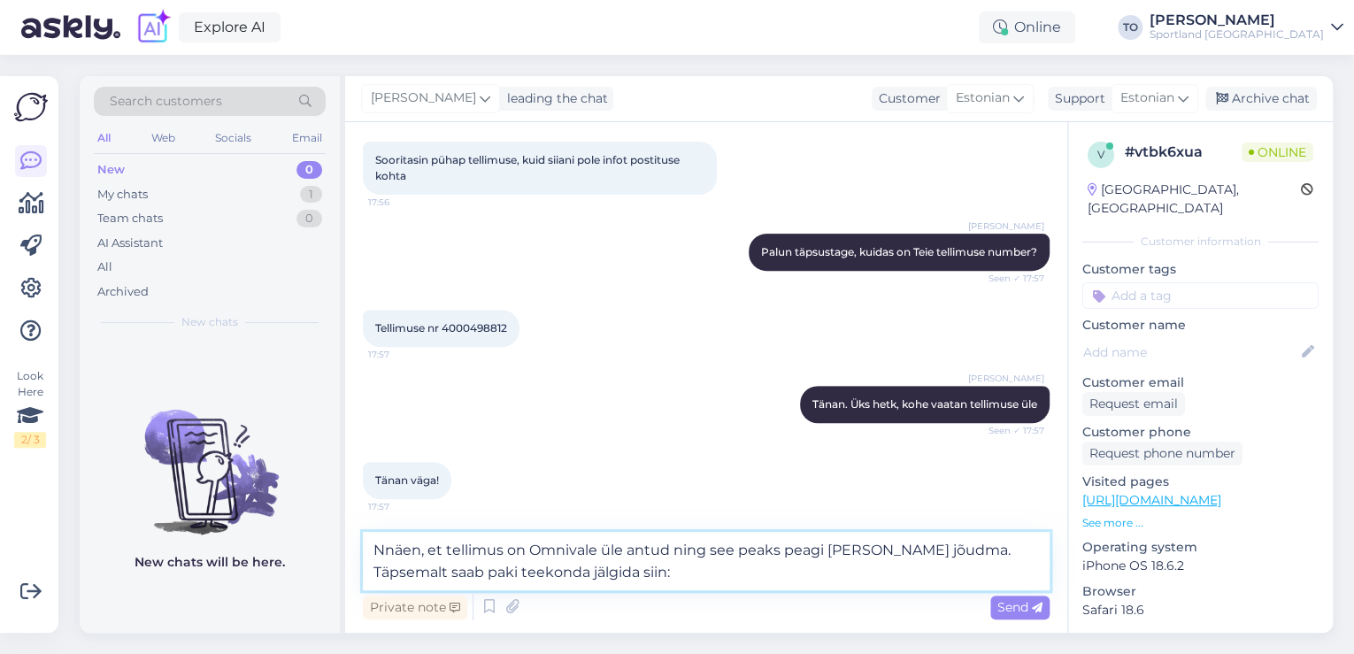
click at [704, 576] on textarea "Nnäen, et tellimus on Omnivale üle antud ning see peaks peagi [PERSON_NAME] jõu…" at bounding box center [706, 561] width 687 height 58
paste textarea "[URL][DOMAIN_NAME]"
click at [396, 556] on textarea "Nnäen, et tellimus on Omnivale üle antud ning see peaks peagi [PERSON_NAME] jõu…" at bounding box center [706, 561] width 687 height 58
type textarea "Näen, et tellimus on Omnivale üle antud ning see peaks peagi [PERSON_NAME] jõud…"
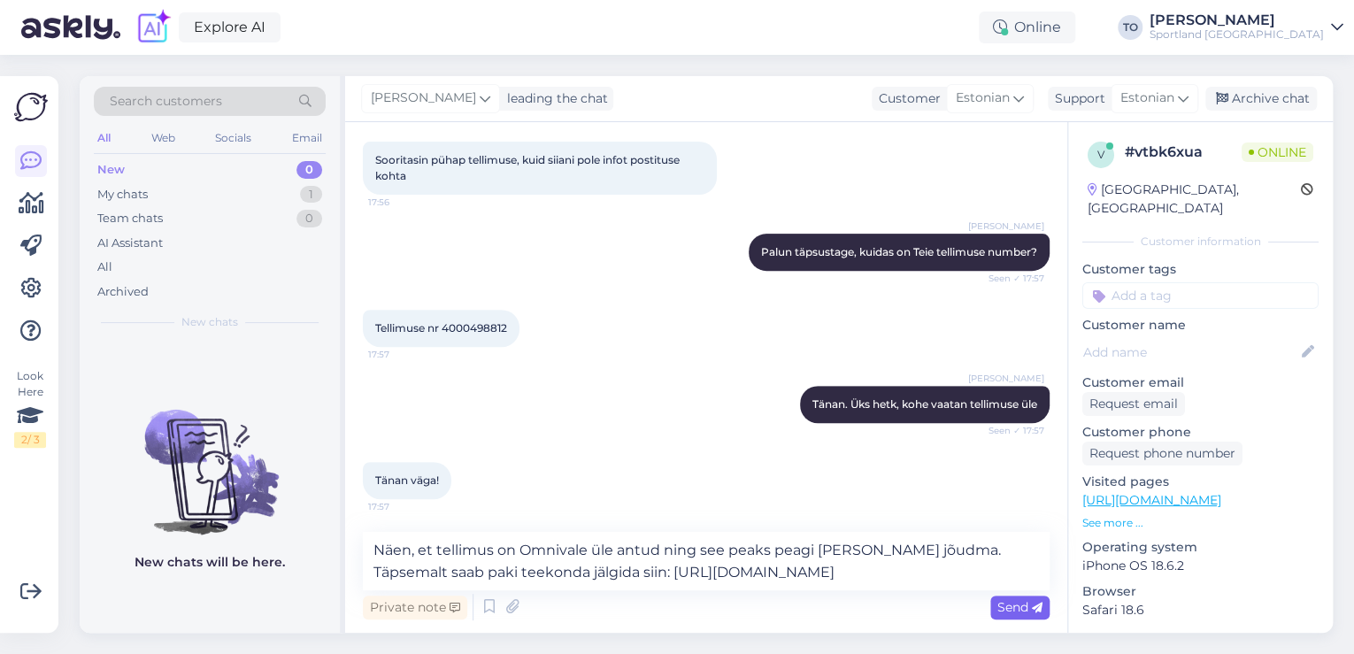
click at [1033, 598] on div "Send" at bounding box center [1019, 608] width 59 height 24
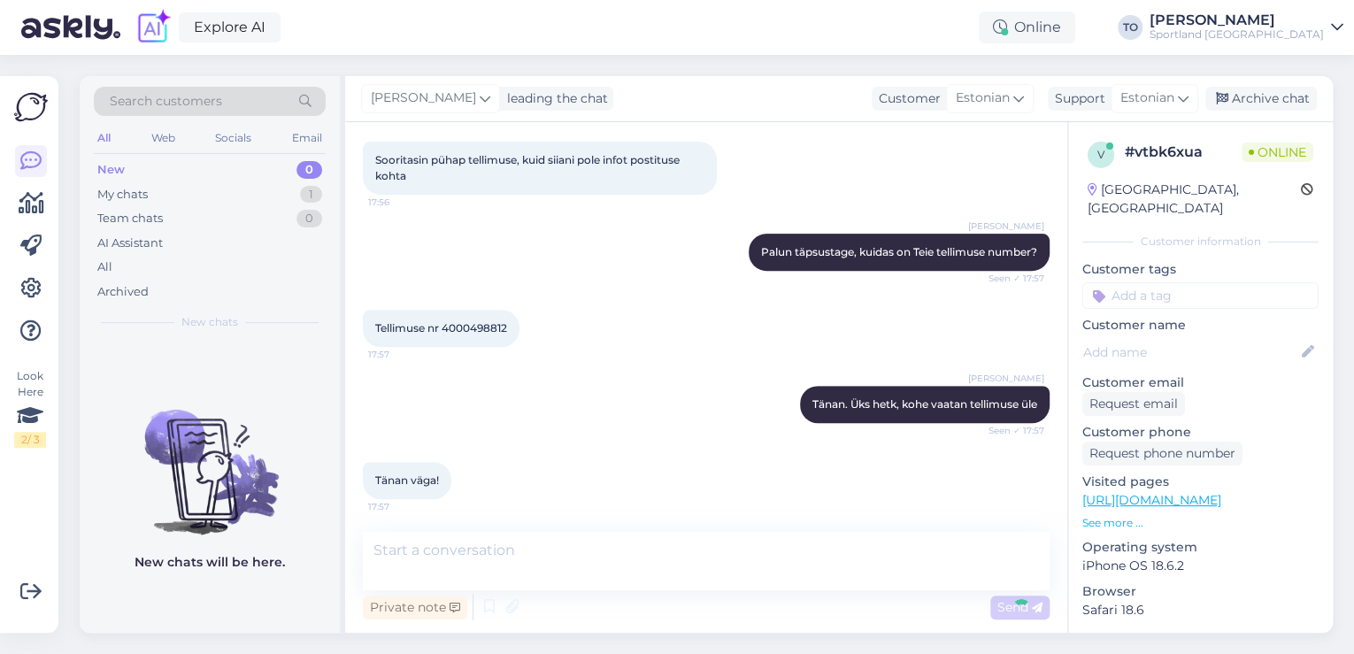
scroll to position [425, 0]
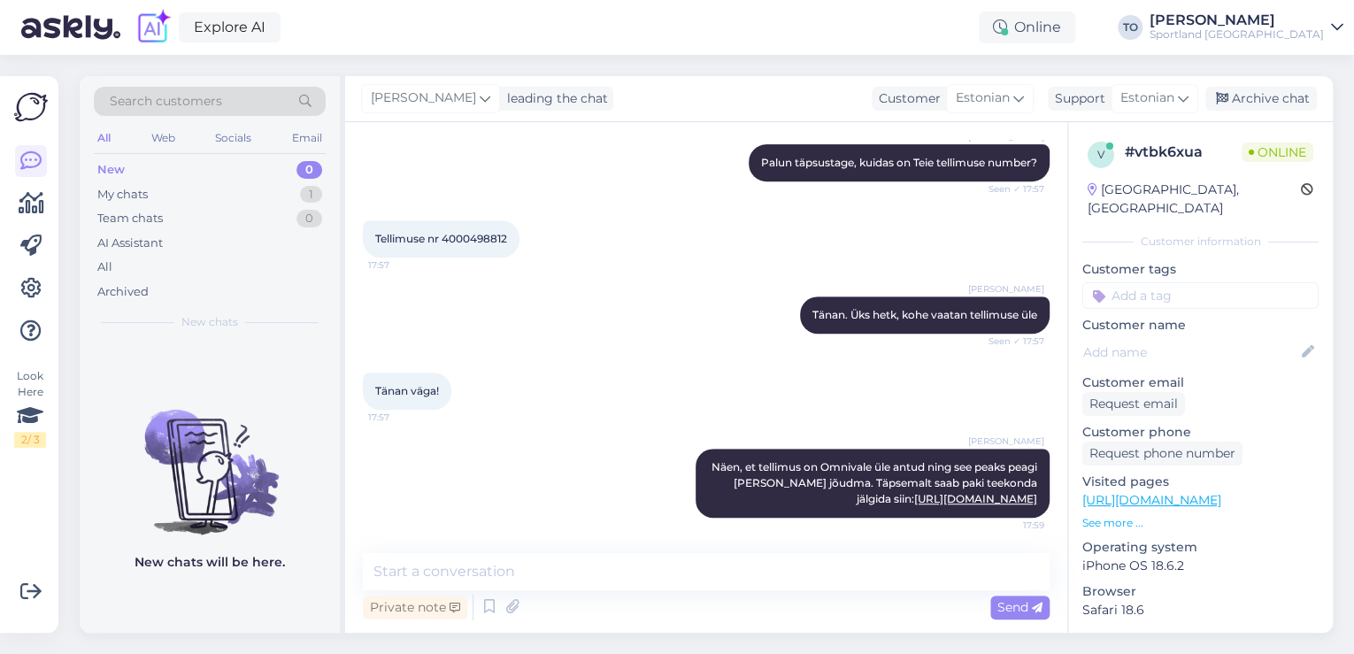
click at [1157, 282] on input at bounding box center [1200, 295] width 236 height 27
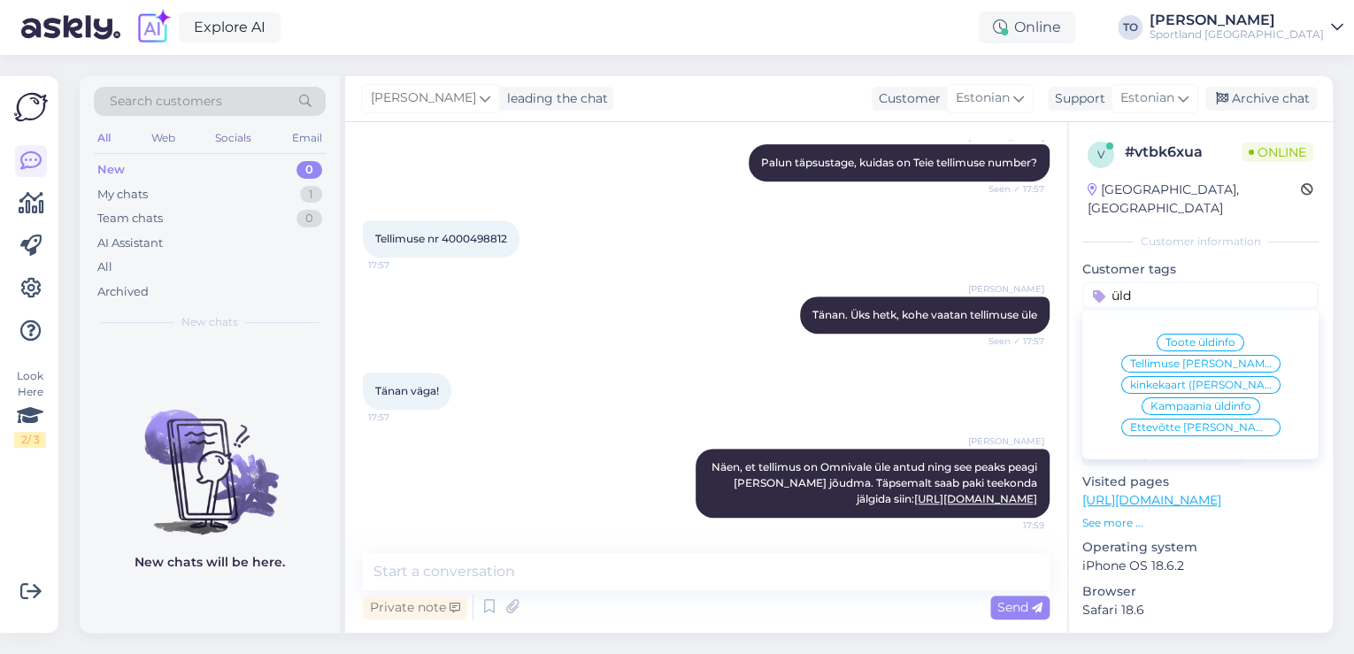
type input "üld"
click at [1217, 337] on span "Toote üldinfo" at bounding box center [1200, 342] width 70 height 11
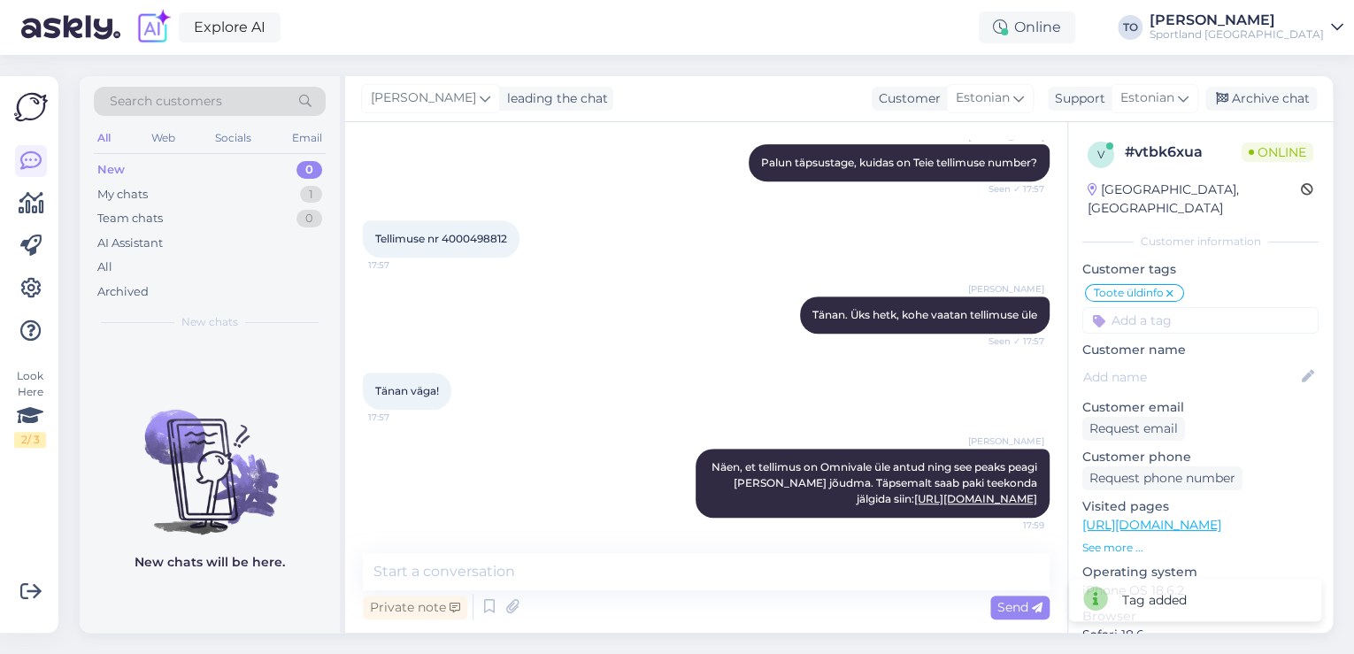
click at [1172, 287] on icon at bounding box center [1169, 294] width 11 height 14
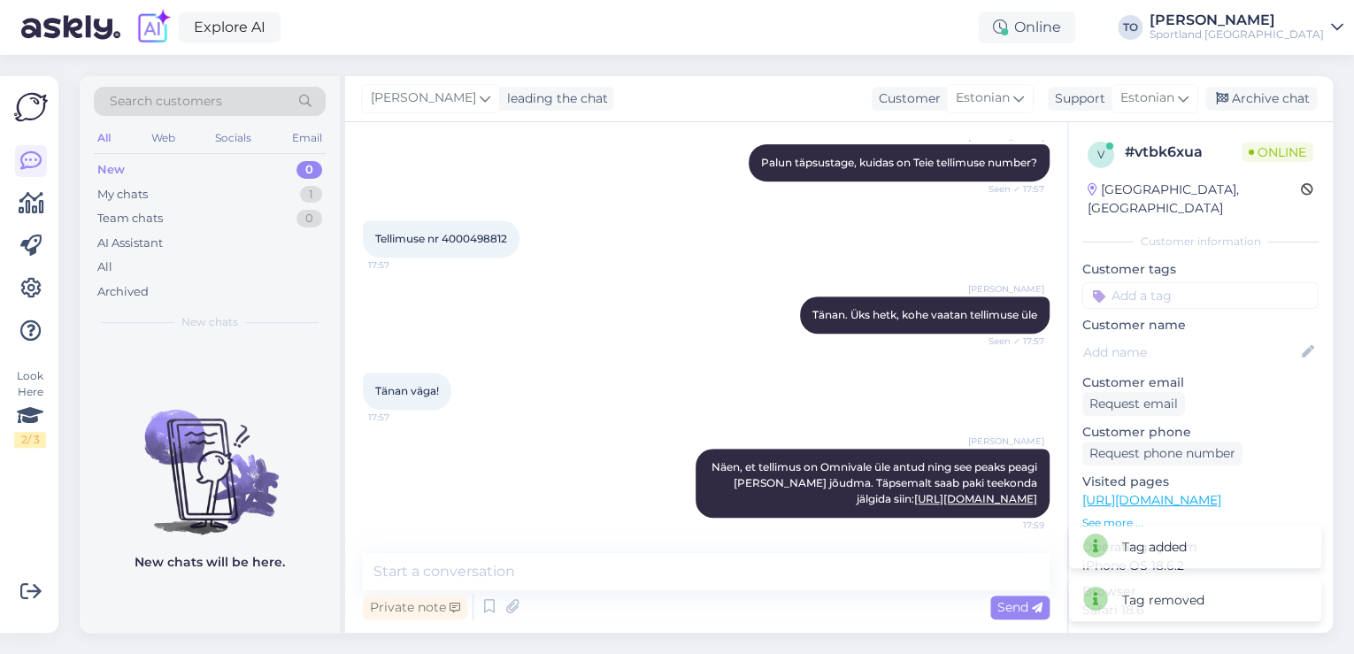
click at [1172, 282] on input at bounding box center [1200, 295] width 236 height 27
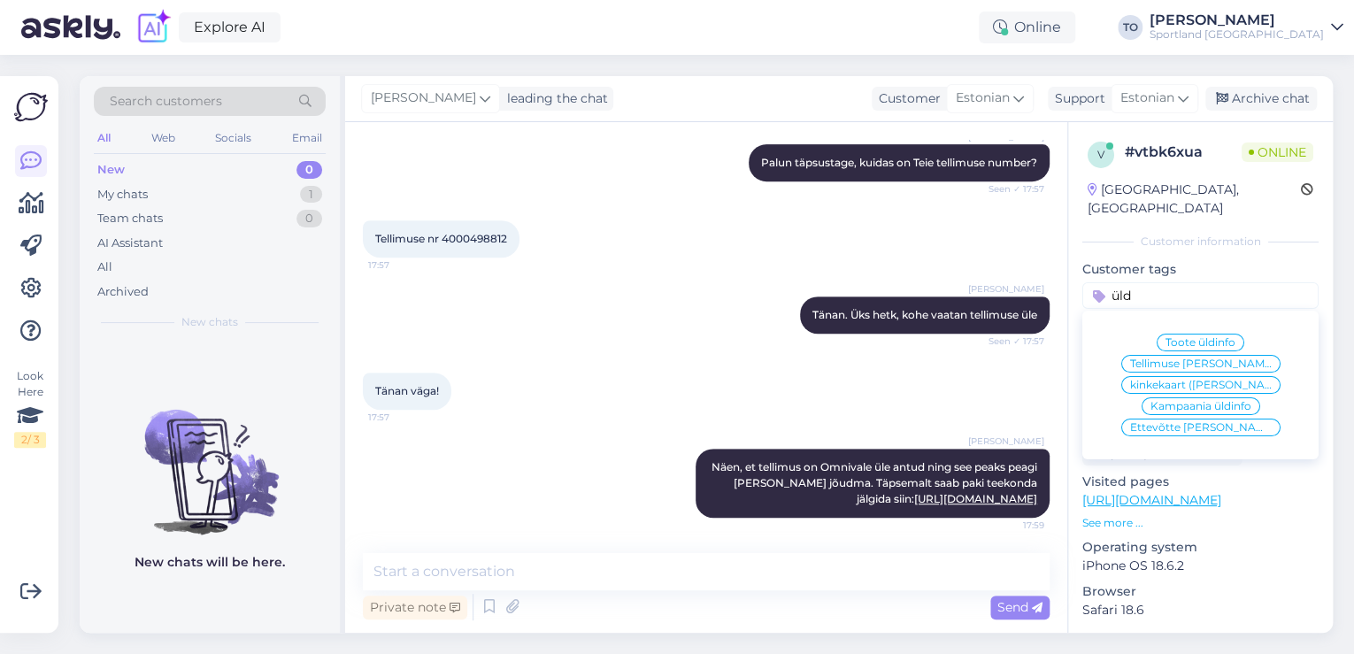
type input "üld"
click at [1186, 358] on span "Tellimuse [PERSON_NAME] info" at bounding box center [1201, 363] width 142 height 11
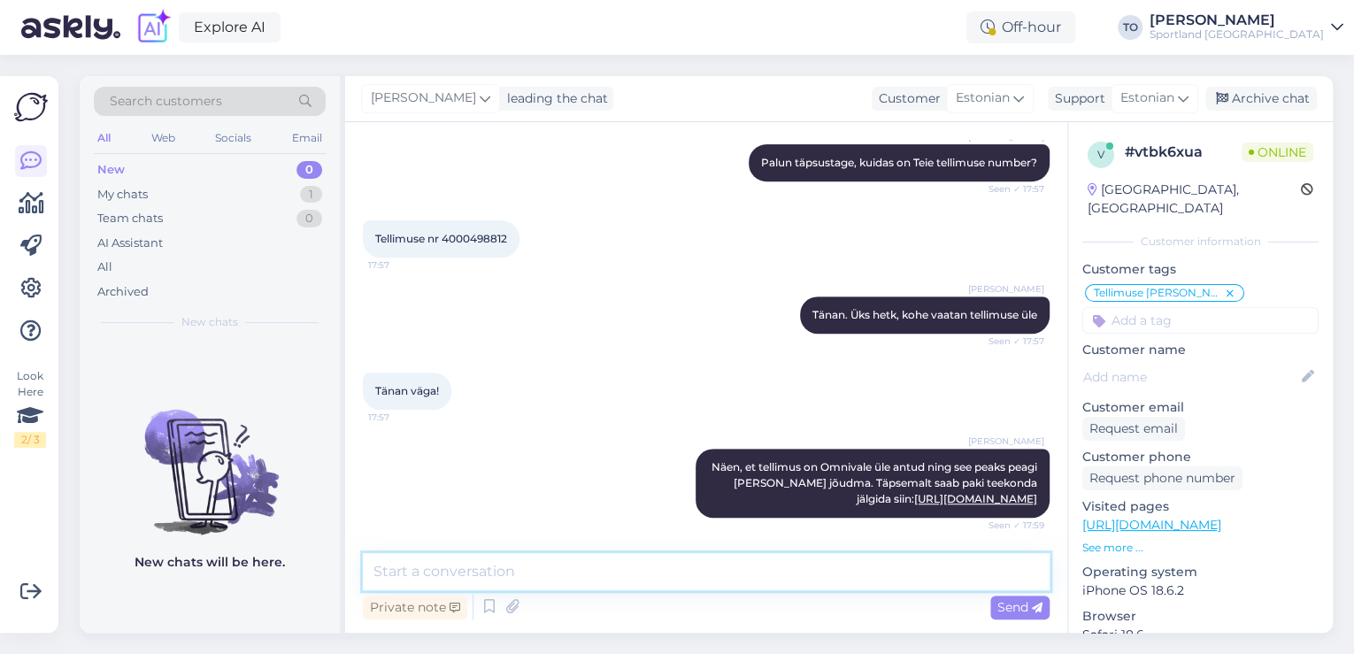
click at [815, 576] on textarea at bounding box center [706, 571] width 687 height 37
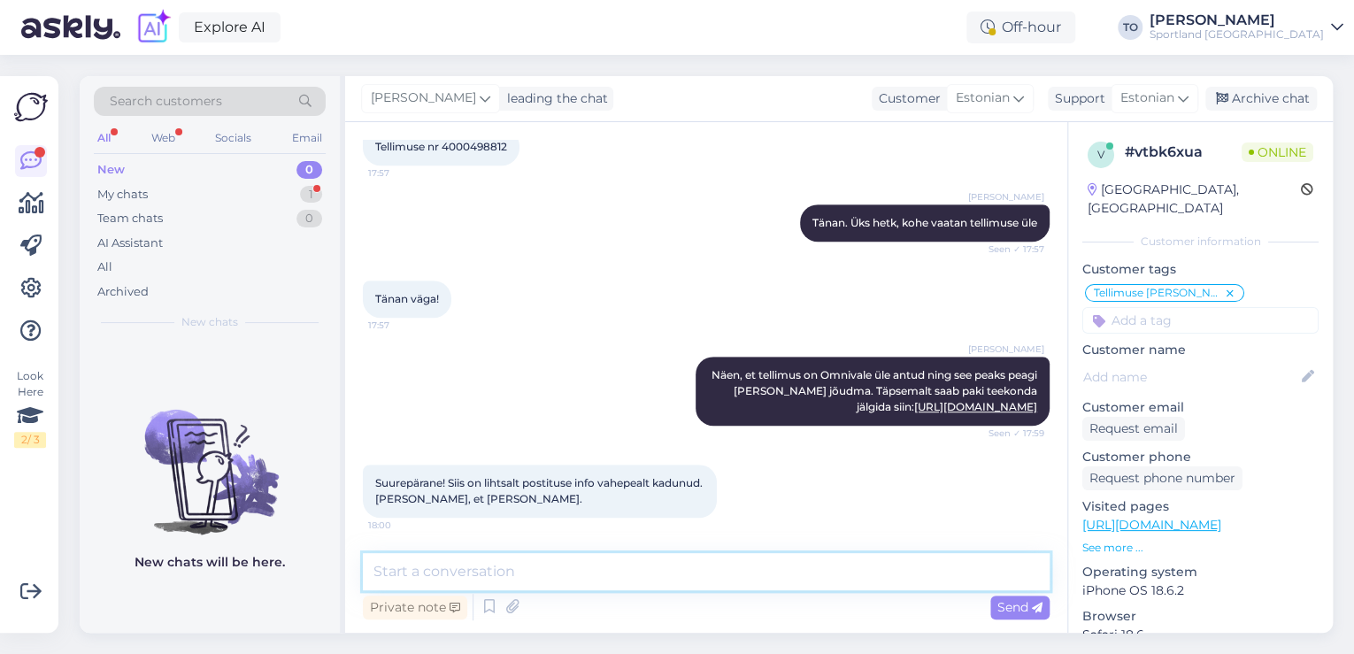
click at [639, 565] on textarea at bounding box center [706, 571] width 687 height 37
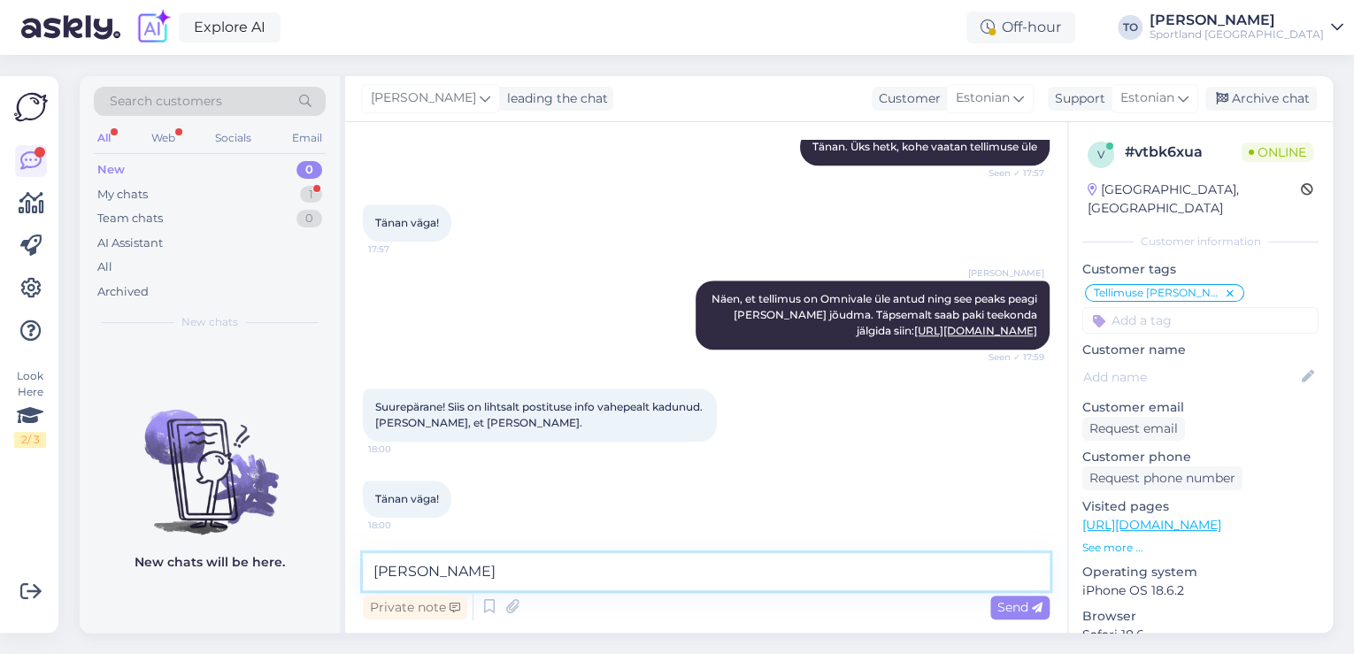
type textarea "J"
type textarea "Palun :) Kas hetkel saan veel abiks olla?"
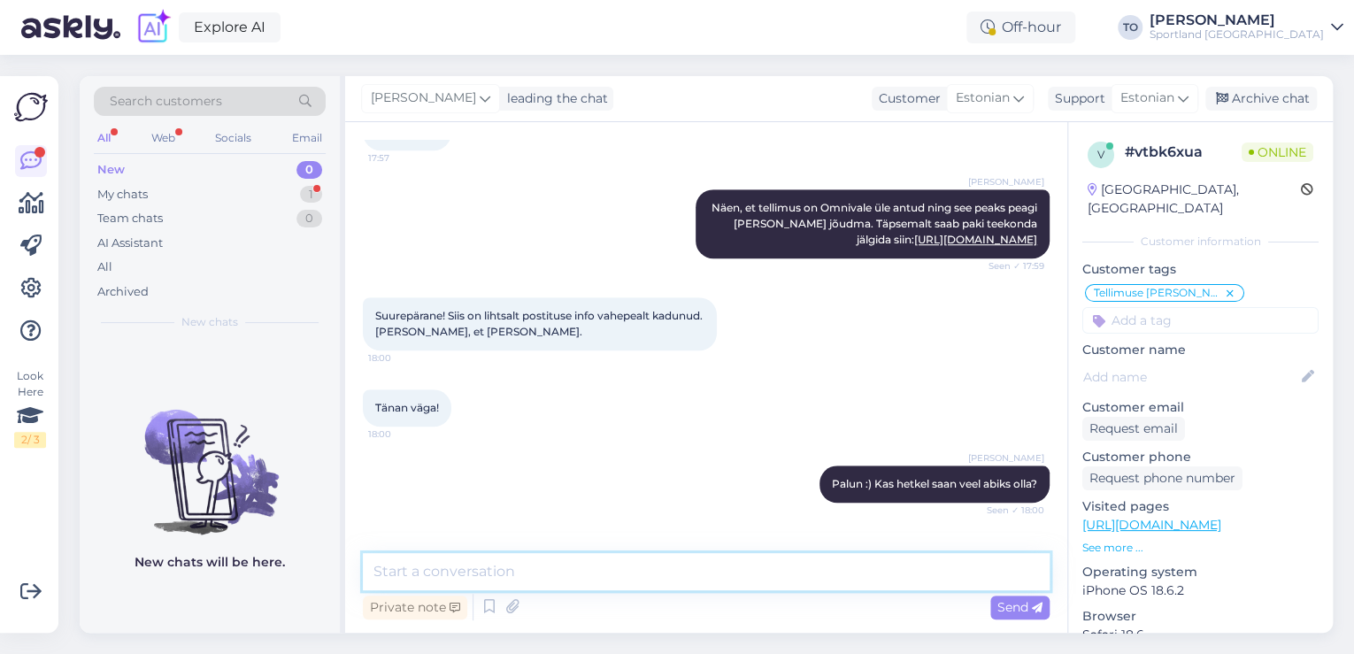
scroll to position [745, 0]
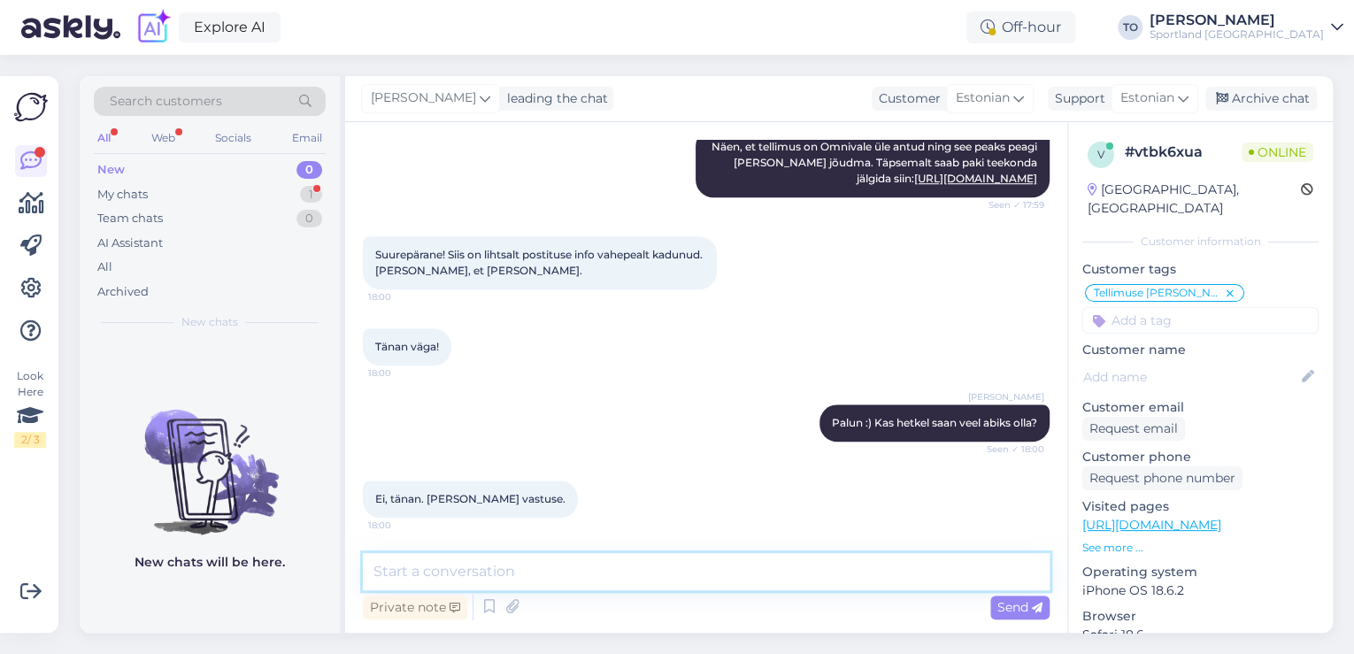
click at [637, 571] on textarea at bounding box center [706, 571] width 687 height 37
type textarea "Ilusat õhtu jätku!"
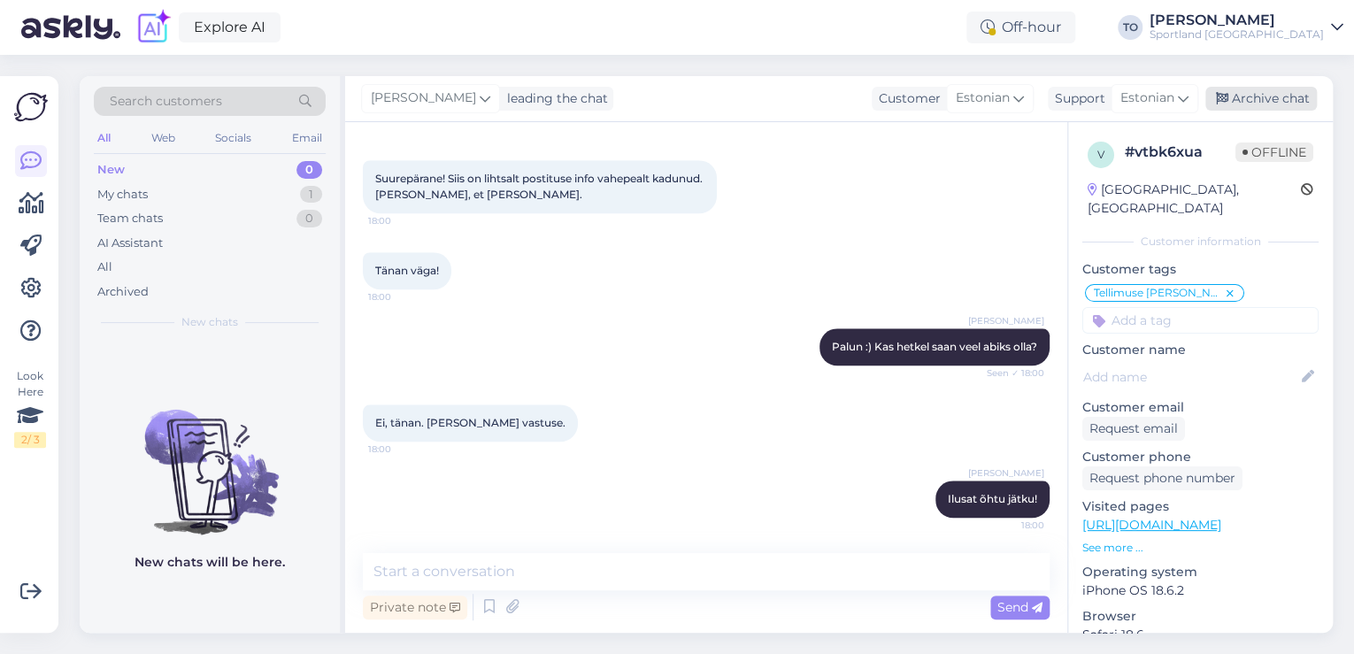
click at [1286, 106] on div "Archive chat" at bounding box center [1260, 99] width 111 height 24
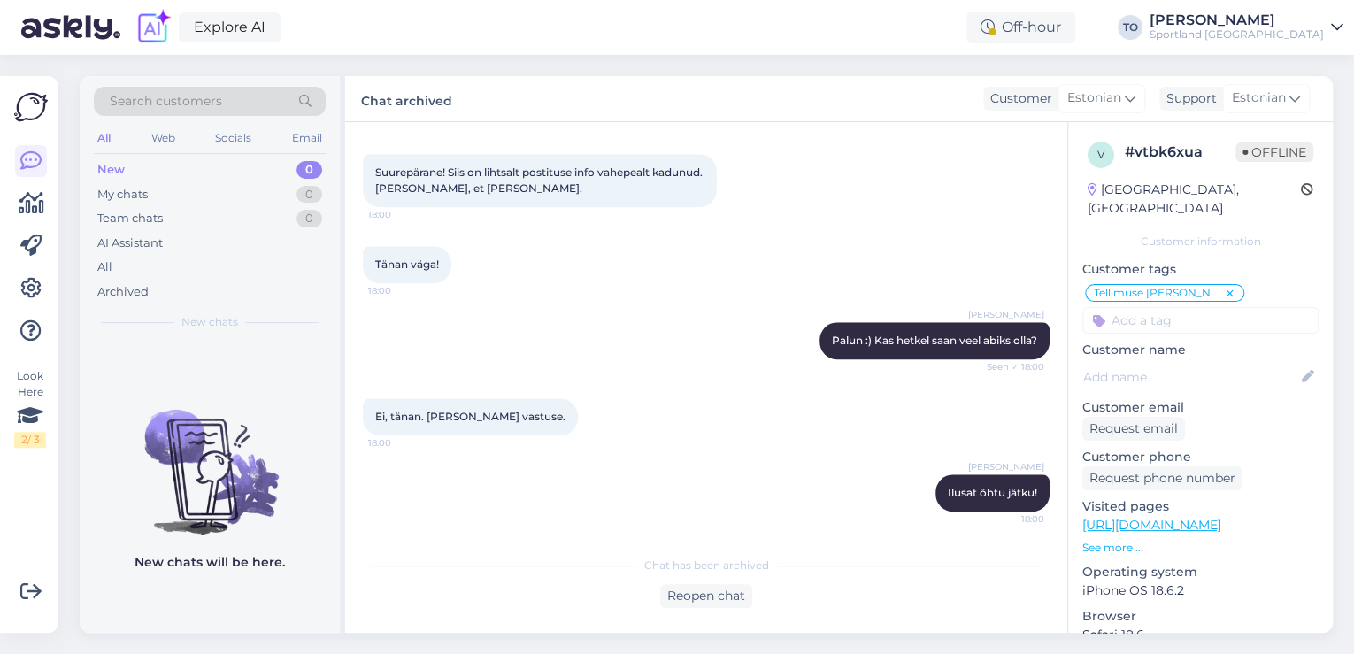
click at [1282, 27] on div "Sportland [GEOGRAPHIC_DATA]" at bounding box center [1236, 34] width 174 height 14
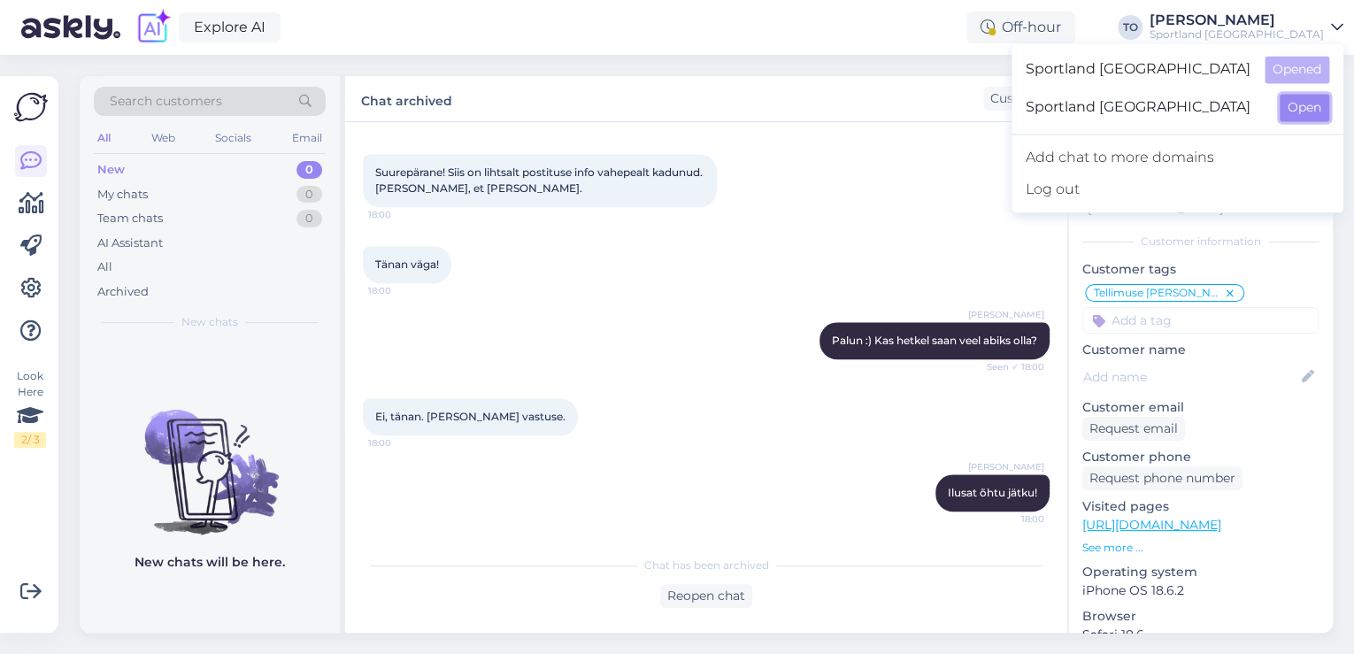
click at [1310, 107] on button "Open" at bounding box center [1305, 107] width 50 height 27
